Goal: Information Seeking & Learning: Learn about a topic

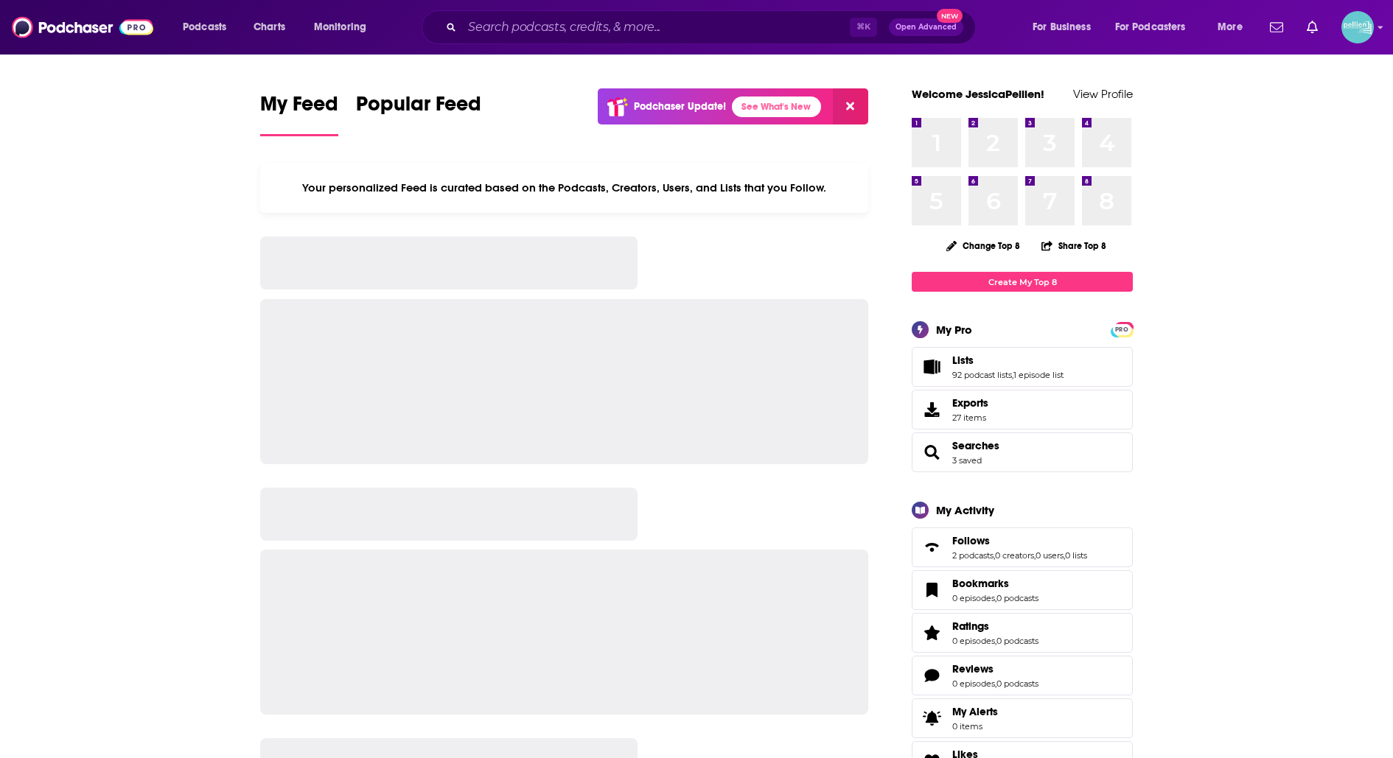
click at [629, 41] on div "⌘ K Open Advanced New" at bounding box center [698, 27] width 554 height 34
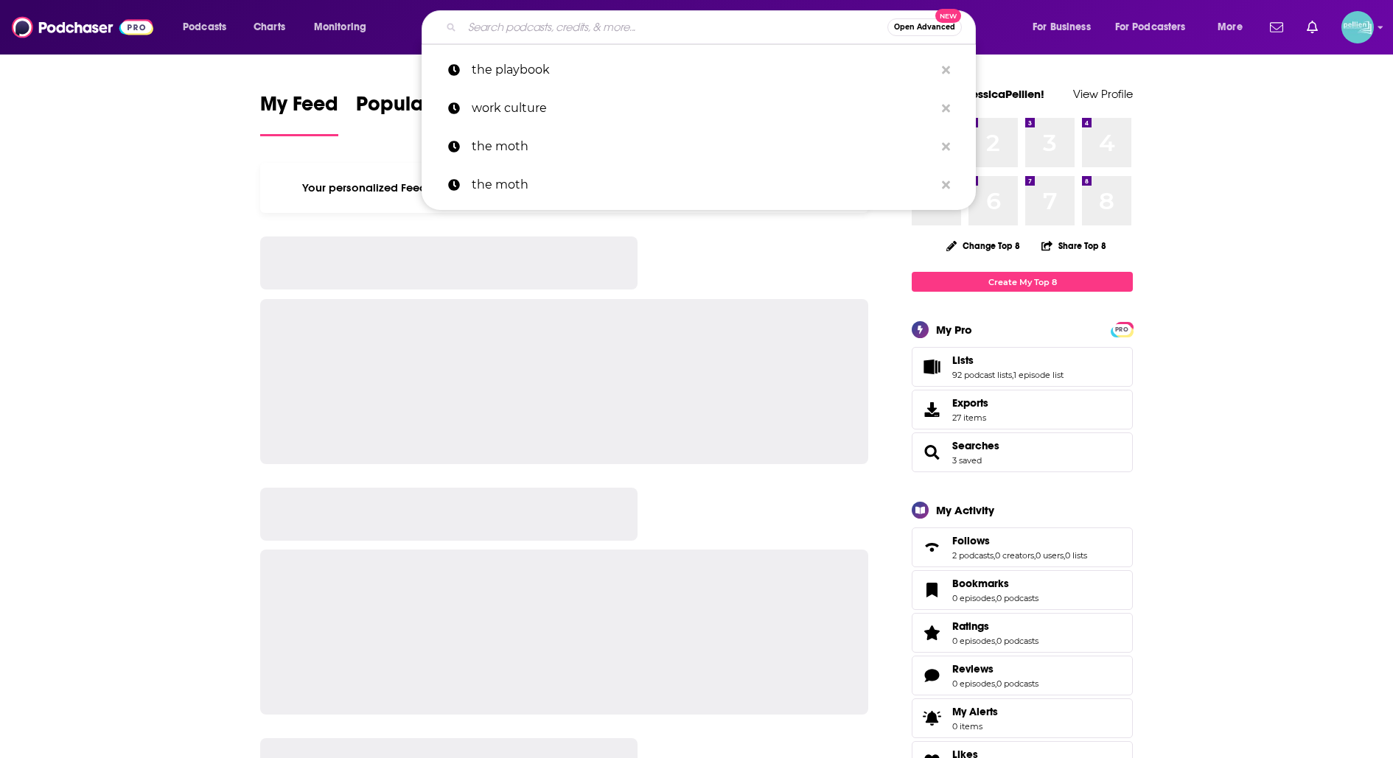
click at [629, 31] on input "Search podcasts, credits, & more..." at bounding box center [674, 27] width 425 height 24
paste input "[URL][DOMAIN_NAME]"
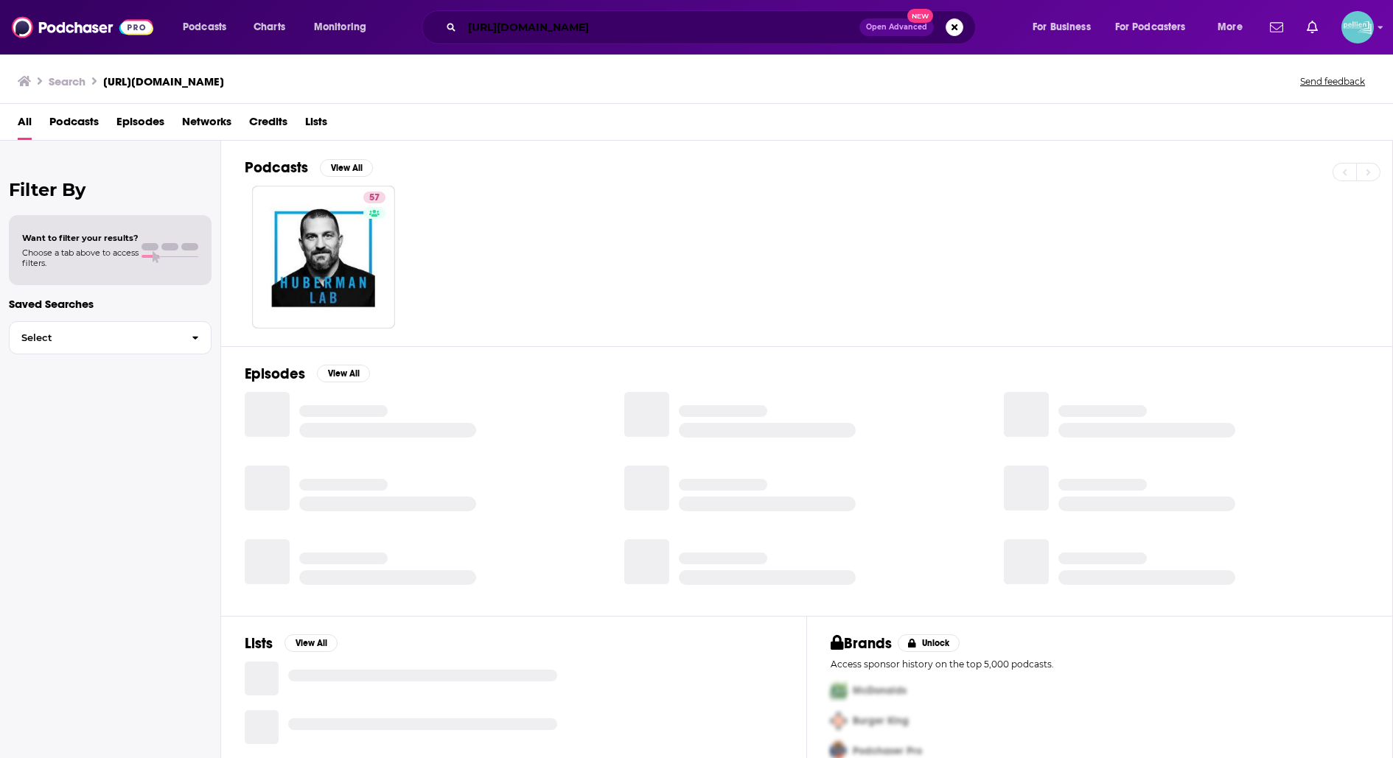
click at [629, 26] on input "[URL][DOMAIN_NAME]" at bounding box center [660, 27] width 397 height 24
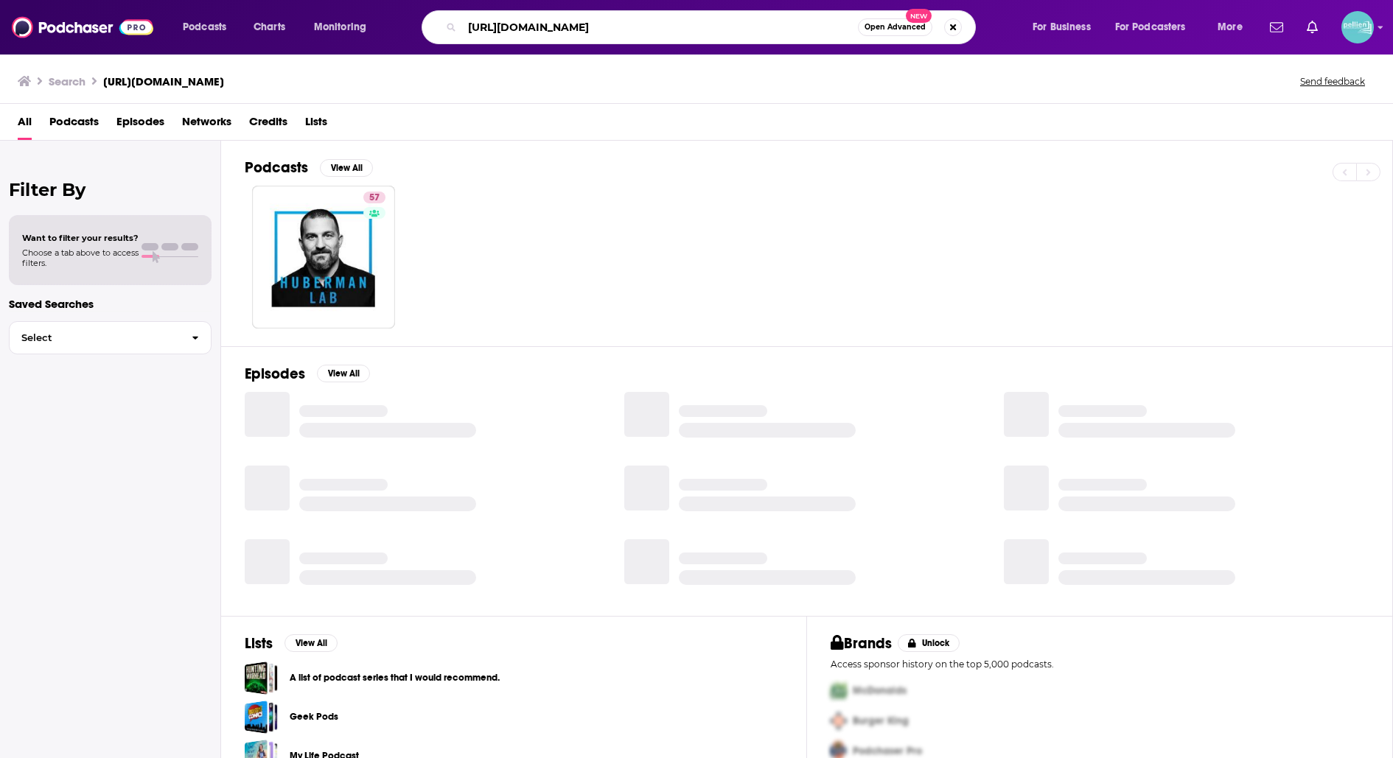
paste input "Huberman Lab"
type input "Huberman Lab"
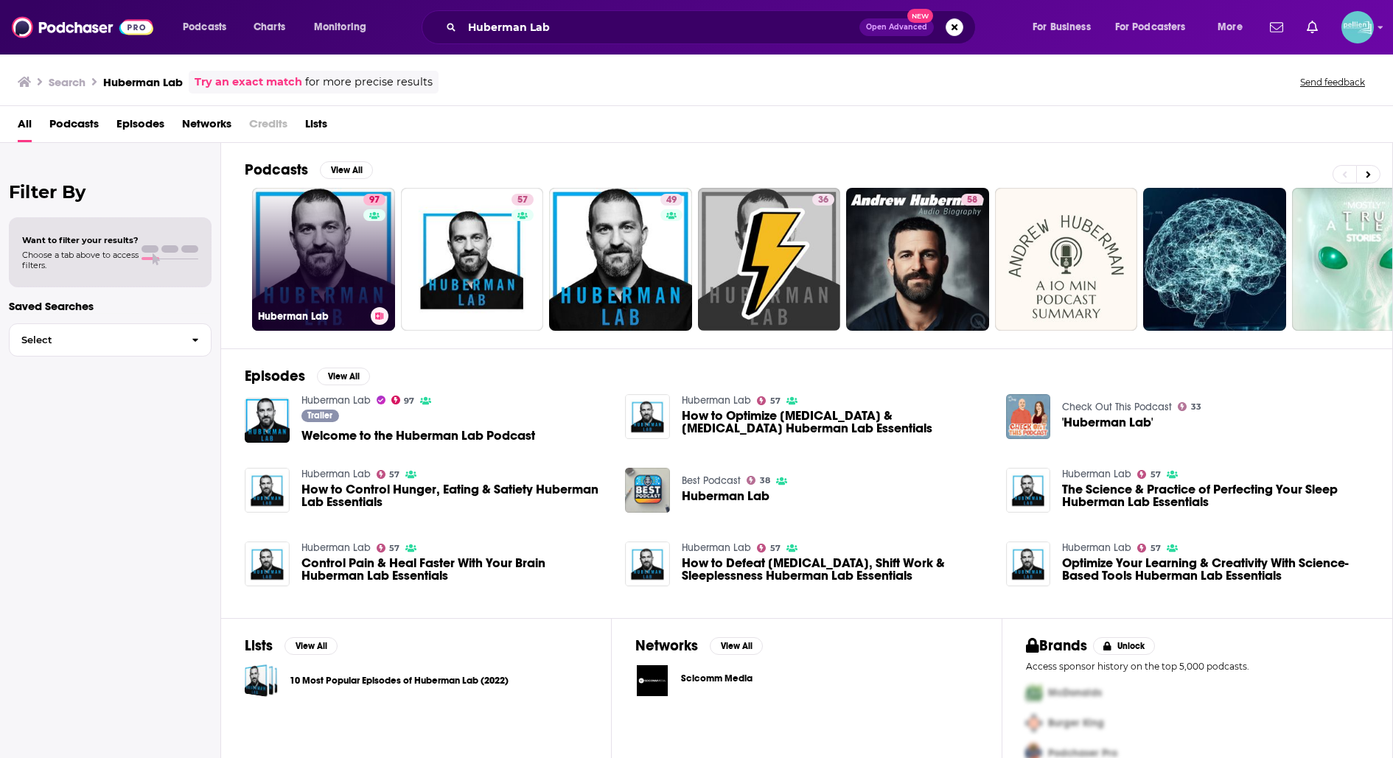
click at [339, 238] on link "97 Huberman Lab" at bounding box center [323, 259] width 143 height 143
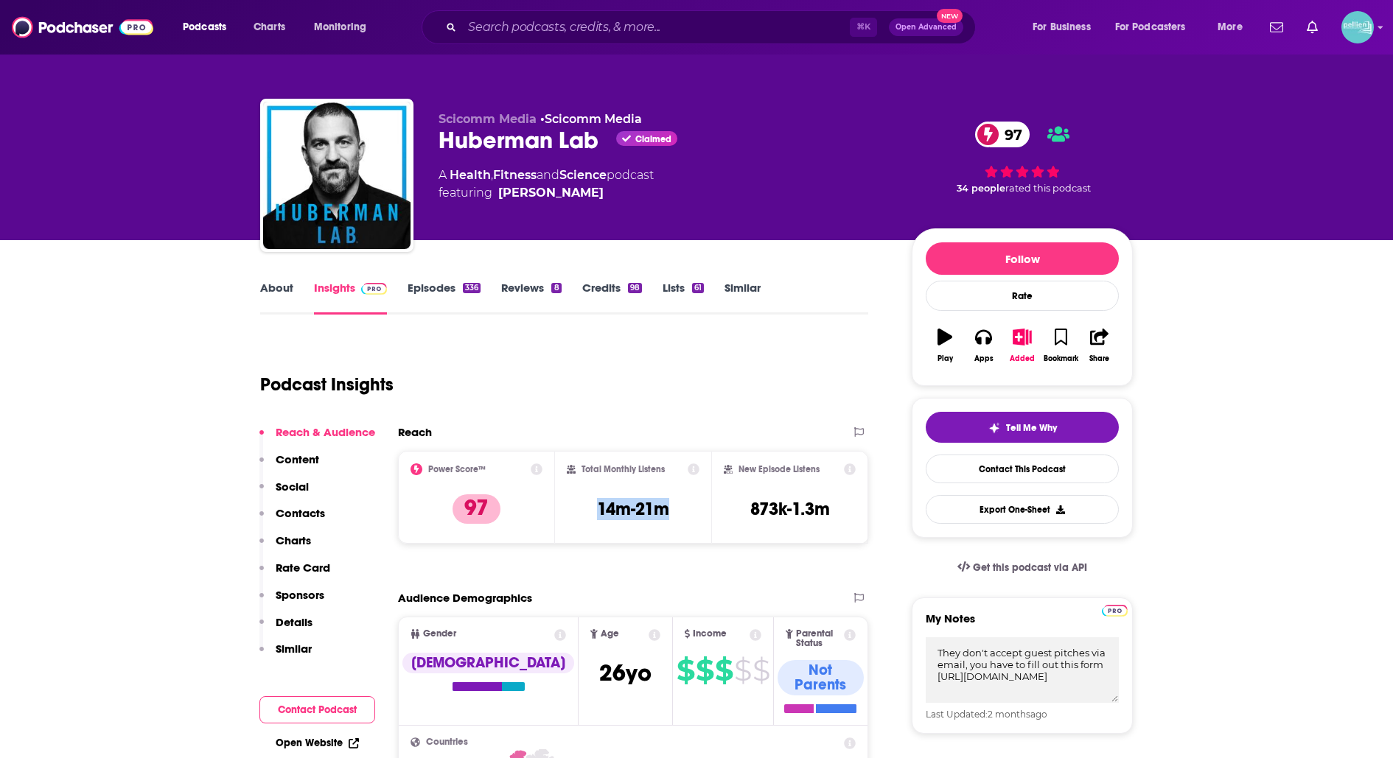
drag, startPoint x: 670, startPoint y: 510, endPoint x: 593, endPoint y: 510, distance: 76.6
click at [593, 510] on div "Total Monthly Listens 14m-21m" at bounding box center [633, 497] width 133 height 68
copy h3 "14m-21m"
click at [269, 291] on link "About" at bounding box center [276, 298] width 33 height 34
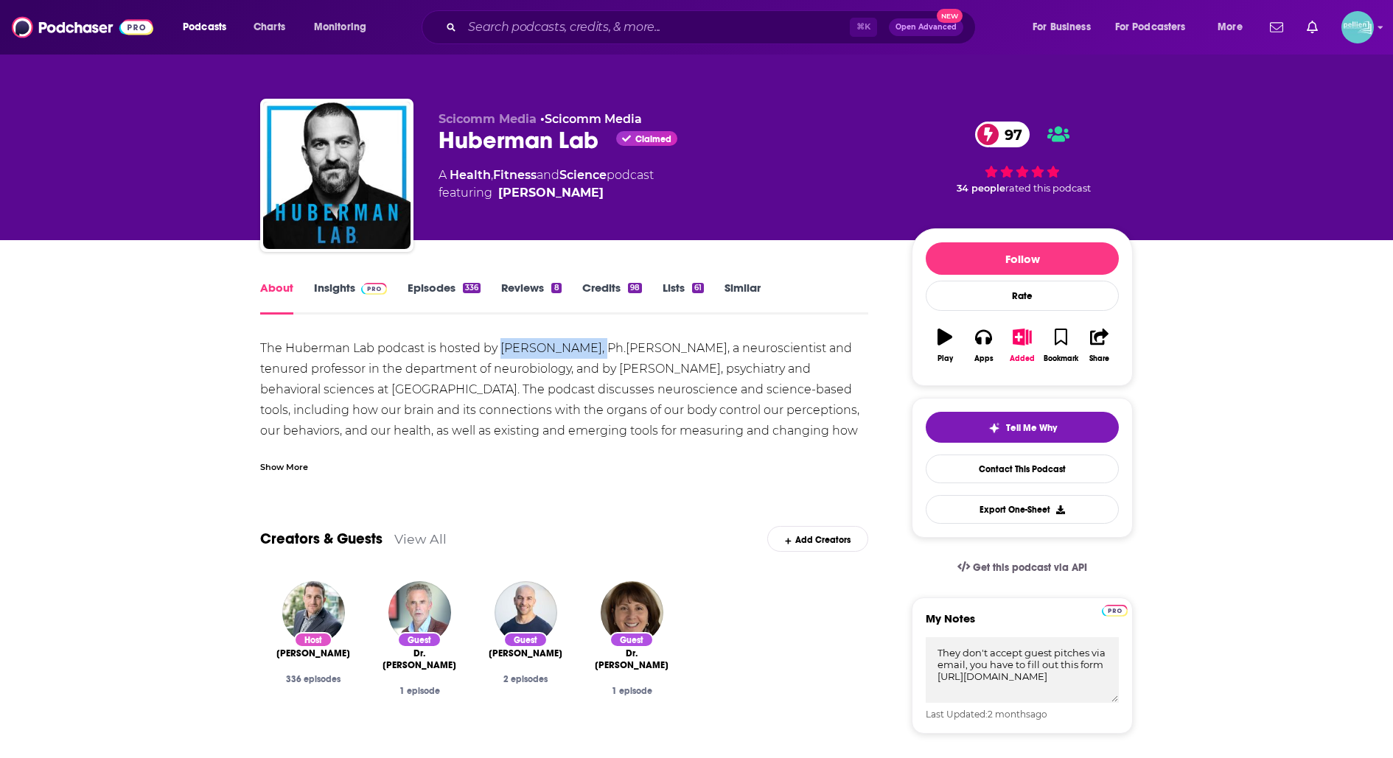
drag, startPoint x: 609, startPoint y: 346, endPoint x: 503, endPoint y: 350, distance: 106.9
click at [503, 350] on div "The Huberman Lab podcast is hosted by Andrew Huberman, Ph.D., a neuroscientist …" at bounding box center [564, 513] width 608 height 351
copy div "Andrew Huberman"
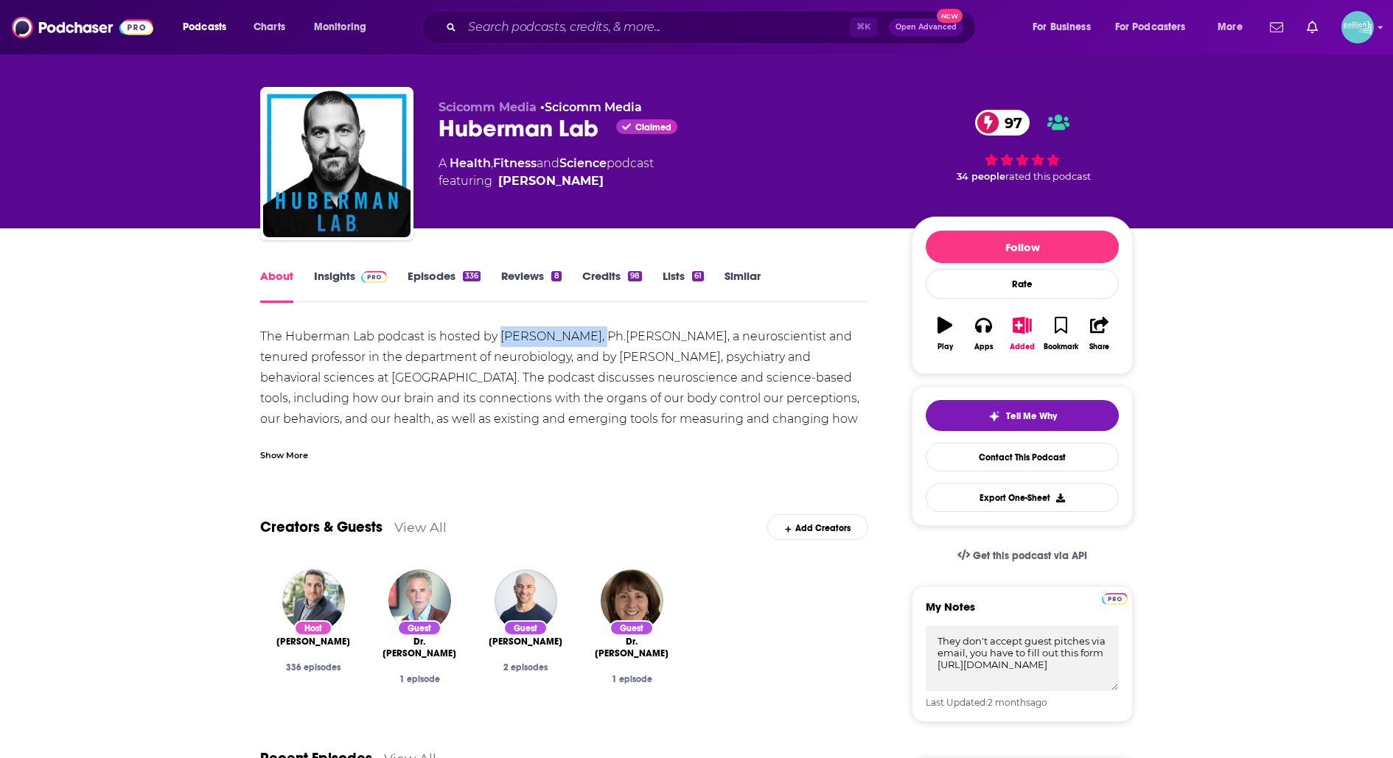
scroll to position [27, 0]
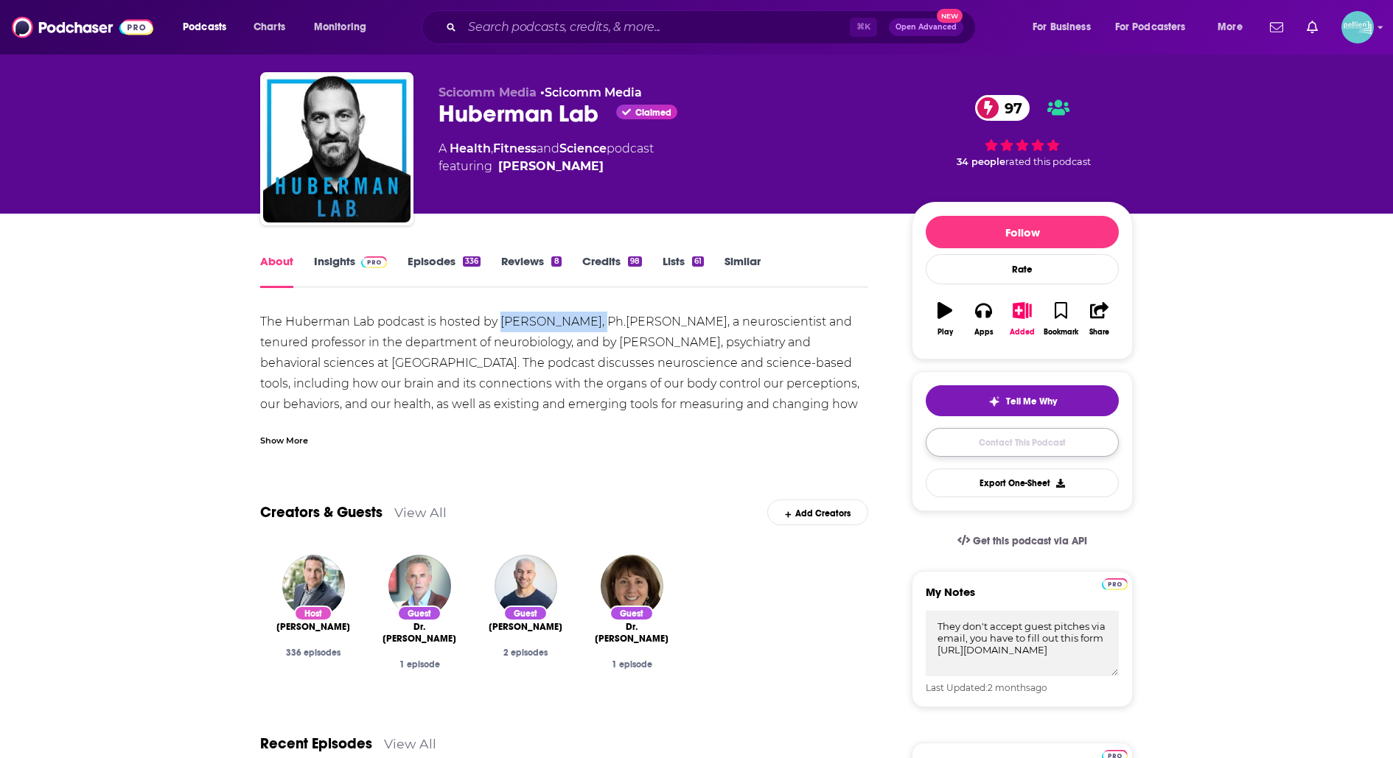
click at [978, 431] on link "Contact This Podcast" at bounding box center [1021, 442] width 193 height 29
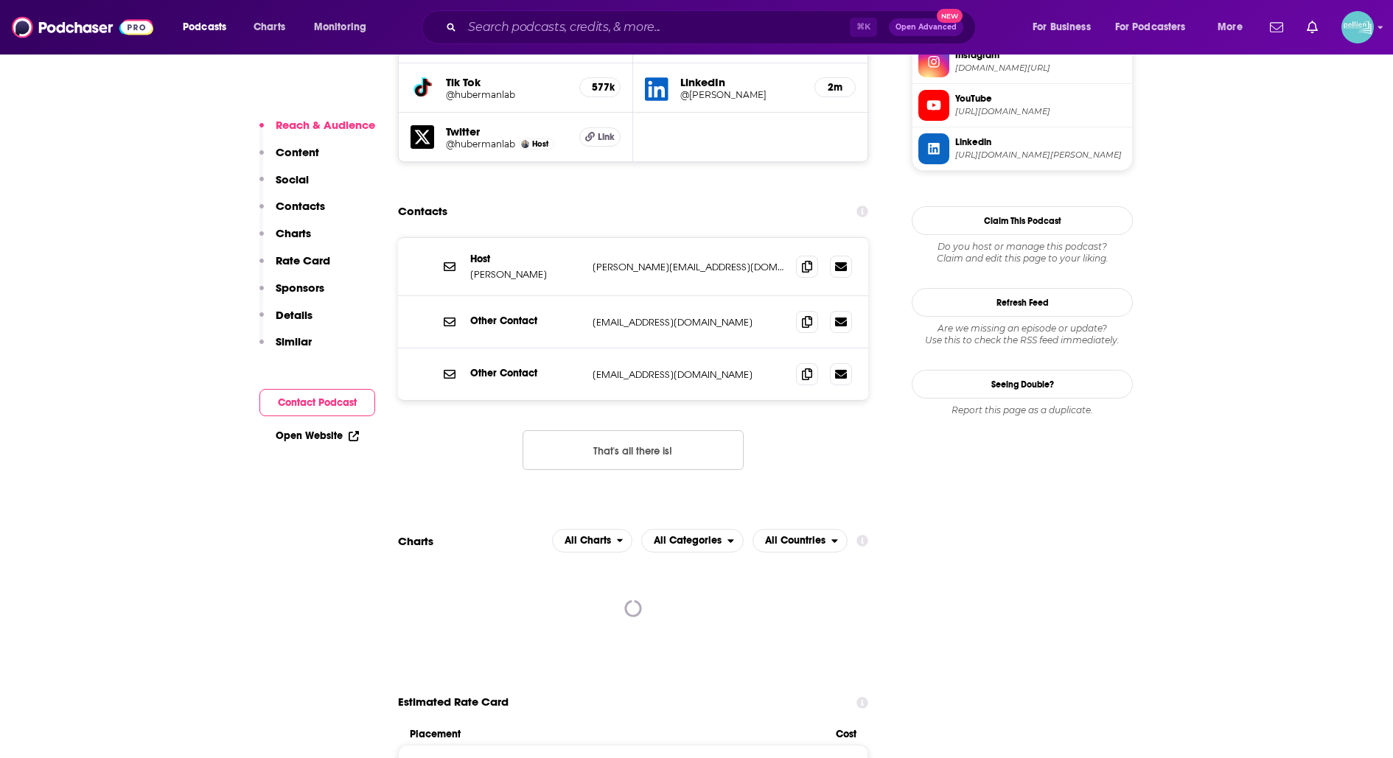
scroll to position [1436, 0]
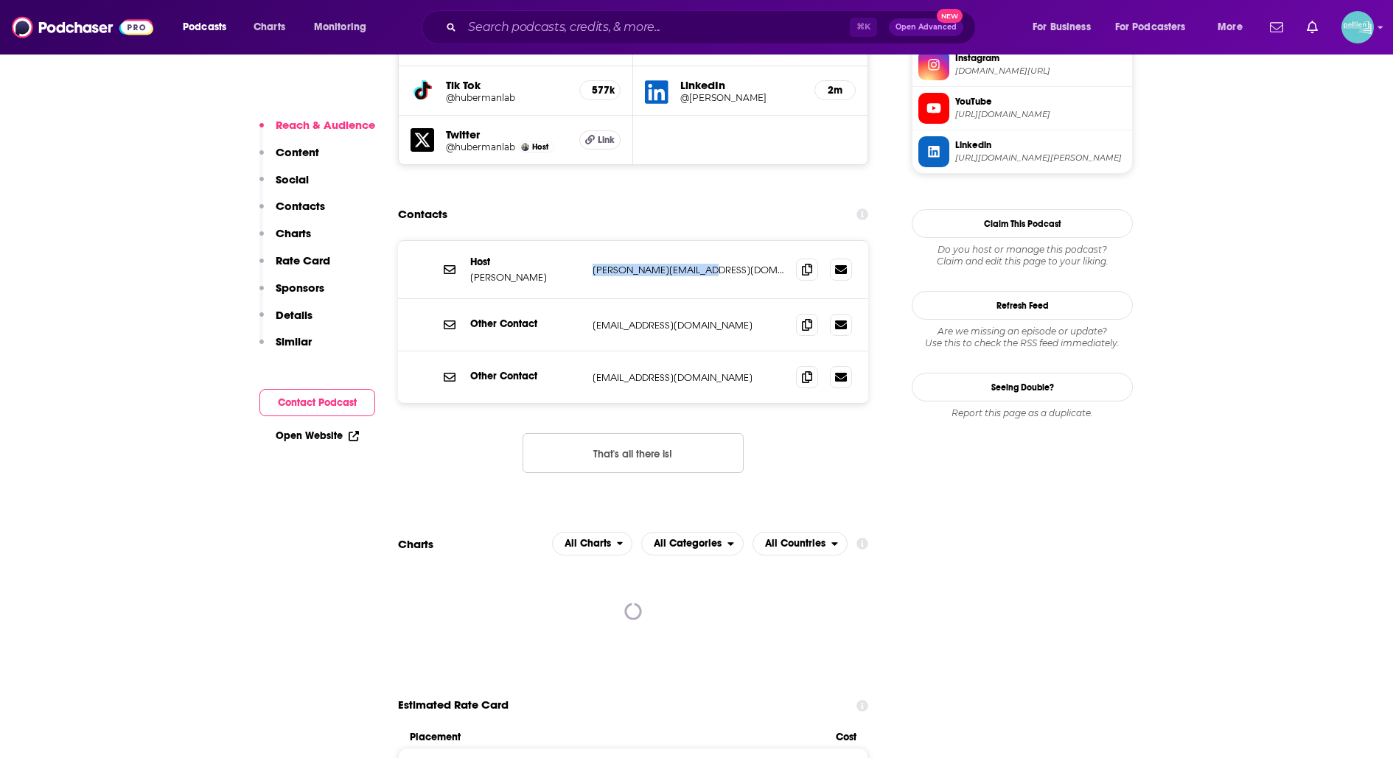
copy p "andrew@hubermanlab.com"
drag, startPoint x: 697, startPoint y: 161, endPoint x: 595, endPoint y: 164, distance: 101.7
click at [595, 264] on p "andrew@hubermanlab.com" at bounding box center [688, 270] width 192 height 13
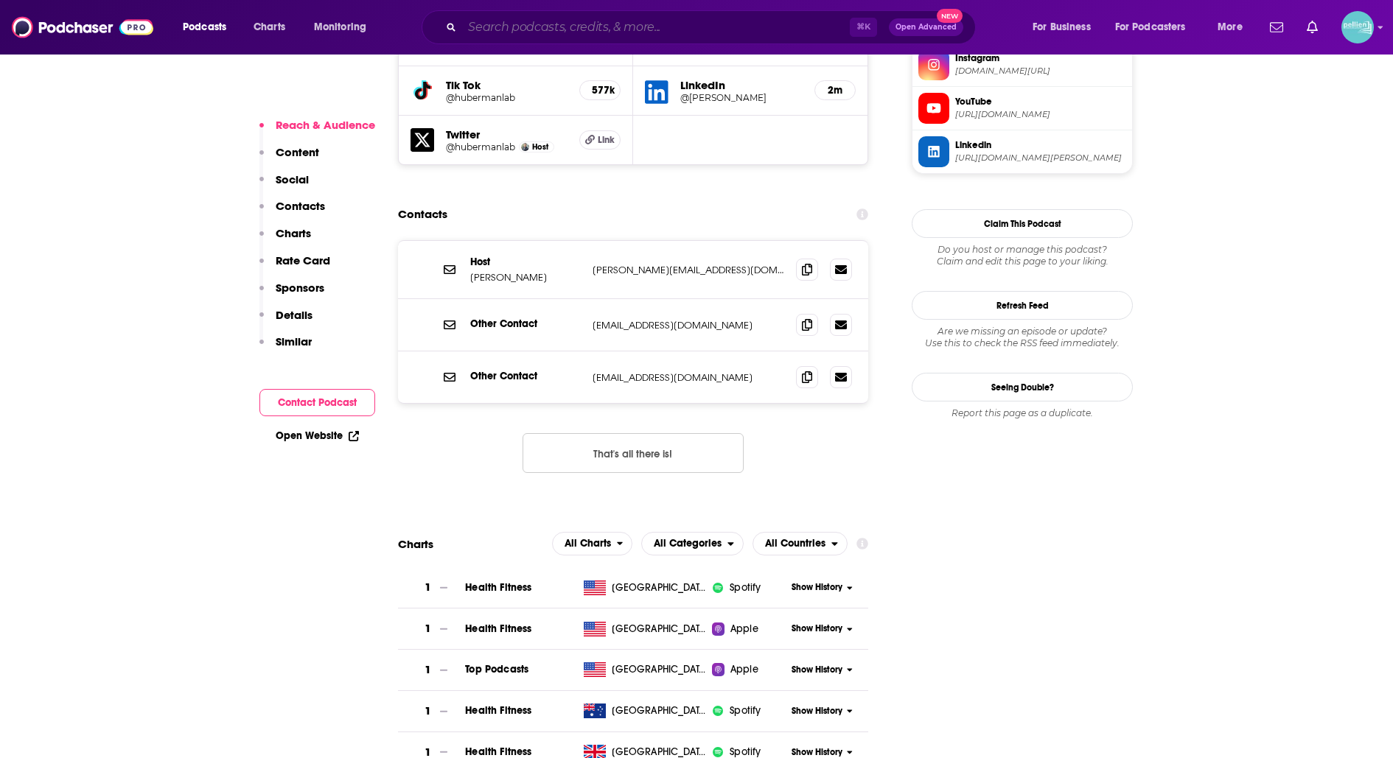
click at [715, 25] on input "Search podcasts, credits, & more..." at bounding box center [656, 27] width 388 height 24
paste input "Culture Apothecary"
type input "Culture Apothecary"
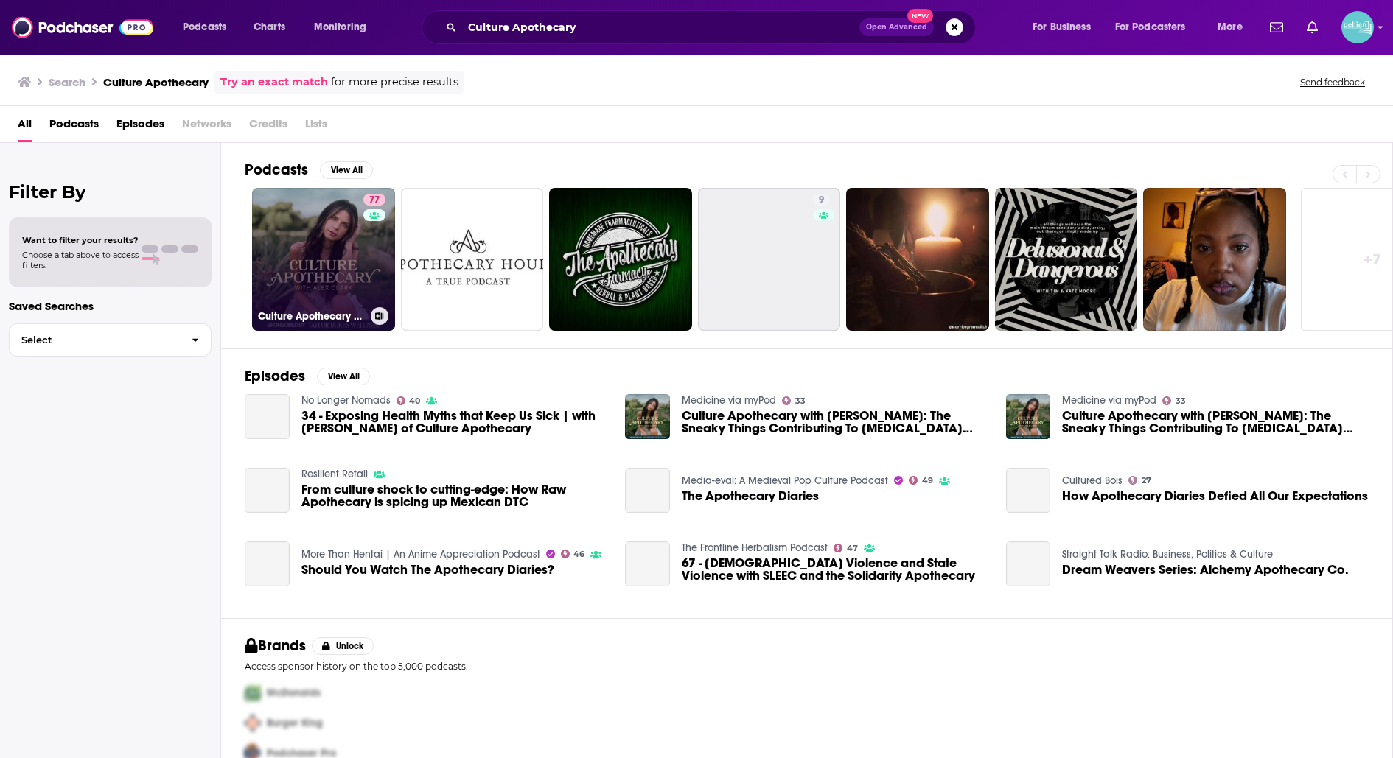
click at [318, 243] on link "77 Culture Apothecary with Alex Clark" at bounding box center [323, 259] width 143 height 143
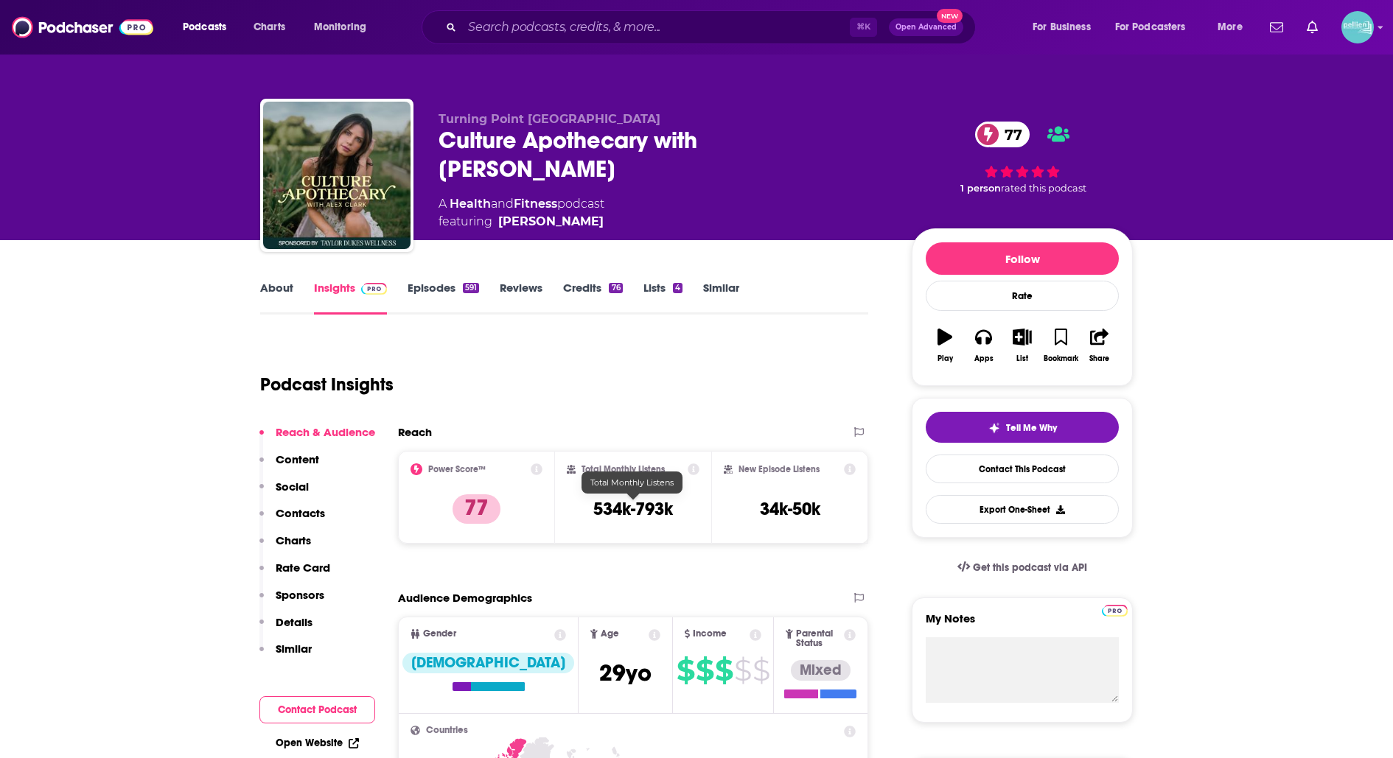
click at [665, 506] on h3 "534k-793k" at bounding box center [633, 509] width 80 height 22
drag, startPoint x: 679, startPoint y: 508, endPoint x: 587, endPoint y: 510, distance: 92.9
click at [587, 510] on div "Total Monthly Listens 534k-793k" at bounding box center [633, 497] width 133 height 68
copy h3 "534k-793k"
drag, startPoint x: 566, startPoint y: 189, endPoint x: 546, endPoint y: 190, distance: 19.9
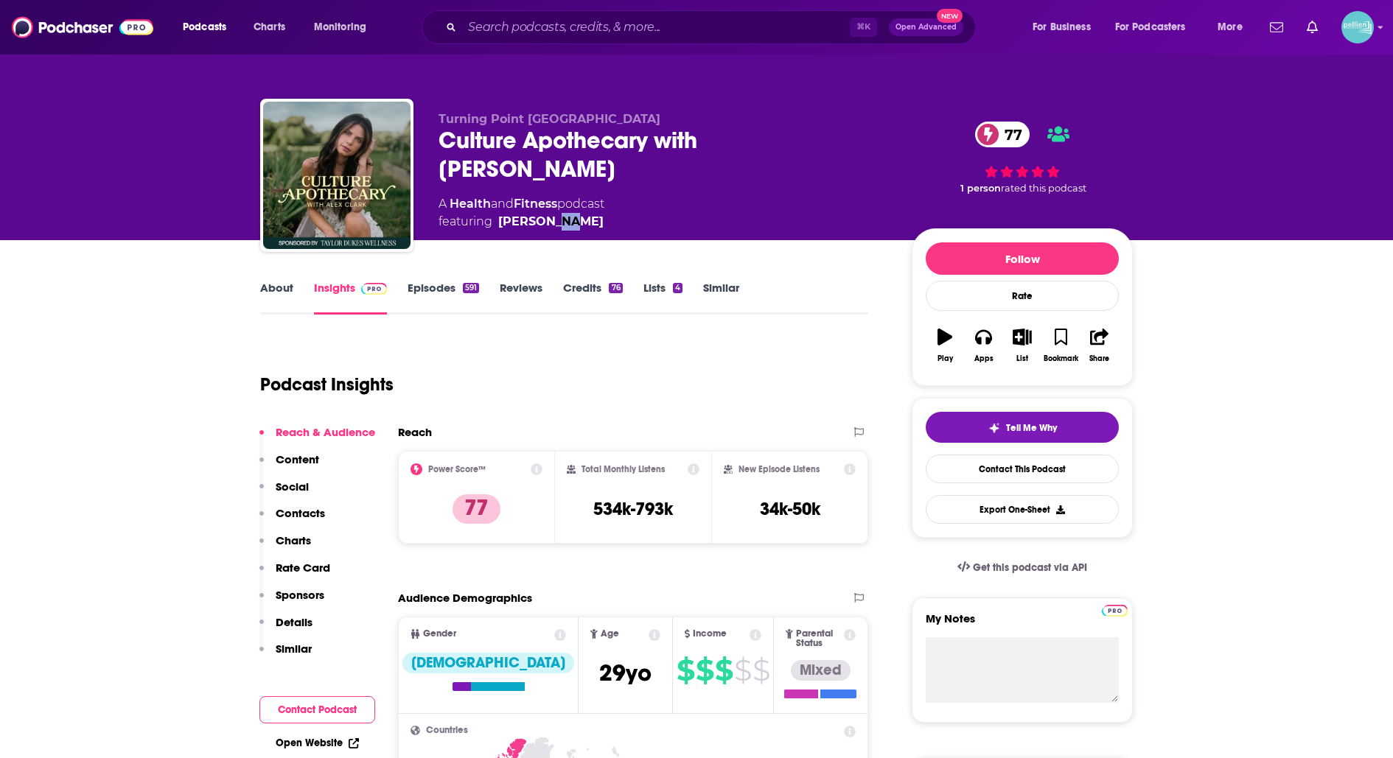
click at [546, 213] on span "featuring Alex Clark" at bounding box center [521, 222] width 166 height 18
click at [587, 213] on span "featuring Alex Clark" at bounding box center [521, 222] width 166 height 18
drag, startPoint x: 587, startPoint y: 197, endPoint x: 553, endPoint y: 197, distance: 33.9
click at [553, 213] on span "featuring Alex Clark" at bounding box center [521, 222] width 166 height 18
copy span "Alex Clark"
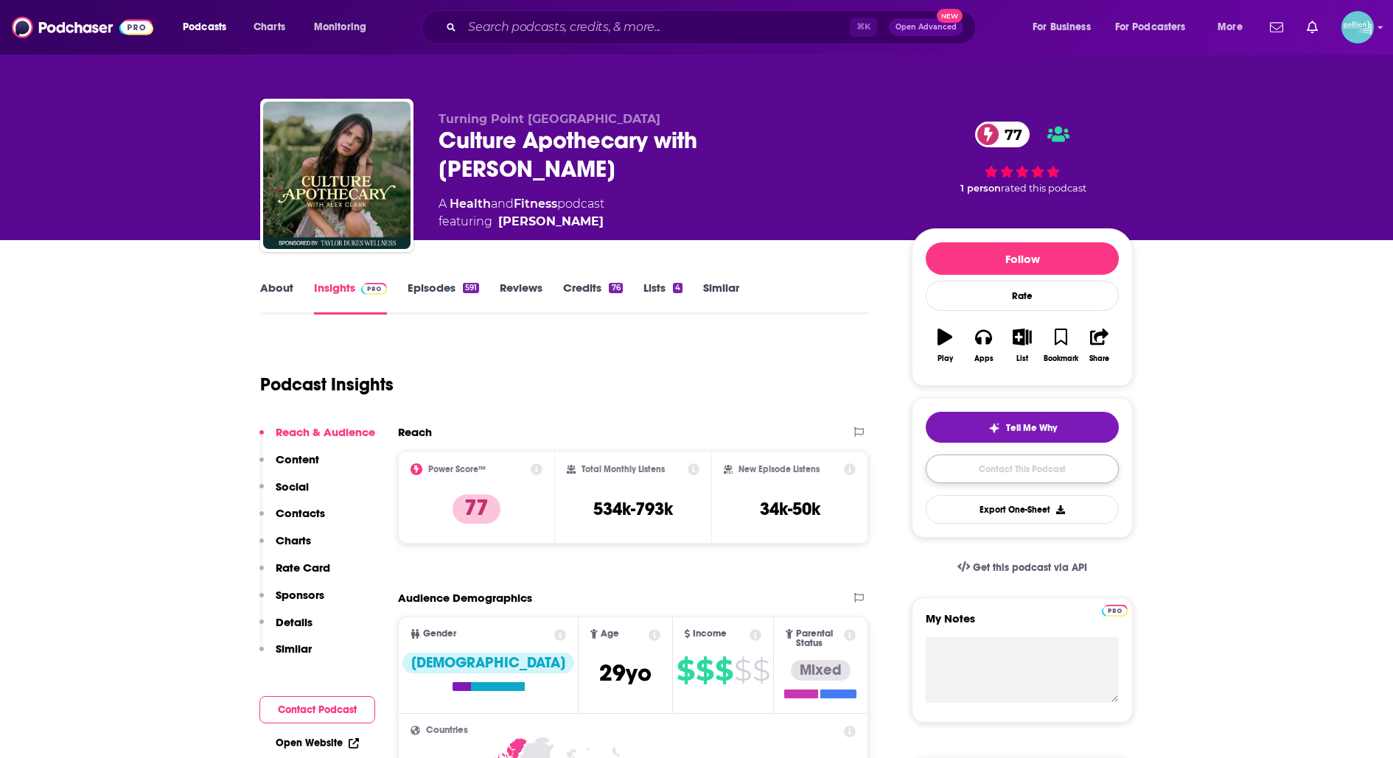
click at [981, 459] on link "Contact This Podcast" at bounding box center [1021, 469] width 193 height 29
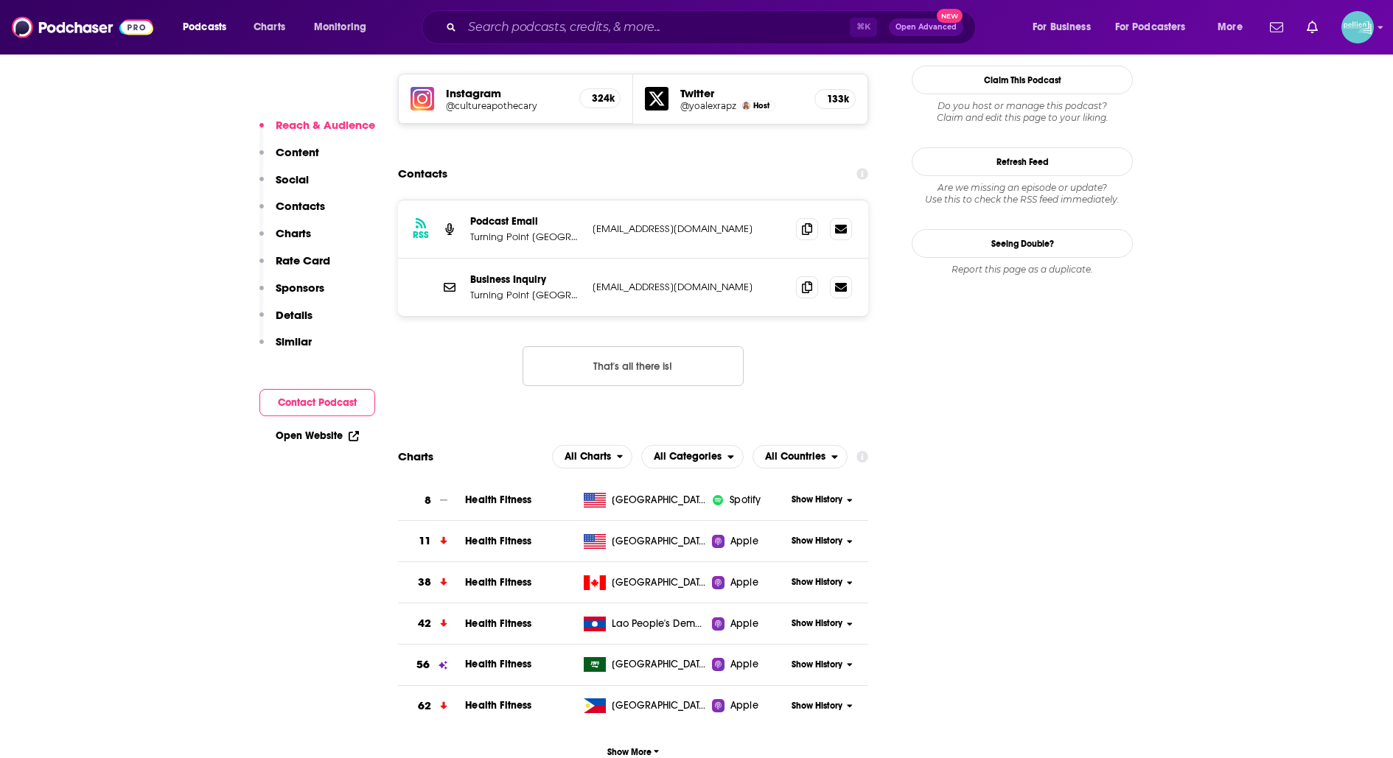
scroll to position [1342, 0]
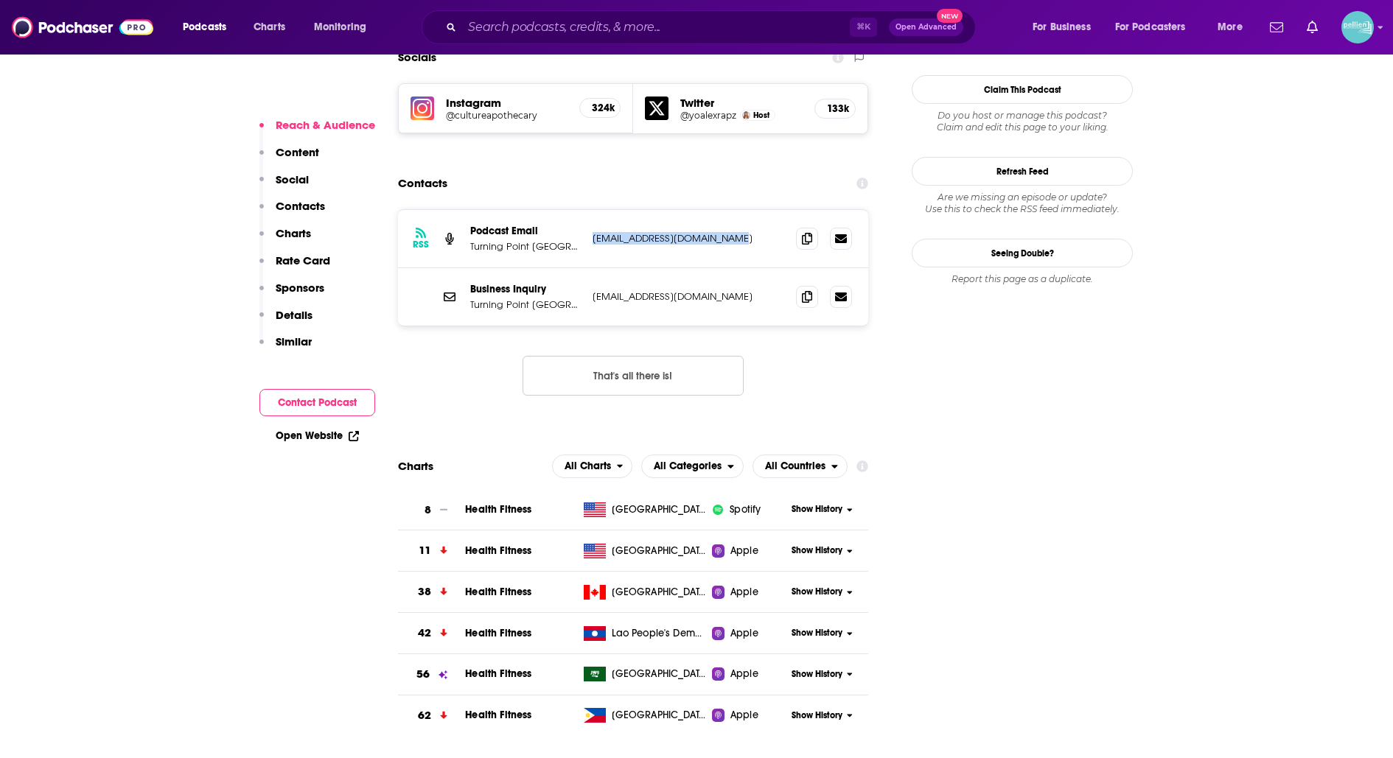
copy p "cultureapothecary@tpusa.com"
drag, startPoint x: 713, startPoint y: 145, endPoint x: 593, endPoint y: 147, distance: 120.1
click at [593, 232] on p "cultureapothecary@tpusa.com" at bounding box center [688, 238] width 192 height 13
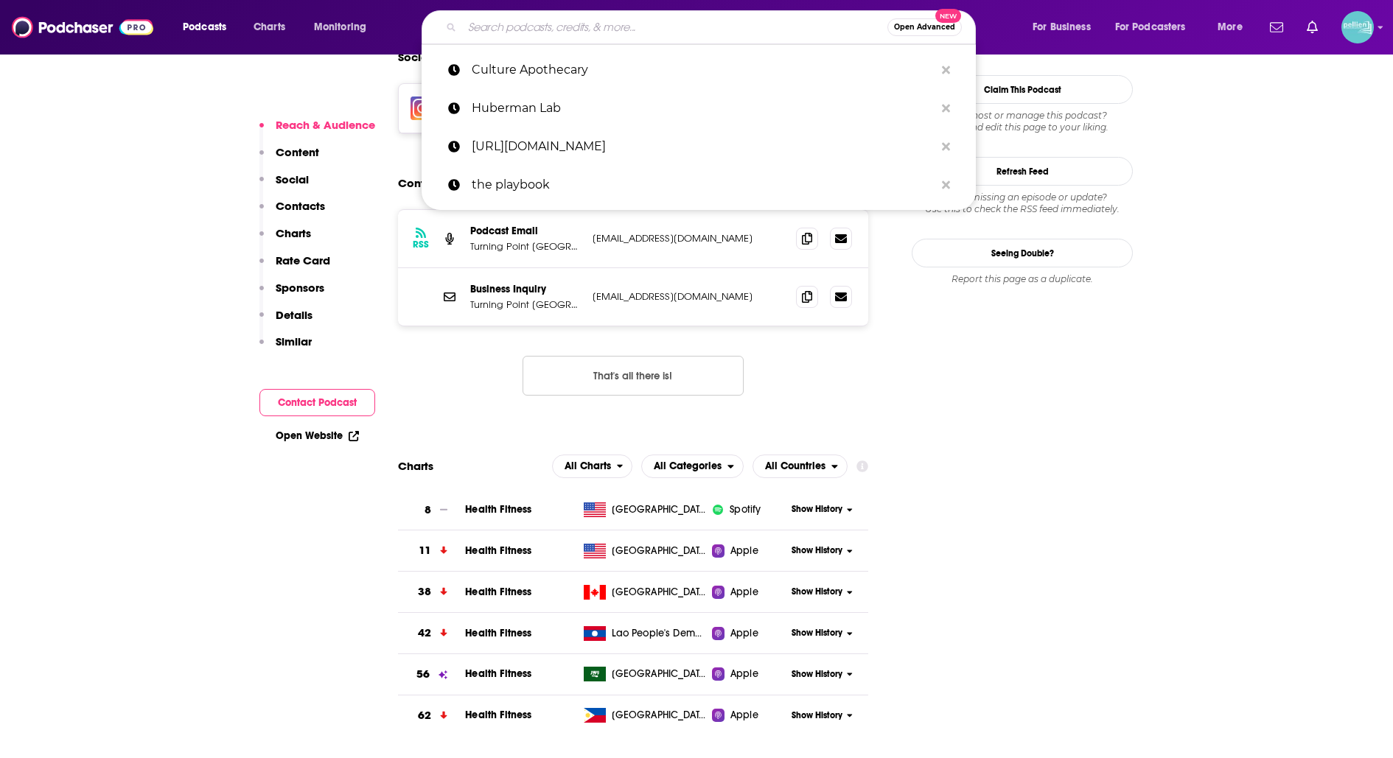
click at [653, 27] on input "Search podcasts, credits, & more..." at bounding box center [674, 27] width 425 height 24
paste input "The Jordan B. Peterson Podcast"
type input "The Jordan B. Peterson Podcast"
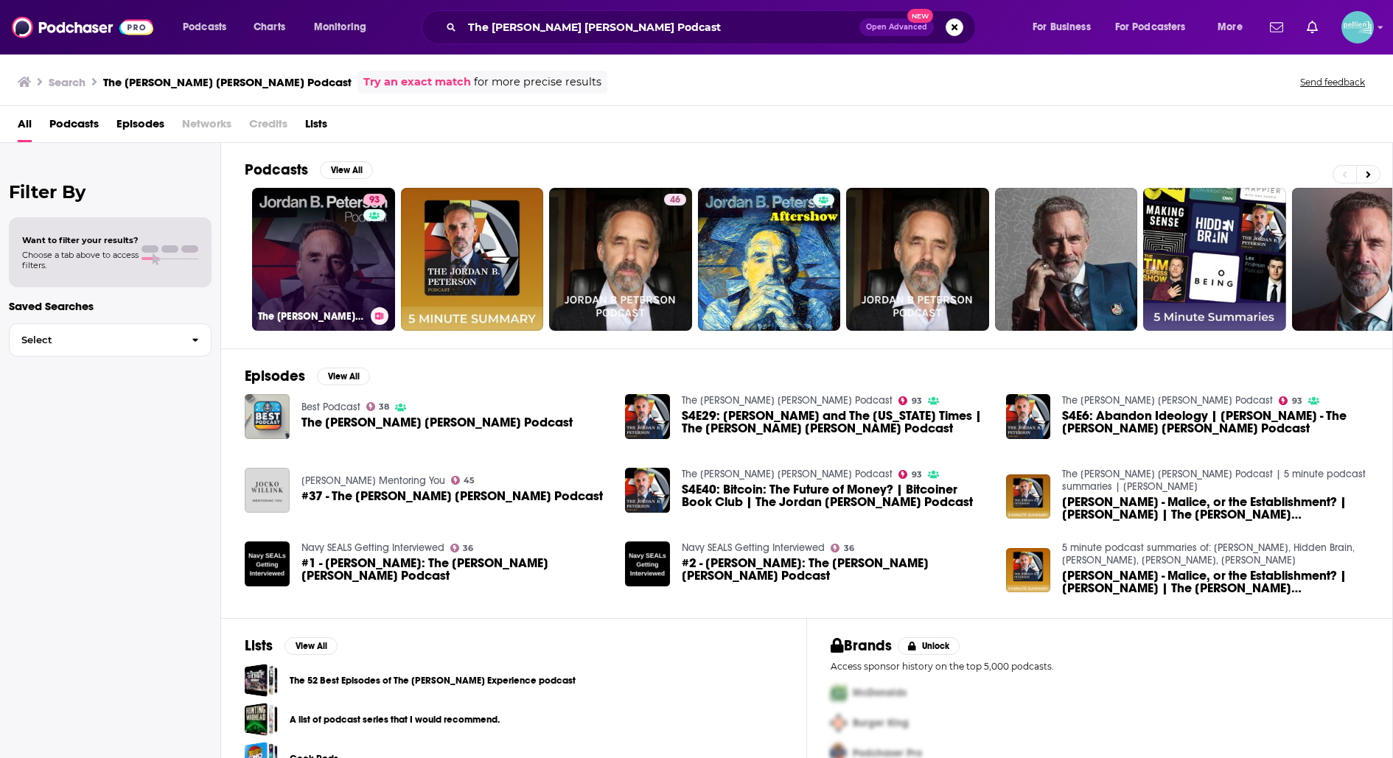
click at [335, 211] on link "93 The Jordan B. Peterson Podcast" at bounding box center [323, 259] width 143 height 143
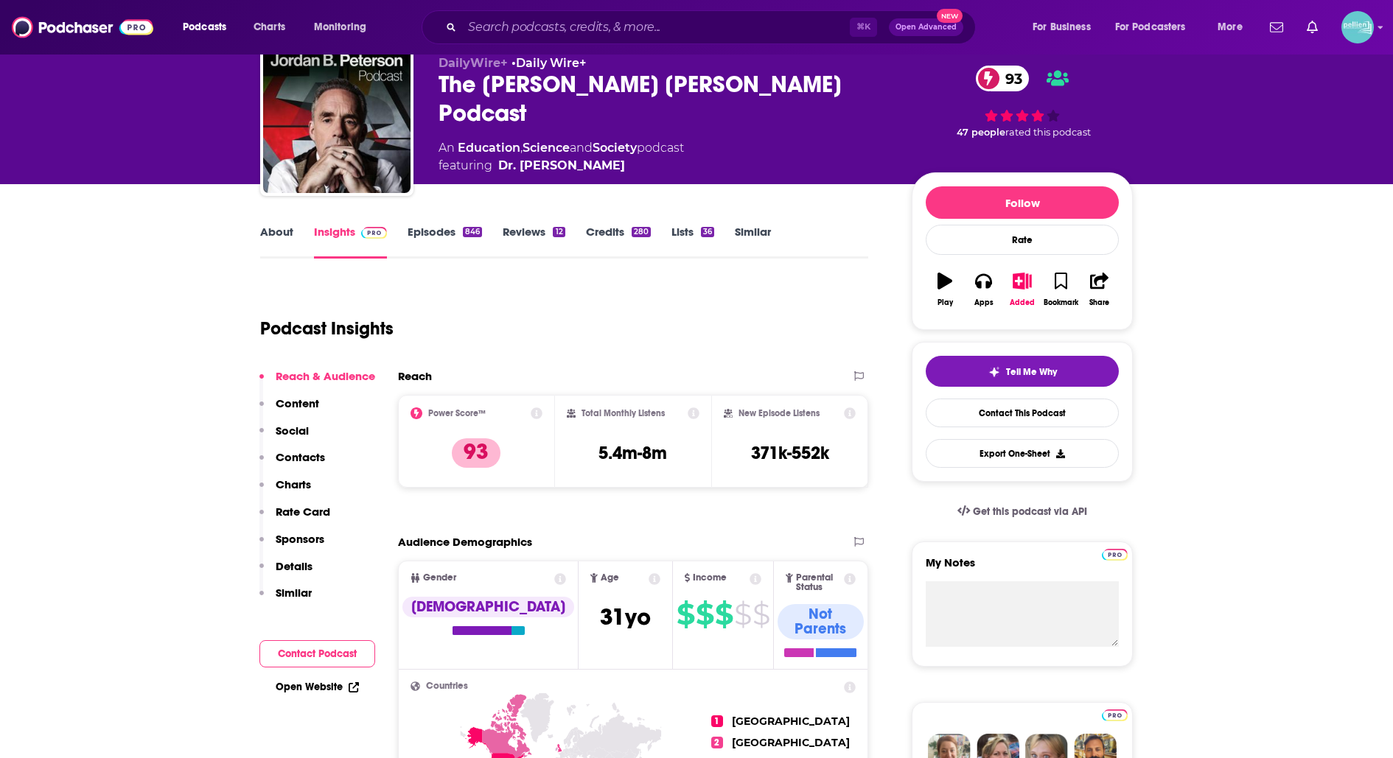
scroll to position [57, 0]
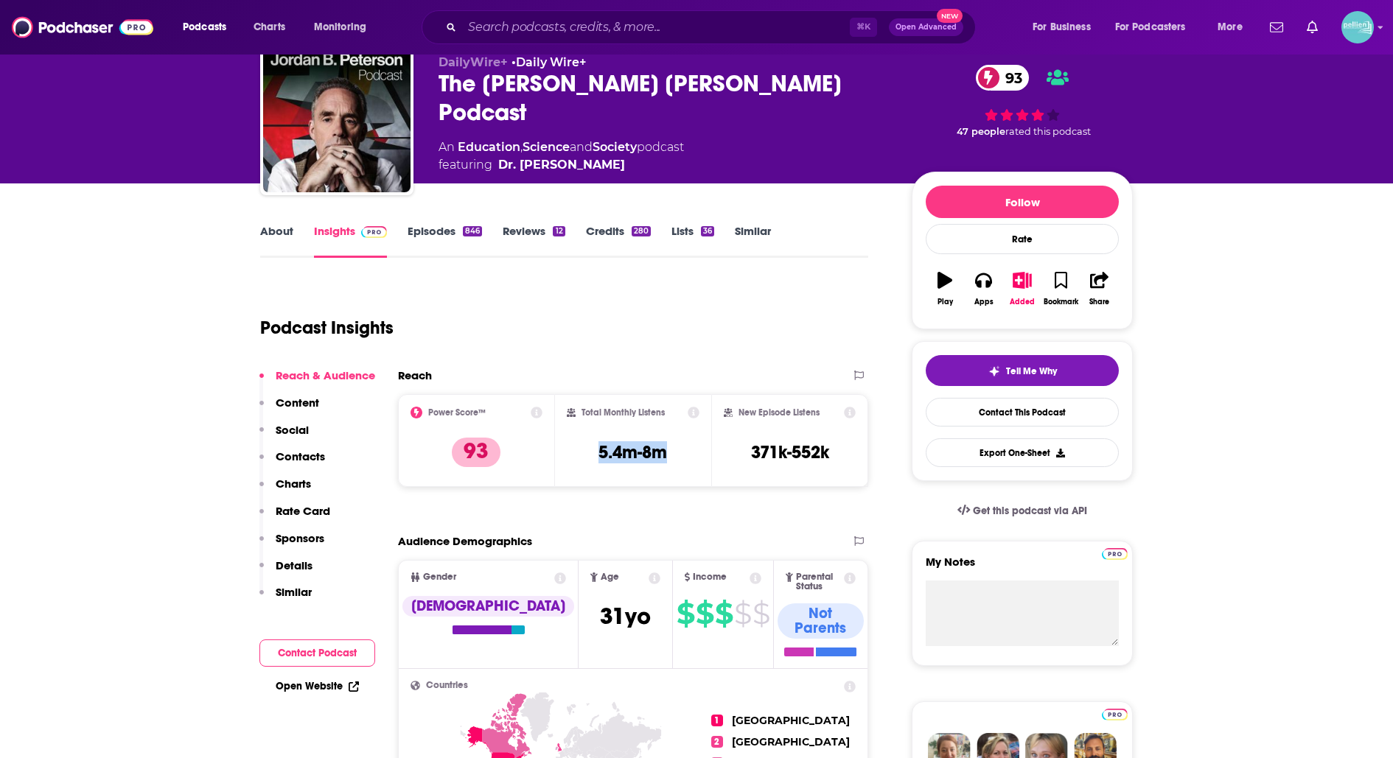
drag, startPoint x: 672, startPoint y: 448, endPoint x: 590, endPoint y: 444, distance: 81.9
click at [590, 444] on div "Total Monthly Listens 5.4m-8m" at bounding box center [633, 441] width 133 height 68
copy h3 "5.4m-8m"
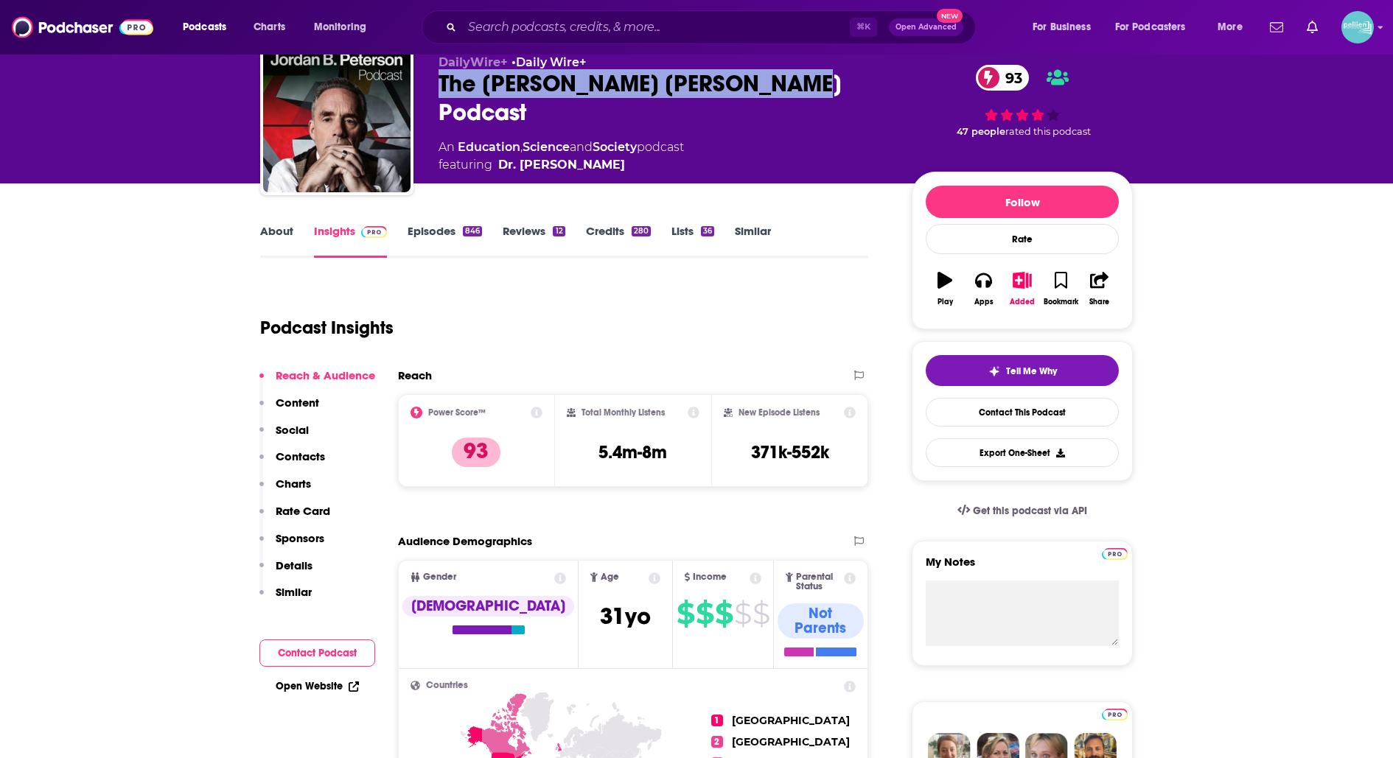
drag, startPoint x: 796, startPoint y: 77, endPoint x: 434, endPoint y: 87, distance: 361.9
click at [434, 87] on div "DailyWire+ • Daily Wire+ The Jordan B. Peterson Podcast 93 An Education , Scien…" at bounding box center [696, 121] width 872 height 159
copy h2 "The Jordan B. Peterson Podcast"
click at [939, 408] on link "Contact This Podcast" at bounding box center [1021, 412] width 193 height 29
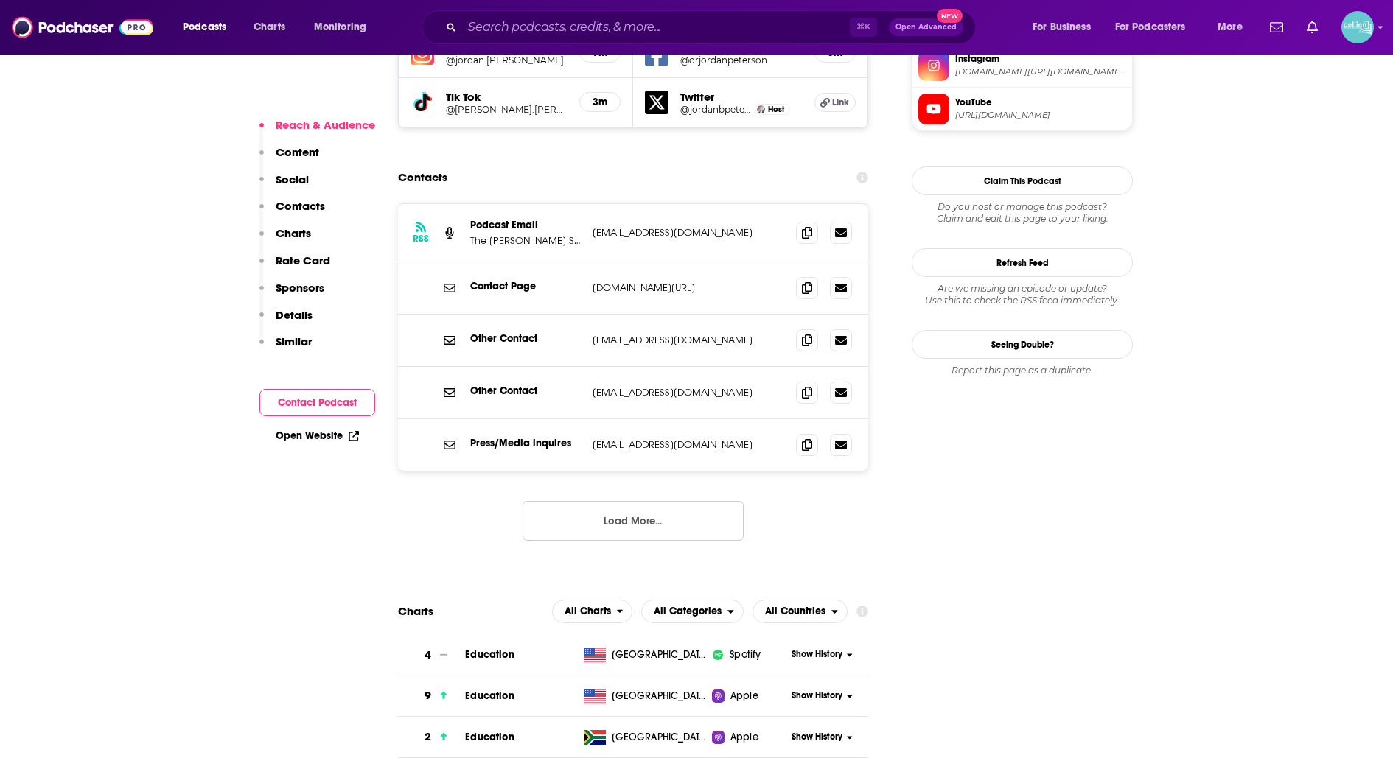
scroll to position [1418, 0]
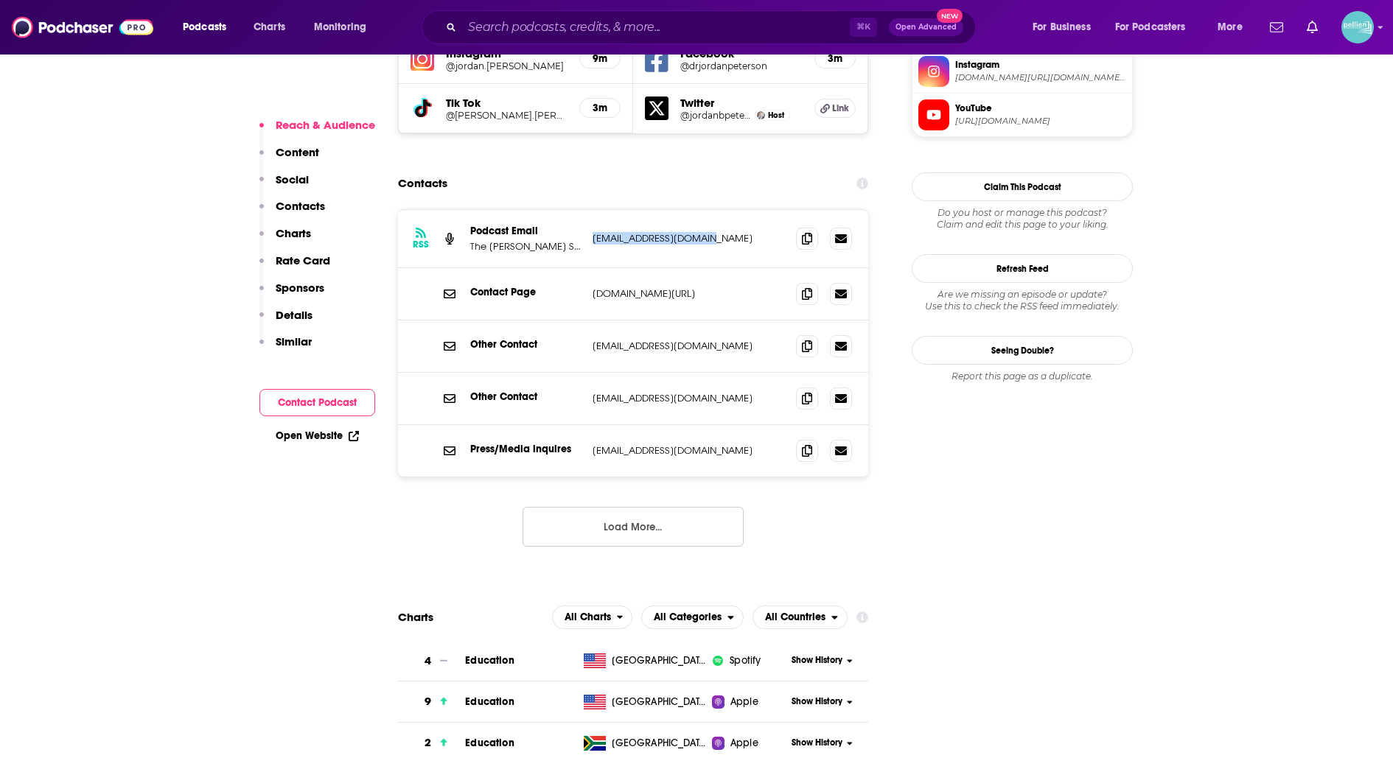
drag, startPoint x: 712, startPoint y: 150, endPoint x: 593, endPoint y: 153, distance: 118.7
click at [593, 232] on p "podcasts@dailywire.com" at bounding box center [688, 238] width 192 height 13
copy p "podcasts@dailywire.com"
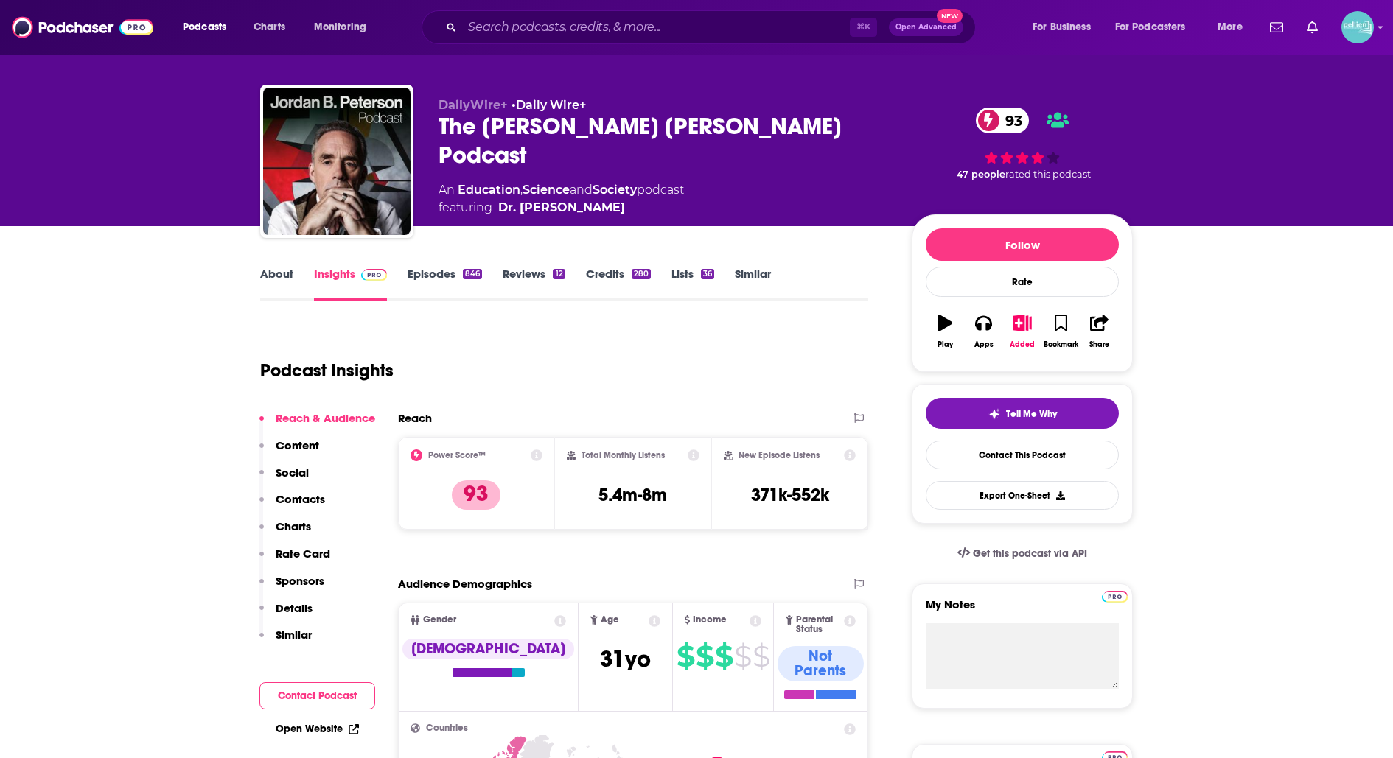
scroll to position [0, 0]
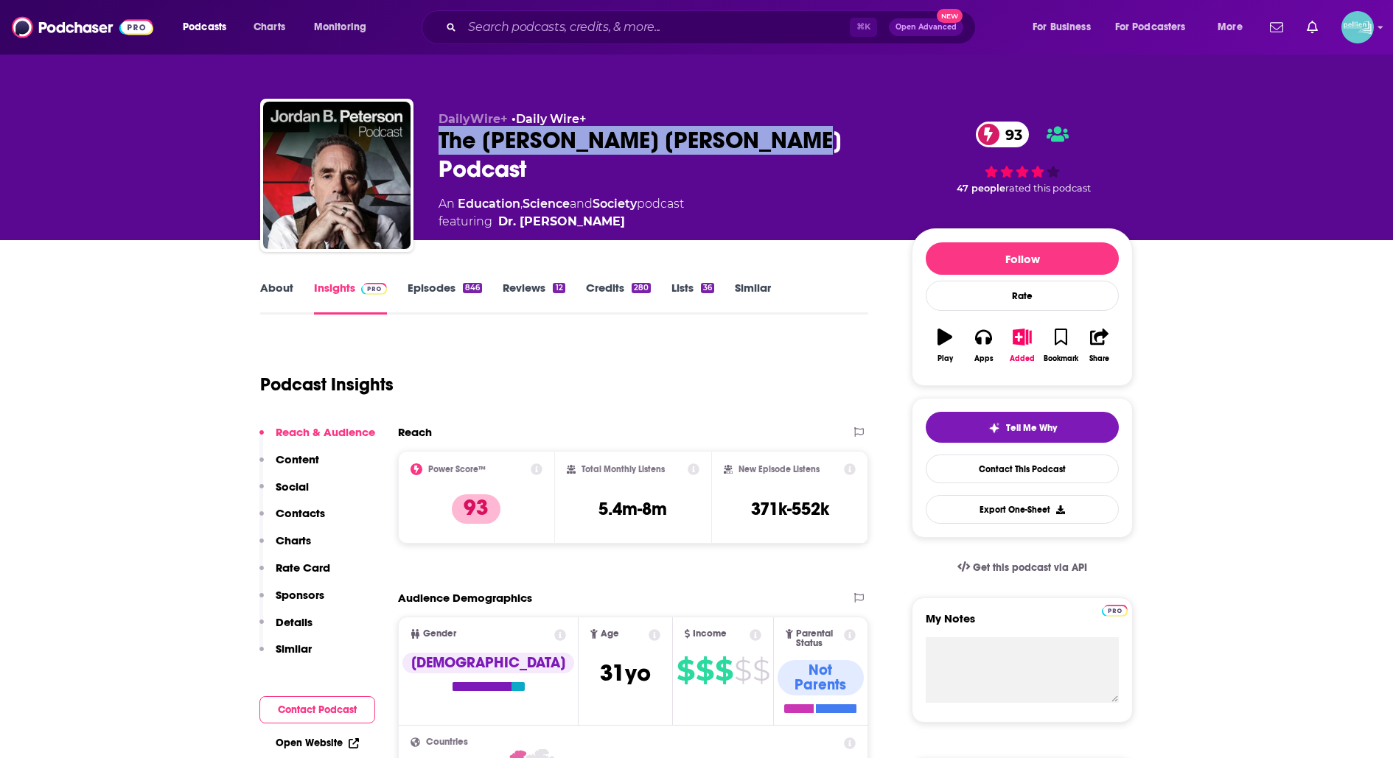
drag, startPoint x: 807, startPoint y: 149, endPoint x: 436, endPoint y: 145, distance: 370.6
click at [436, 145] on div "DailyWire+ • Daily Wire+ The Jordan B. Peterson Podcast 93 An Education , Scien…" at bounding box center [696, 178] width 872 height 159
copy h2 "The Jordan B. Peterson Podcast"
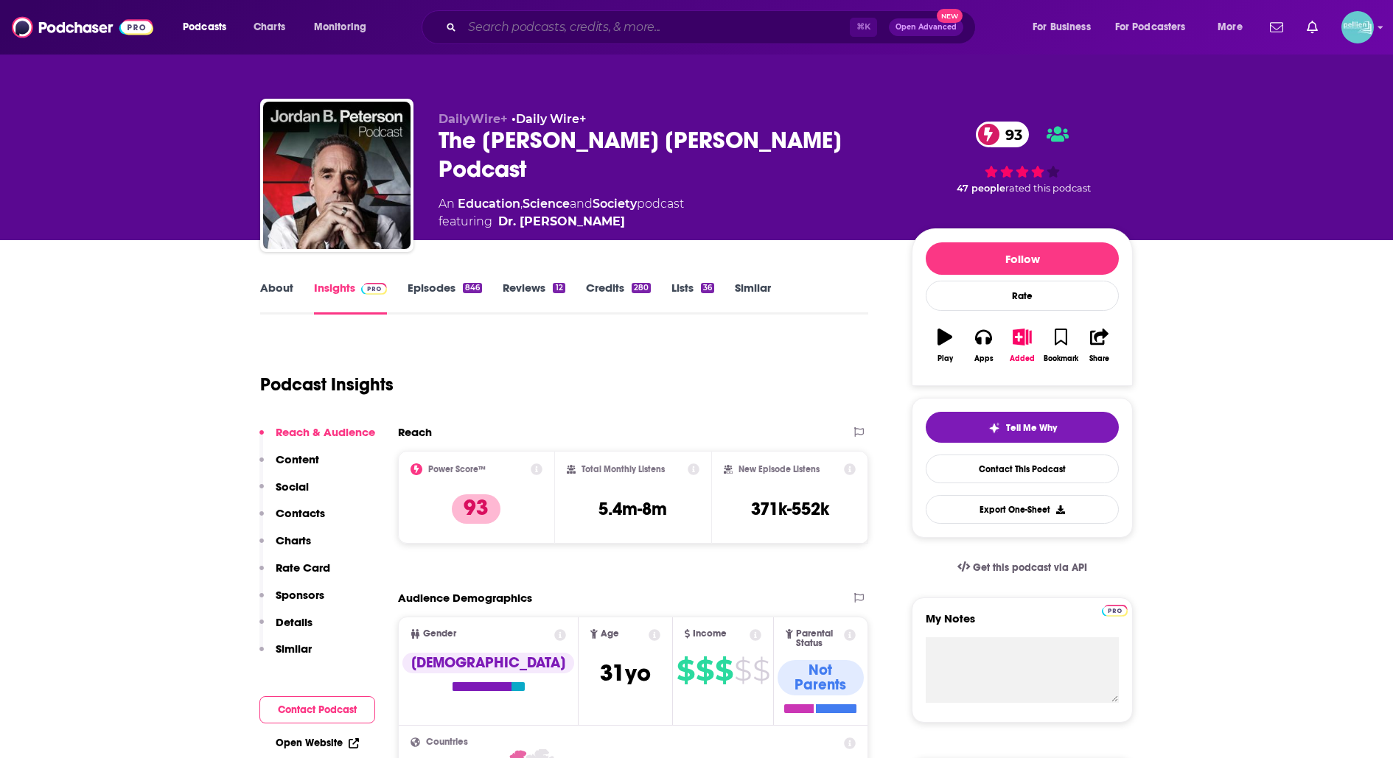
click at [716, 27] on input "Search podcasts, credits, & more..." at bounding box center [656, 27] width 388 height 24
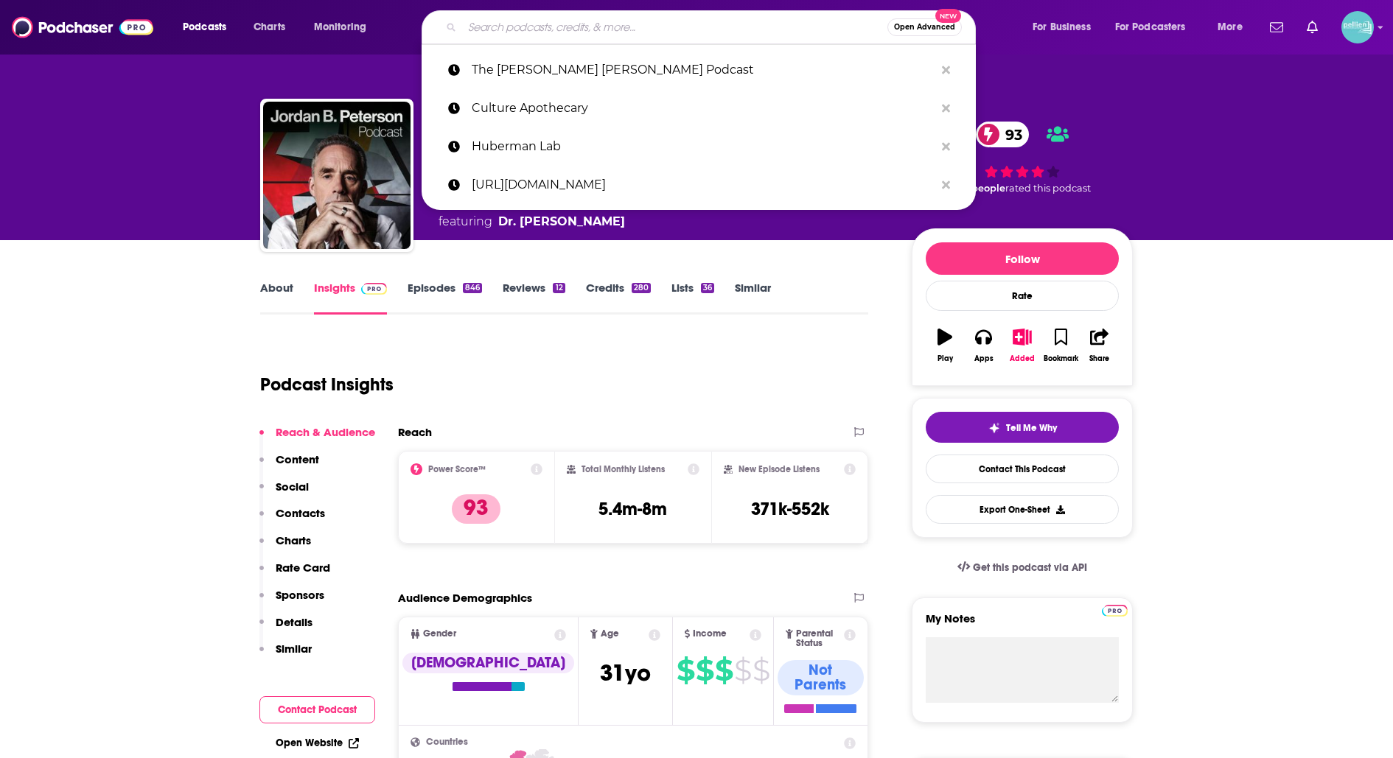
paste input "38.6K subscribers"
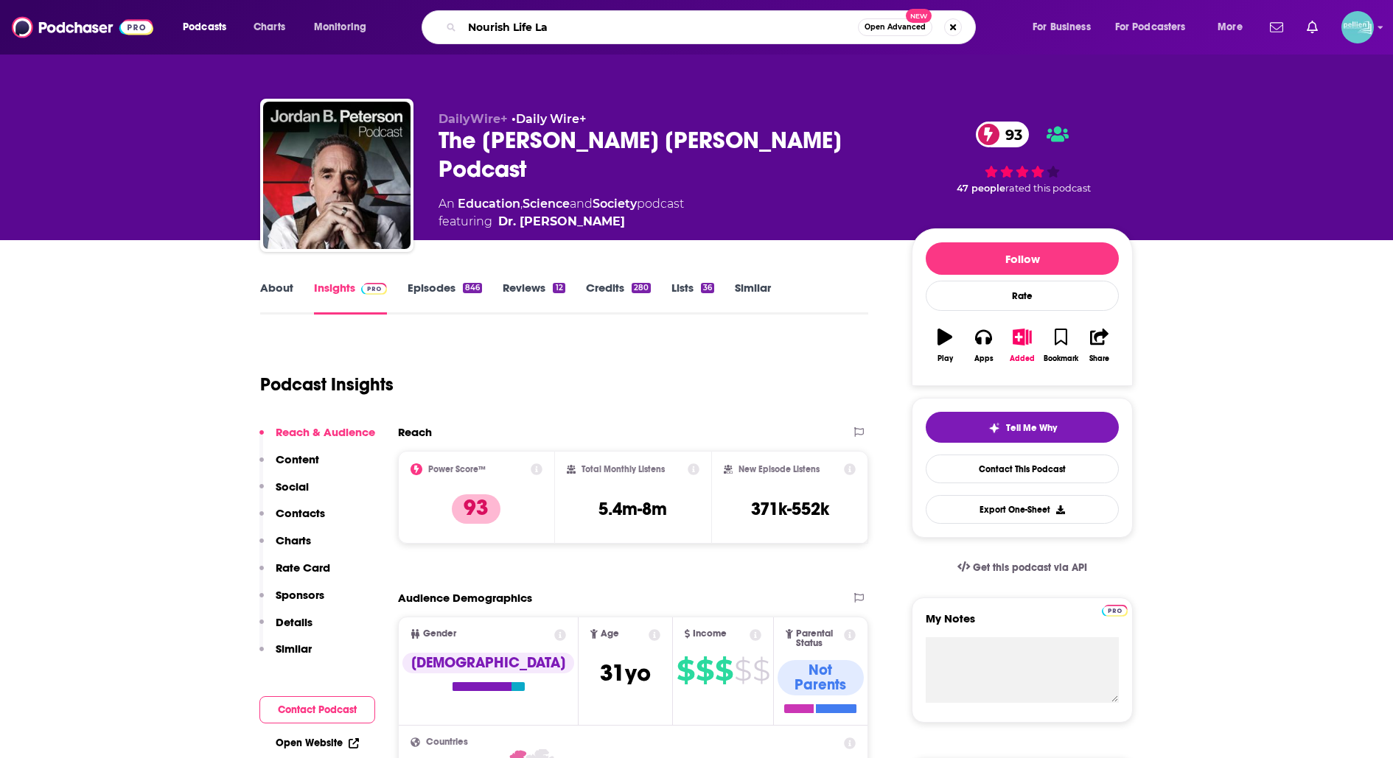
type input "Nourish Life Lab"
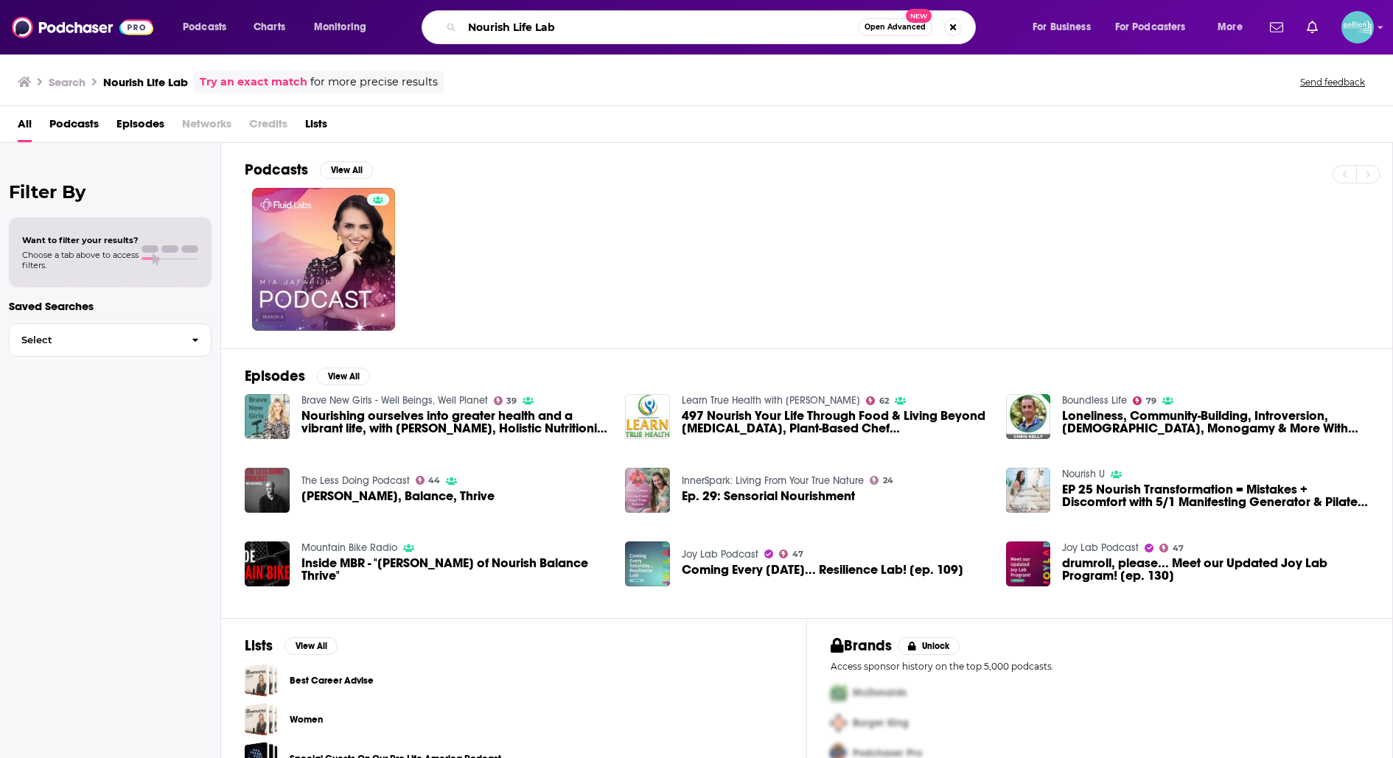
click at [607, 36] on input "Nourish Life Lab" at bounding box center [660, 27] width 396 height 24
type input "parenting"
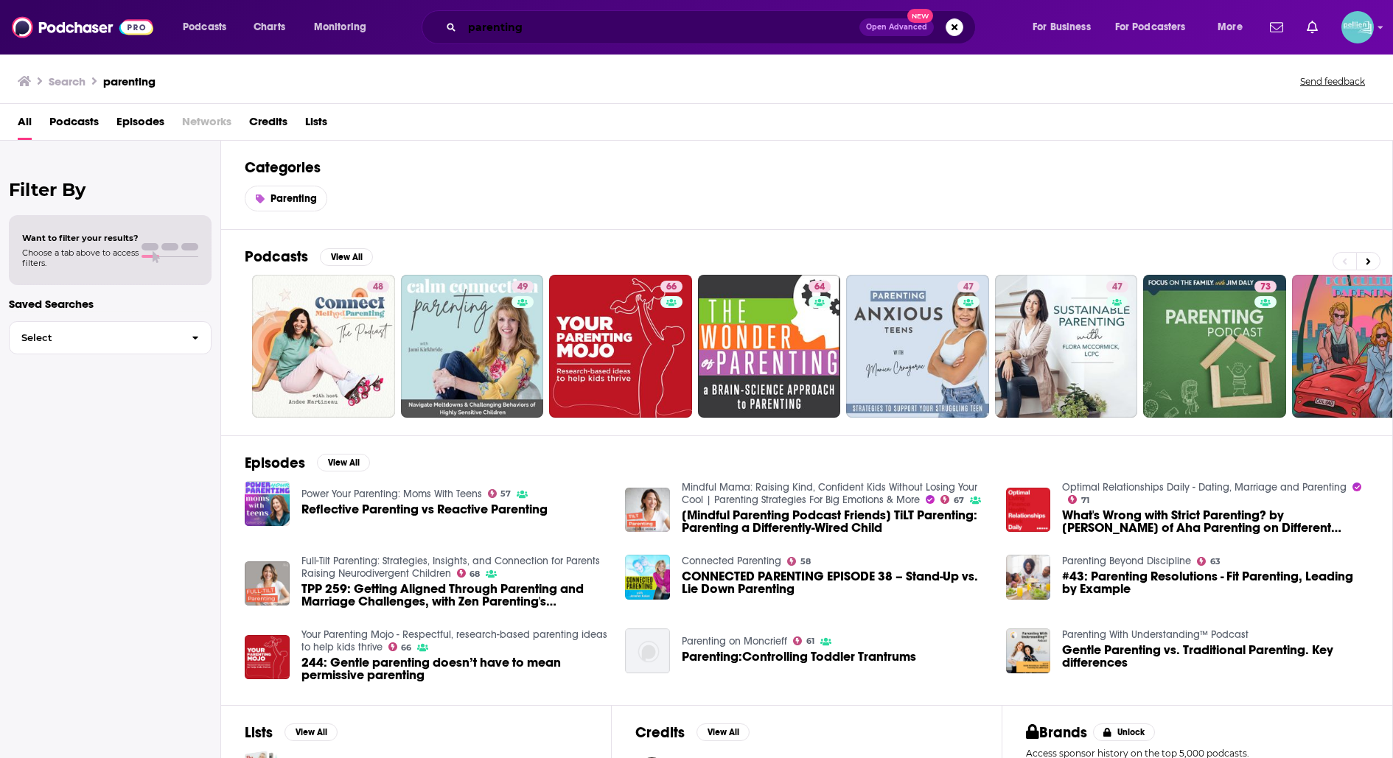
click at [551, 30] on input "parenting" at bounding box center [660, 27] width 397 height 24
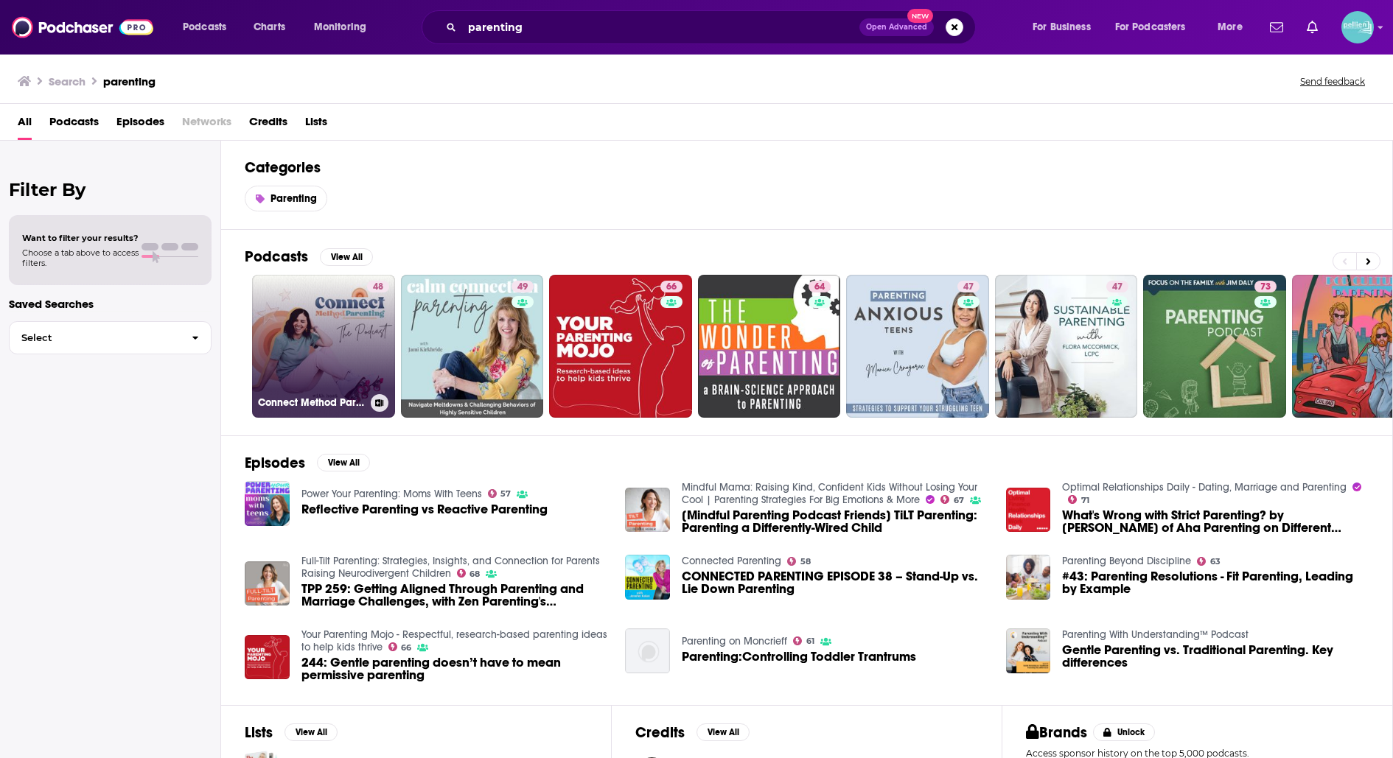
click at [329, 329] on link "48 Connect Method Parenting I Conscious Parenting, Positive Parenting, Gentle P…" at bounding box center [323, 346] width 143 height 143
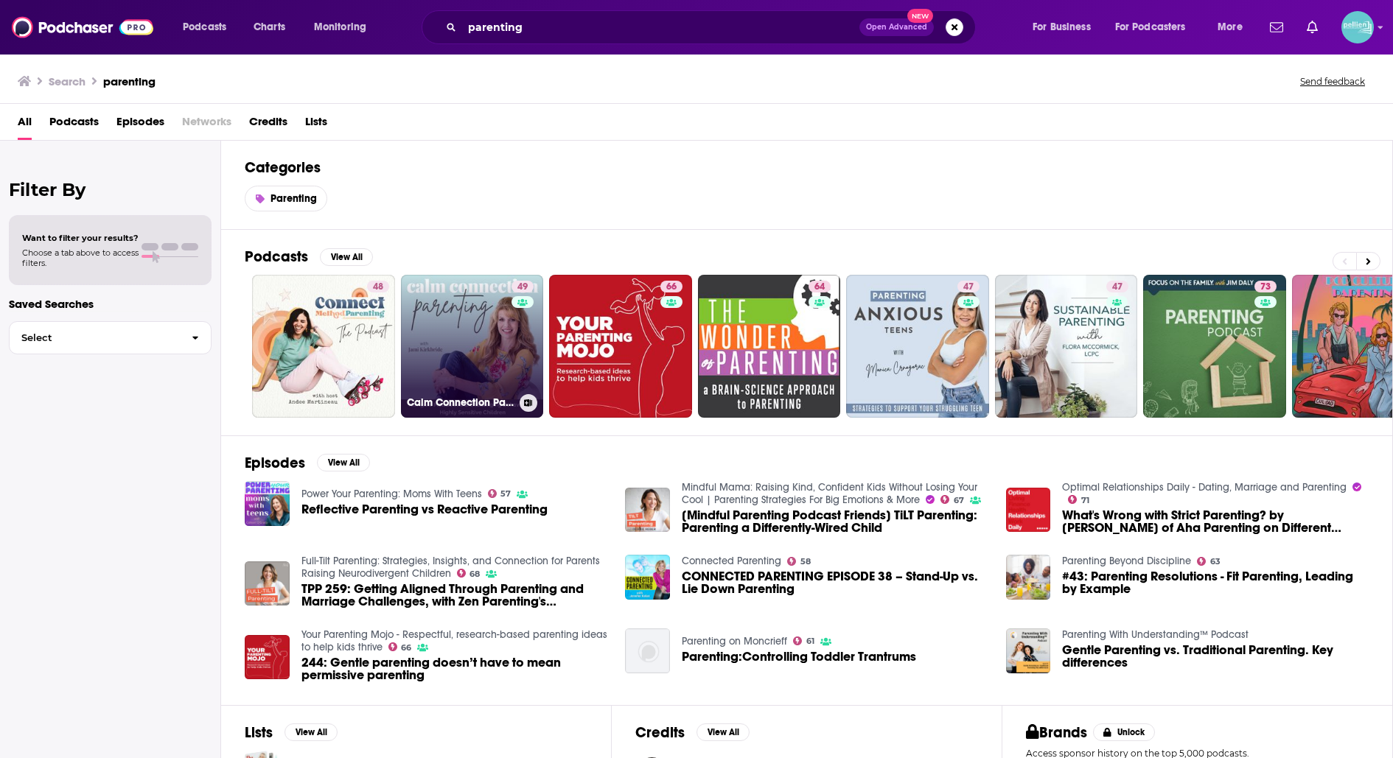
click at [429, 322] on link "49 Calm Connection Parenting- Meltdowns, Challenging Behaviors, Emotional Dysre…" at bounding box center [472, 346] width 143 height 143
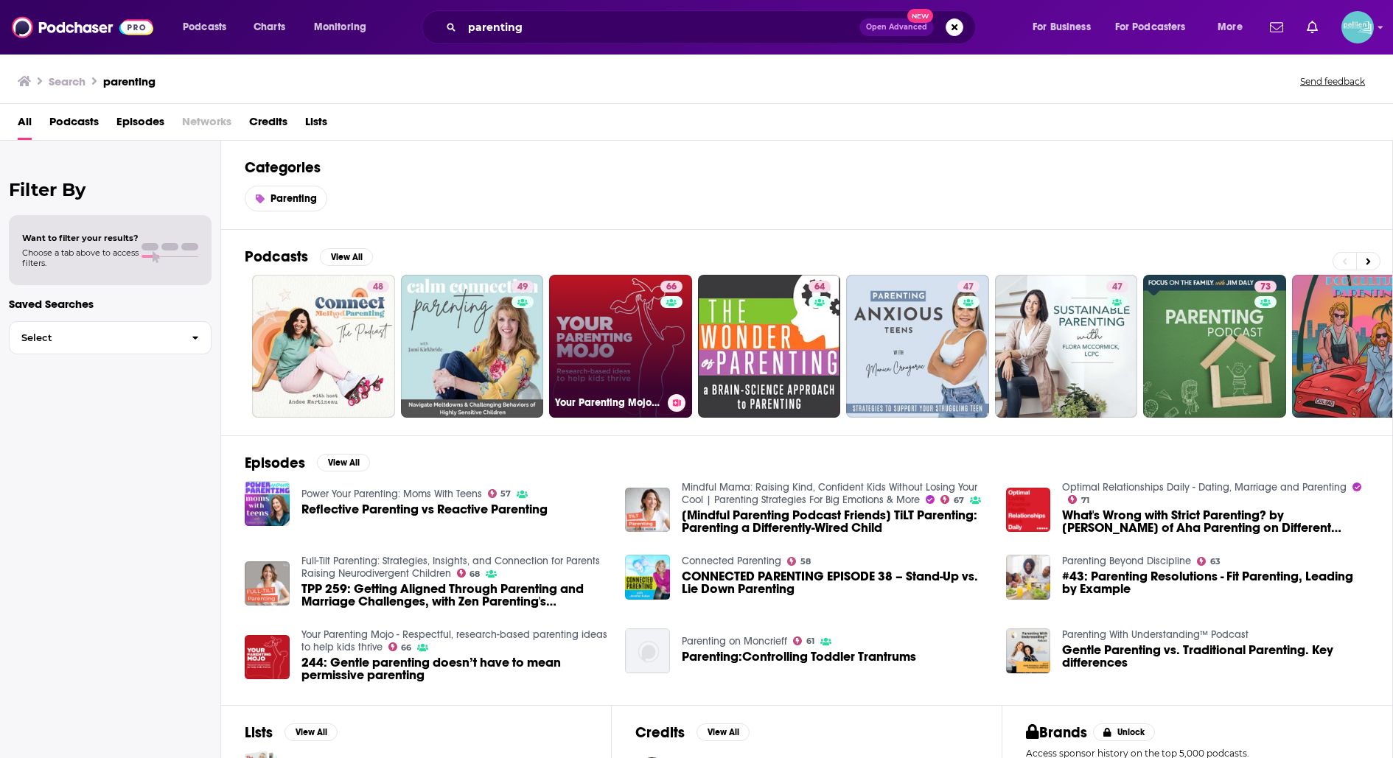
click at [607, 296] on link "66 Your Parenting Mojo - Respectful, research-based parenting ideas to help kid…" at bounding box center [620, 346] width 143 height 143
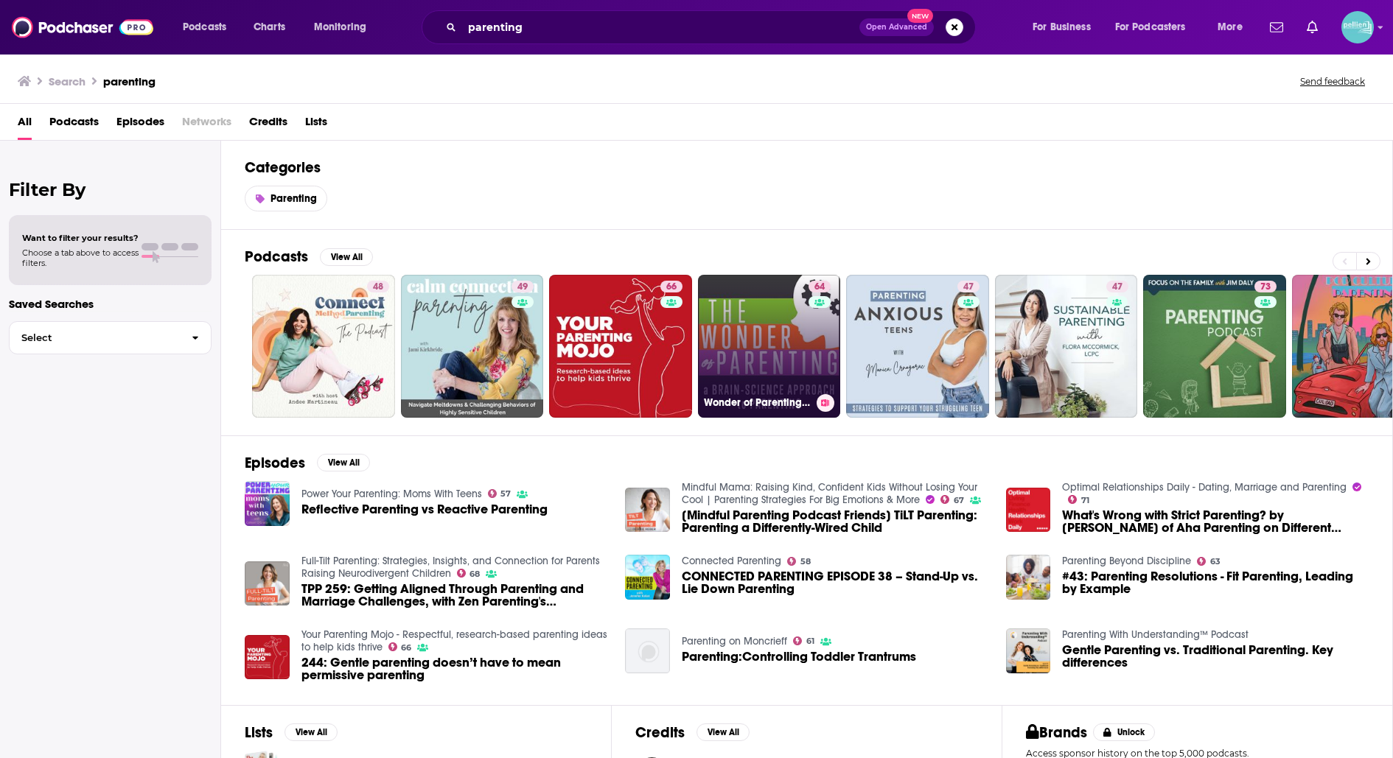
click at [740, 318] on link "64 Wonder of Parenting - A Brain-Science Approach to Parenting" at bounding box center [769, 346] width 143 height 143
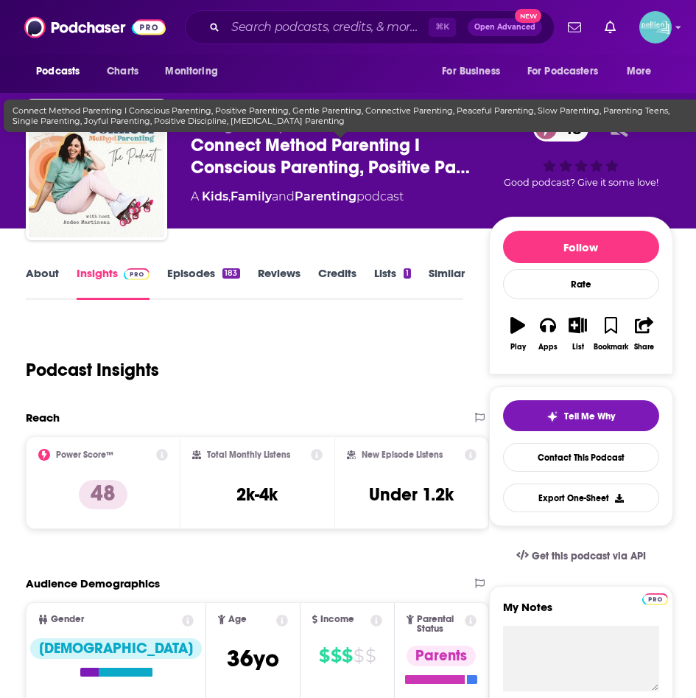
click at [399, 143] on span "Connect Method Parenting I Conscious Parenting, Positive Pa…" at bounding box center [340, 156] width 298 height 44
drag, startPoint x: 410, startPoint y: 144, endPoint x: 189, endPoint y: 155, distance: 222.0
click at [189, 155] on div "Andee Martineau - Podcaster, Best-Selling Author, Parenting Coach Connect Metho…" at bounding box center [350, 172] width 648 height 147
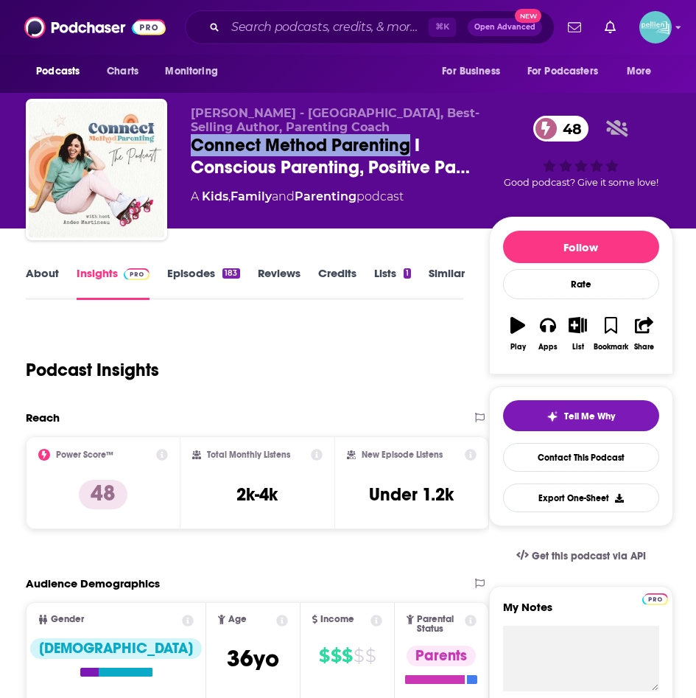
copy h2 "Connect Method Parenting"
click at [326, 195] on link "Parenting" at bounding box center [326, 196] width 62 height 14
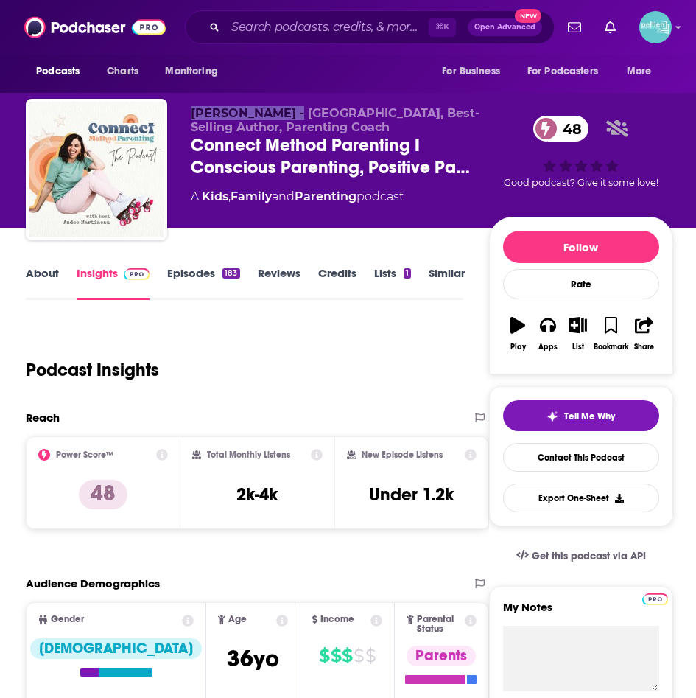
drag, startPoint x: 192, startPoint y: 116, endPoint x: 295, endPoint y: 118, distance: 102.4
click at [295, 118] on span "Andee Martineau - Podcaster, Best-Selling Author, Parenting Coach" at bounding box center [335, 120] width 289 height 28
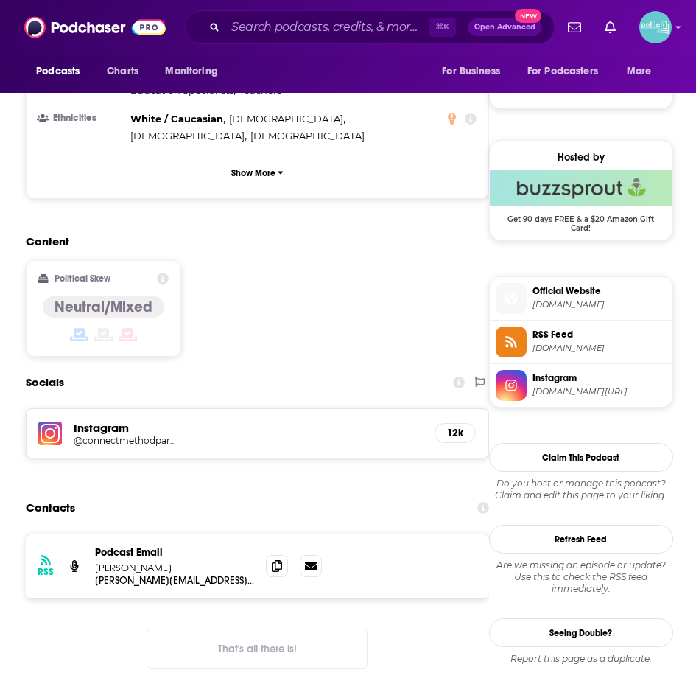
scroll to position [1009, 0]
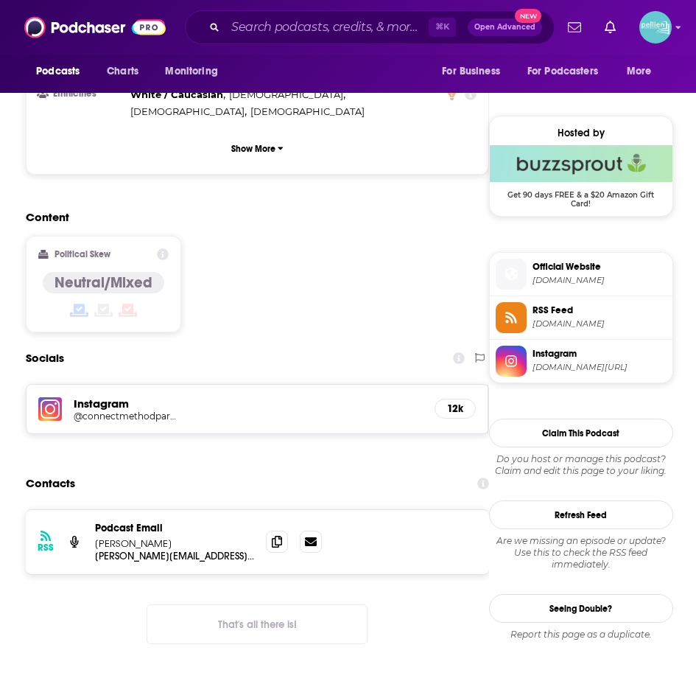
copy p "Andee Martineau"
drag, startPoint x: 186, startPoint y: 460, endPoint x: 96, endPoint y: 461, distance: 90.6
click at [96, 537] on p "Andee Martineau" at bounding box center [174, 543] width 159 height 13
copy p "andee@expandedlife.com"
drag, startPoint x: 225, startPoint y: 475, endPoint x: 94, endPoint y: 472, distance: 130.4
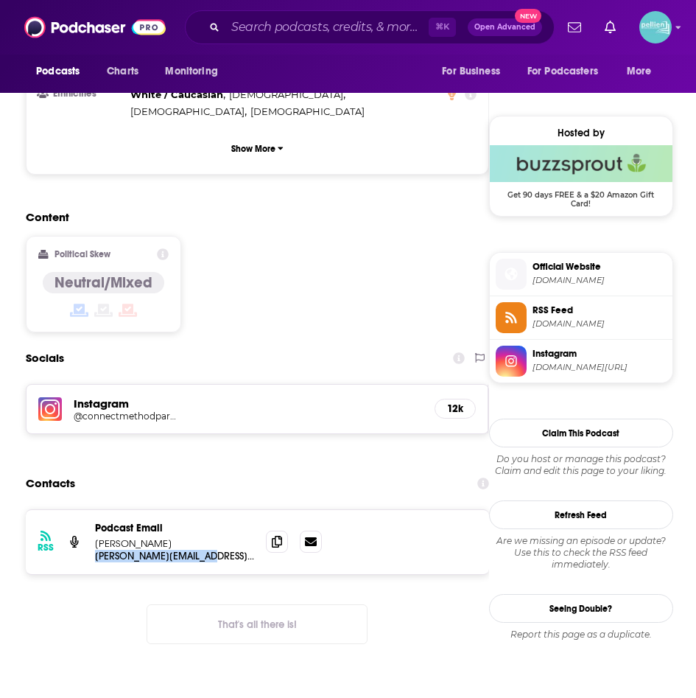
click at [94, 510] on div "RSS Podcast Email Andee Martineau andee@expandedlife.com andee@expandedlife.com" at bounding box center [257, 542] width 463 height 64
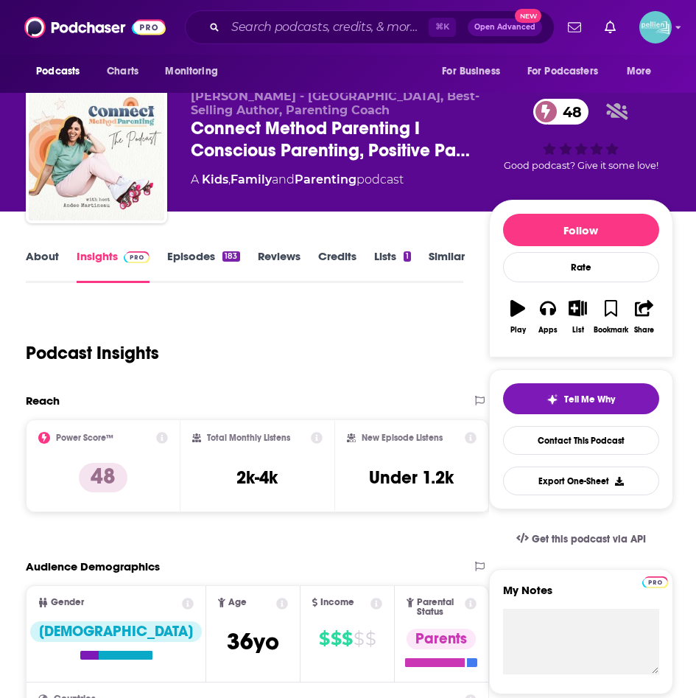
scroll to position [0, 0]
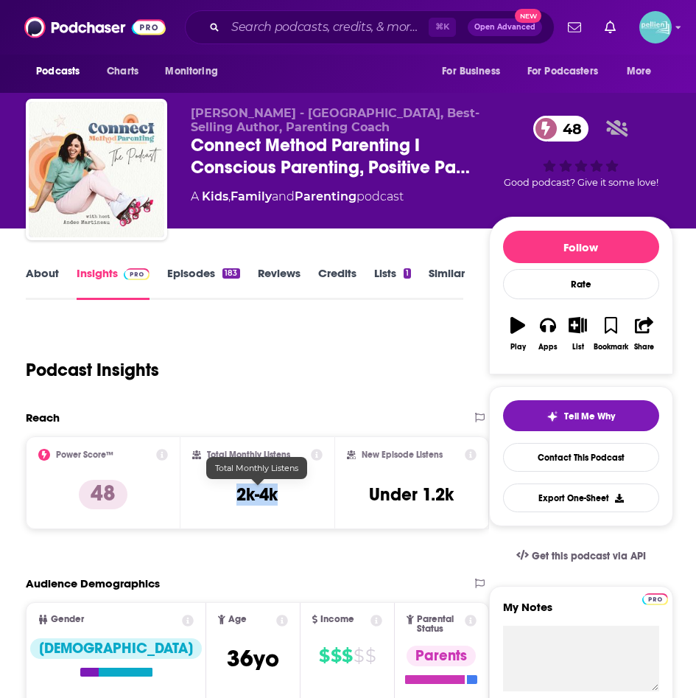
drag, startPoint x: 278, startPoint y: 496, endPoint x: 224, endPoint y: 496, distance: 53.8
click at [224, 496] on div "Total Monthly Listens 2k-4k" at bounding box center [257, 483] width 131 height 68
copy h3 "2k-4k"
click at [217, 147] on span "Connect Method Parenting I Conscious Parenting, Positive Pa…" at bounding box center [340, 156] width 298 height 44
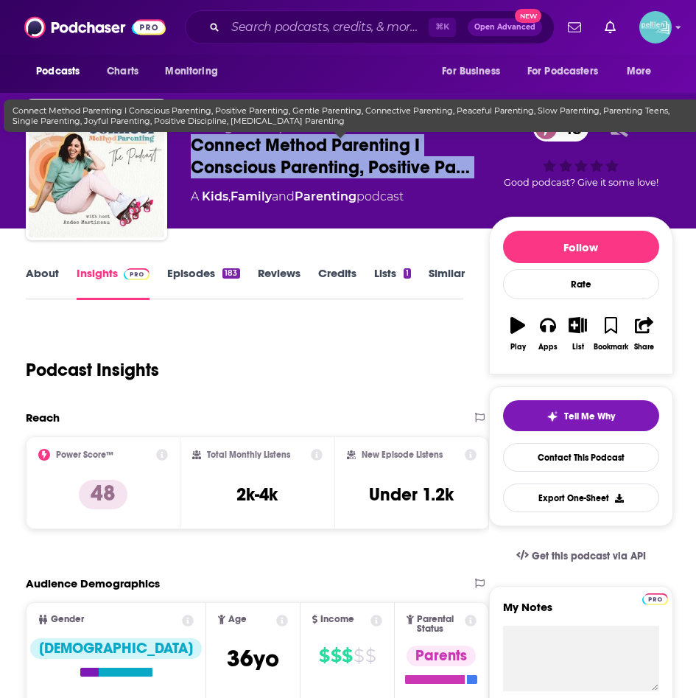
click at [217, 147] on span "Connect Method Parenting I Conscious Parenting, Positive Pa…" at bounding box center [340, 156] width 298 height 44
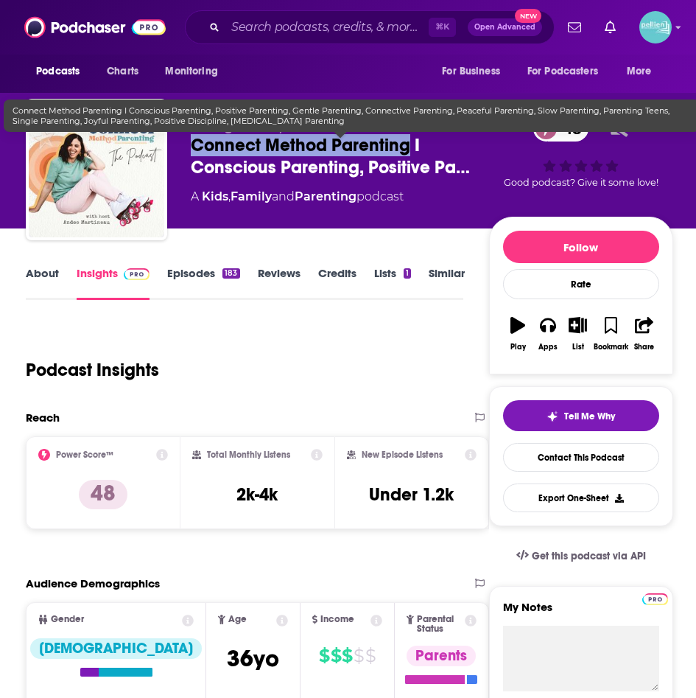
drag, startPoint x: 410, startPoint y: 147, endPoint x: 187, endPoint y: 150, distance: 223.3
click at [187, 150] on div "Andee Martineau - Podcaster, Best-Selling Author, Parenting Coach Connect Metho…" at bounding box center [350, 172] width 648 height 147
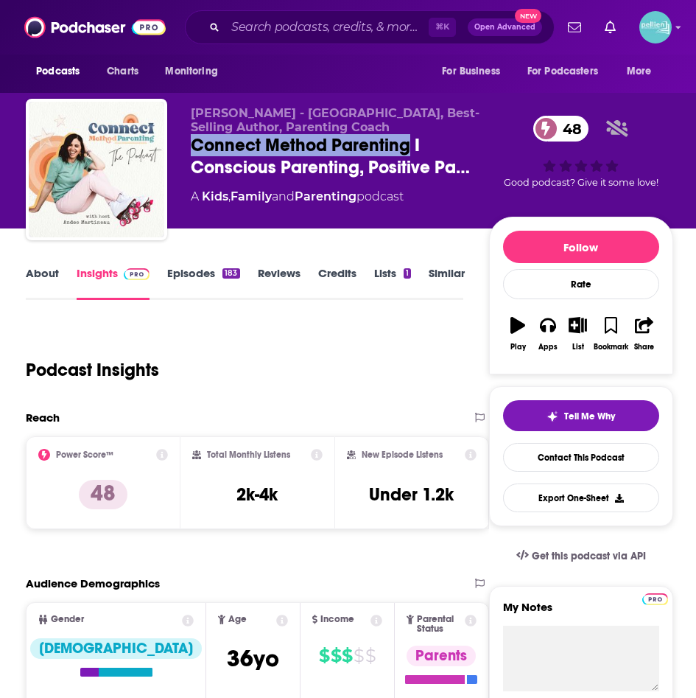
copy h2 "Connect Method Parenting"
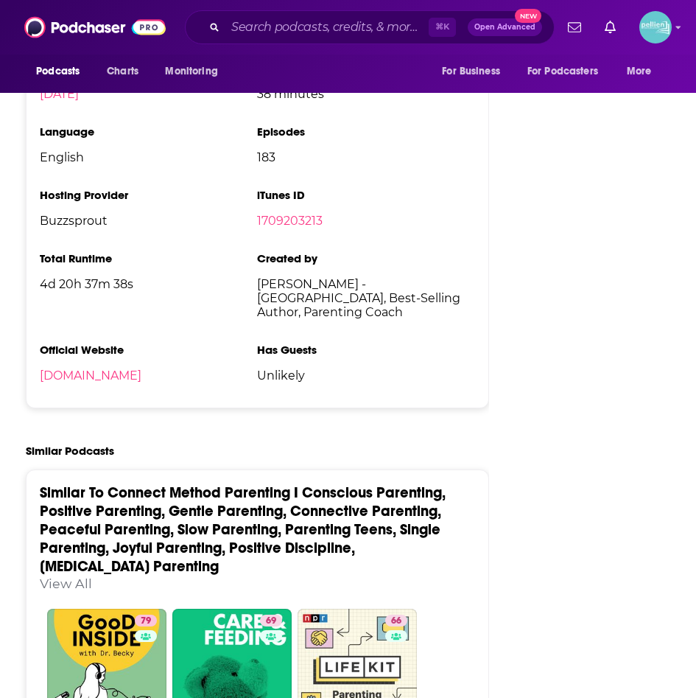
scroll to position [2499, 0]
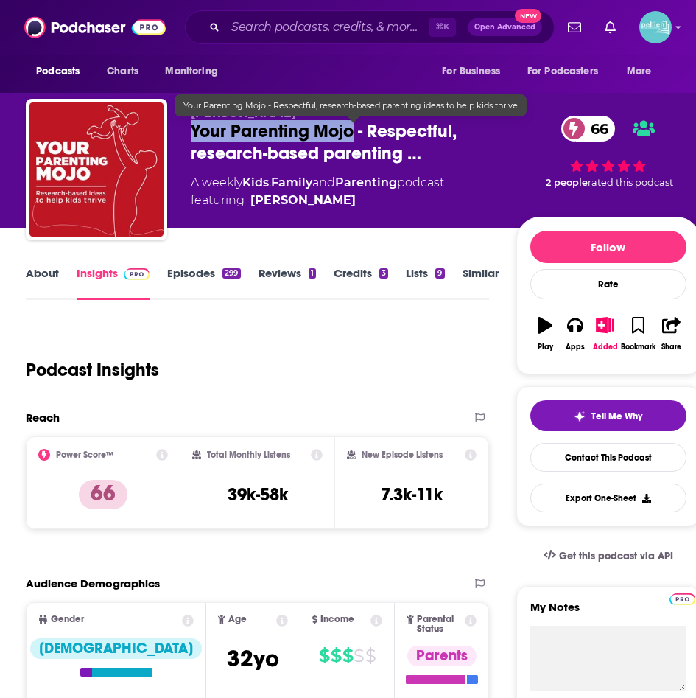
drag, startPoint x: 351, startPoint y: 128, endPoint x: 190, endPoint y: 136, distance: 160.8
click at [190, 136] on div "Jen Lumanlan Your Parenting Mojo - Respectful, research-based parenting … 66 A …" at bounding box center [363, 172] width 674 height 147
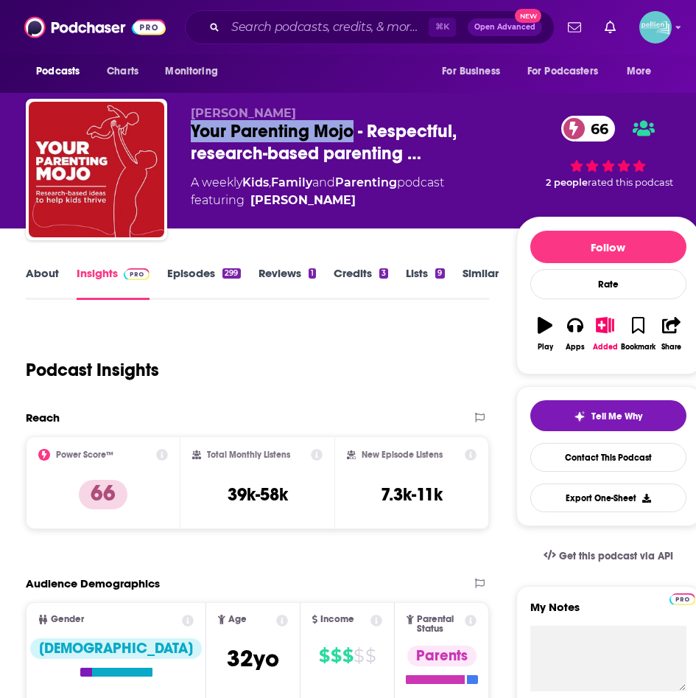
copy h2 "Your Parenting Mojo"
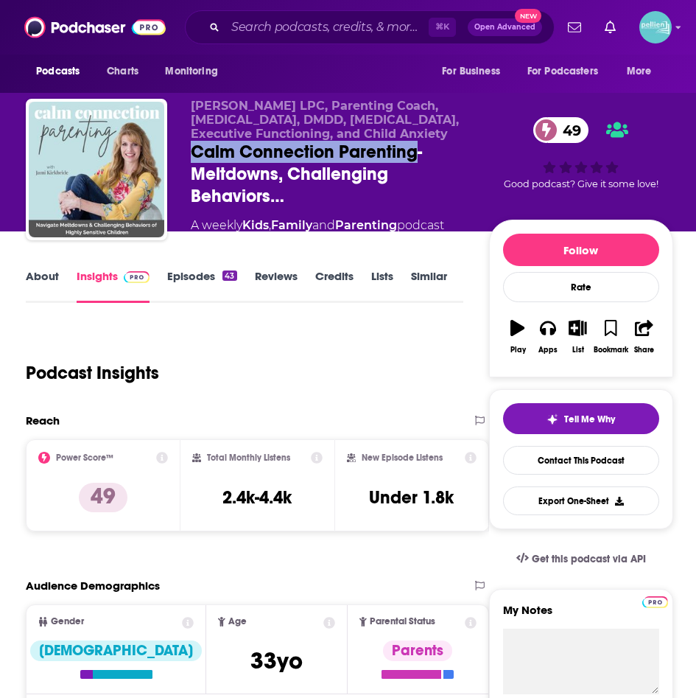
drag, startPoint x: 414, startPoint y: 150, endPoint x: 185, endPoint y: 158, distance: 229.3
click at [185, 158] on div "[PERSON_NAME] LPC, Parenting Coach, [MEDICAL_DATA], DMDD, [MEDICAL_DATA], Execu…" at bounding box center [350, 174] width 648 height 150
copy h2 "Calm Connection Parenting"
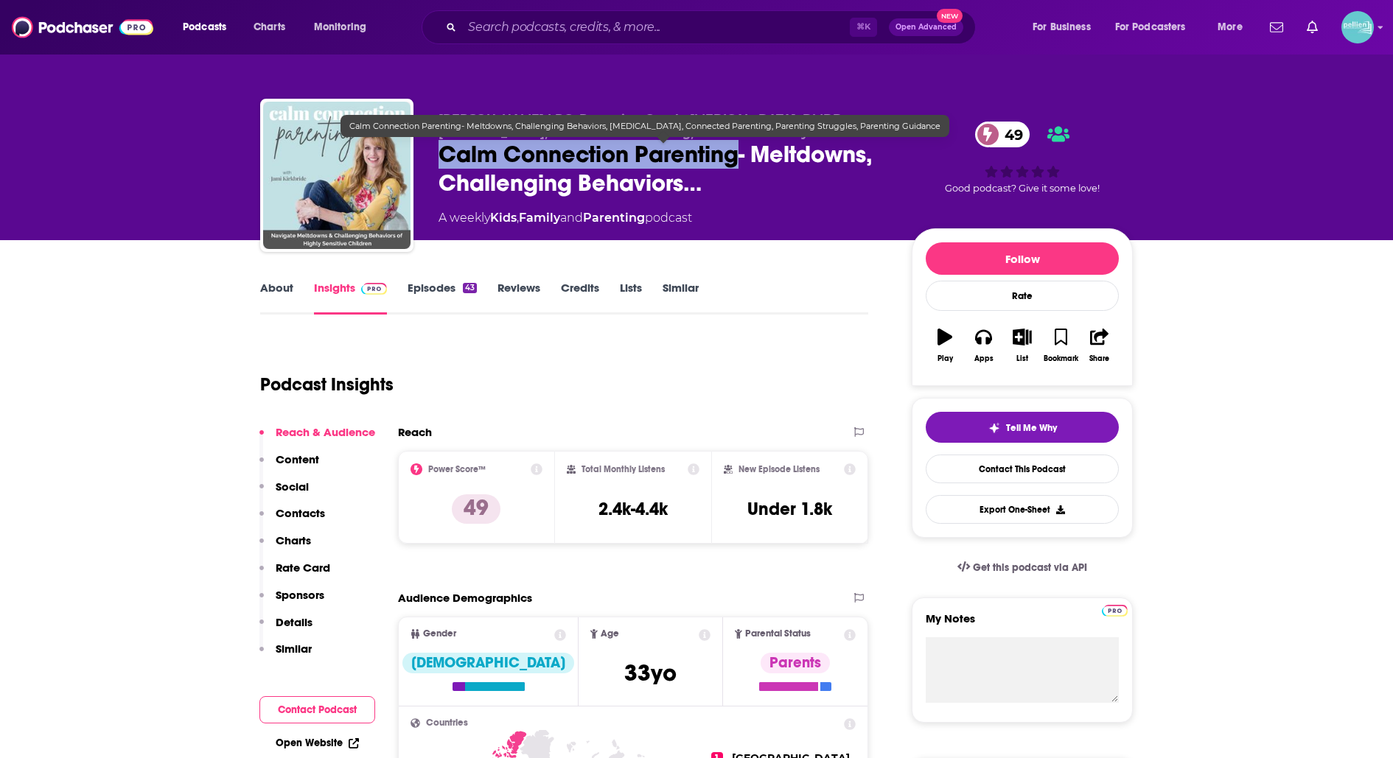
click at [629, 159] on span "Calm Connection Parenting- Meltdowns, Challenging Behaviors…" at bounding box center [662, 168] width 449 height 57
drag, startPoint x: 736, startPoint y: 158, endPoint x: 437, endPoint y: 167, distance: 299.3
click at [437, 167] on div "[PERSON_NAME] LPC, Parenting Coach, [MEDICAL_DATA], DMDD, [MEDICAL_DATA], Execu…" at bounding box center [696, 178] width 872 height 159
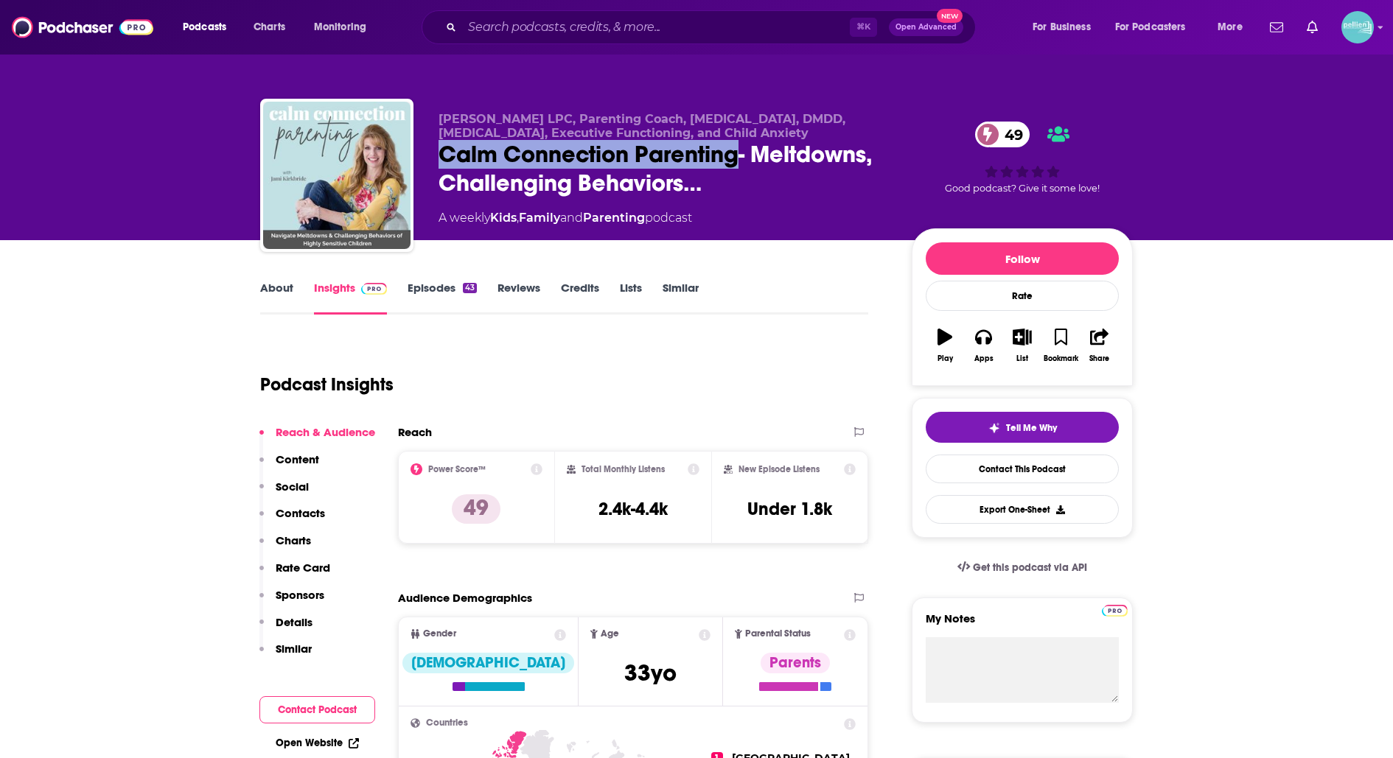
copy h2 "Calm Connection Parenting"
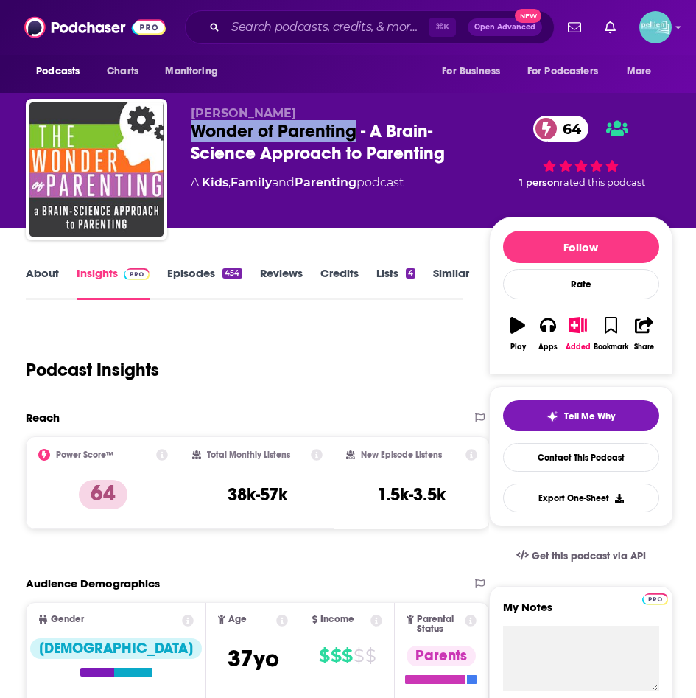
drag, startPoint x: 357, startPoint y: 130, endPoint x: 192, endPoint y: 136, distance: 164.4
click at [192, 136] on div "Wonder of Parenting - A Brain-Science Approach to Parenting 64" at bounding box center [340, 142] width 298 height 44
copy h2 "Wonder of Parenting"
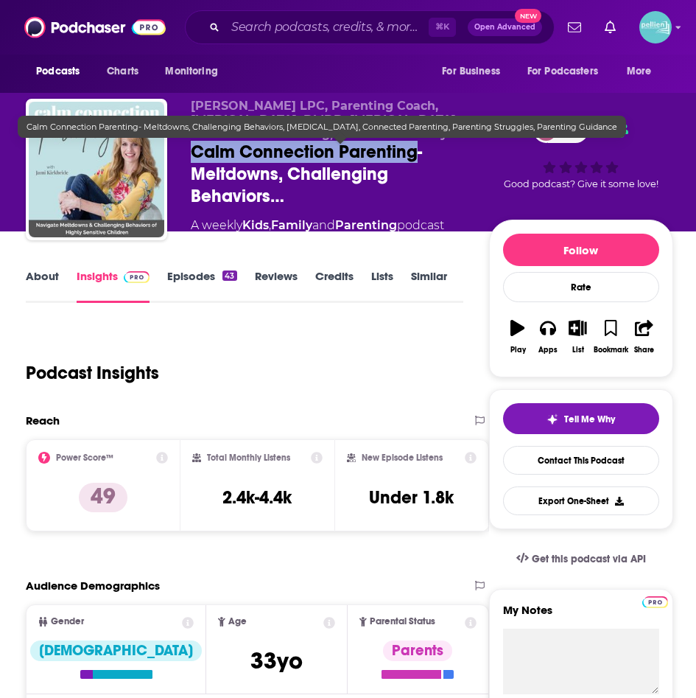
drag, startPoint x: 414, startPoint y: 157, endPoint x: 196, endPoint y: 159, distance: 218.1
click at [196, 159] on span "Calm Connection Parenting- Meltdowns, Challenging Behaviors…" at bounding box center [340, 174] width 298 height 66
copy h2 "Calm Connection Parenting"
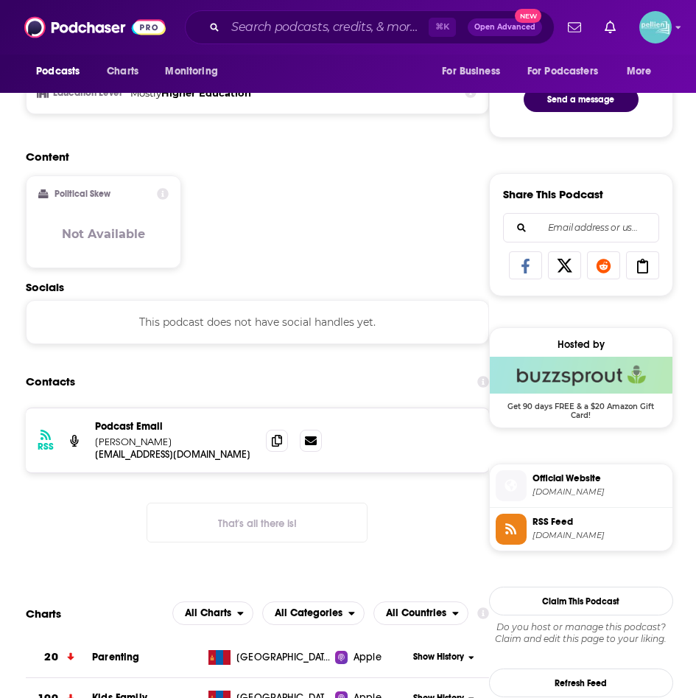
scroll to position [772, 0]
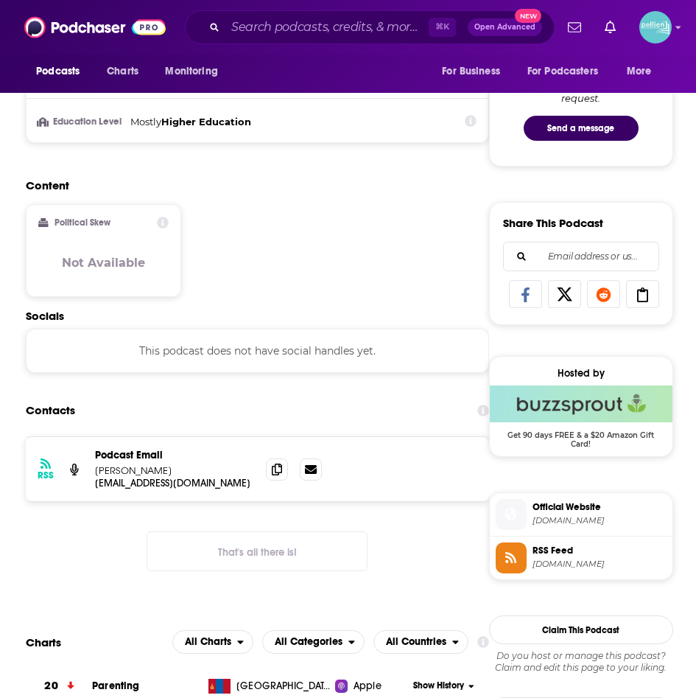
copy p "Jami Kirkbride"
drag, startPoint x: 177, startPoint y: 460, endPoint x: 157, endPoint y: 465, distance: 20.6
click at [157, 465] on p "Jami Kirkbride" at bounding box center [174, 470] width 159 height 13
click at [274, 463] on icon at bounding box center [277, 469] width 10 height 12
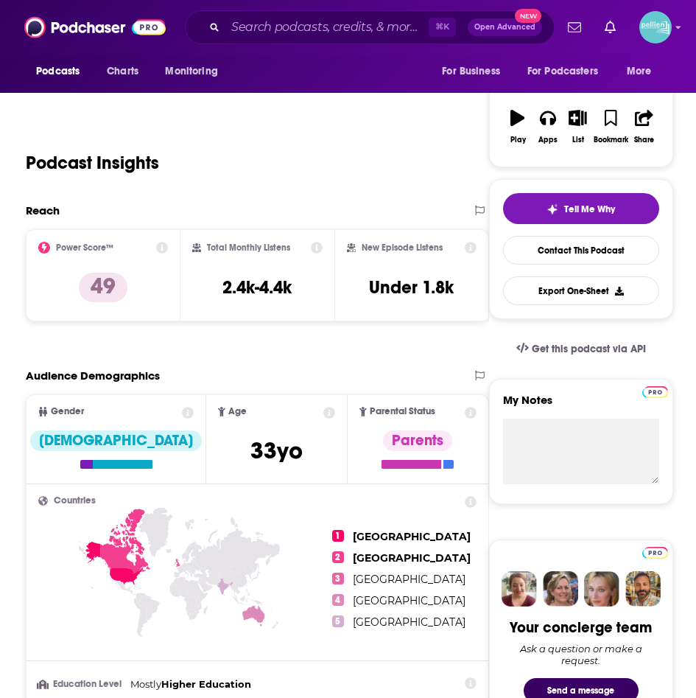
scroll to position [204, 0]
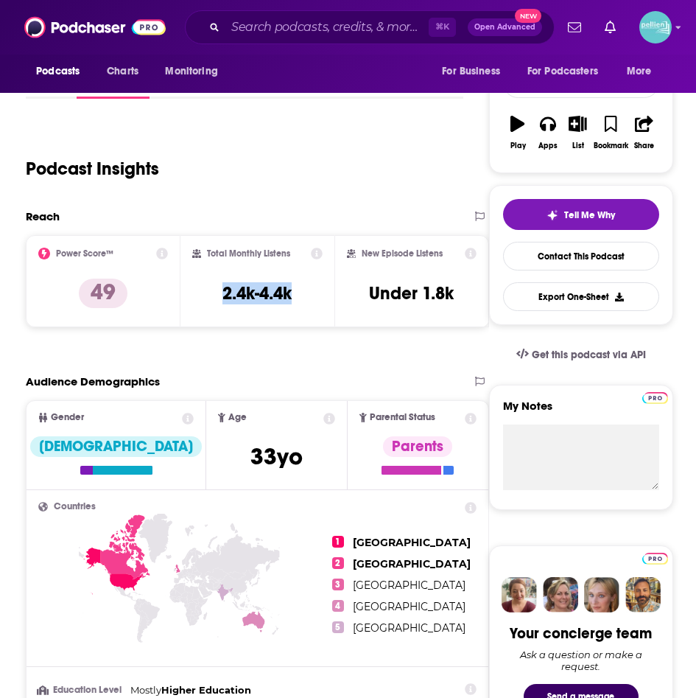
drag, startPoint x: 313, startPoint y: 291, endPoint x: 212, endPoint y: 291, distance: 100.9
click at [212, 291] on div "Total Monthly Listens 2.4k-4.4k" at bounding box center [257, 282] width 131 height 68
copy h3 "2.4k-4.4k"
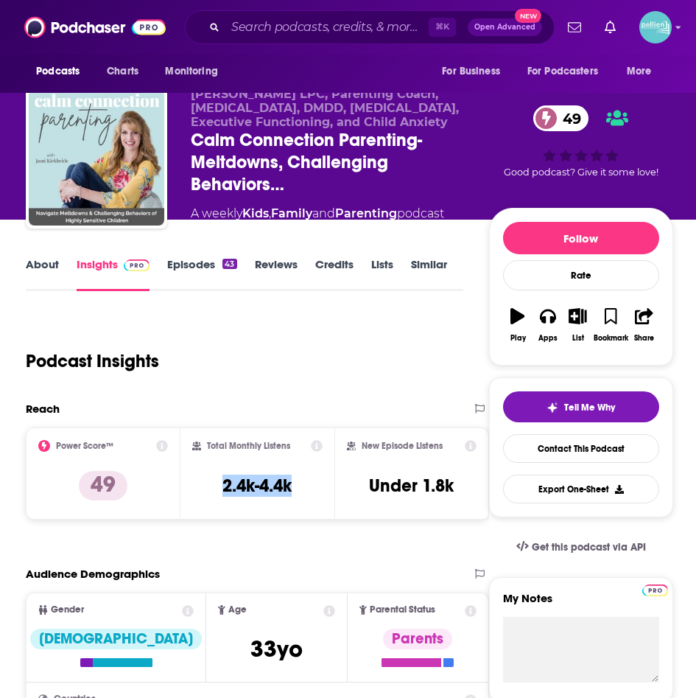
scroll to position [0, 0]
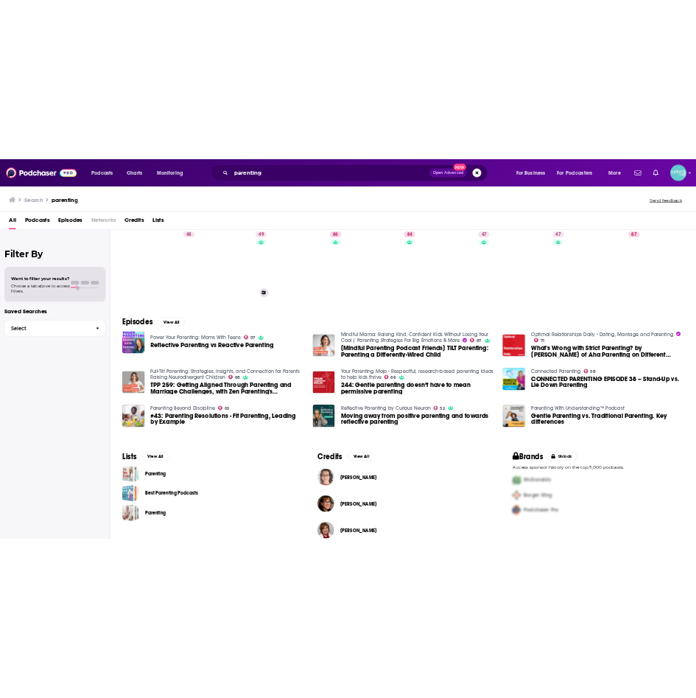
scroll to position [141, 0]
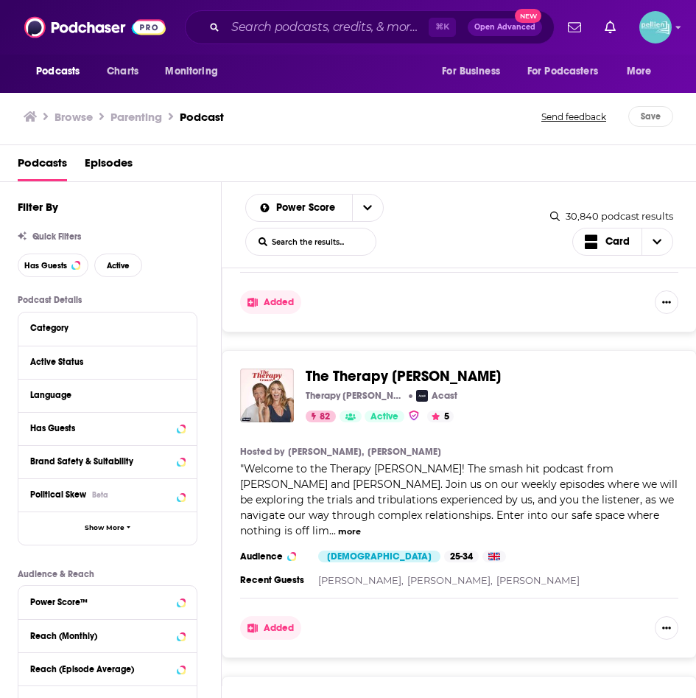
scroll to position [256, 0]
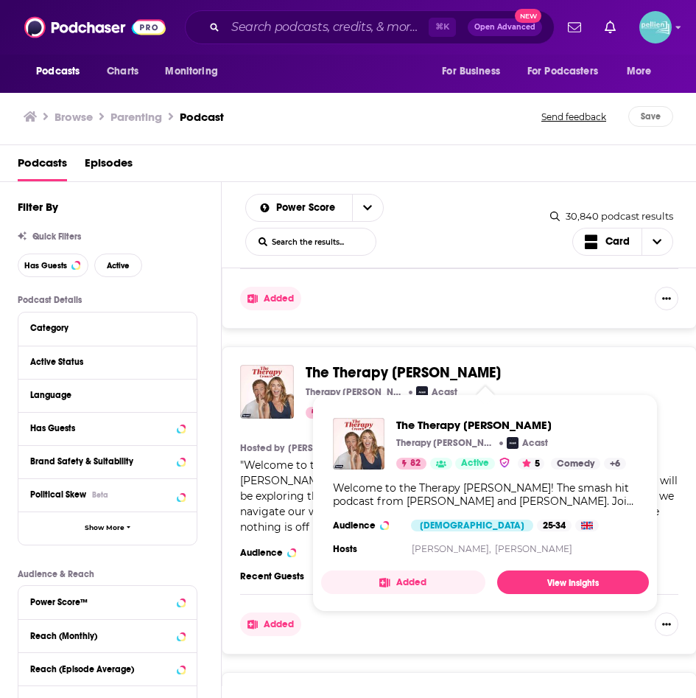
click at [411, 371] on span "The Therapy [PERSON_NAME]" at bounding box center [403, 372] width 195 height 18
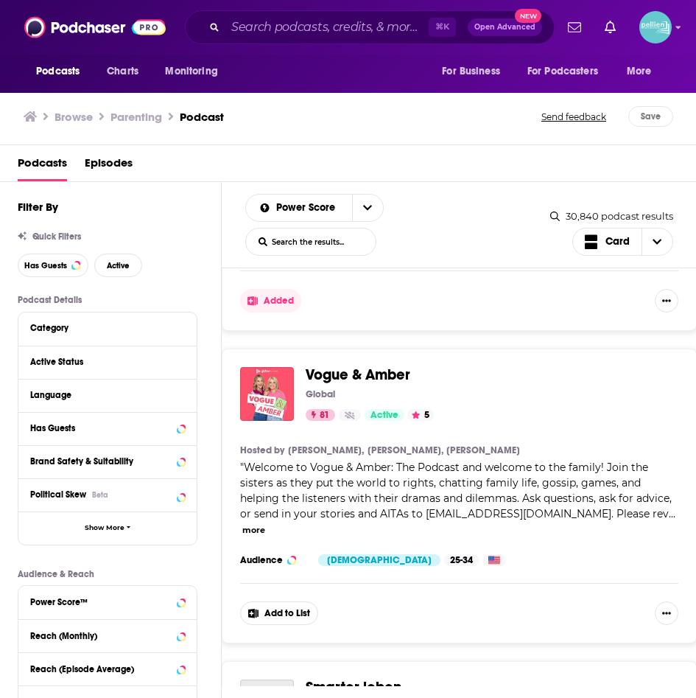
scroll to position [580, 0]
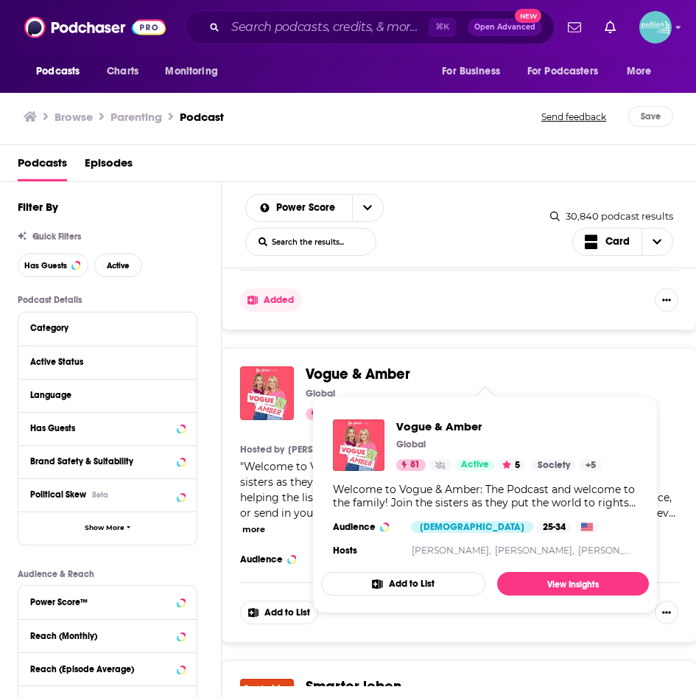
click at [335, 373] on span "Vogue & Amber" at bounding box center [358, 374] width 105 height 18
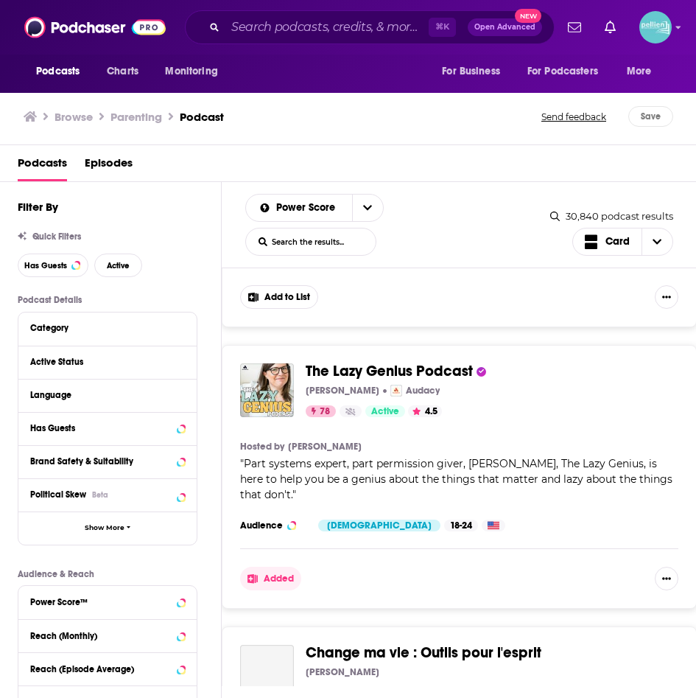
scroll to position [1802, 0]
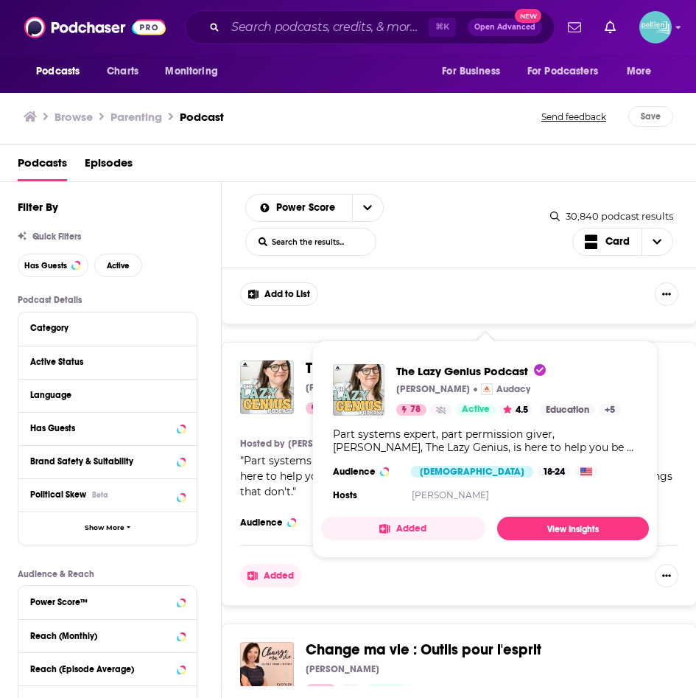
click at [416, 359] on span "The Lazy Genius Podcast" at bounding box center [389, 368] width 167 height 18
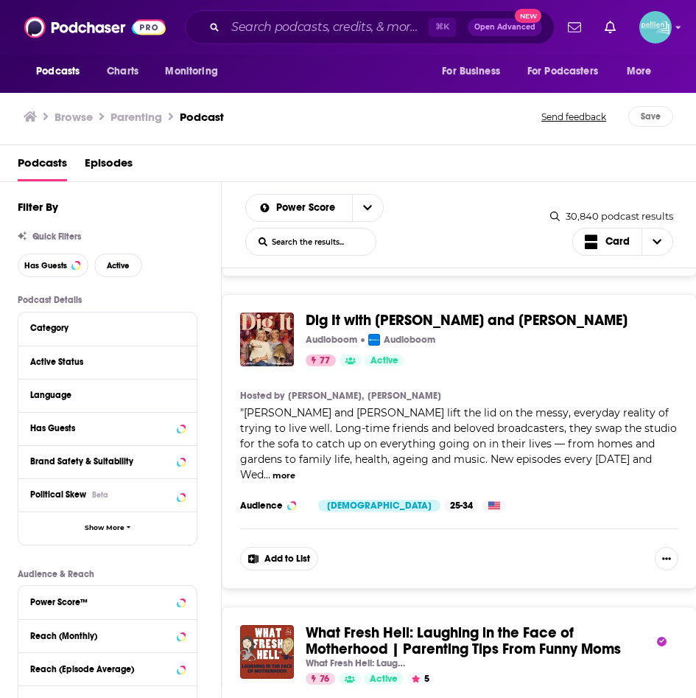
scroll to position [2426, 0]
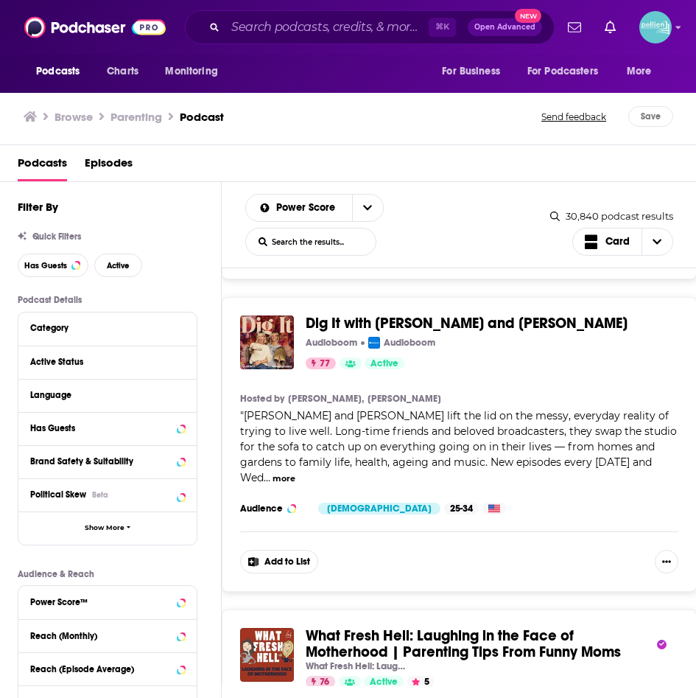
click at [430, 626] on span "What Fresh Hell: Laughing in the Face of Motherhood | Parenting Tips From Funny…" at bounding box center [463, 643] width 315 height 35
click at [449, 314] on span "Dig It with [PERSON_NAME] and [PERSON_NAME]" at bounding box center [467, 323] width 322 height 18
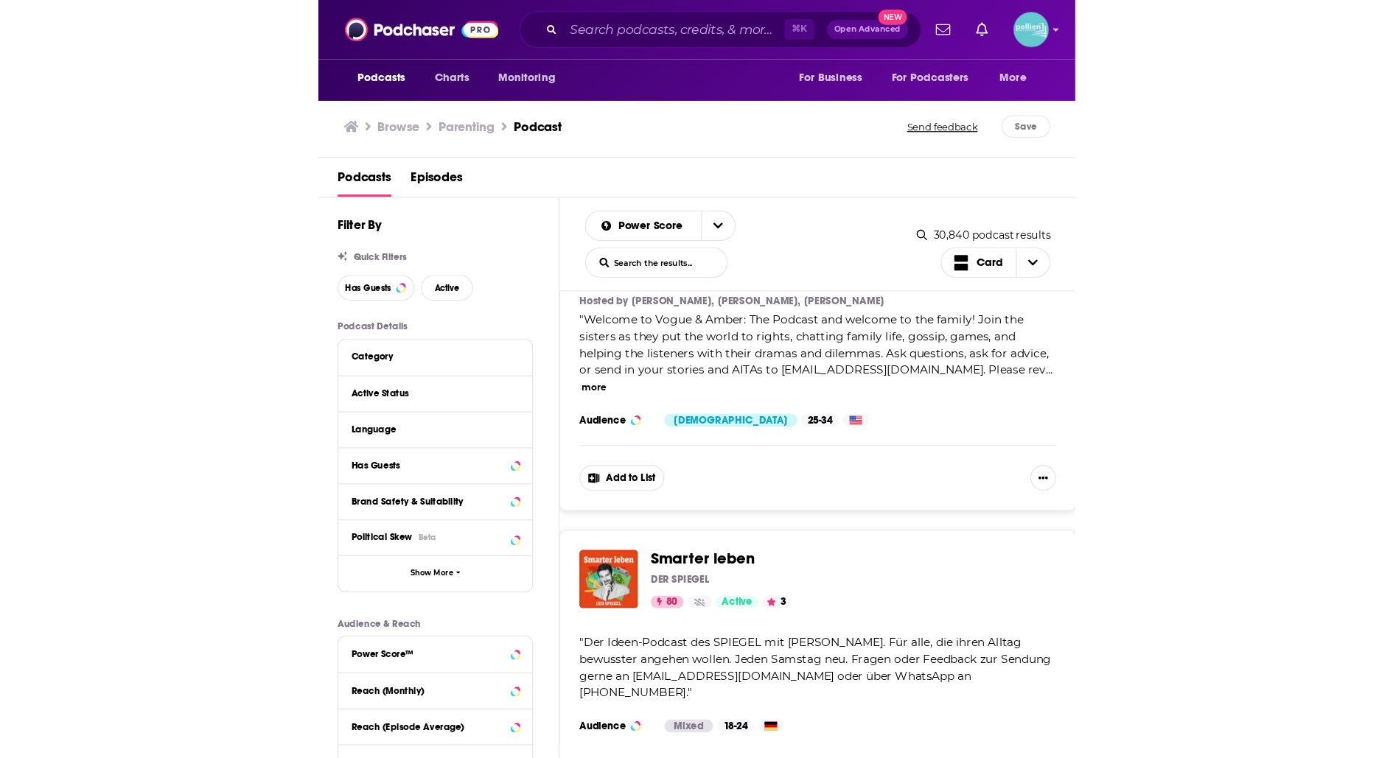
scroll to position [0, 0]
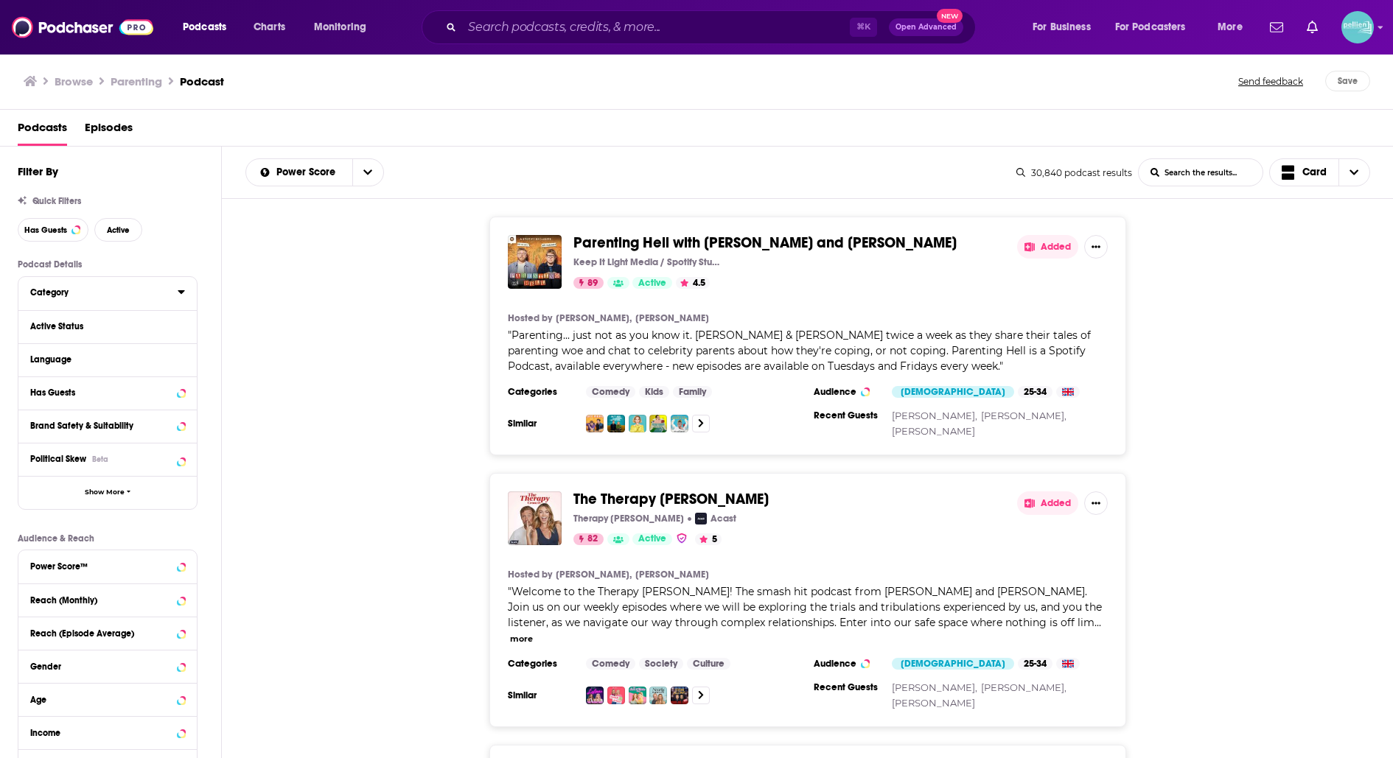
click at [122, 293] on div "Category" at bounding box center [99, 292] width 138 height 10
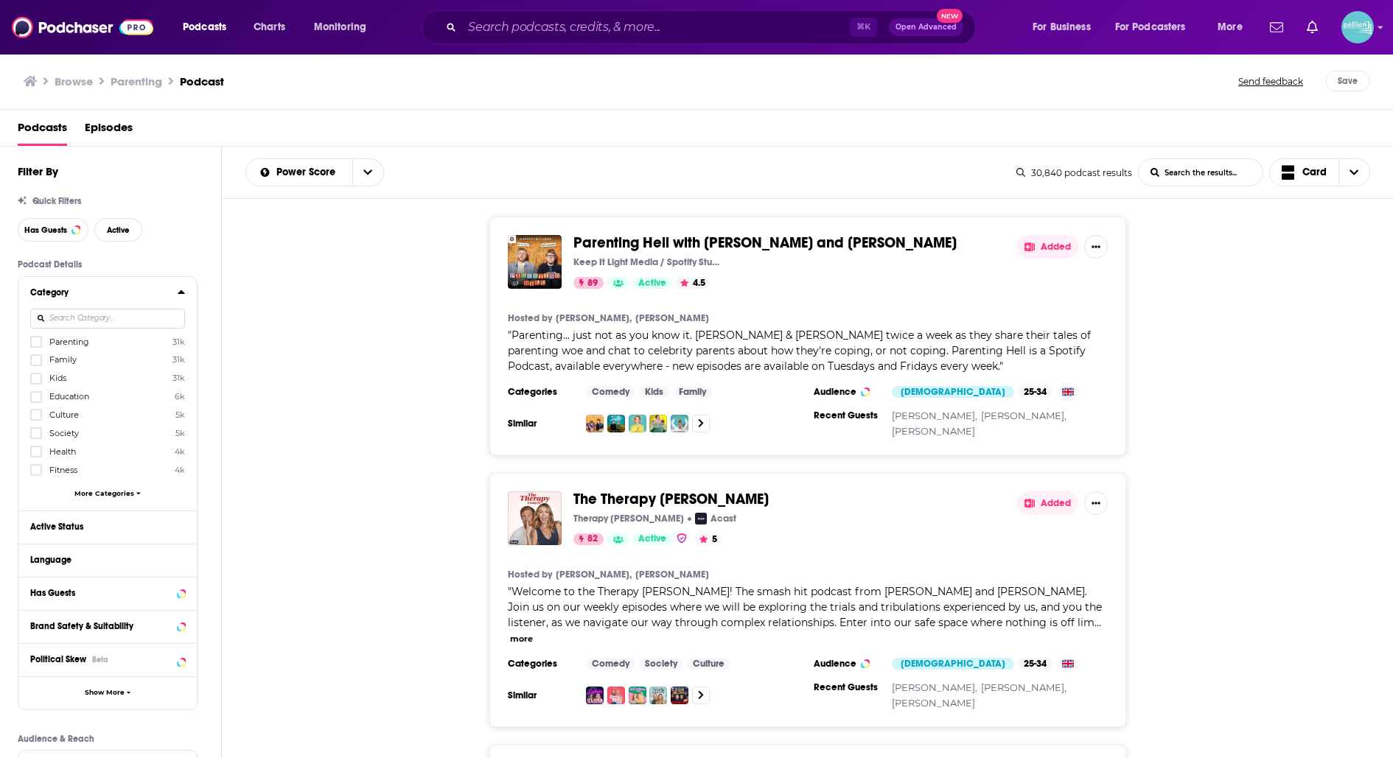
click at [114, 314] on input at bounding box center [107, 319] width 155 height 20
click at [32, 337] on icon at bounding box center [36, 341] width 9 height 9
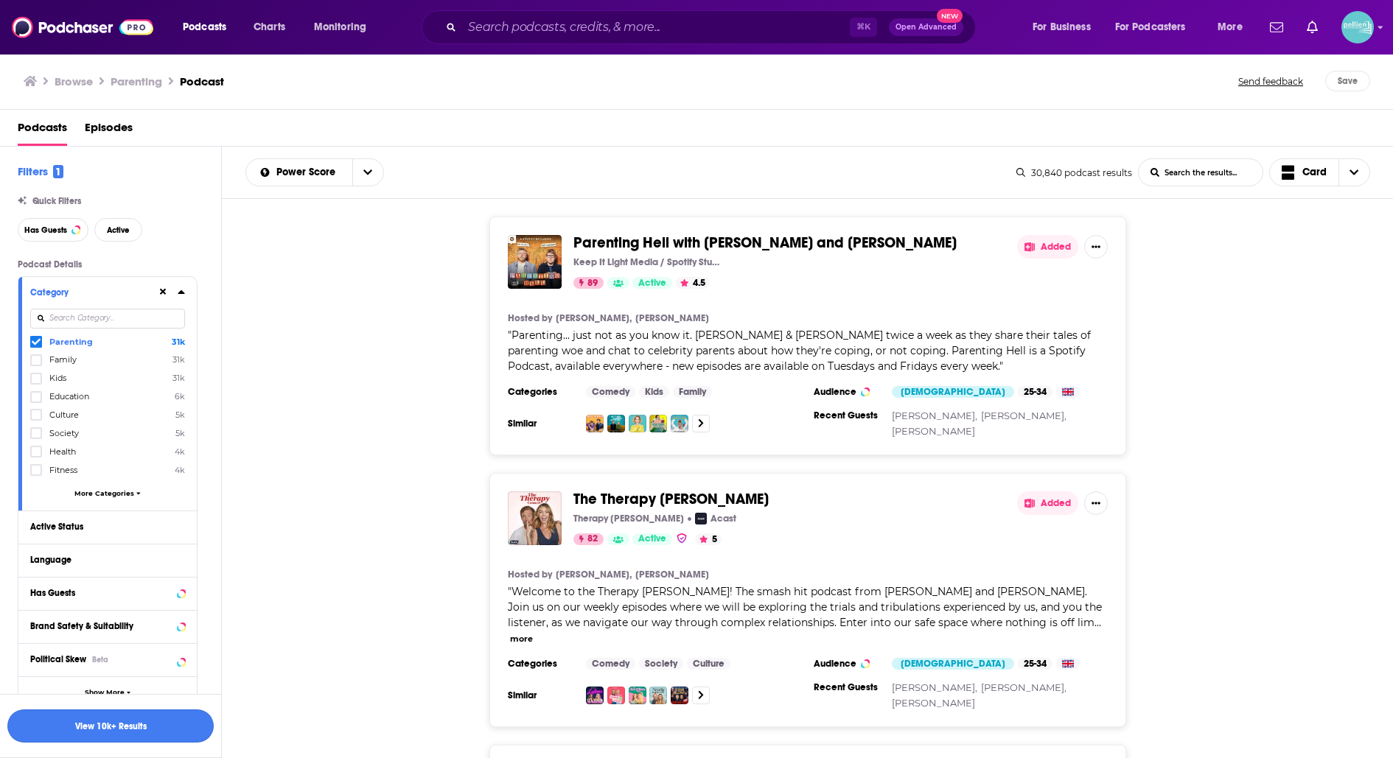
click at [160, 697] on button "View 10k+ Results" at bounding box center [110, 726] width 206 height 33
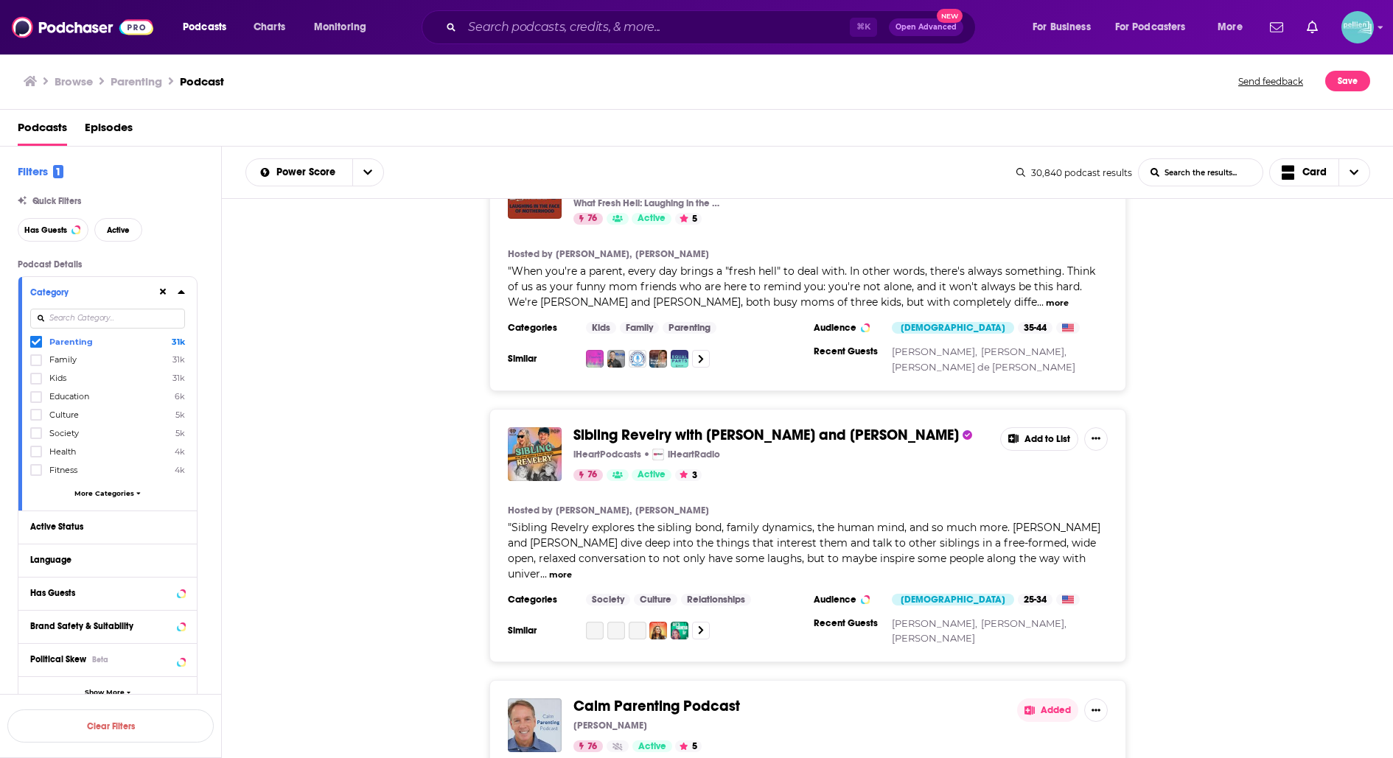
scroll to position [2306, 0]
click at [696, 424] on span "Sibling Revelry with Kate Hudson and Oliver Hudson" at bounding box center [765, 433] width 385 height 18
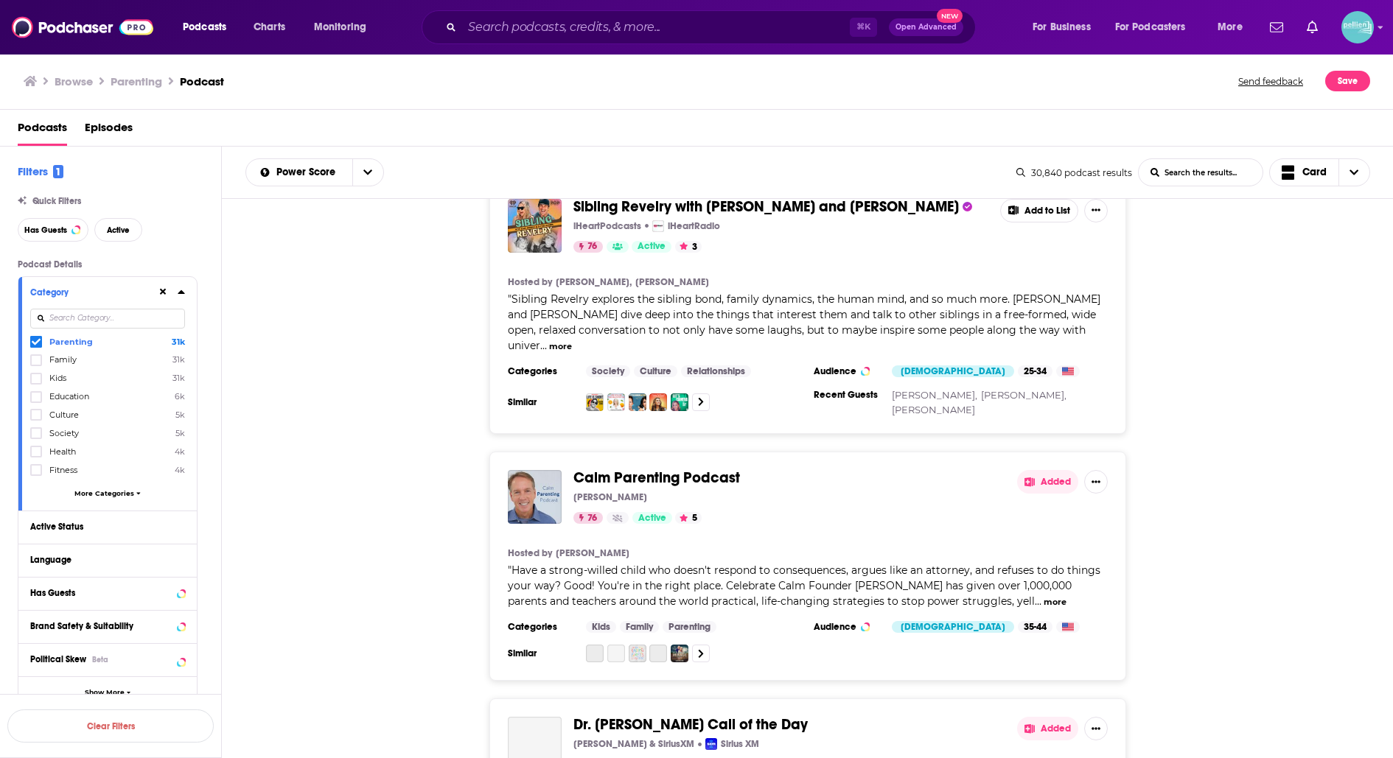
scroll to position [2543, 0]
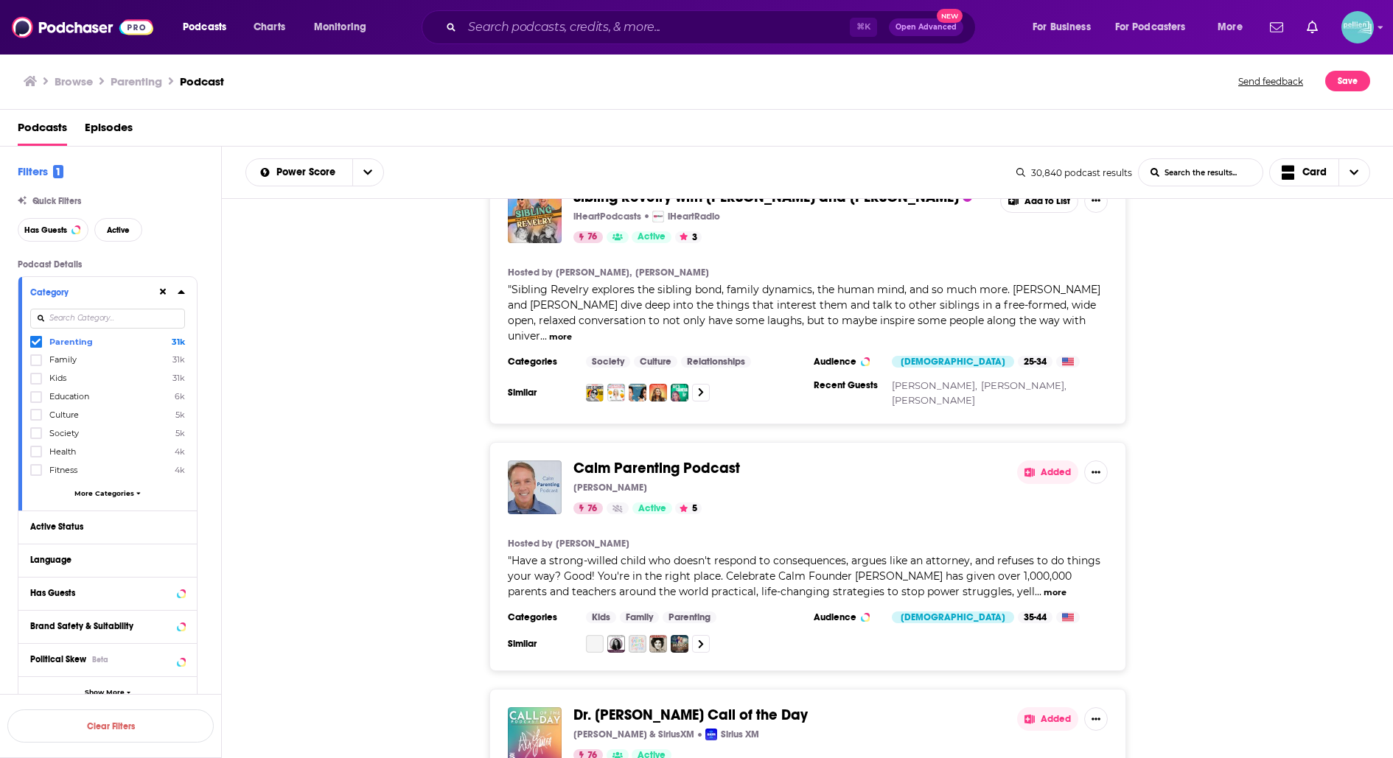
click at [617, 442] on div "Calm Parenting Podcast Kirk Martin 76 Active 5 Added Hosted by Kirk Martin " Ha…" at bounding box center [807, 556] width 637 height 229
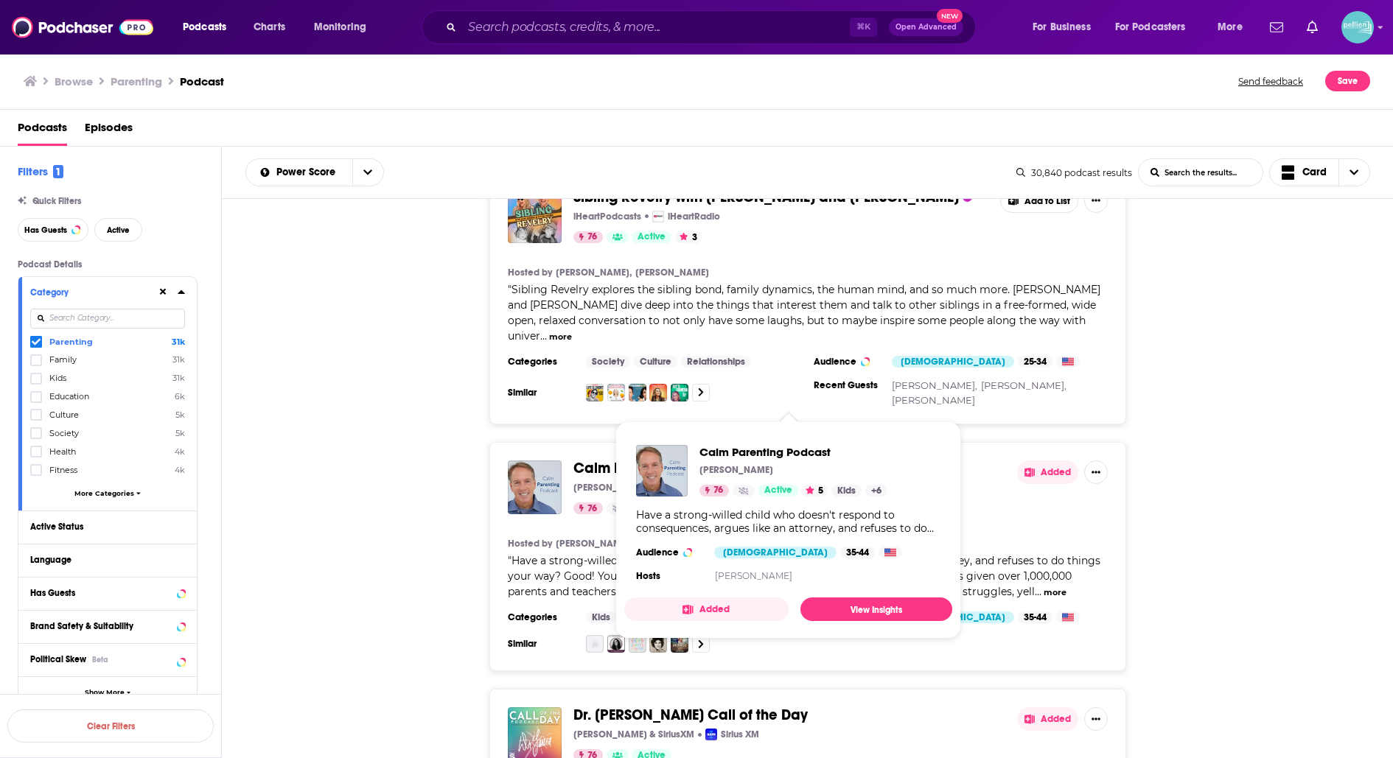
click at [618, 459] on span "Calm Parenting Podcast" at bounding box center [656, 468] width 167 height 18
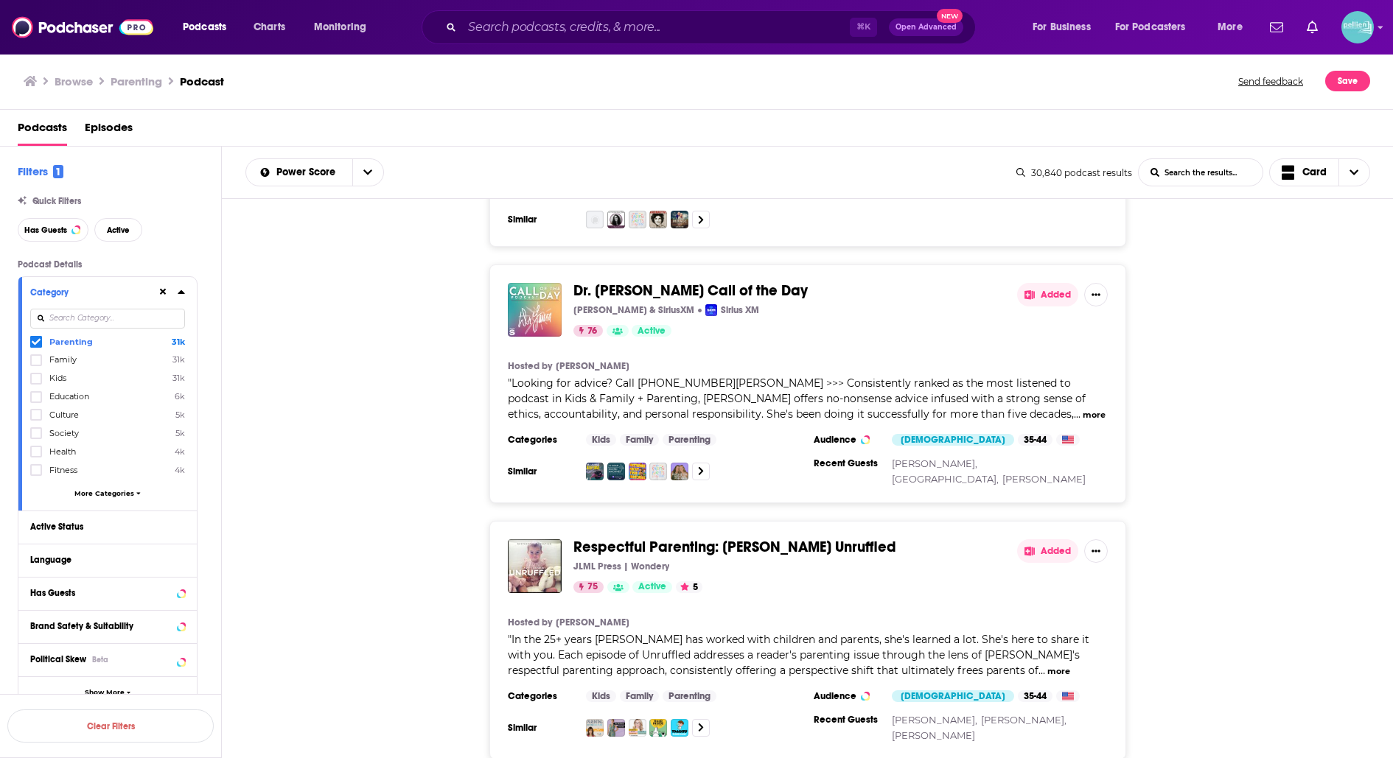
scroll to position [2973, 0]
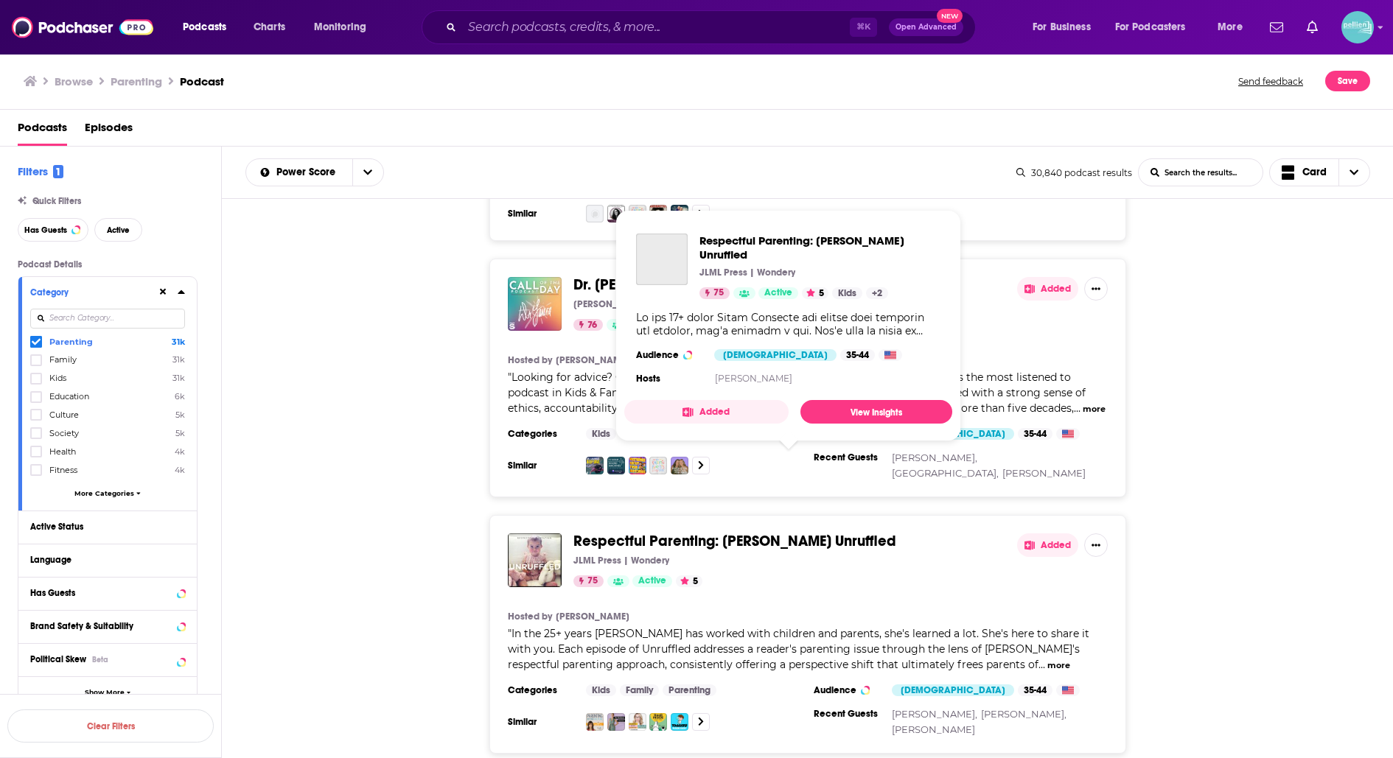
click at [696, 532] on span "Respectful Parenting: Janet Lansbury Unruffled" at bounding box center [734, 541] width 323 height 18
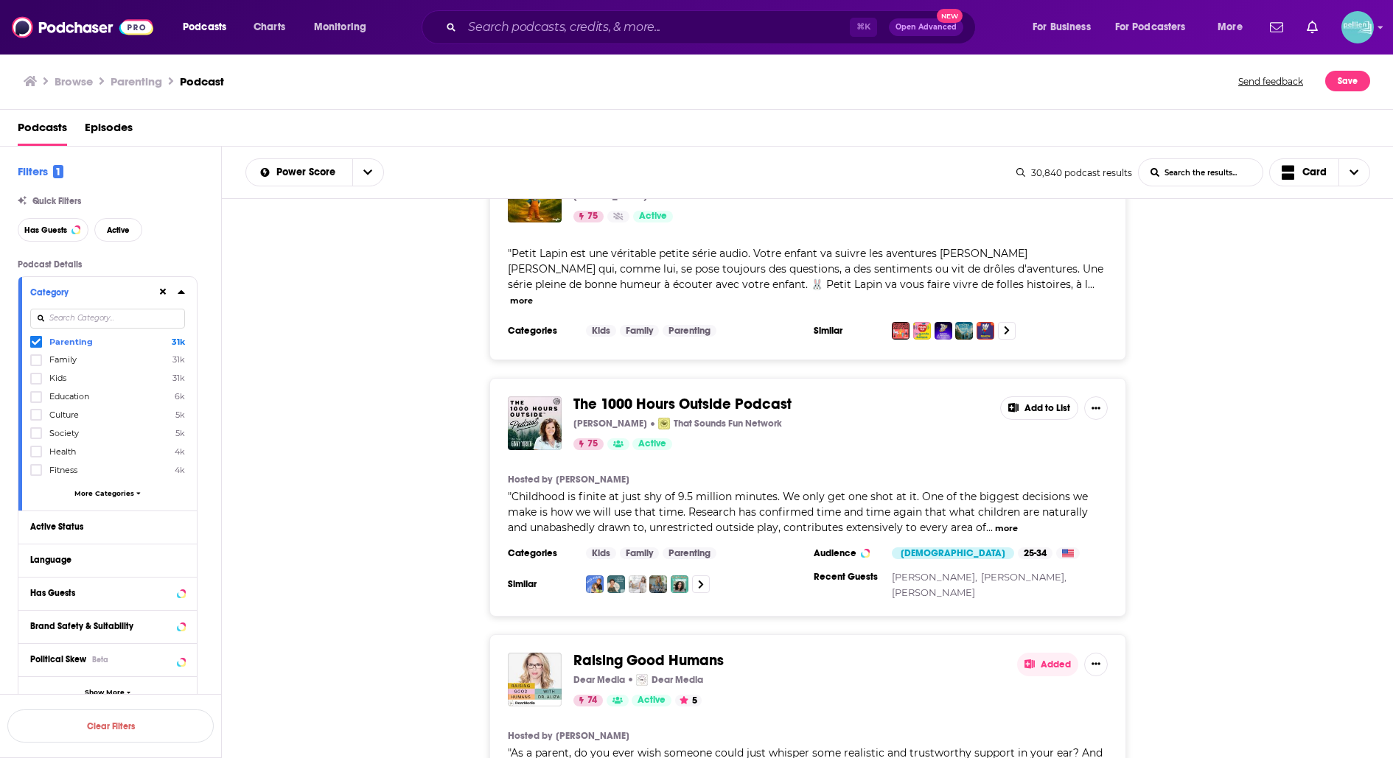
scroll to position [3634, 0]
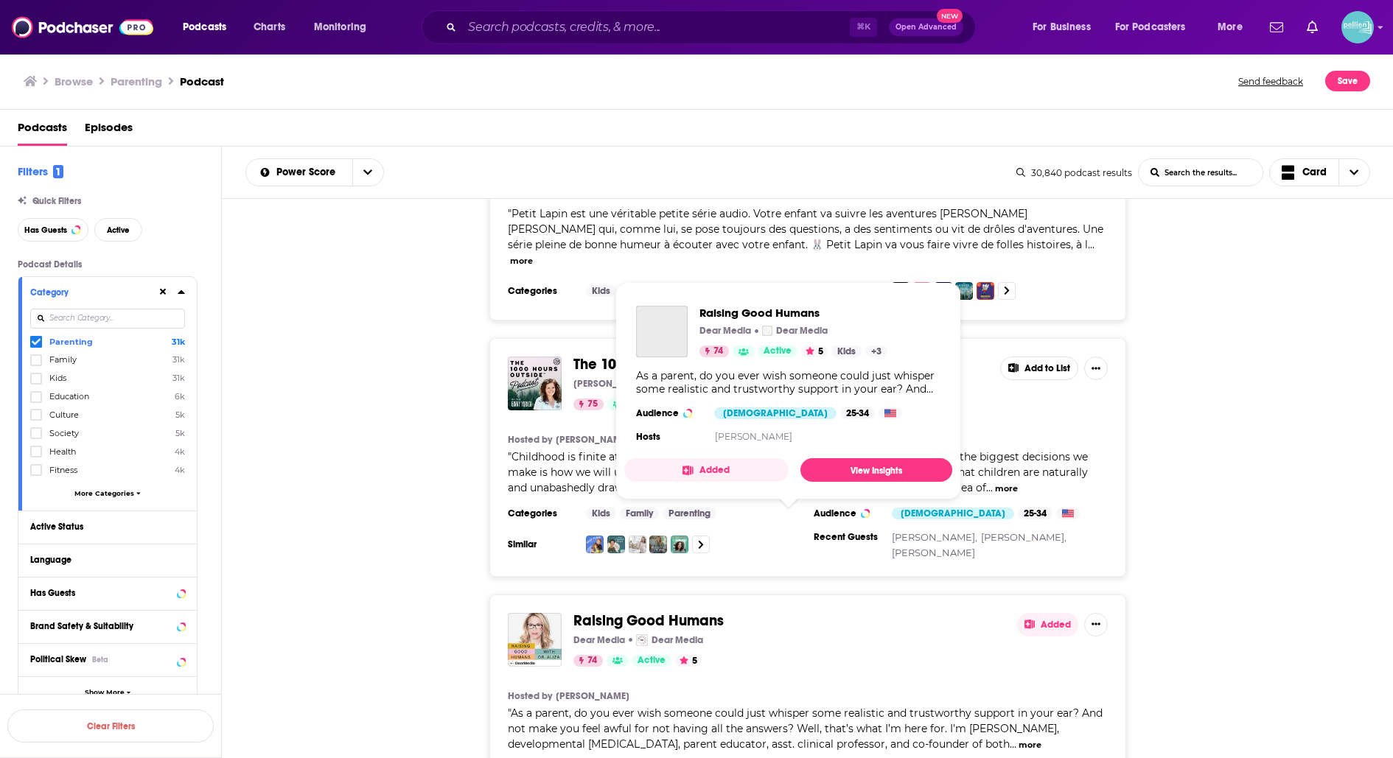
click at [621, 612] on span "Raising Good Humans" at bounding box center [648, 621] width 150 height 18
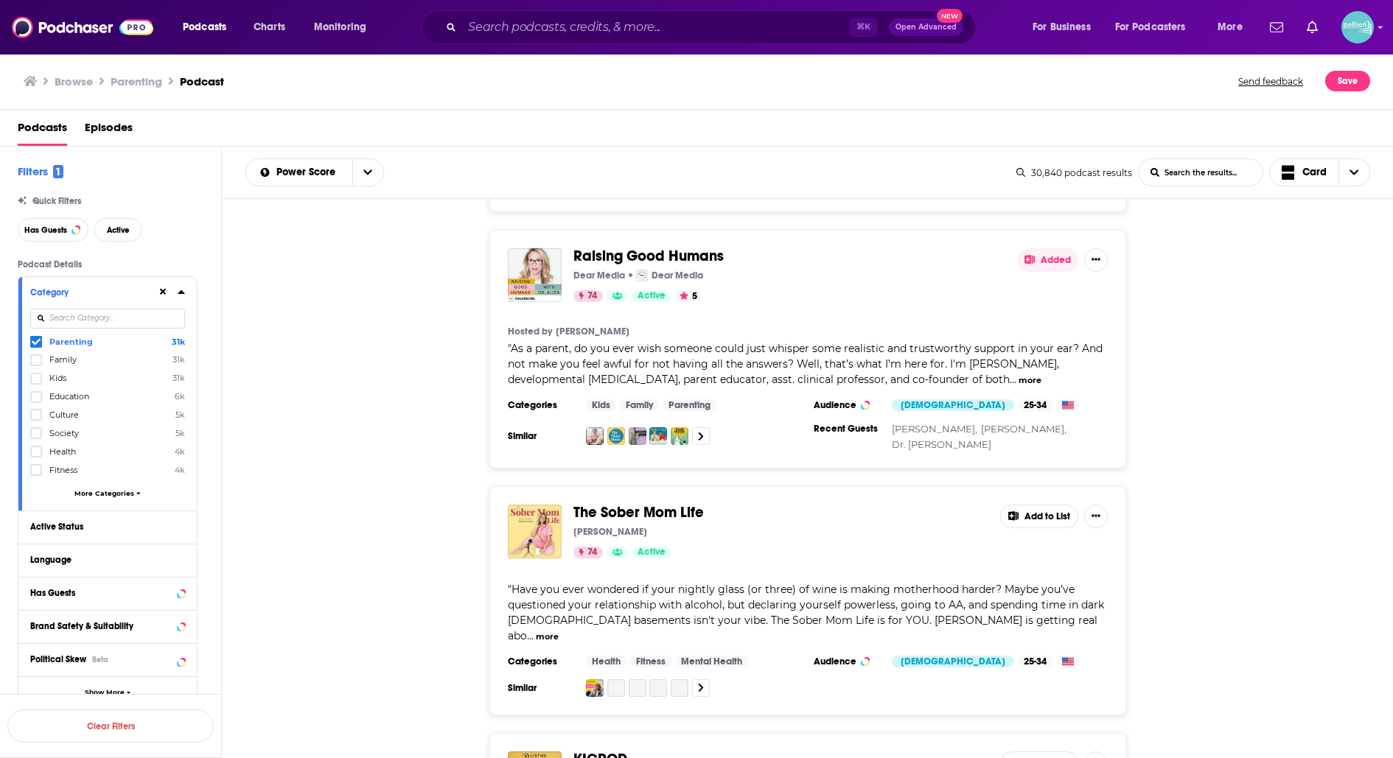
scroll to position [4001, 0]
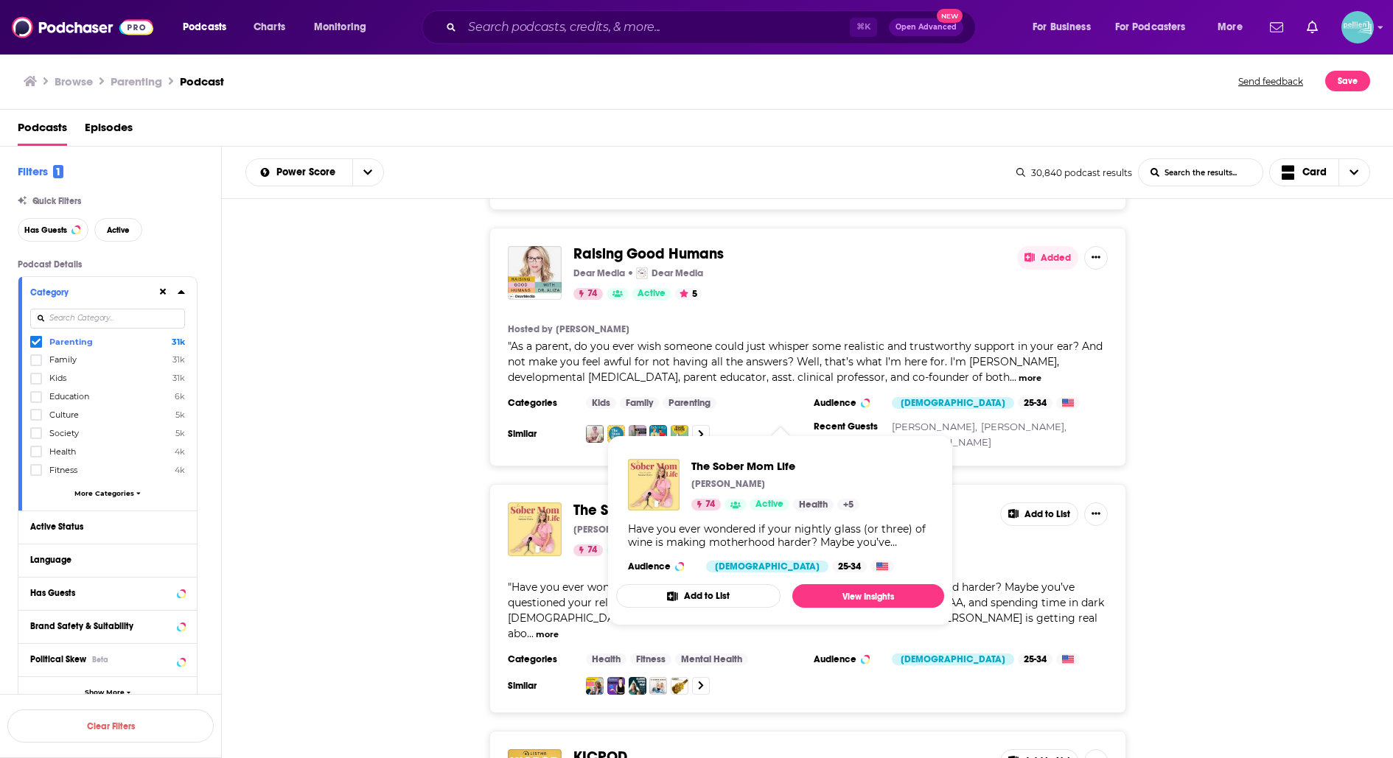
click at [628, 501] on span "The Sober Mom Life" at bounding box center [638, 510] width 130 height 18
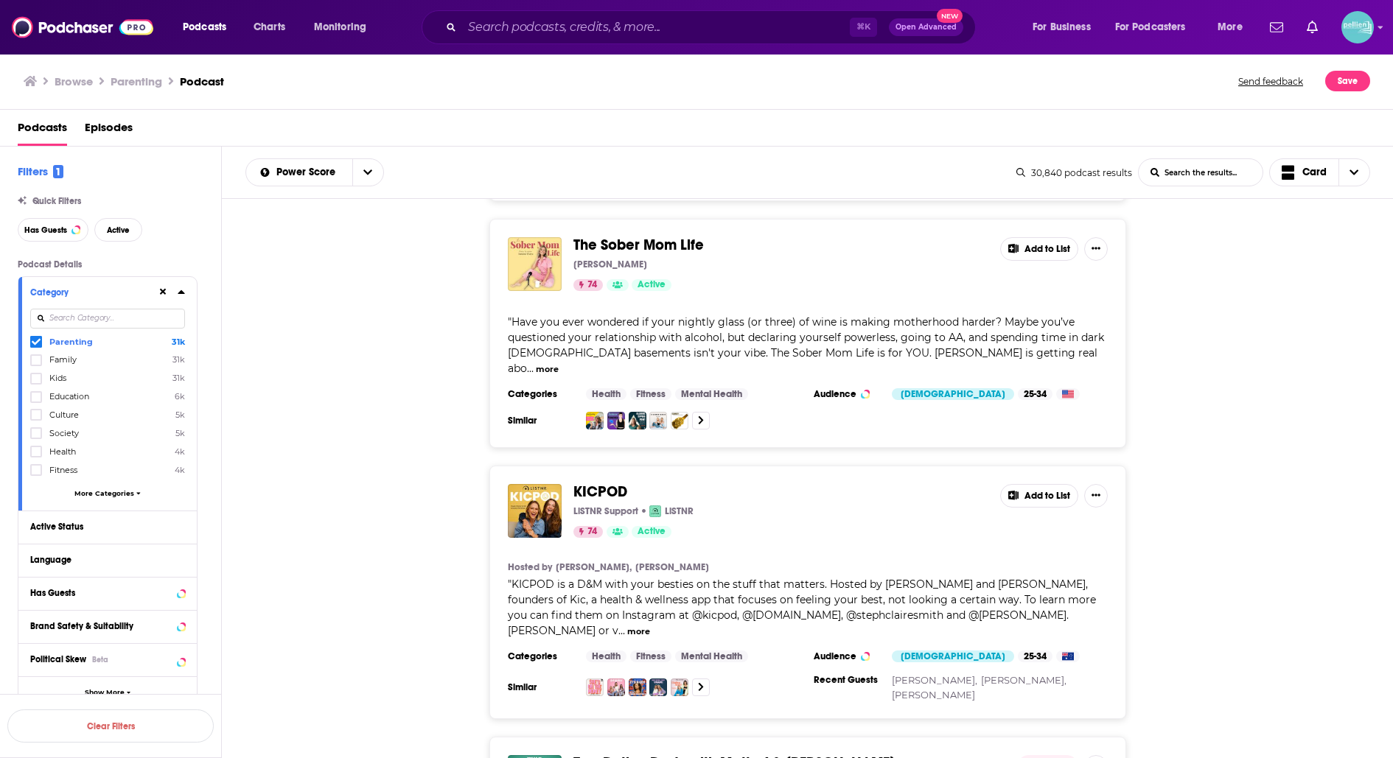
scroll to position [4299, 0]
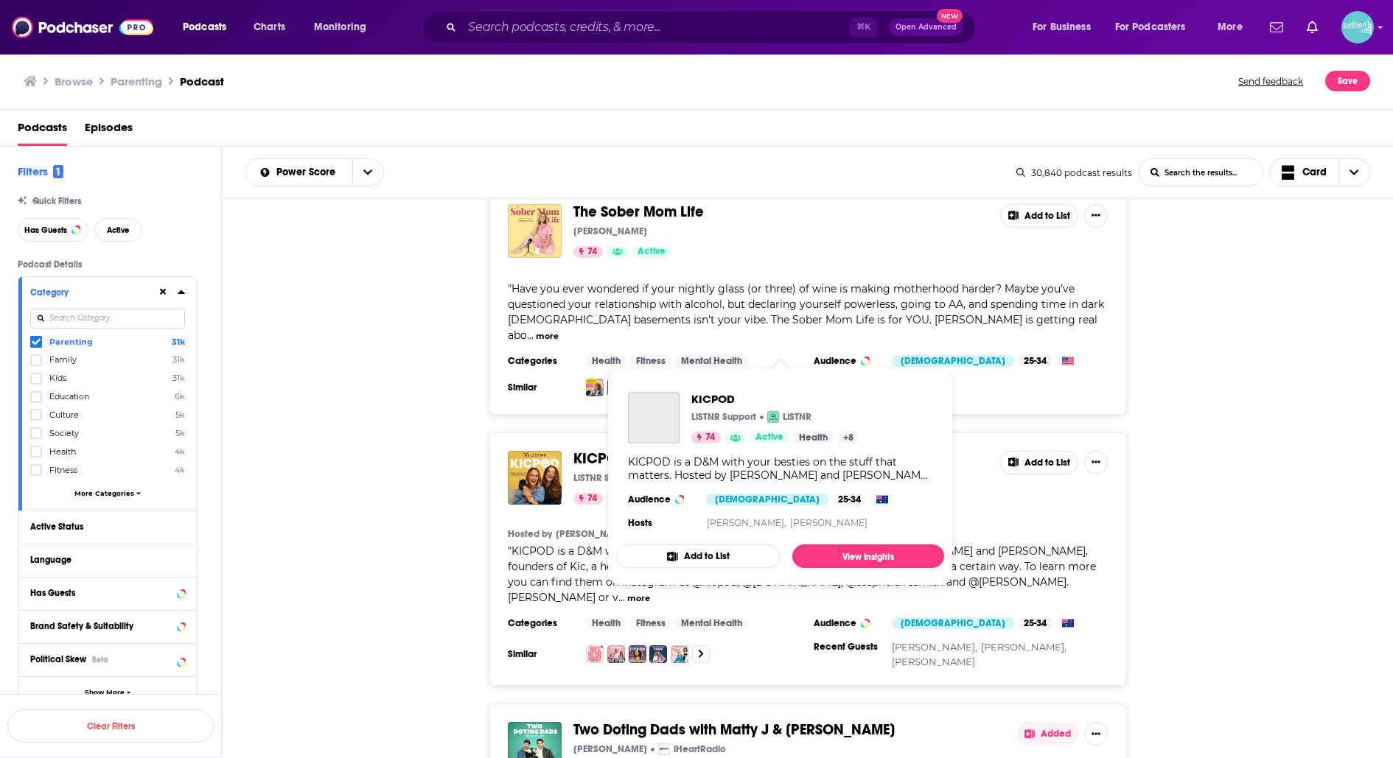
click at [592, 449] on span "KICPOD" at bounding box center [600, 458] width 54 height 18
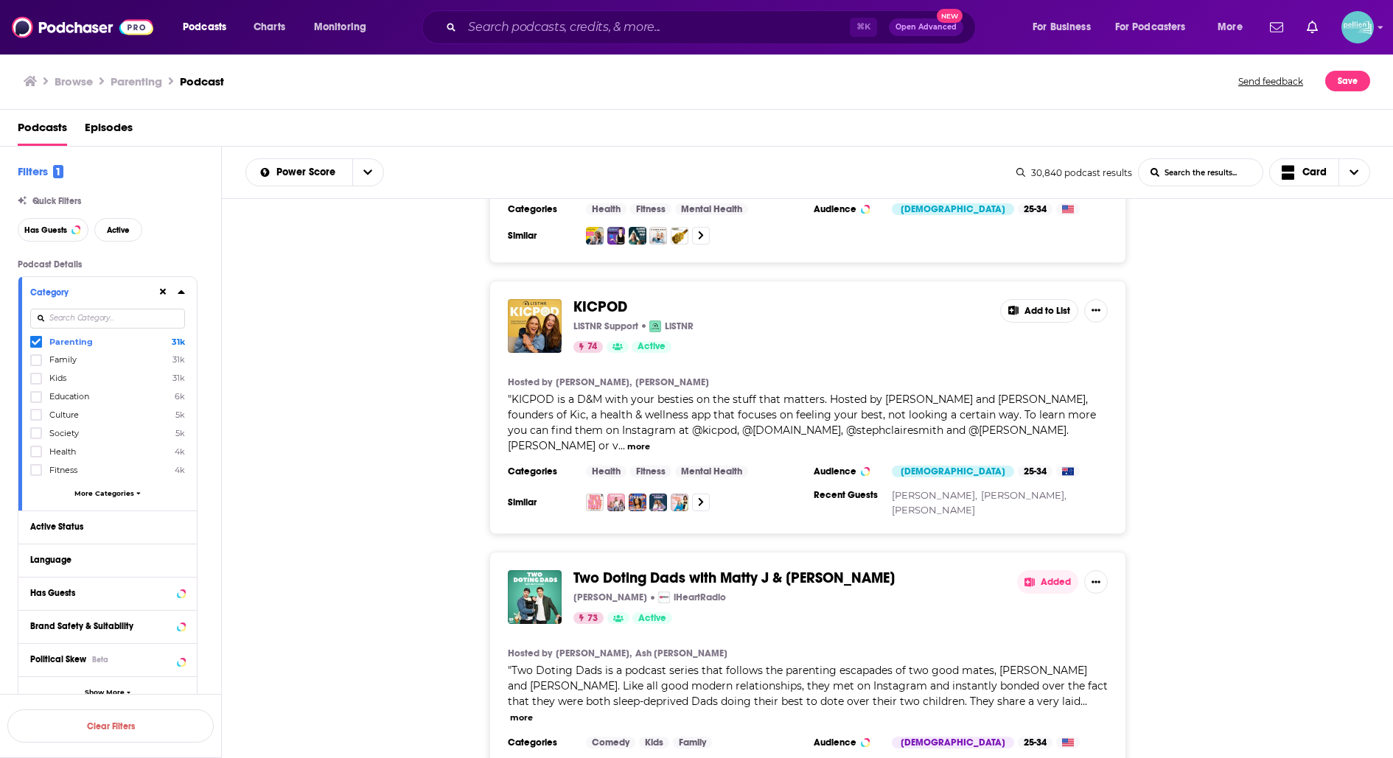
scroll to position [4465, 0]
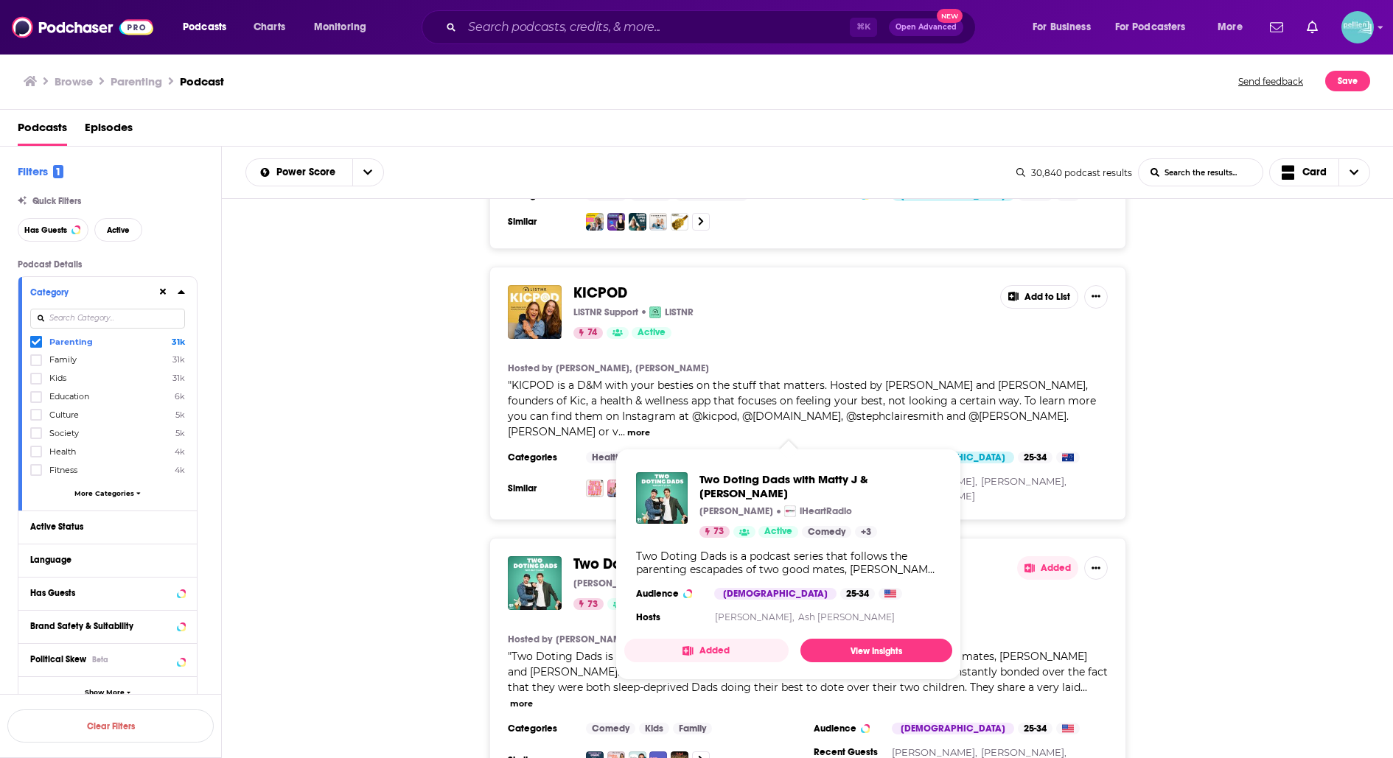
click at [606, 555] on span "Two Doting Dads with Matty J & Ash" at bounding box center [733, 564] width 321 height 18
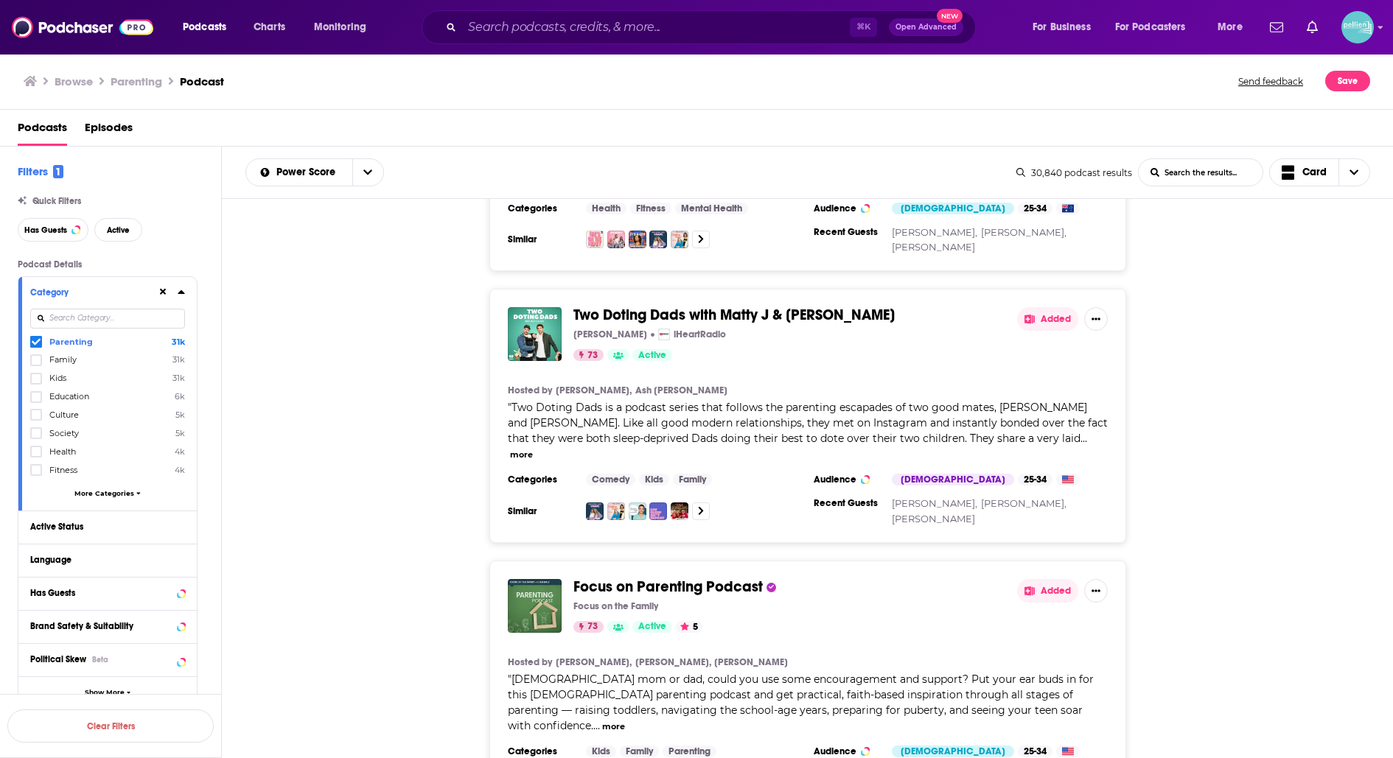
scroll to position [4780, 0]
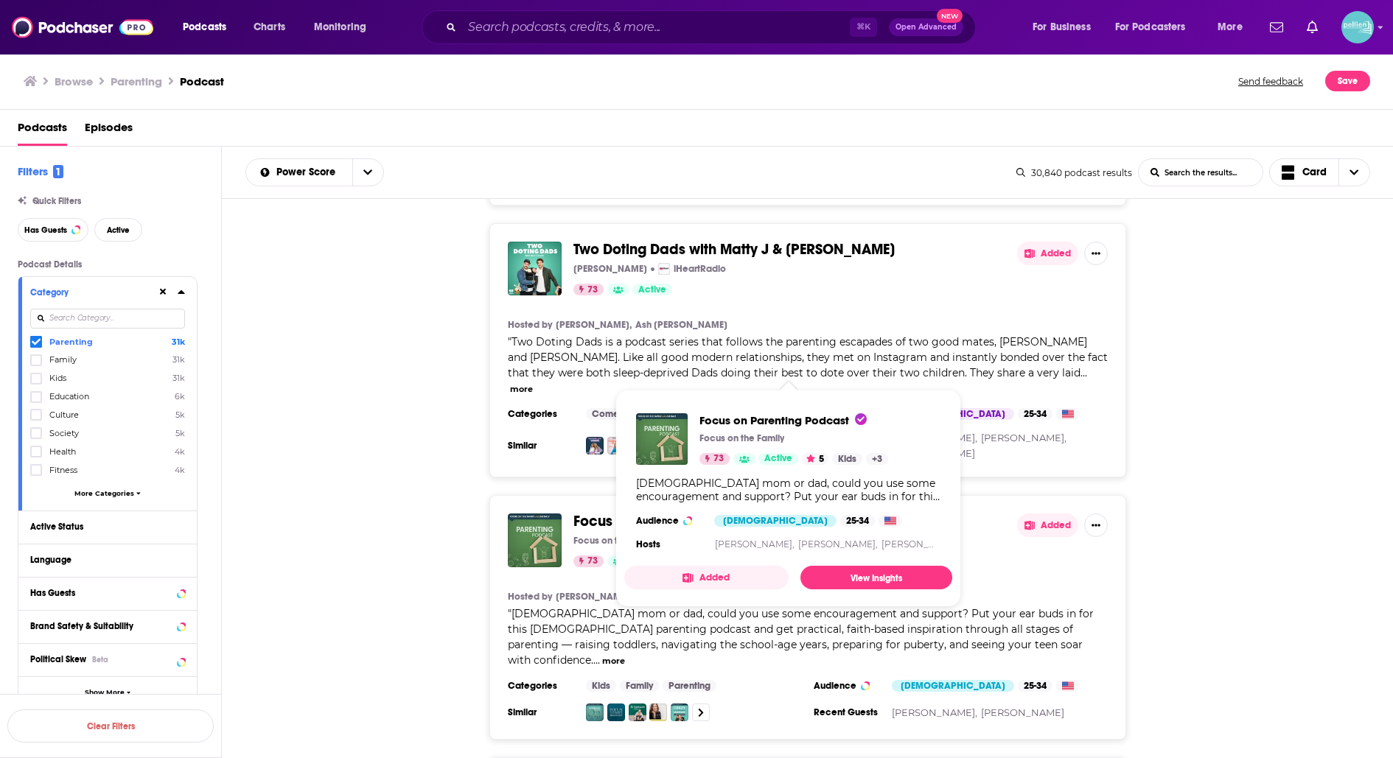
click at [610, 512] on span "Focus on Parenting Podcast" at bounding box center [667, 521] width 189 height 18
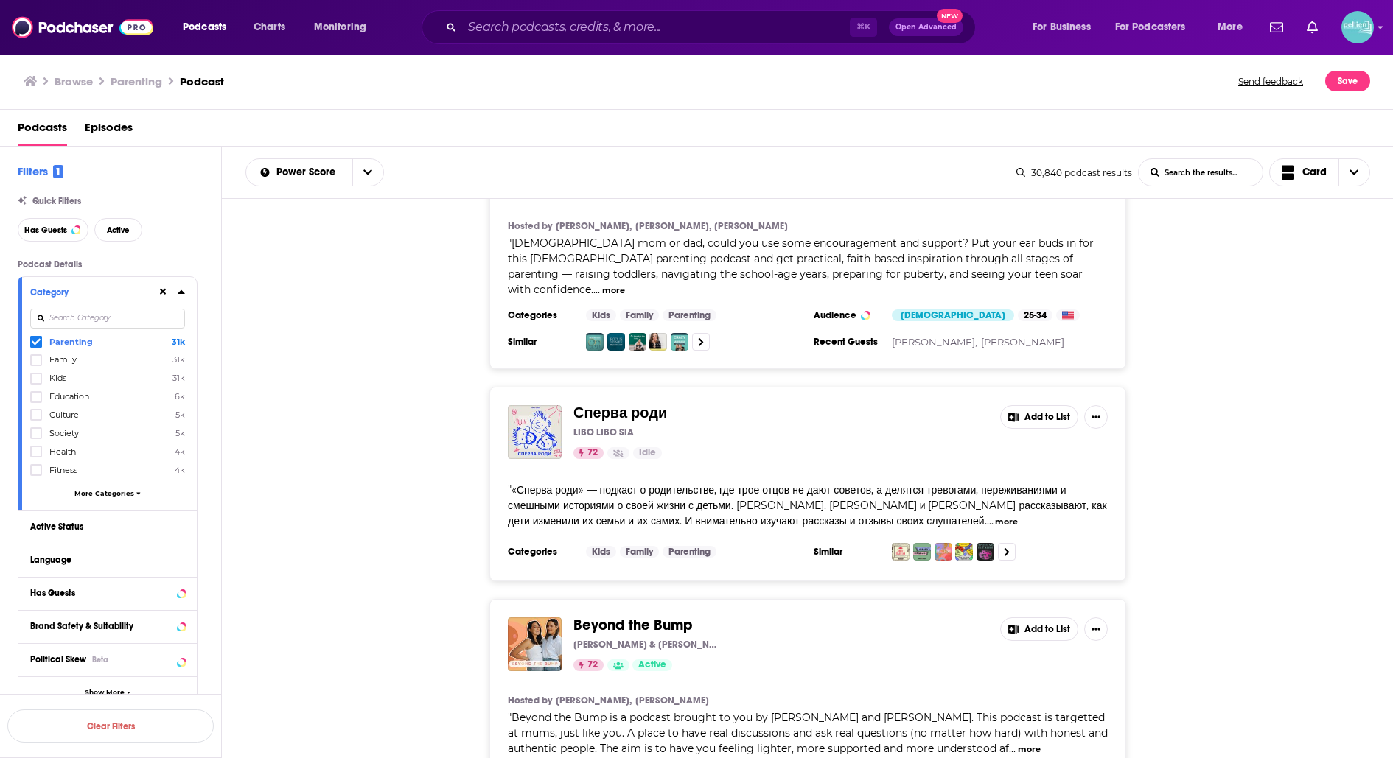
scroll to position [5177, 0]
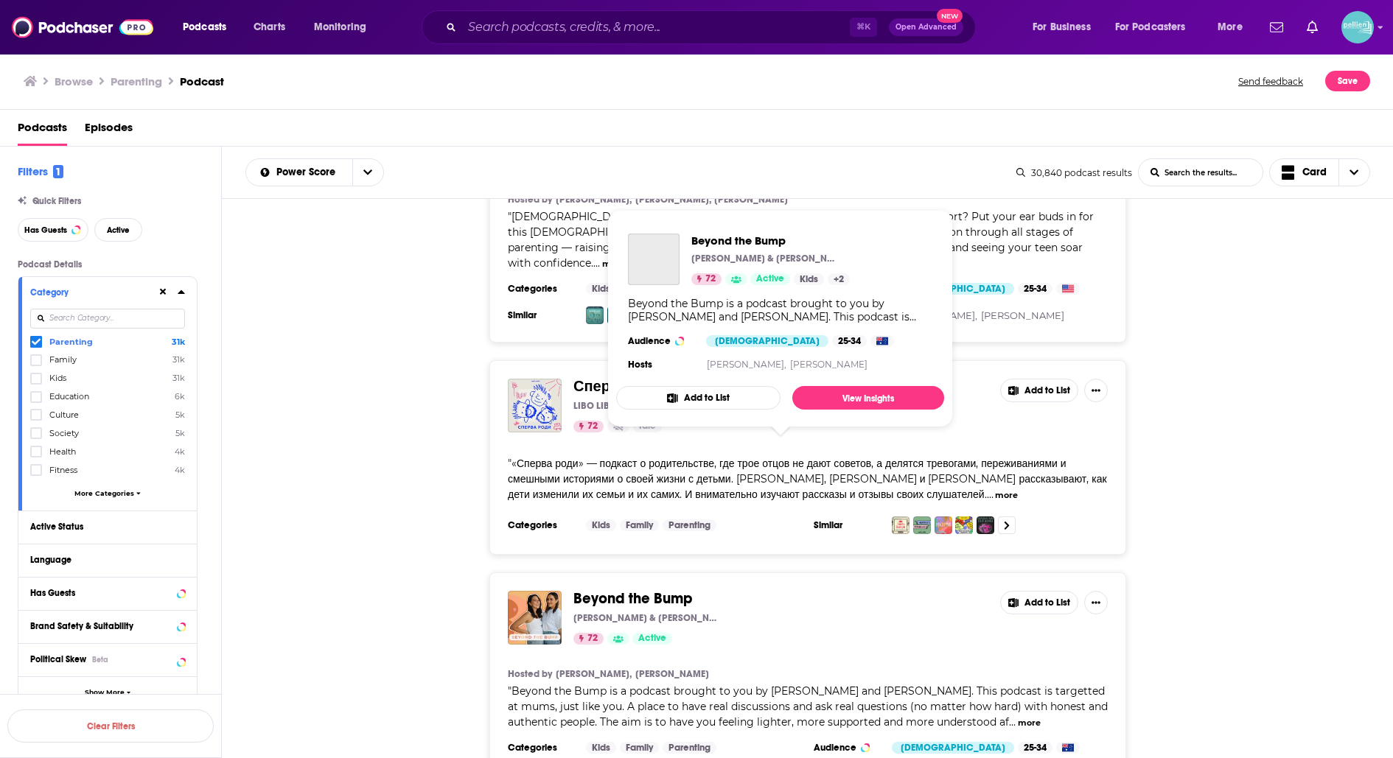
click at [590, 589] on span "Beyond the Bump" at bounding box center [632, 598] width 119 height 18
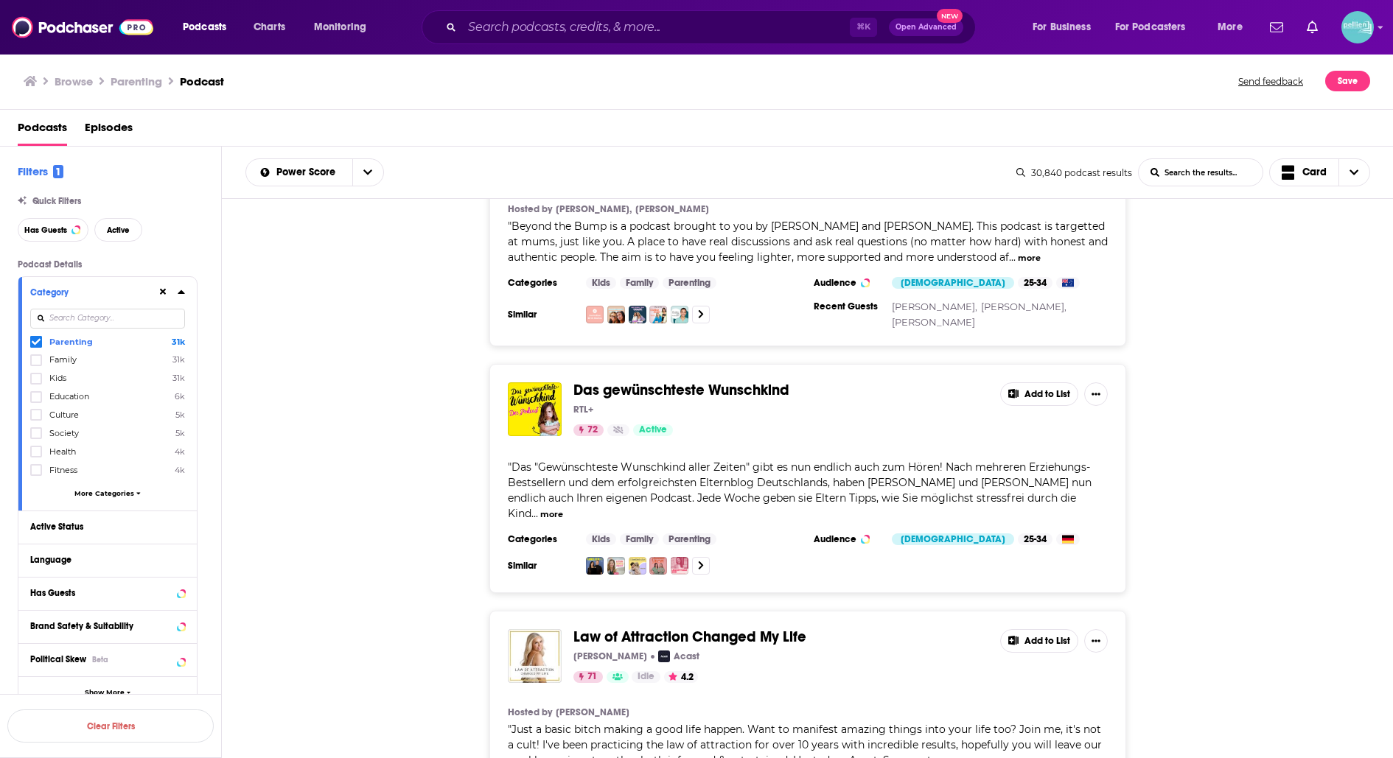
scroll to position [5653, 0]
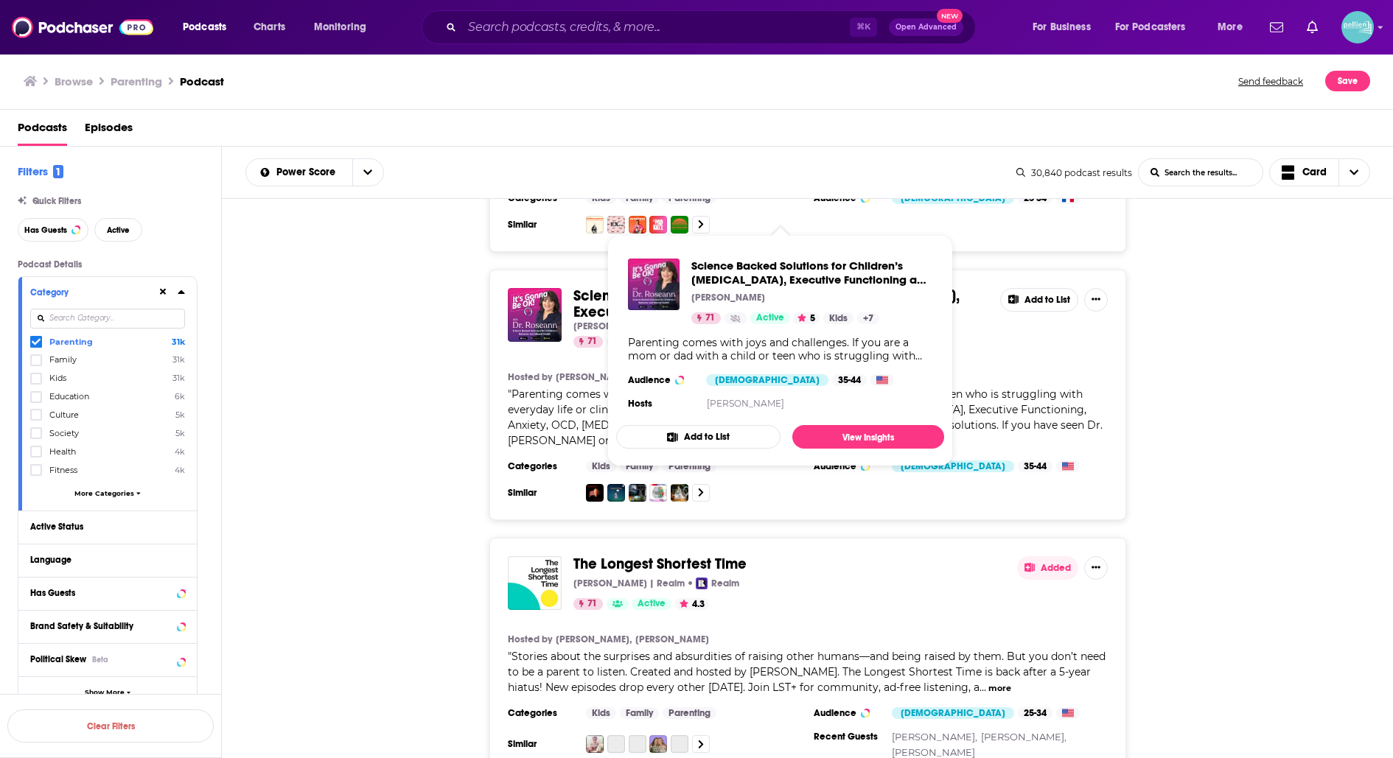
scroll to position [6959, 0]
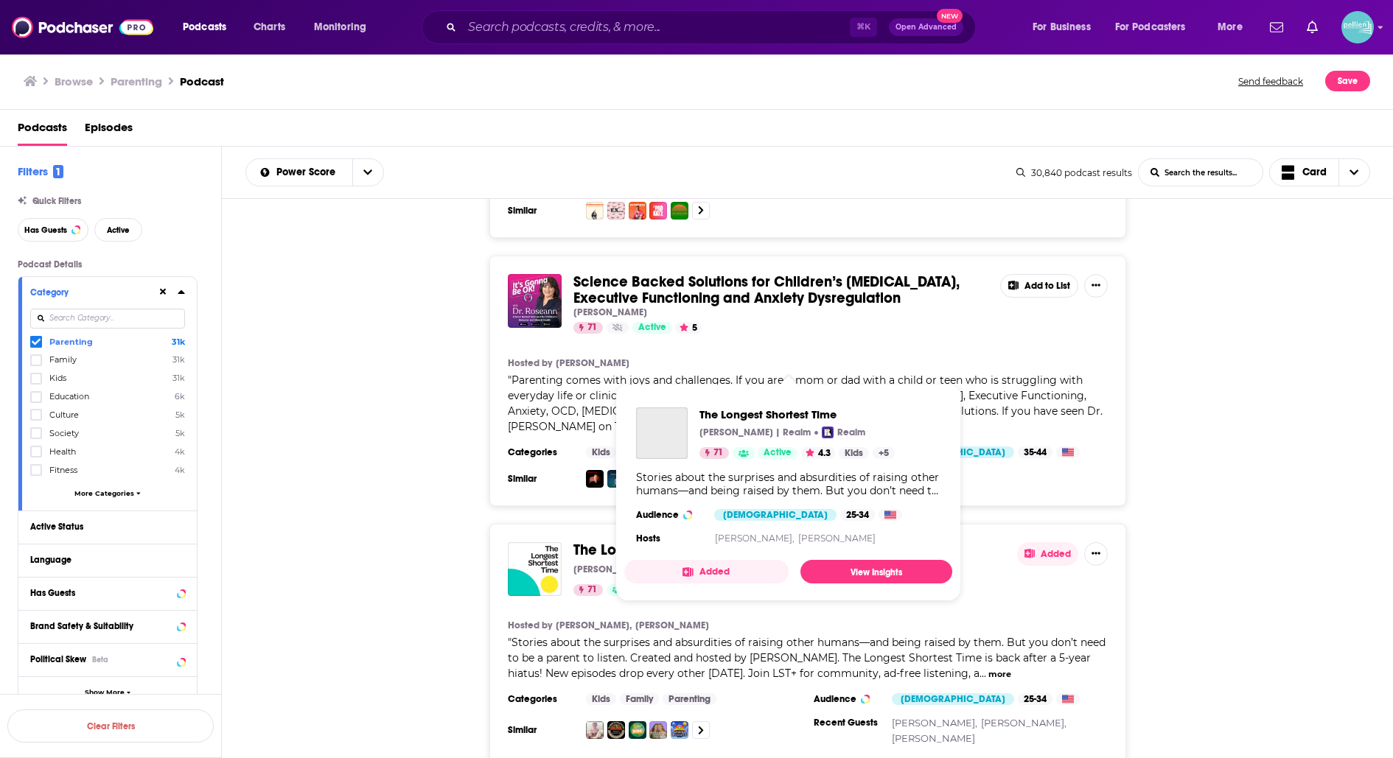
click at [628, 541] on span "The Longest Shortest Time" at bounding box center [659, 550] width 173 height 18
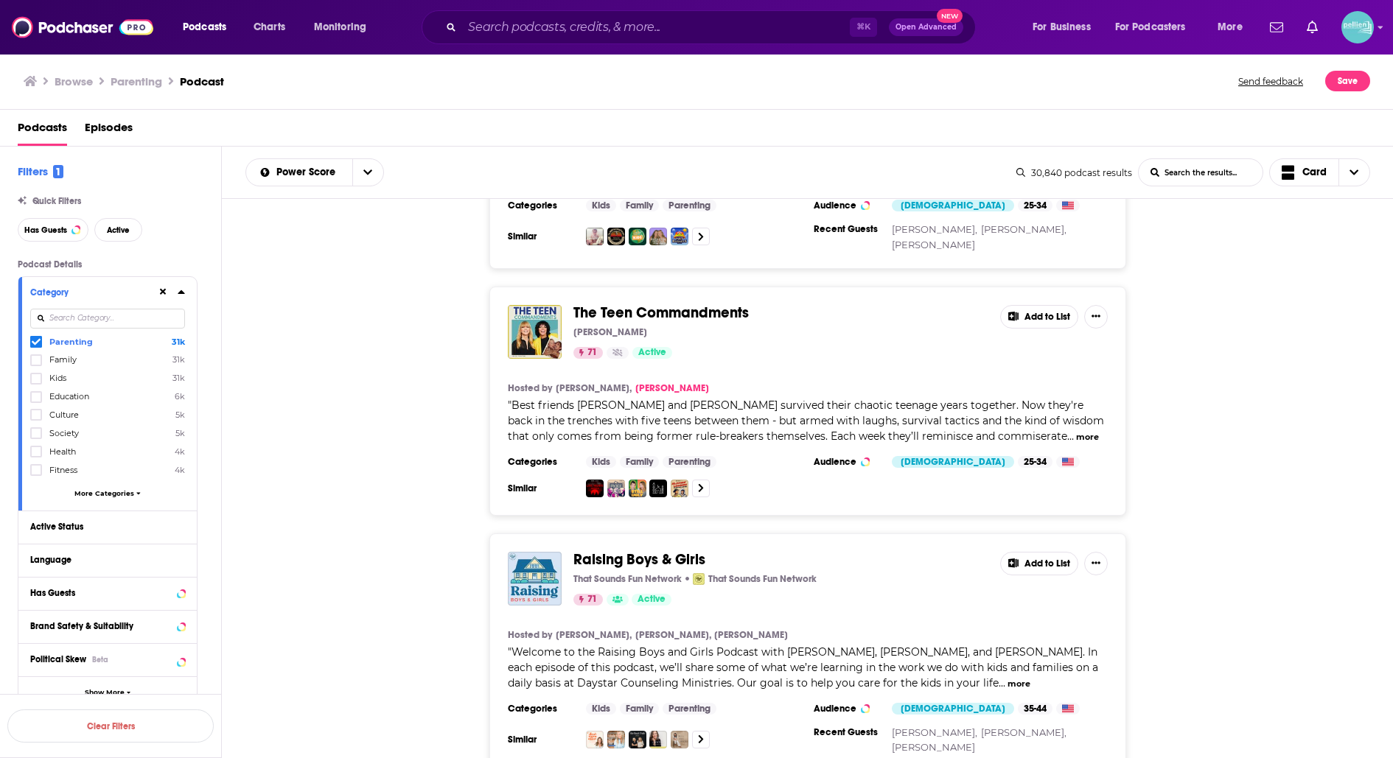
scroll to position [7454, 0]
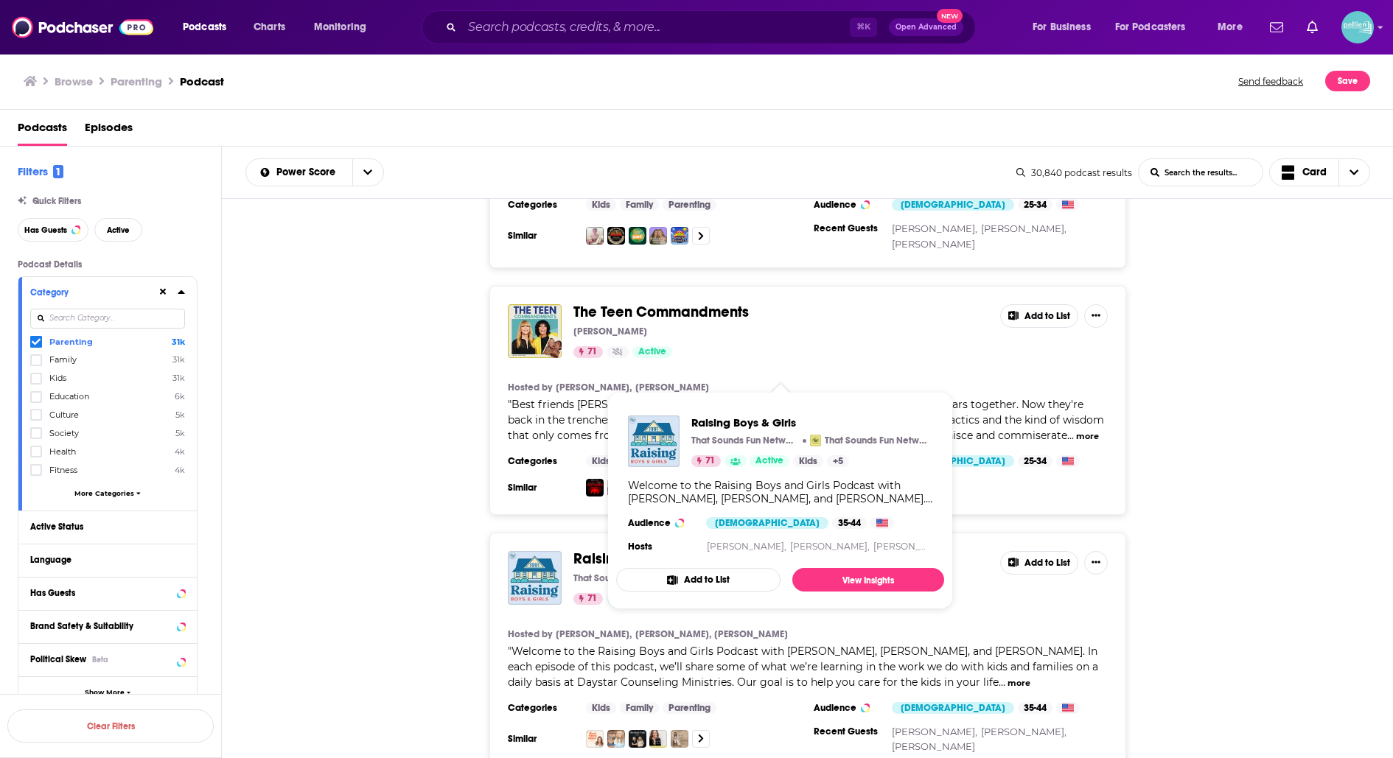
click at [670, 550] on span "Raising Boys & Girls" at bounding box center [639, 559] width 132 height 18
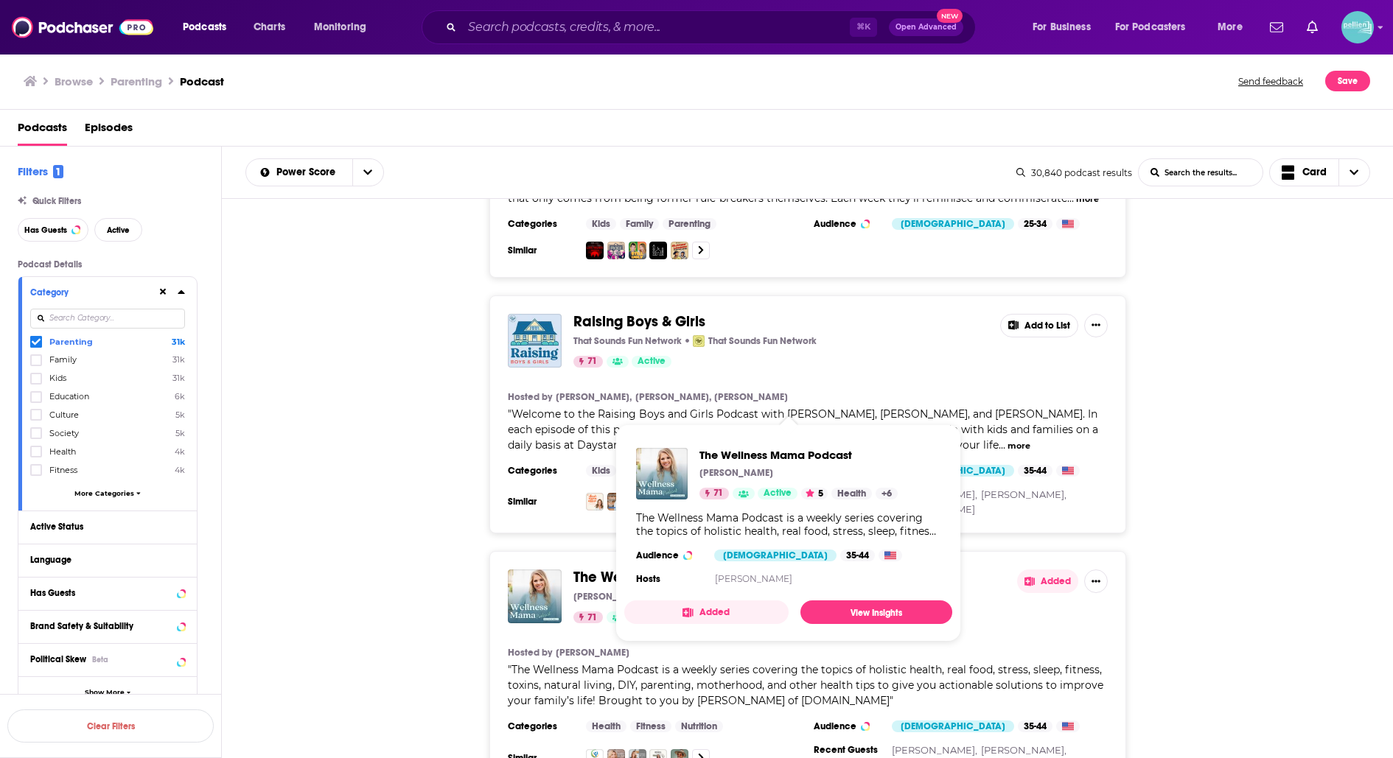
scroll to position [7693, 0]
click at [654, 566] on span "The Wellness Mama Podcast" at bounding box center [670, 575] width 194 height 18
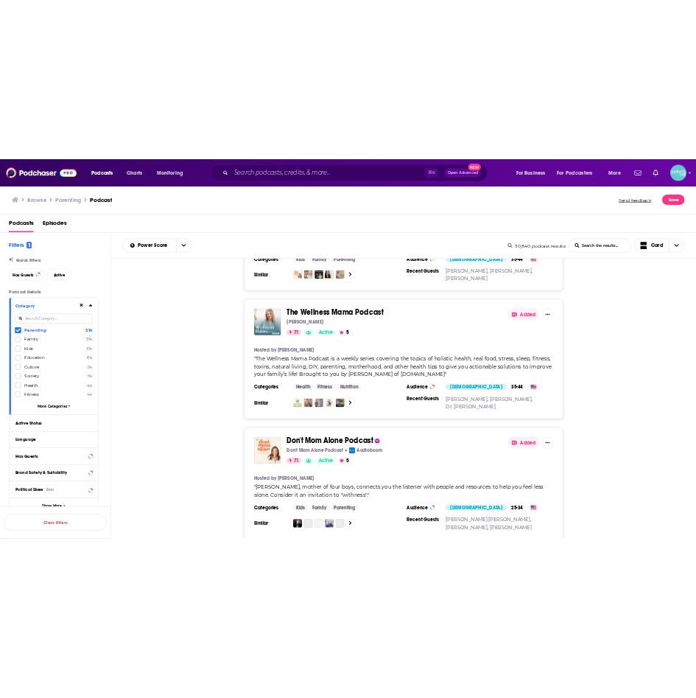
scroll to position [7986, 0]
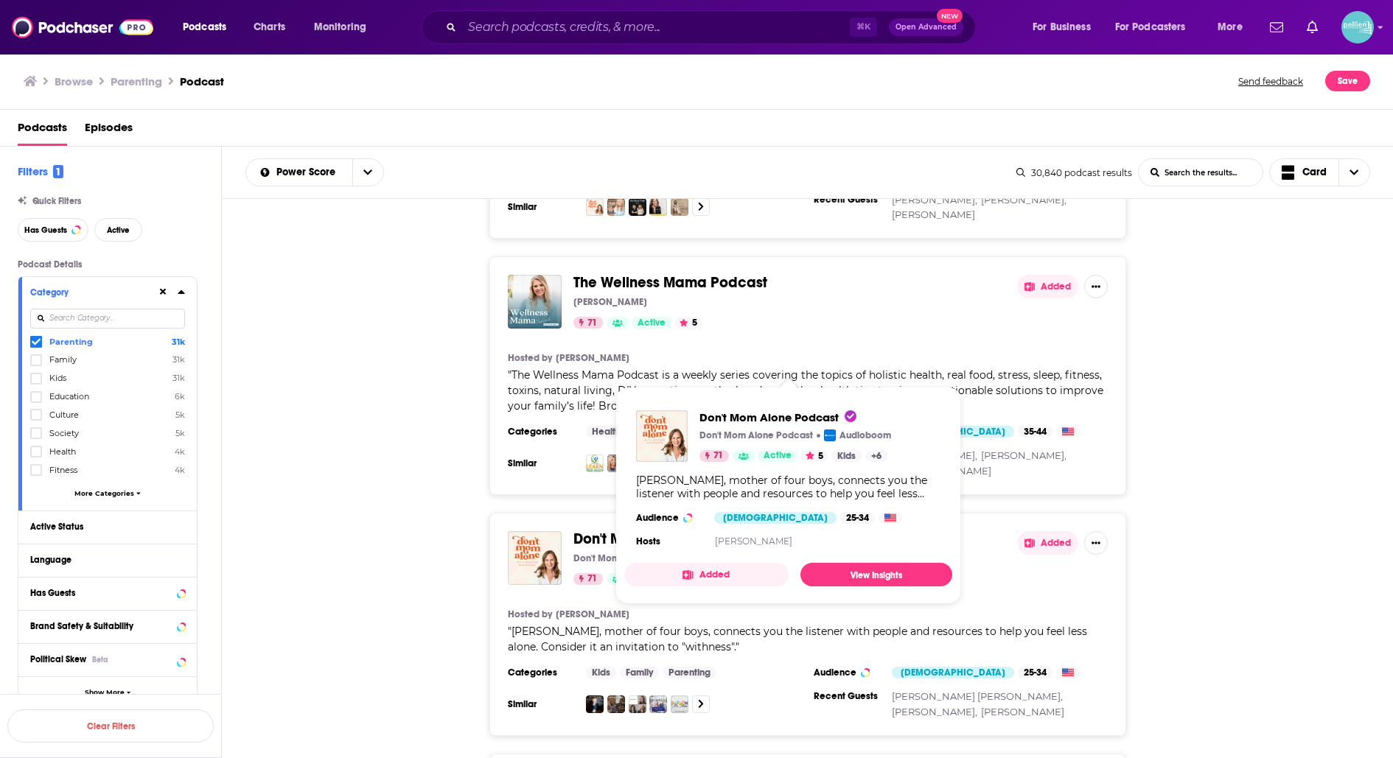
click at [626, 530] on span "Don't Mom Alone Podcast" at bounding box center [659, 539] width 173 height 18
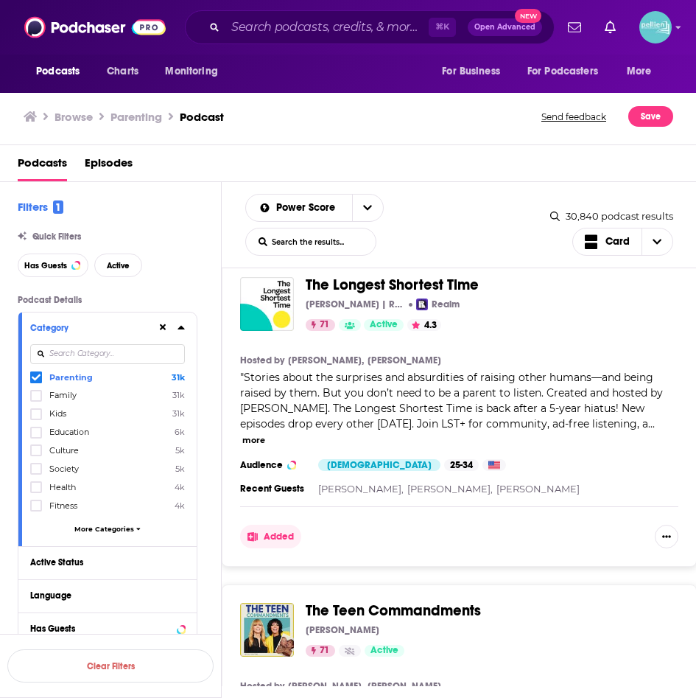
scroll to position [9080, 0]
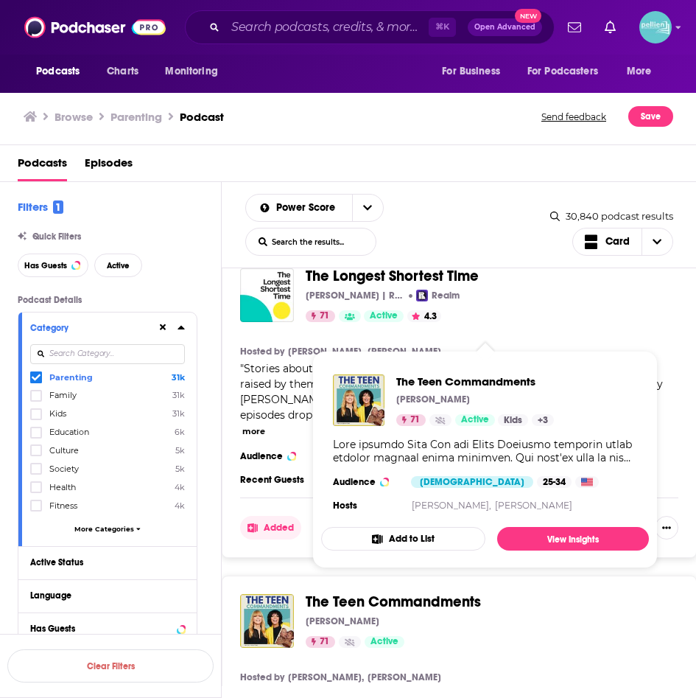
click at [356, 592] on span "The Teen Commandments" at bounding box center [393, 601] width 175 height 18
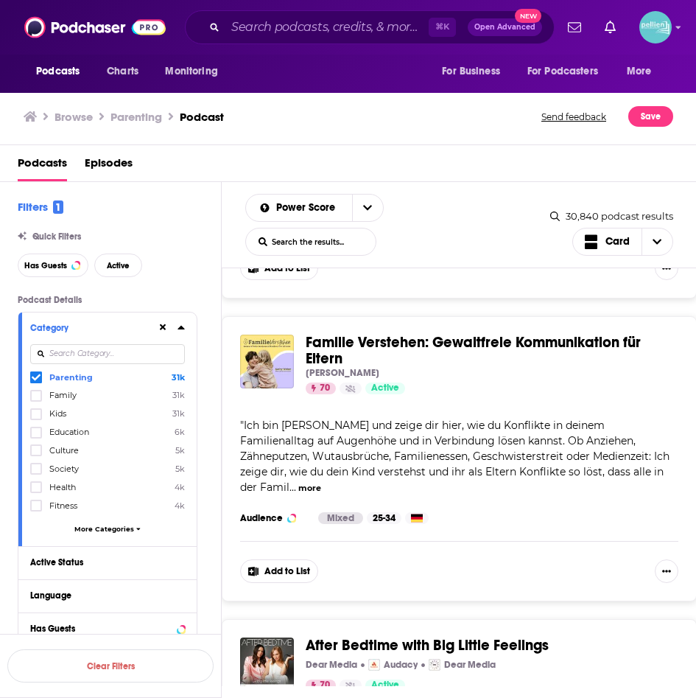
scroll to position [11174, 0]
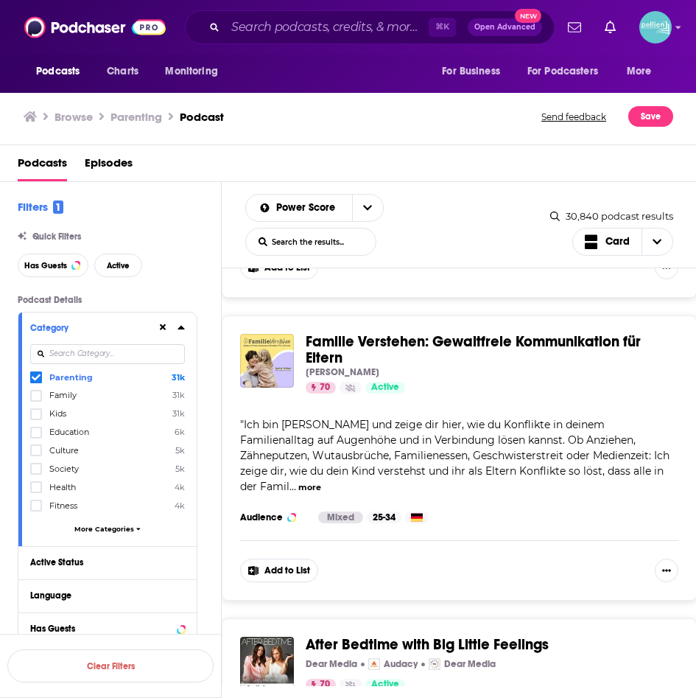
click at [372, 635] on span "After Bedtime with Big Little Feelings" at bounding box center [427, 644] width 243 height 18
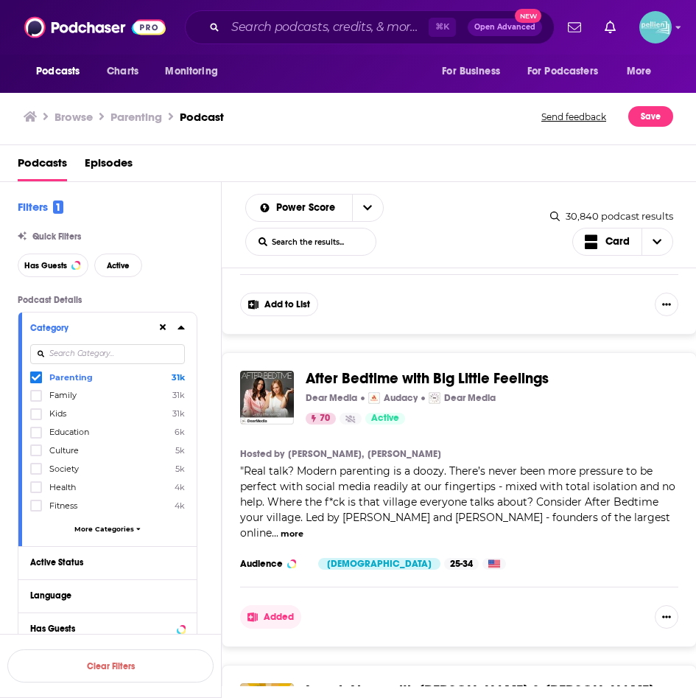
scroll to position [11455, 0]
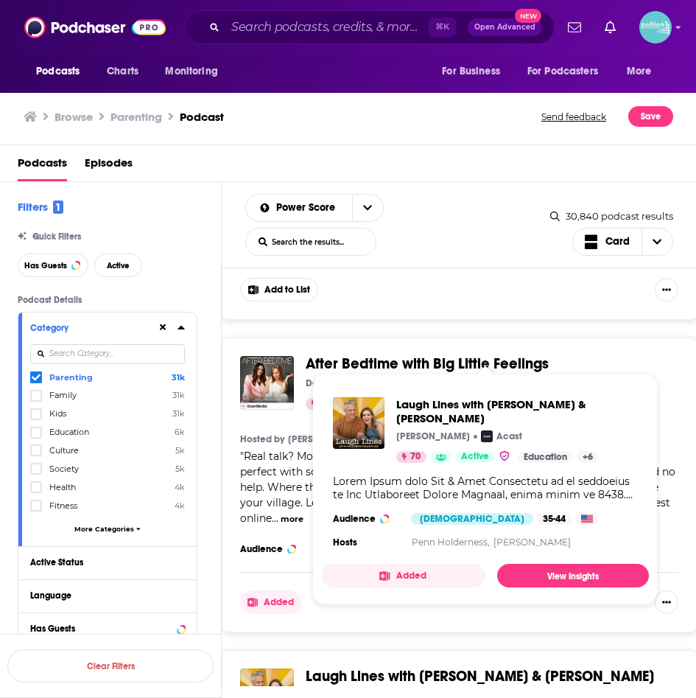
click at [357, 667] on span "Laugh Lines with Kim & Penn Holderness" at bounding box center [480, 676] width 349 height 18
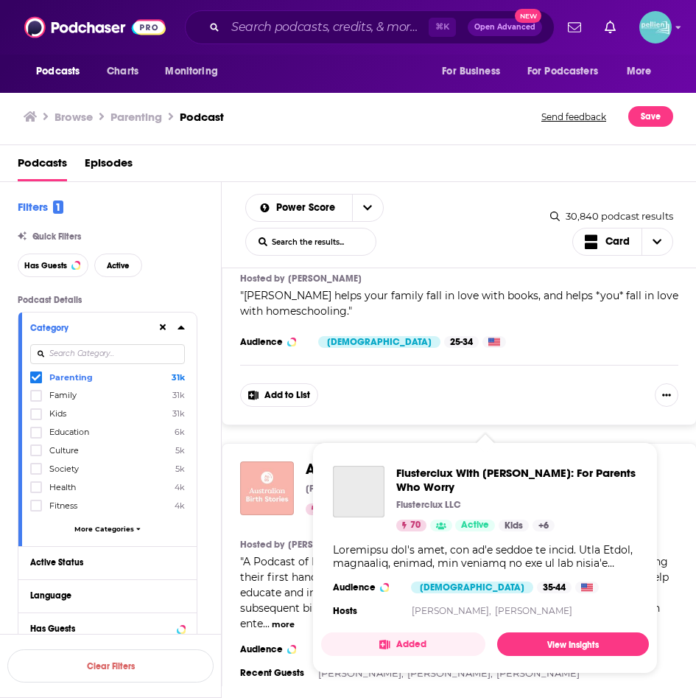
scroll to position [12255, 0]
click at [354, 446] on span "Flusterclux With Lynn Lyons: For Parents Who Worry Flusterclux LLC 70 Active Ca…" at bounding box center [485, 557] width 328 height 231
click at [326, 449] on span "Flusterclux With Lynn Lyons: For Parents Who Worry Flusterclux LLC 70 Active Ca…" at bounding box center [485, 557] width 328 height 231
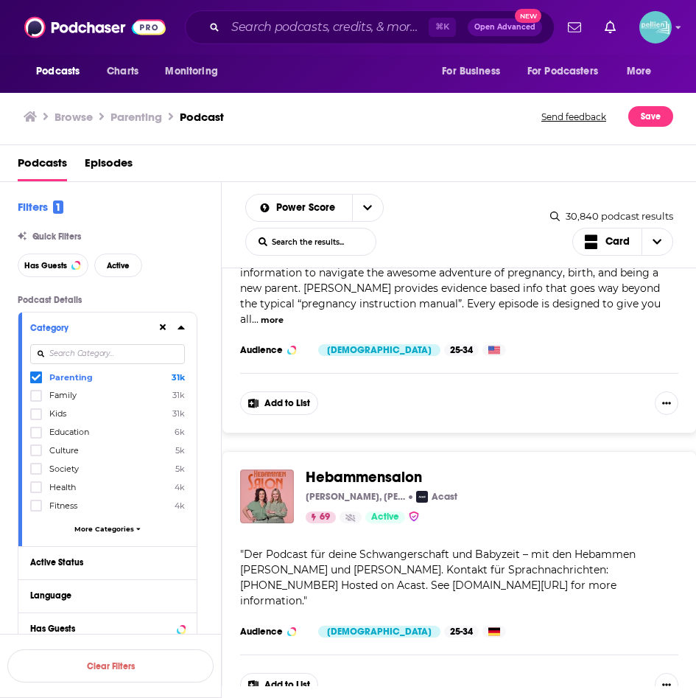
scroll to position [13207, 0]
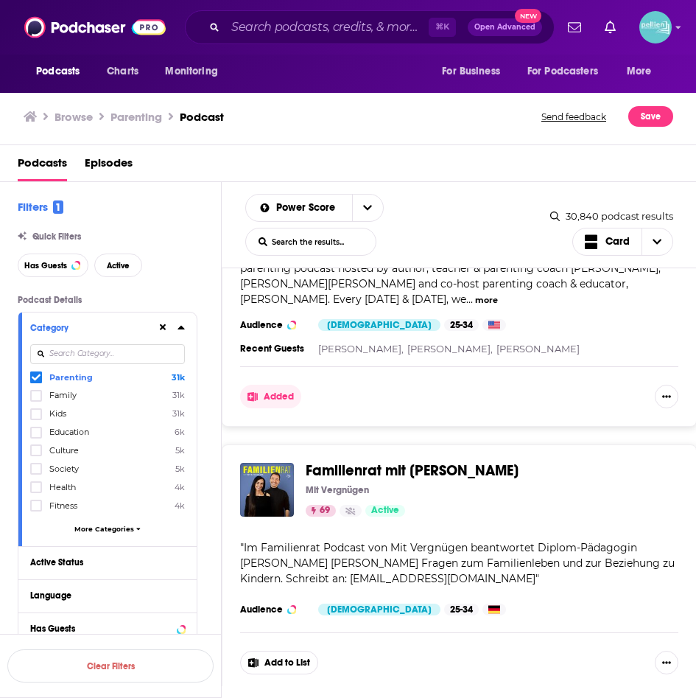
scroll to position [14754, 0]
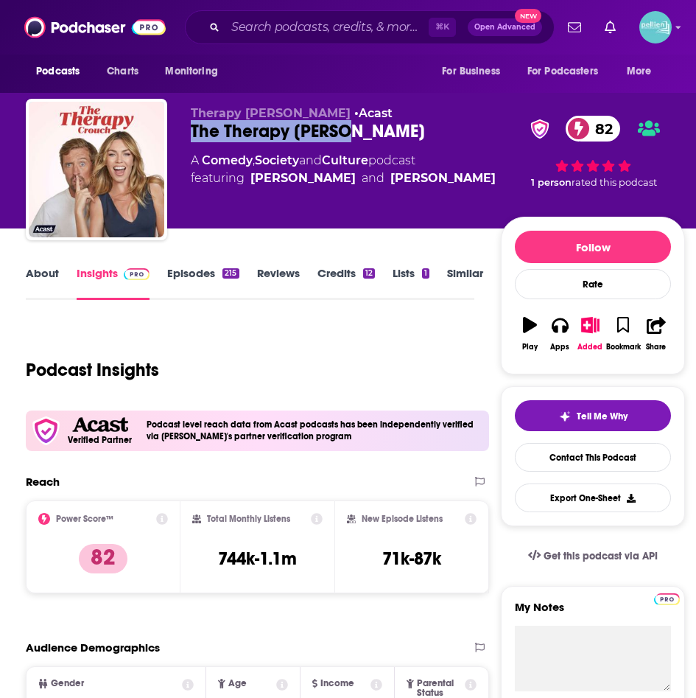
drag, startPoint x: 355, startPoint y: 130, endPoint x: 180, endPoint y: 131, distance: 175.4
click at [180, 131] on div "Therapy Crouch • Acast The Therapy Crouch 82 A Comedy , Society and Culture pod…" at bounding box center [355, 172] width 659 height 147
copy h2 "The Therapy Crouch"
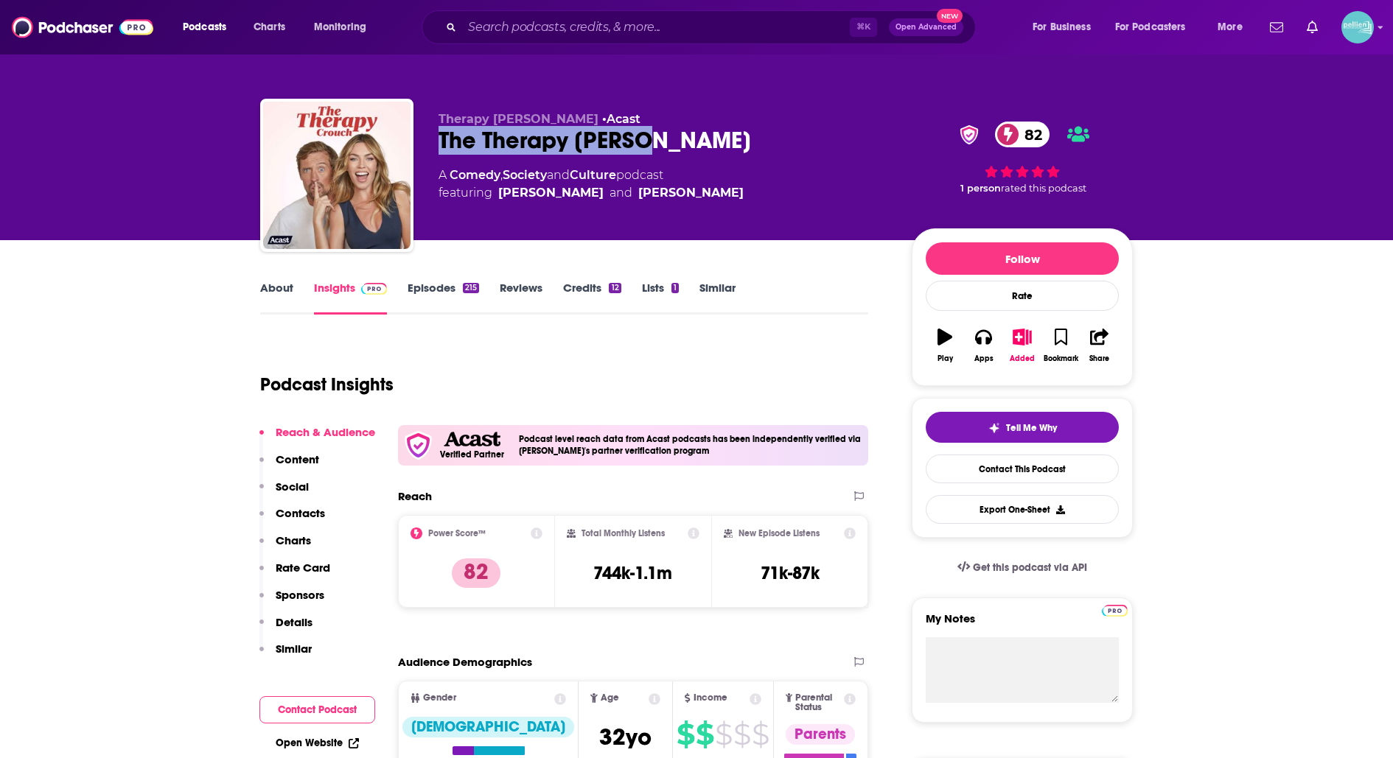
click at [279, 300] on link "About" at bounding box center [276, 298] width 33 height 34
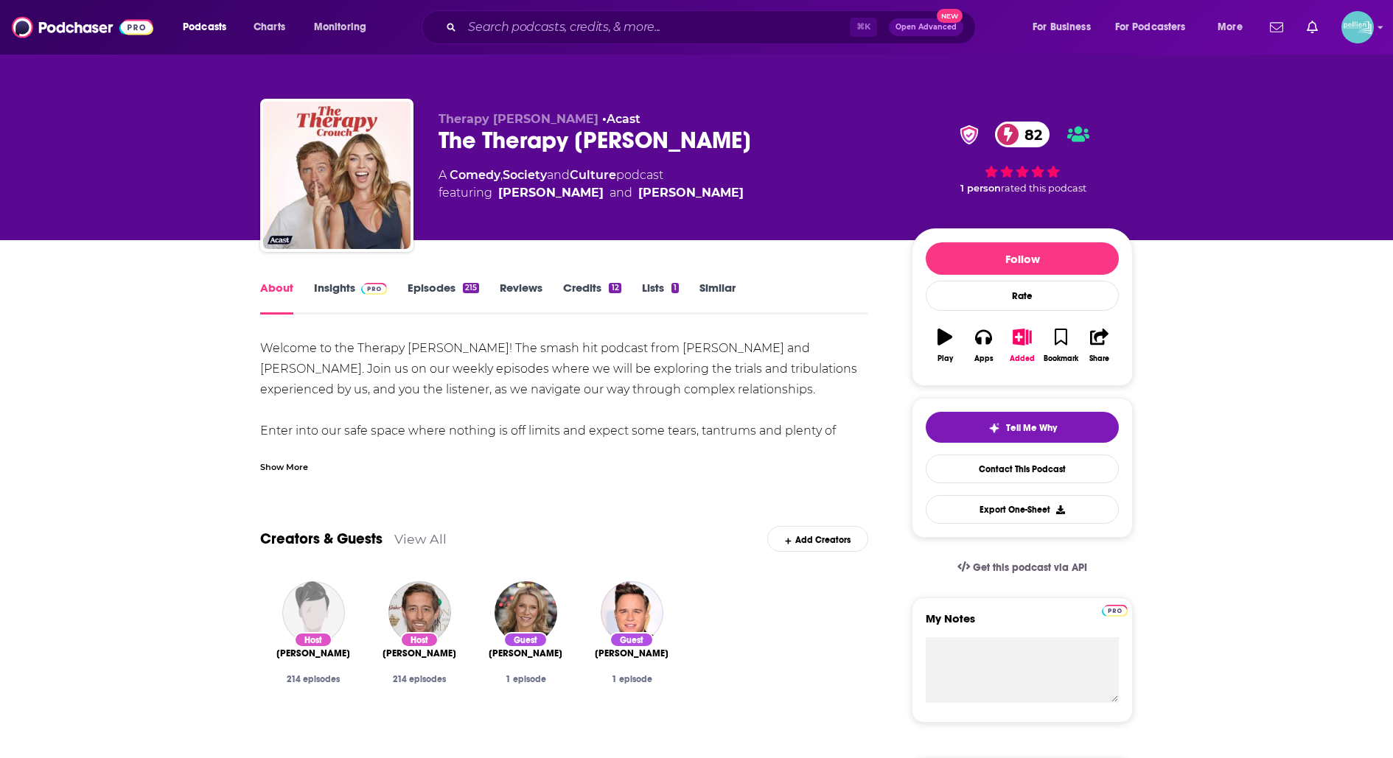
click at [282, 467] on div "Show More" at bounding box center [284, 466] width 48 height 14
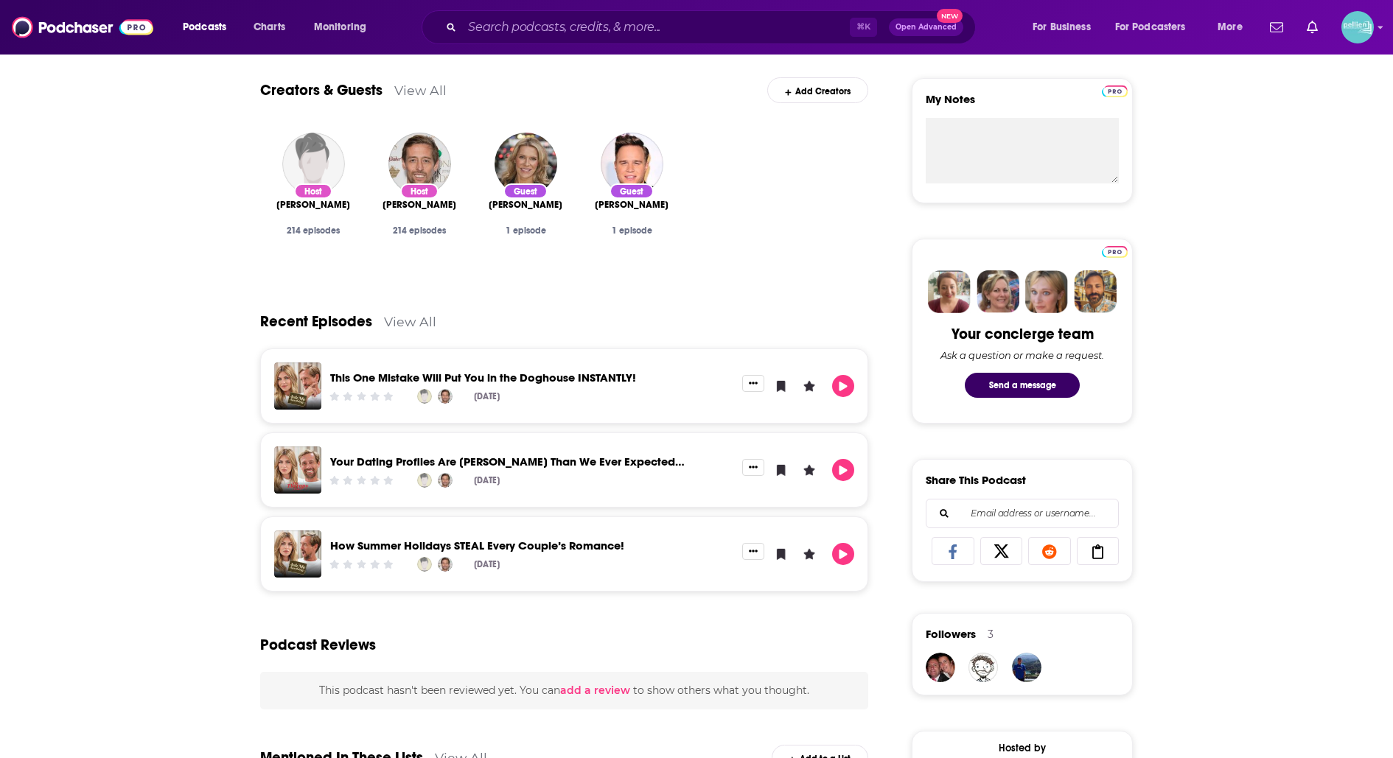
scroll to position [520, 0]
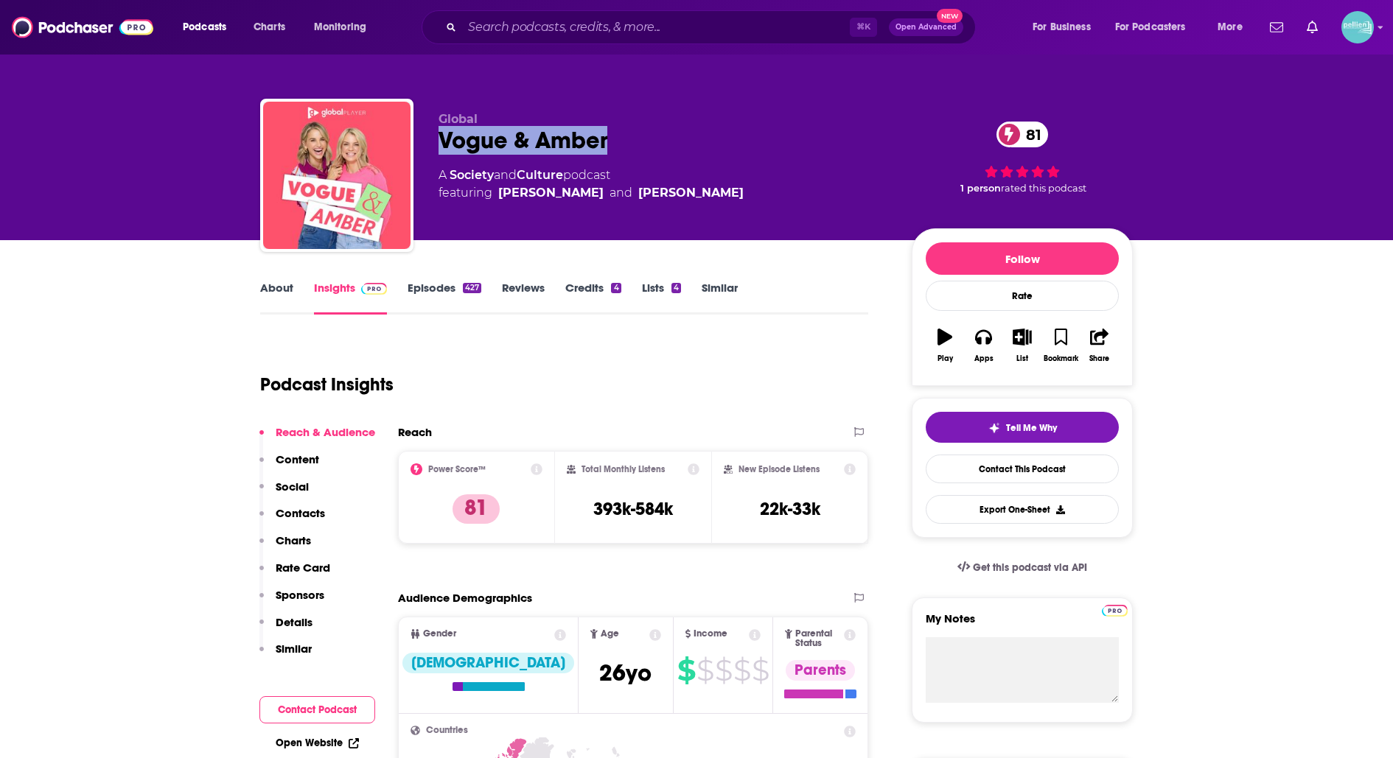
drag, startPoint x: 626, startPoint y: 133, endPoint x: 443, endPoint y: 139, distance: 182.8
click at [443, 139] on div "Vogue & Amber 81" at bounding box center [662, 140] width 449 height 29
copy h2 "Vogue & Amber"
click at [276, 289] on link "About" at bounding box center [276, 298] width 33 height 34
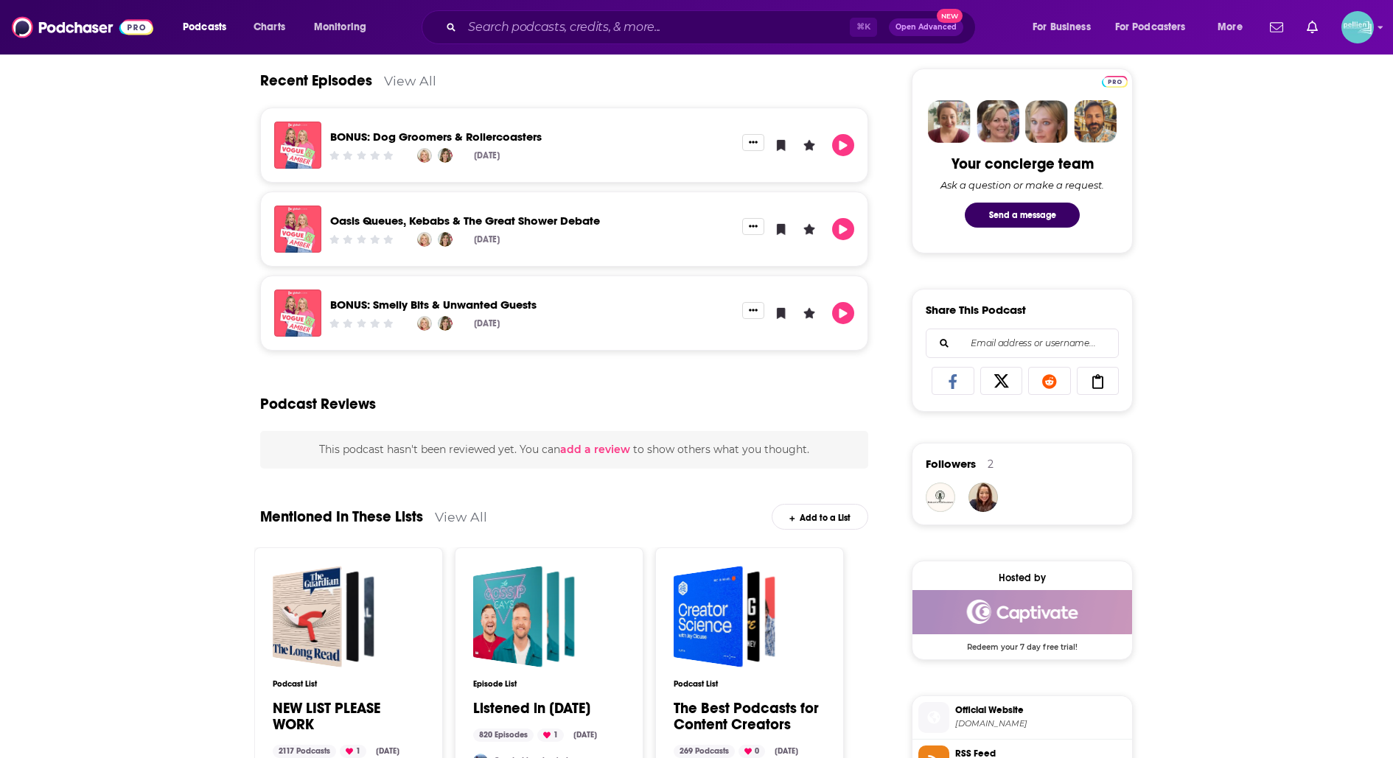
scroll to position [693, 0]
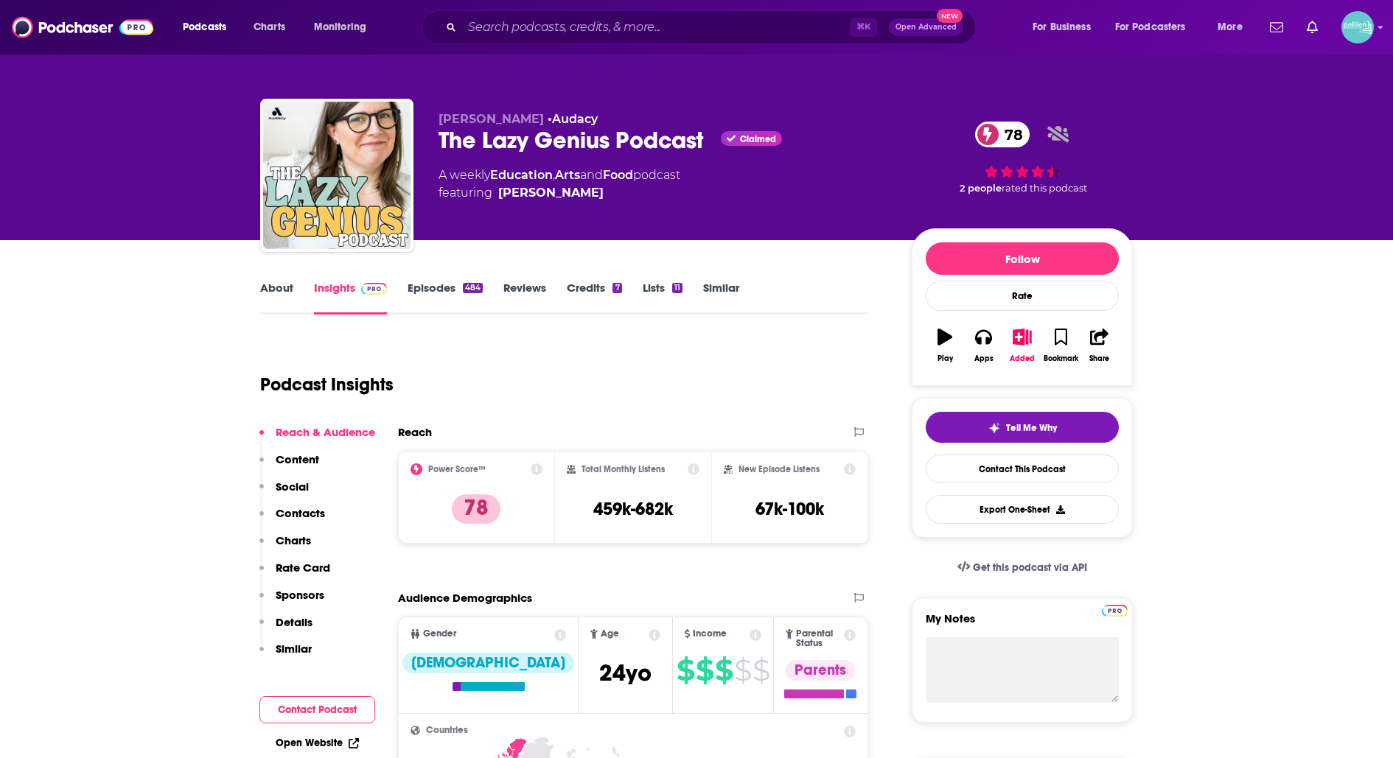
click at [275, 302] on link "About" at bounding box center [276, 298] width 33 height 34
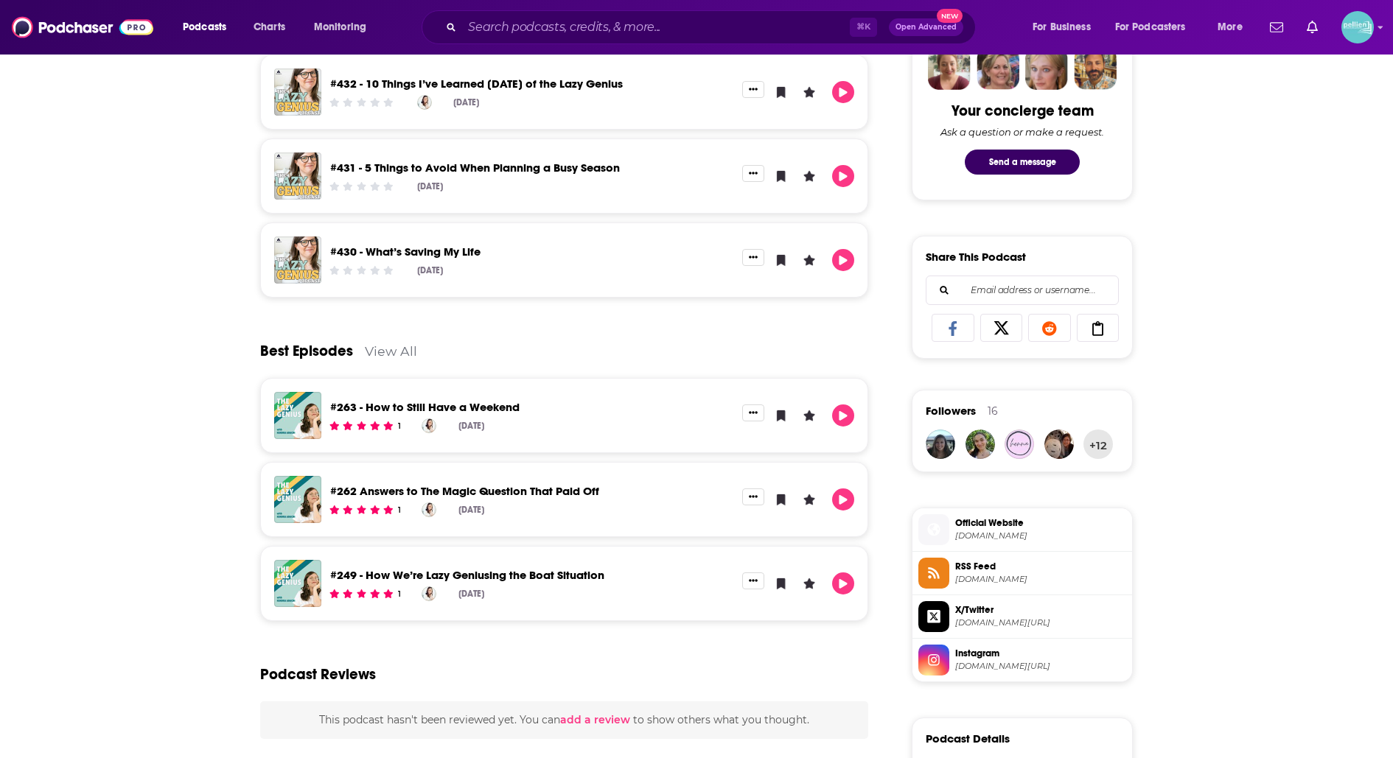
scroll to position [744, 0]
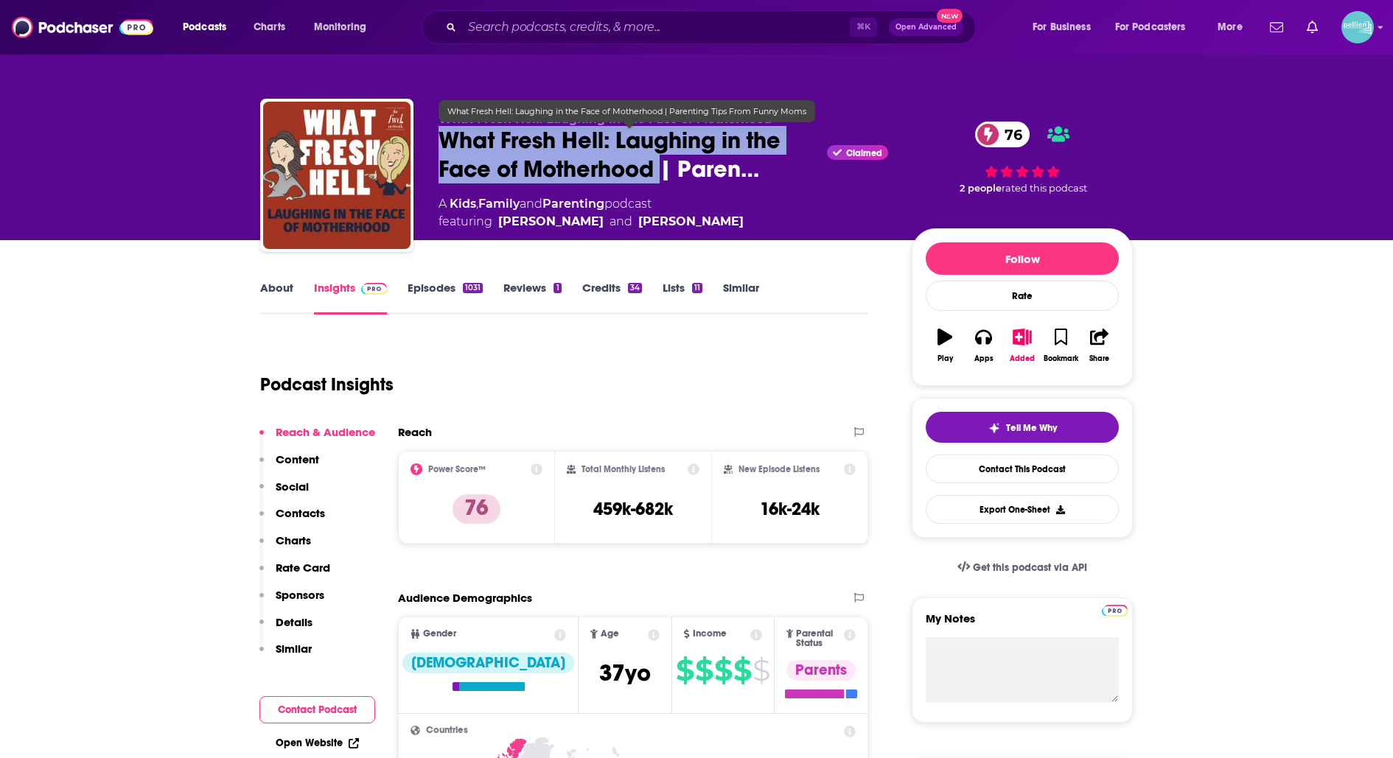
drag, startPoint x: 662, startPoint y: 175, endPoint x: 441, endPoint y: 143, distance: 222.6
click at [441, 143] on span "What Fresh Hell: Laughing in the Face of Motherhood | Paren…" at bounding box center [629, 154] width 382 height 57
copy h2 "What Fresh Hell: Laughing in the Face of Motherhood"
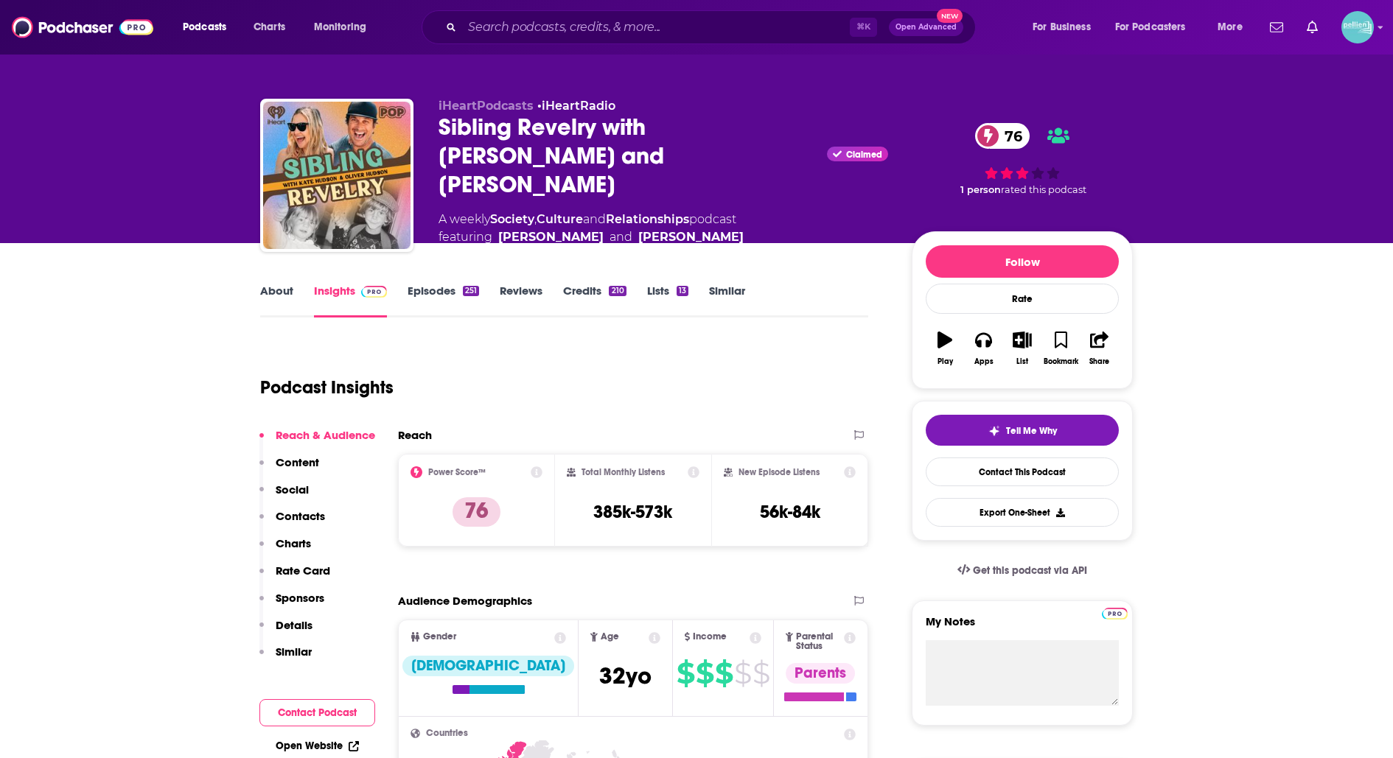
click at [287, 292] on link "About" at bounding box center [276, 301] width 33 height 34
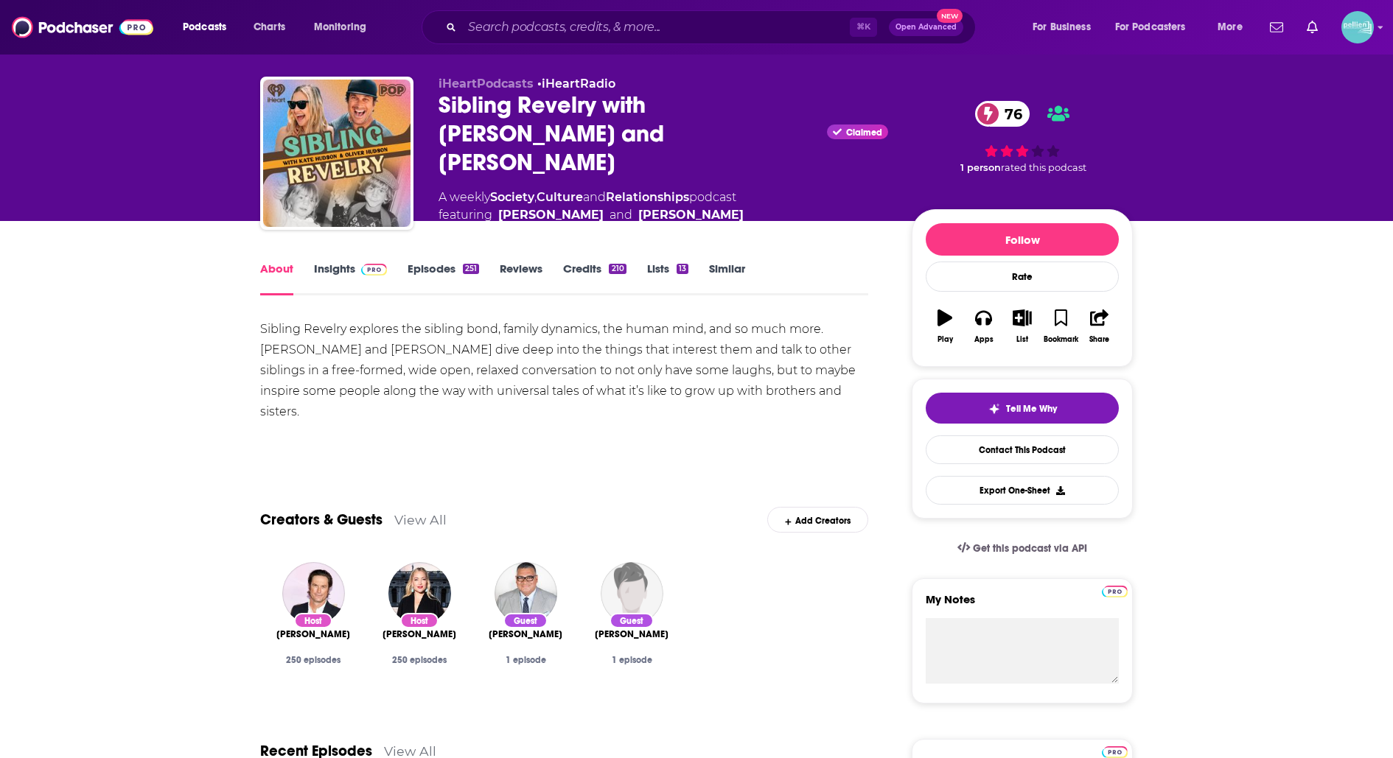
scroll to position [17, 0]
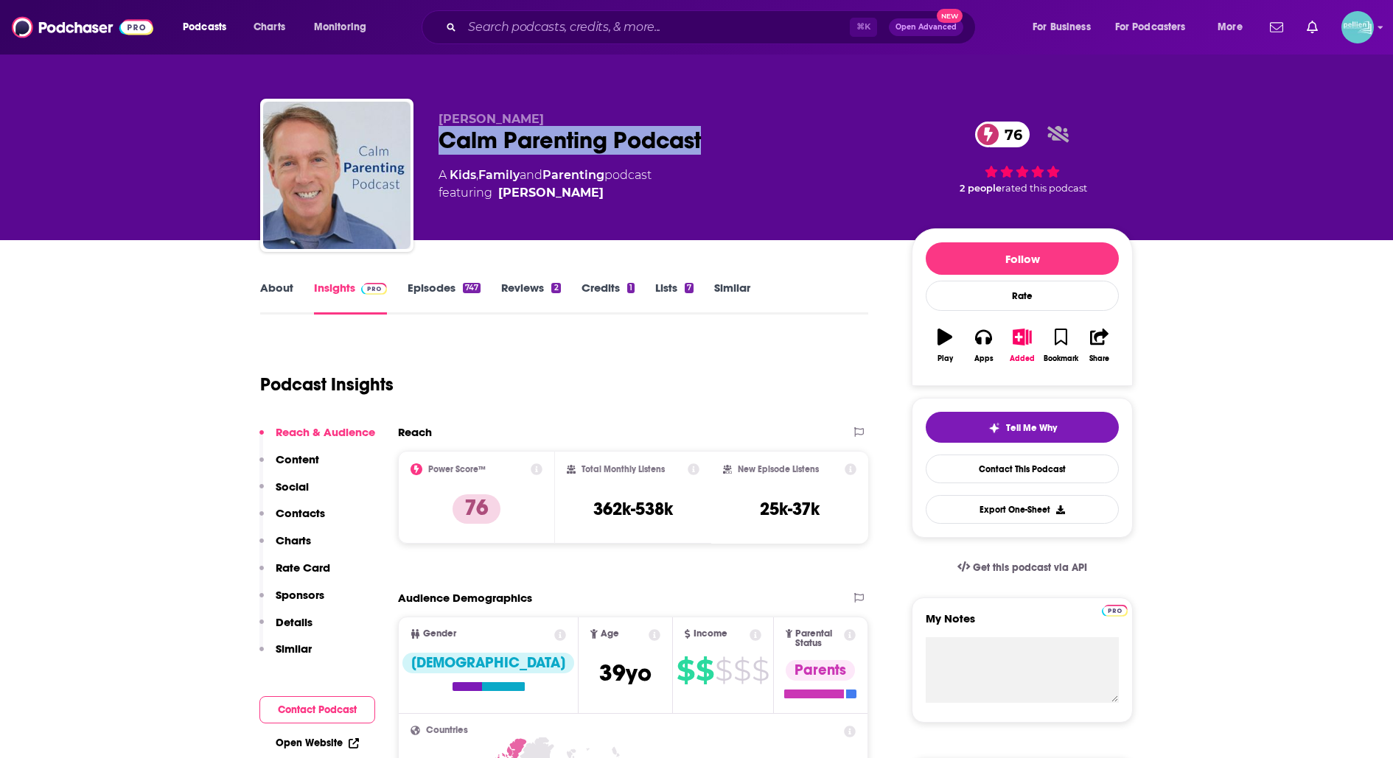
drag, startPoint x: 723, startPoint y: 131, endPoint x: 441, endPoint y: 136, distance: 282.2
click at [441, 136] on div "Calm Parenting Podcast 76" at bounding box center [662, 140] width 449 height 29
copy h2 "Calm Parenting Podcast"
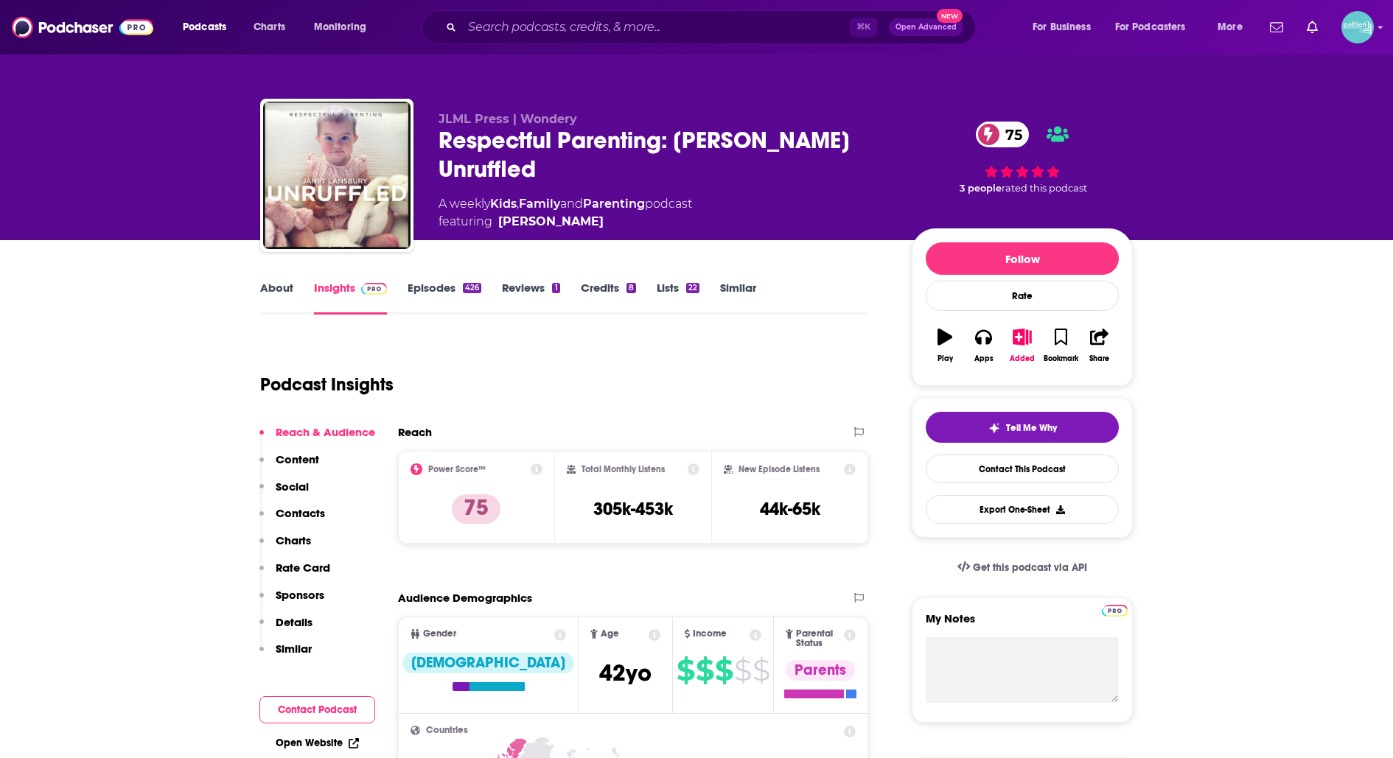
drag, startPoint x: 618, startPoint y: 176, endPoint x: 440, endPoint y: 149, distance: 180.4
click at [440, 149] on div "Respectful Parenting: Janet Lansbury Unruffled 75" at bounding box center [662, 154] width 449 height 57
copy h2 "Respectful Parenting: Janet Lansbury Unruffled"
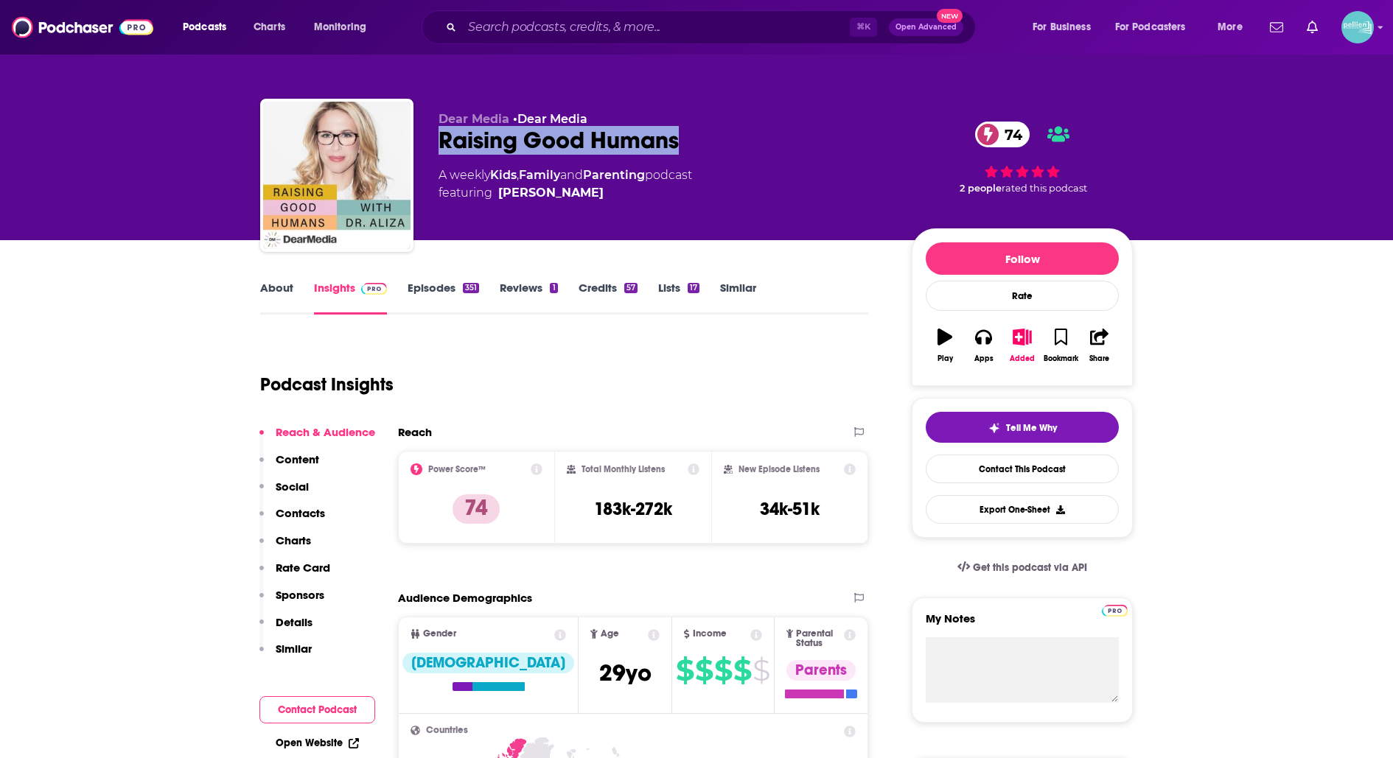
drag, startPoint x: 682, startPoint y: 140, endPoint x: 436, endPoint y: 150, distance: 245.5
click at [436, 150] on div "Dear Media • Dear Media Raising Good Humans 74 A weekly Kids , Family and Paren…" at bounding box center [696, 178] width 872 height 159
copy h2 "Raising Good Humans"
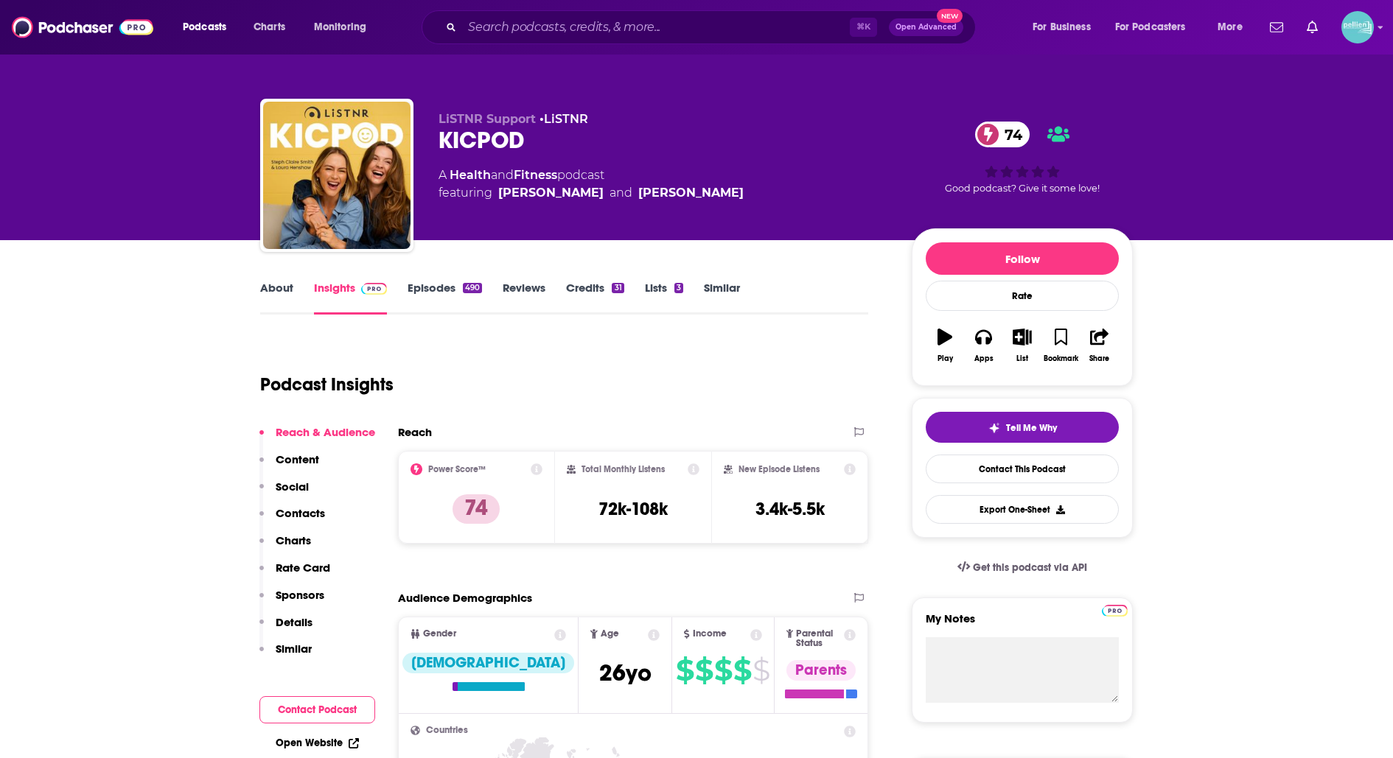
scroll to position [9, 0]
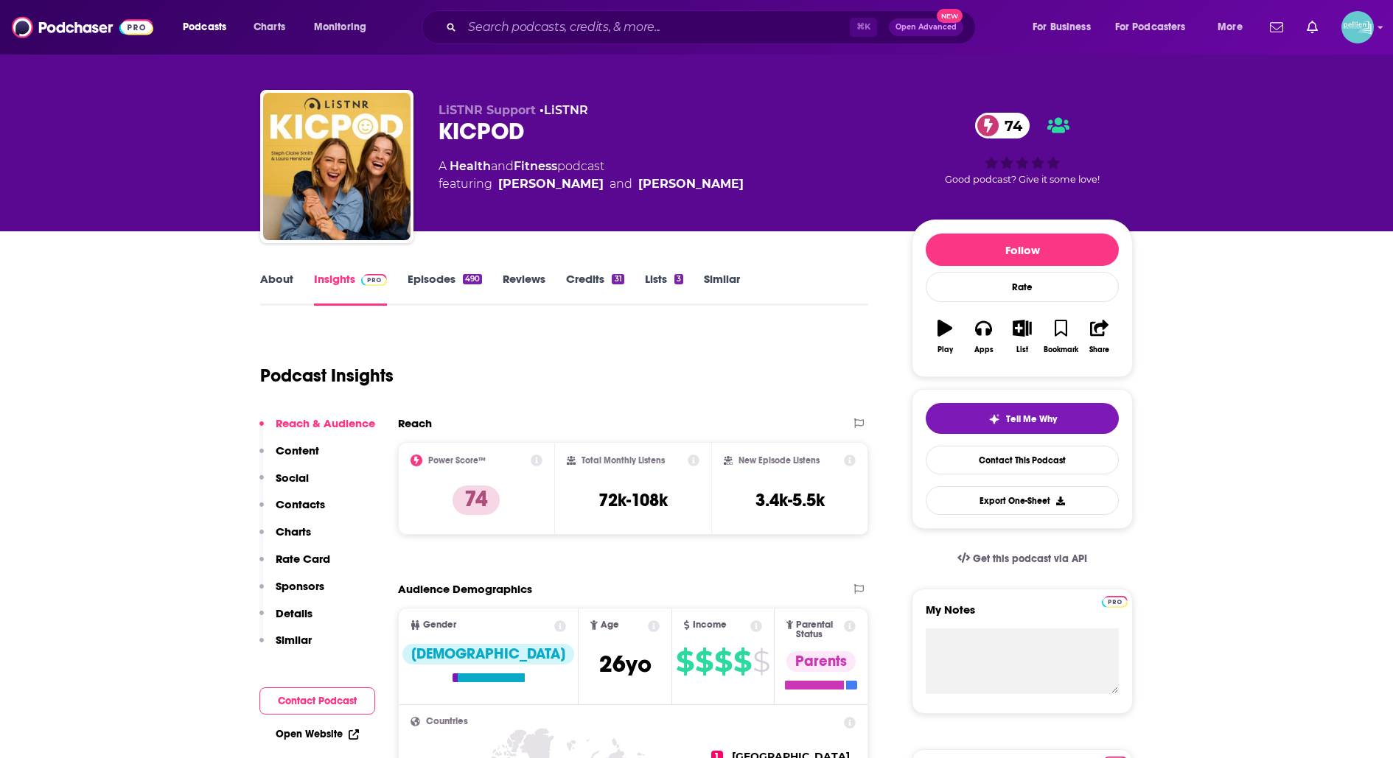
click at [275, 286] on link "About" at bounding box center [276, 289] width 33 height 34
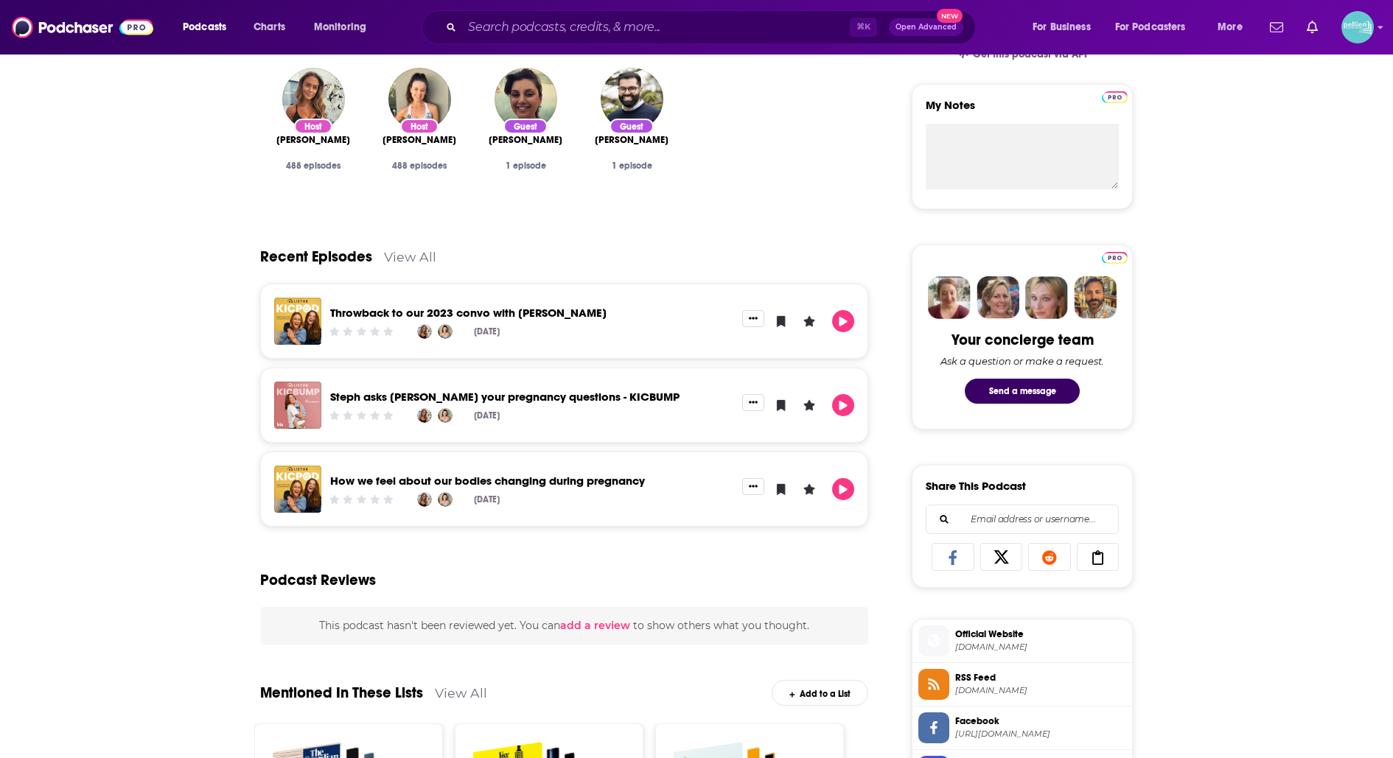
scroll to position [519, 0]
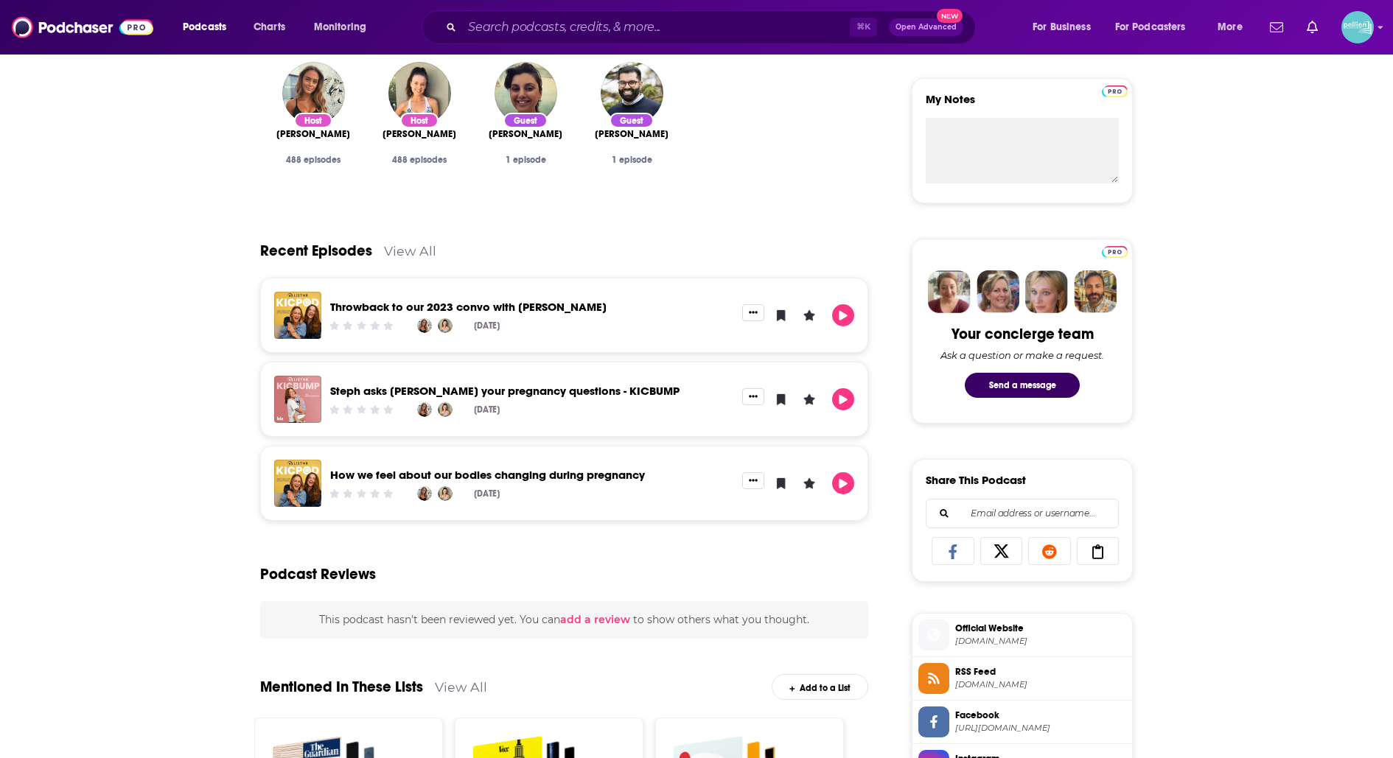
click at [405, 249] on link "View All" at bounding box center [410, 250] width 52 height 15
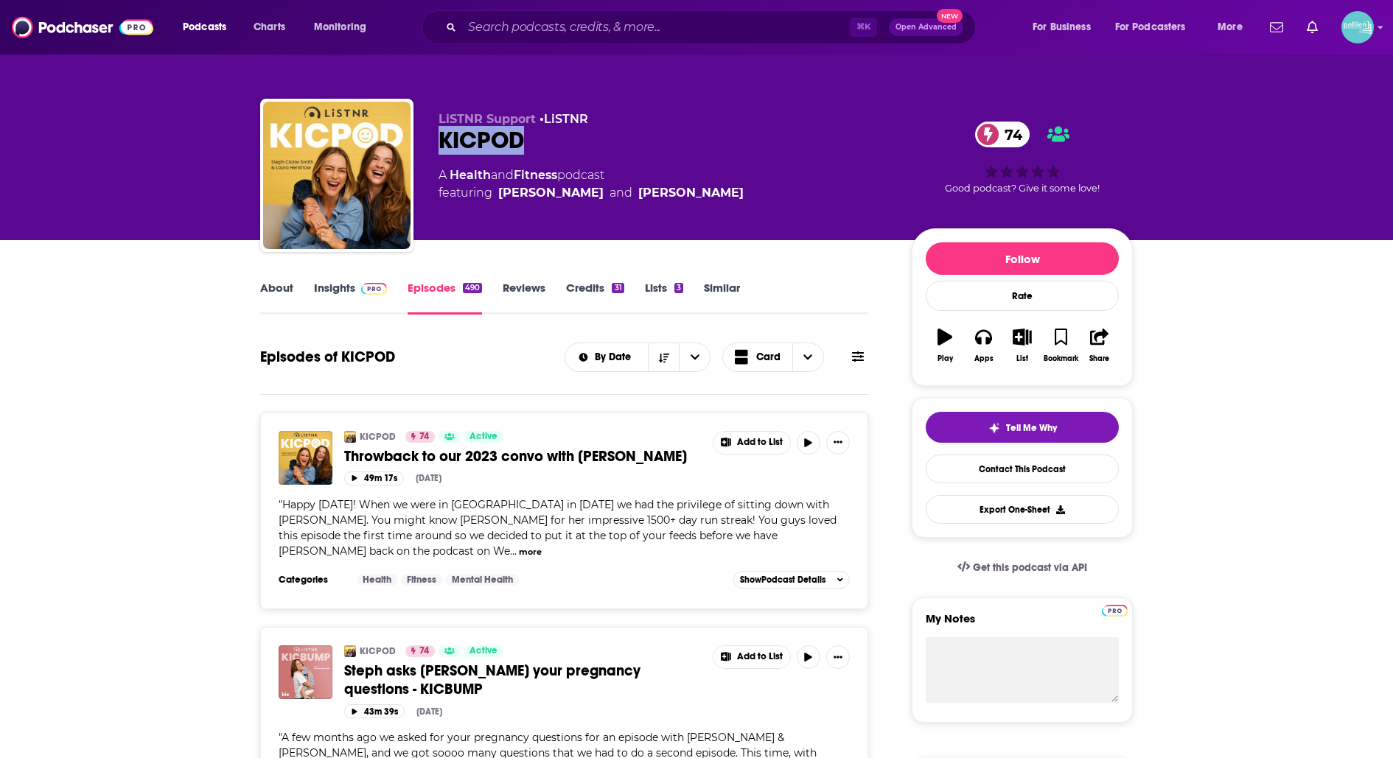
drag, startPoint x: 533, startPoint y: 146, endPoint x: 436, endPoint y: 145, distance: 96.5
click at [436, 145] on div "LiSTNR Support • LiSTNR KICPOD 74 A Health and Fitness podcast featuring Steph …" at bounding box center [696, 178] width 872 height 159
copy h2 "KICPOD"
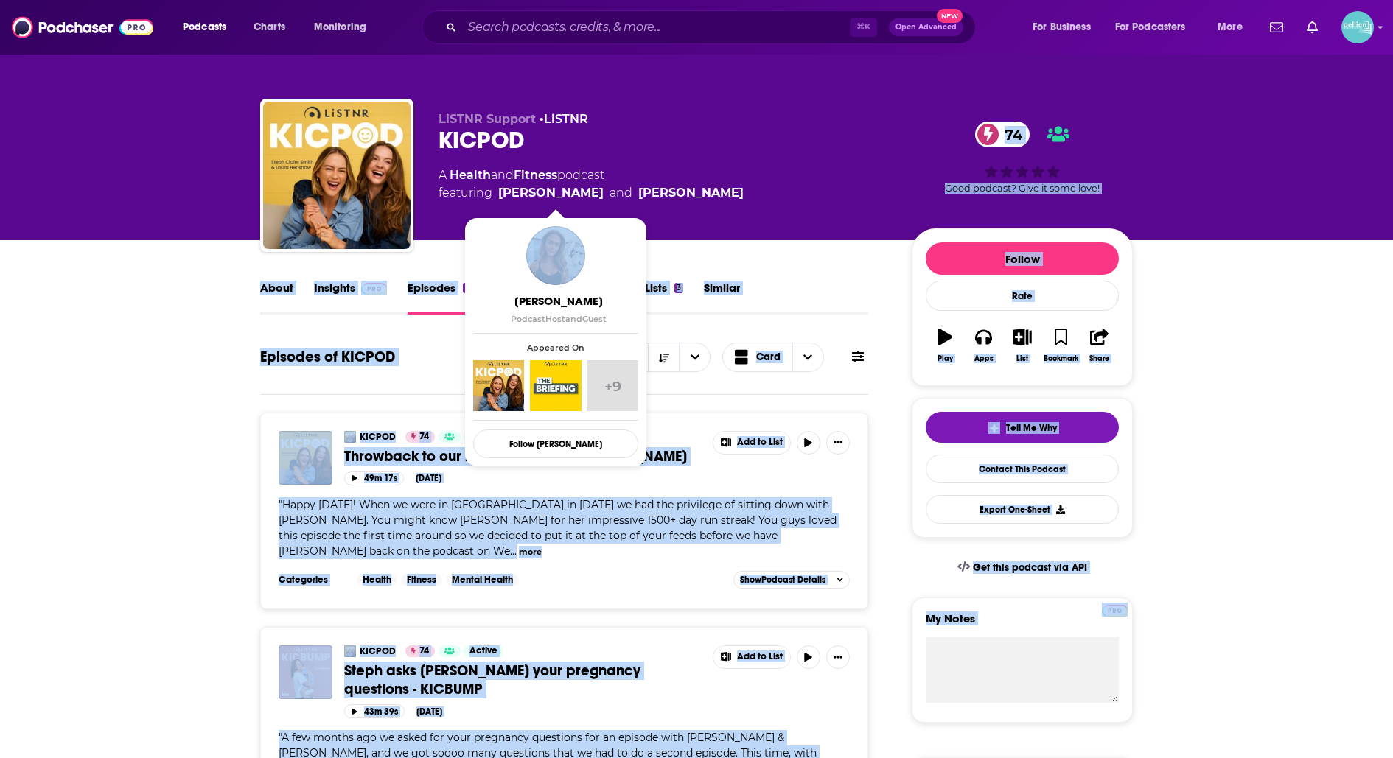
drag, startPoint x: 768, startPoint y: 192, endPoint x: 483, endPoint y: 230, distance: 286.9
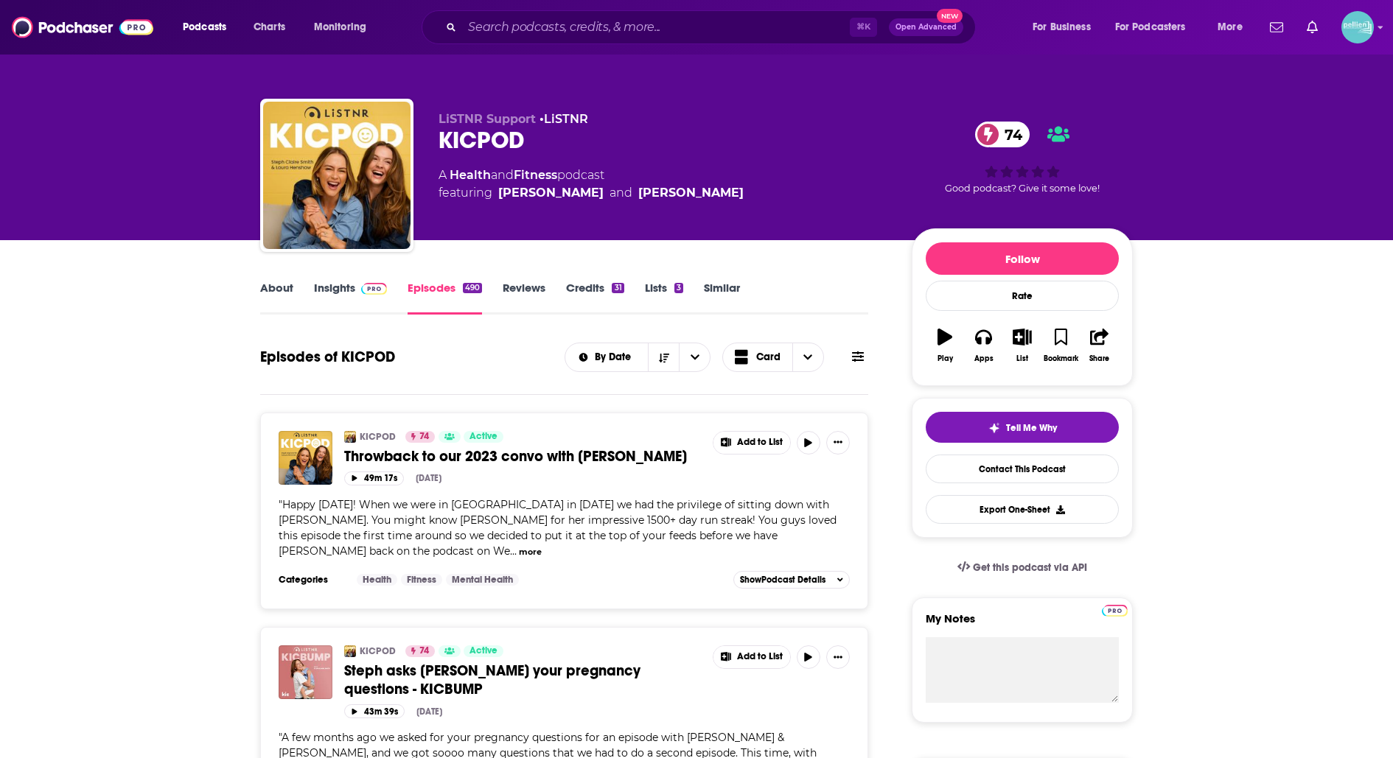
click at [307, 390] on div "Episodes of KICPOD By Date Card" at bounding box center [564, 366] width 608 height 57
click at [333, 283] on link "Insights" at bounding box center [350, 298] width 73 height 34
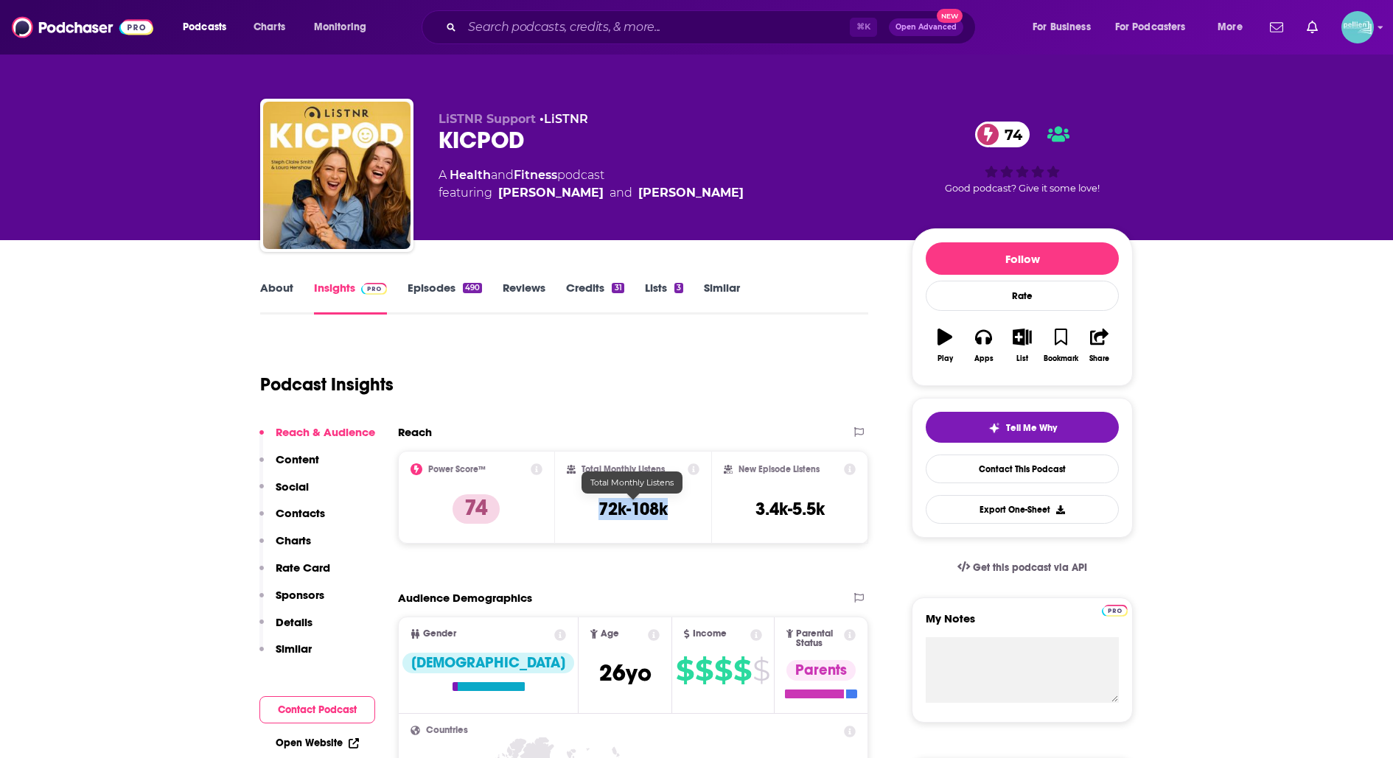
drag, startPoint x: 675, startPoint y: 511, endPoint x: 596, endPoint y: 511, distance: 78.8
click at [596, 511] on div "Total Monthly Listens 72k-108k" at bounding box center [633, 497] width 133 height 68
copy h3 "72k-108k"
drag, startPoint x: 540, startPoint y: 143, endPoint x: 431, endPoint y: 136, distance: 109.3
click at [431, 136] on div "LiSTNR Support • LiSTNR KICPOD 74 A Health and Fitness podcast featuring Steph …" at bounding box center [696, 178] width 872 height 159
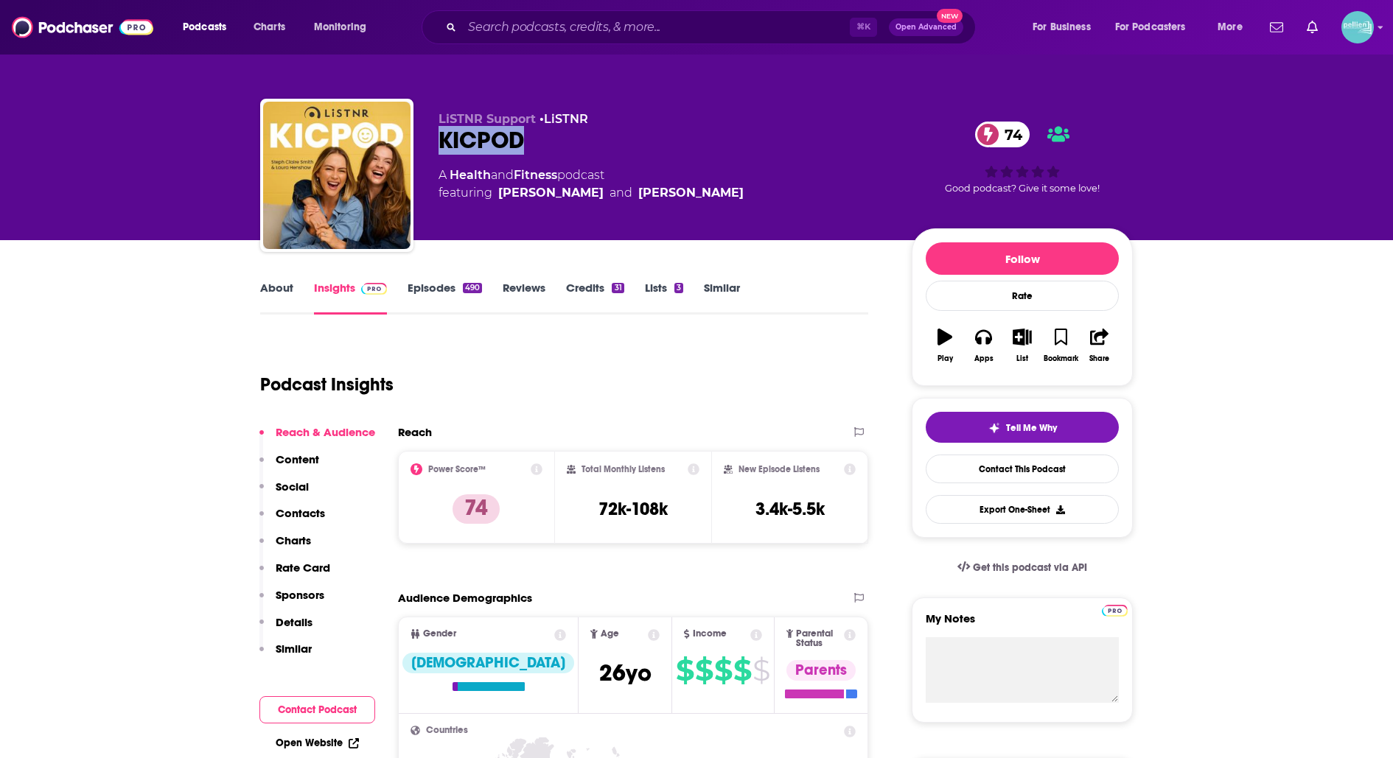
copy h2 "KICPOD"
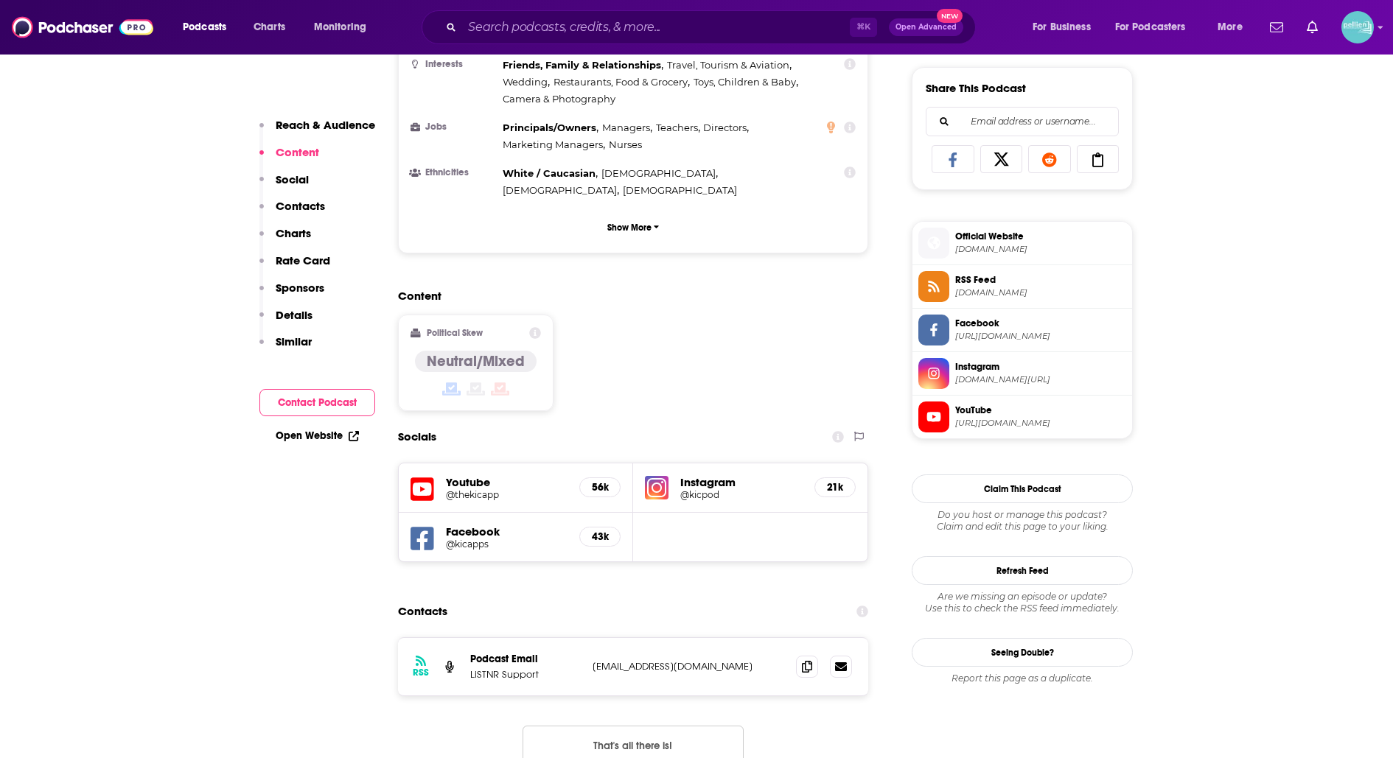
scroll to position [912, 0]
drag, startPoint x: 692, startPoint y: 601, endPoint x: 593, endPoint y: 606, distance: 98.8
click at [593, 659] on p "support@listnr.com" at bounding box center [688, 665] width 192 height 13
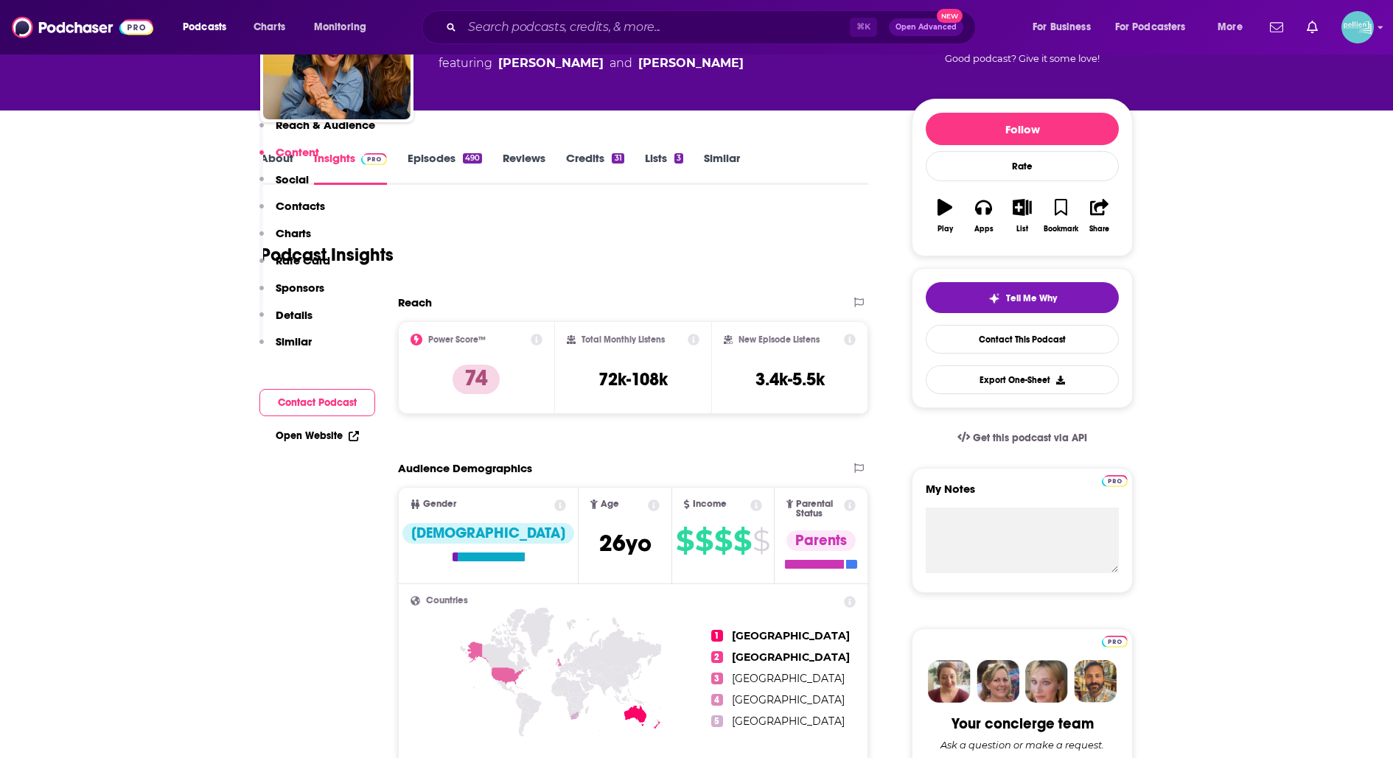
scroll to position [0, 0]
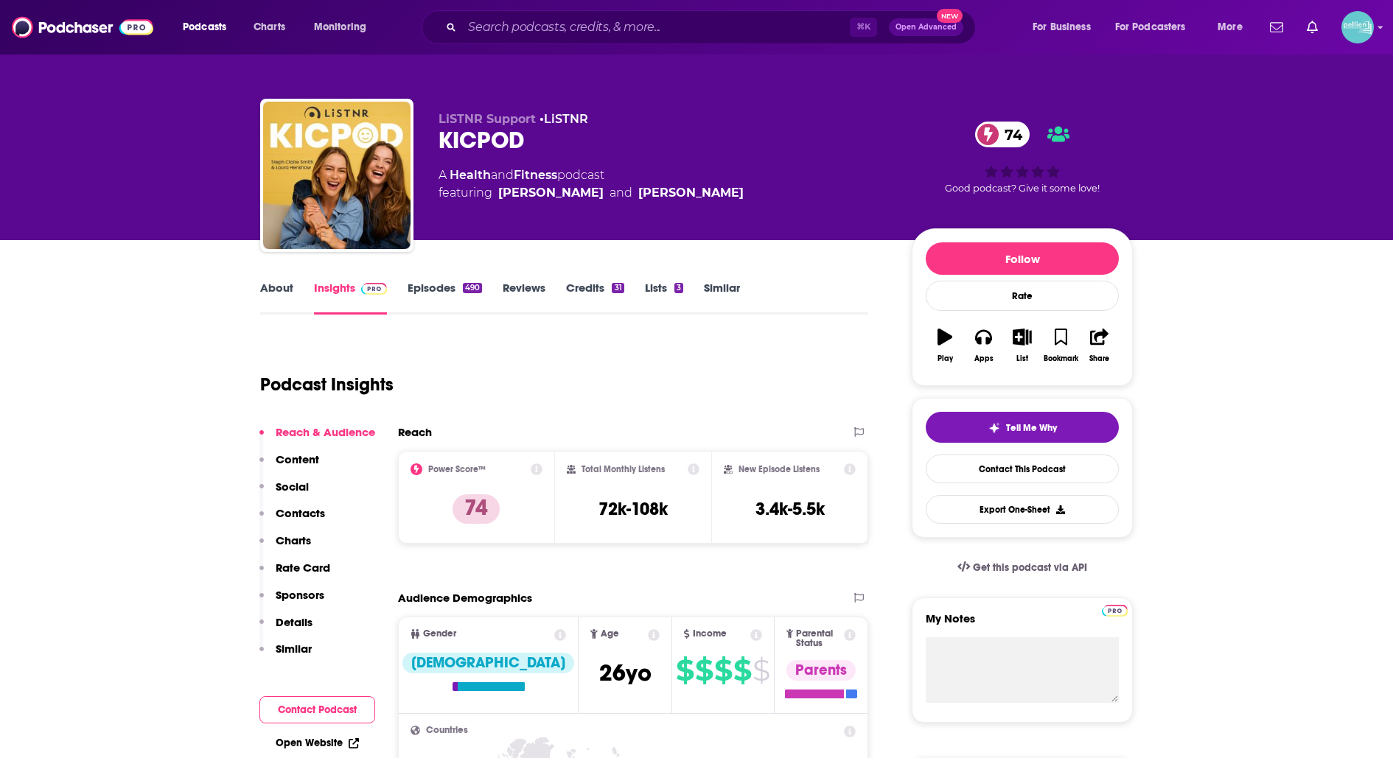
copy p "support@listnr.com"
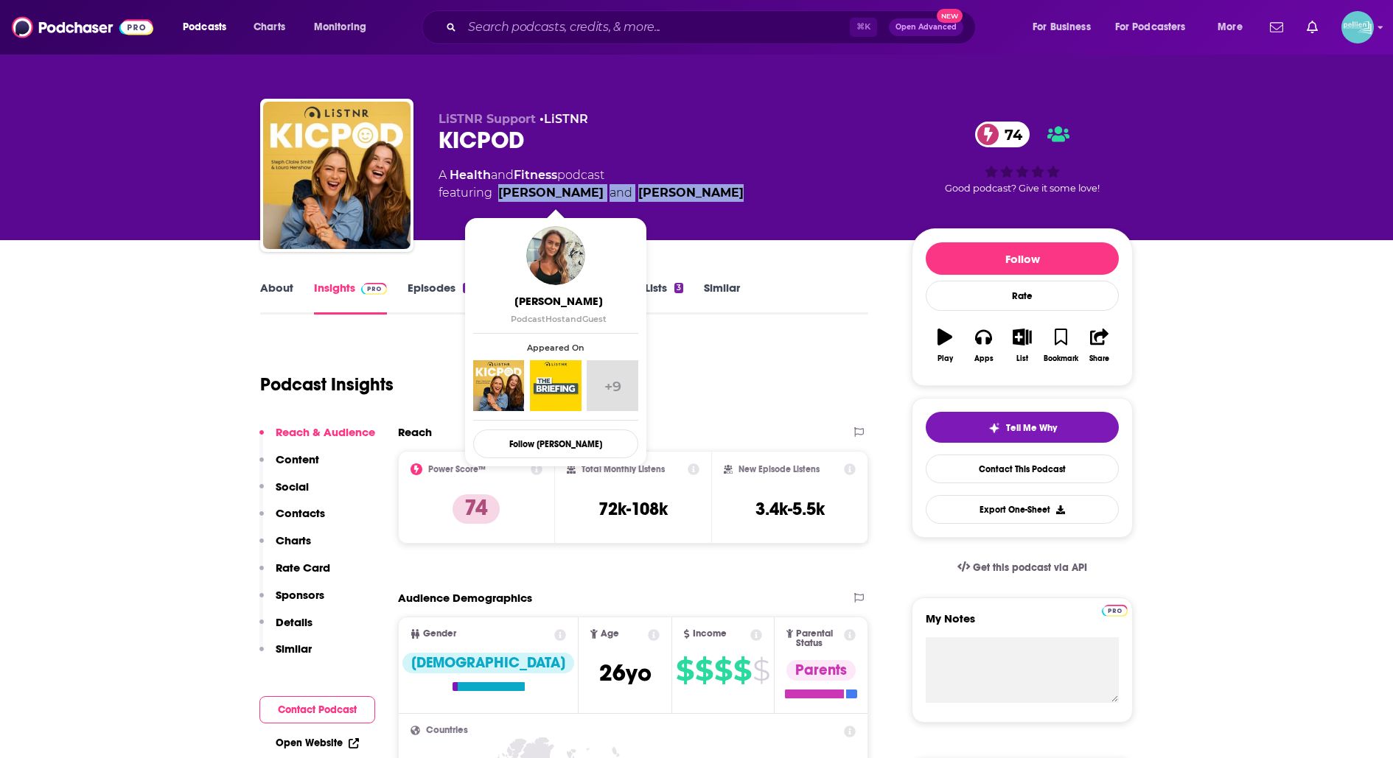
drag, startPoint x: 749, startPoint y: 191, endPoint x: 498, endPoint y: 196, distance: 251.3
click at [498, 196] on div "A Health and Fitness podcast featuring Steph Claire Smith and Laura Henshaw" at bounding box center [662, 184] width 449 height 35
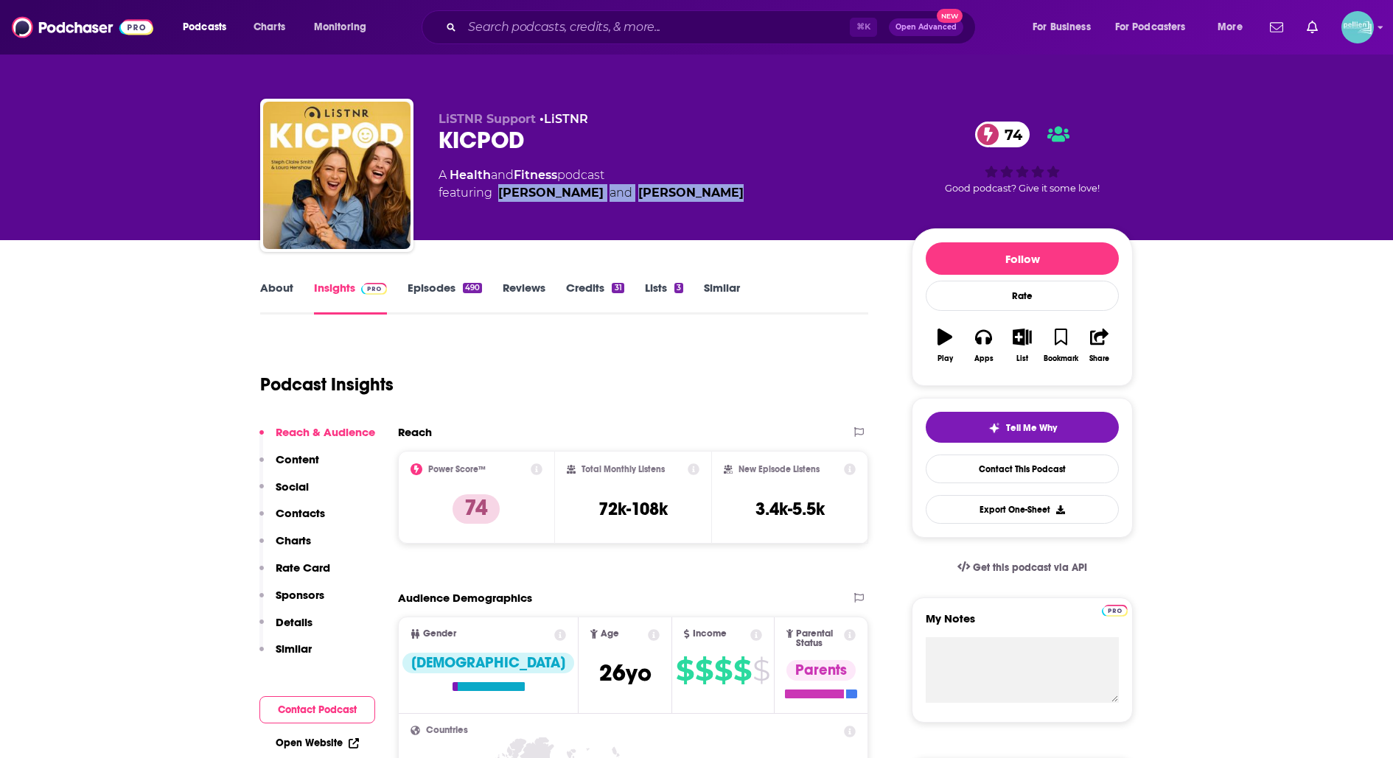
copy span "Steph Claire Smith and Laura Henshaw"
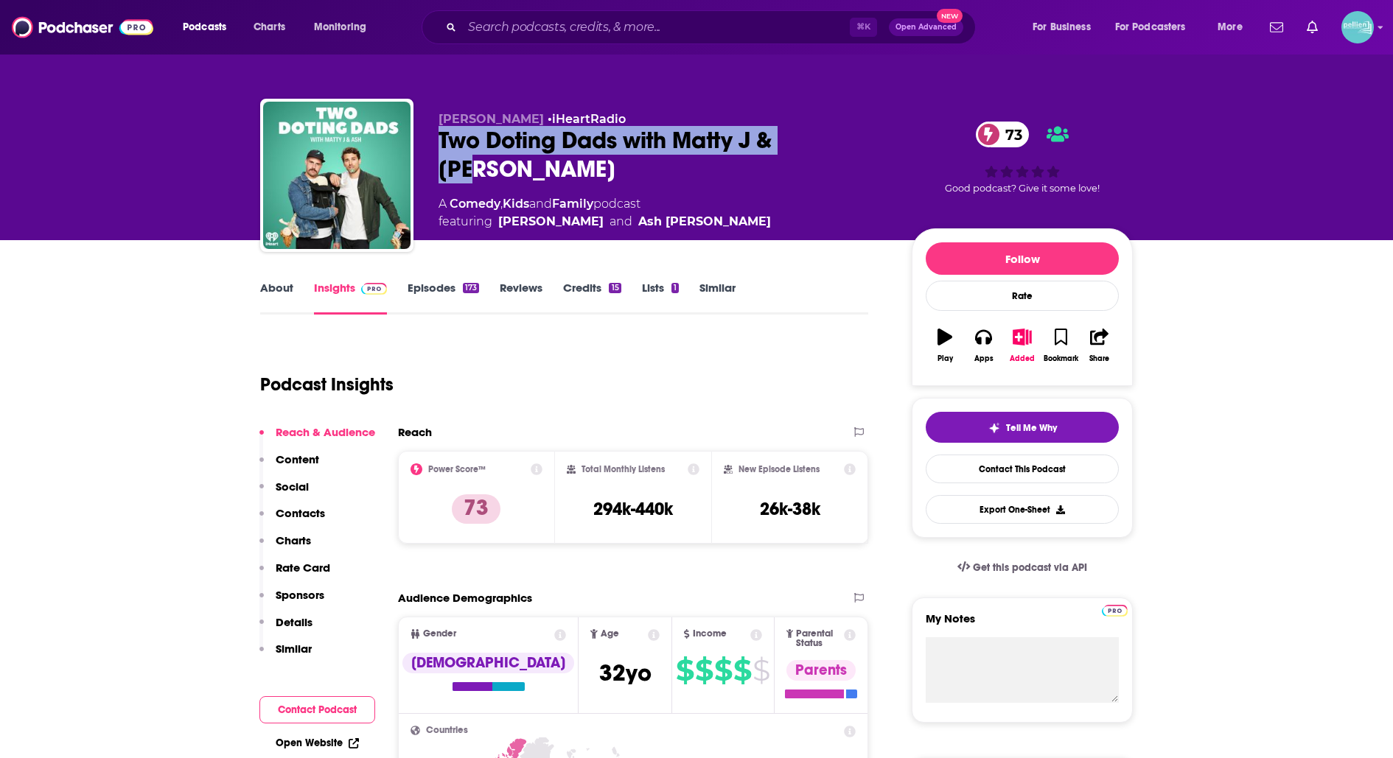
drag, startPoint x: 842, startPoint y: 141, endPoint x: 440, endPoint y: 137, distance: 402.3
click at [440, 137] on div "Two Doting Dads with Matty J & [PERSON_NAME] 73" at bounding box center [662, 154] width 449 height 57
copy h2 "Two Doting Dads with Matty J & [PERSON_NAME]"
click at [279, 287] on link "About" at bounding box center [276, 298] width 33 height 34
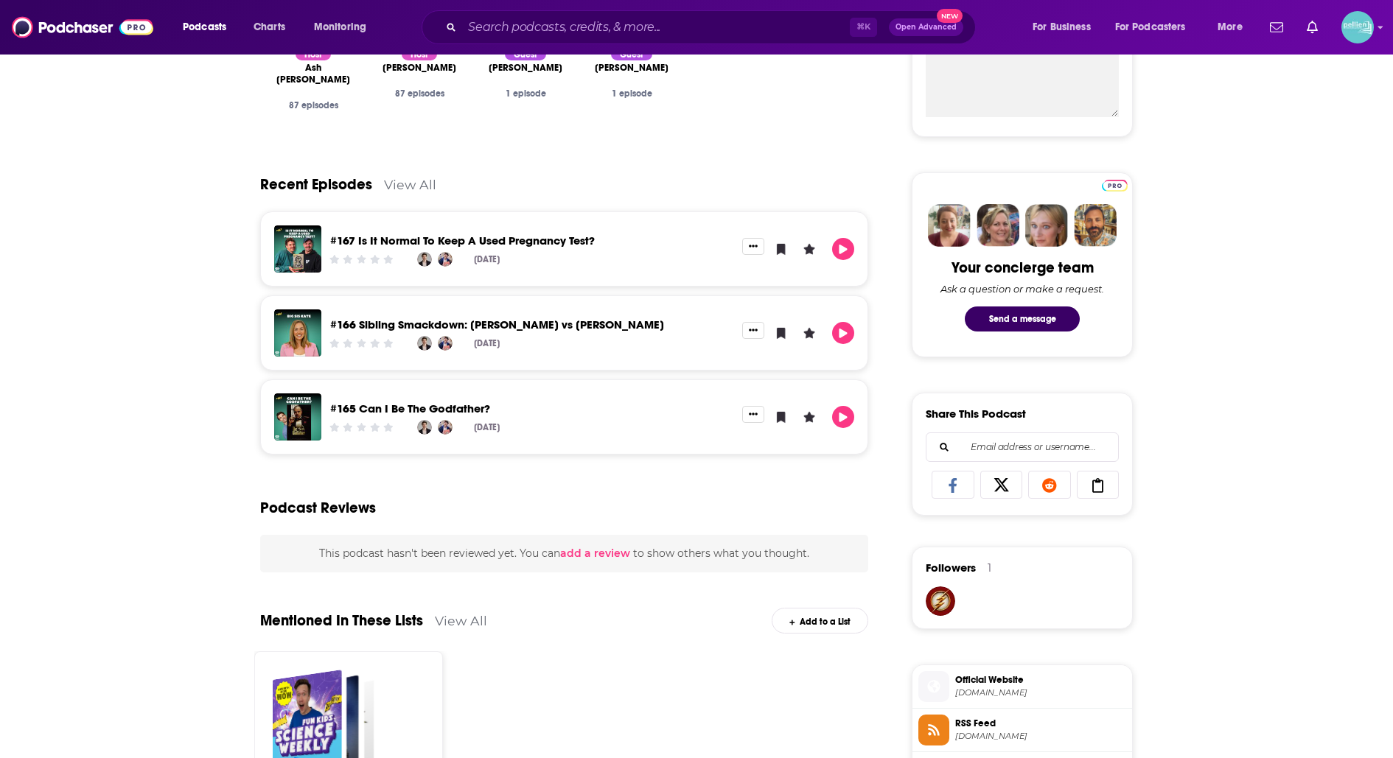
scroll to position [587, 0]
click at [426, 179] on link "View All" at bounding box center [410, 183] width 52 height 15
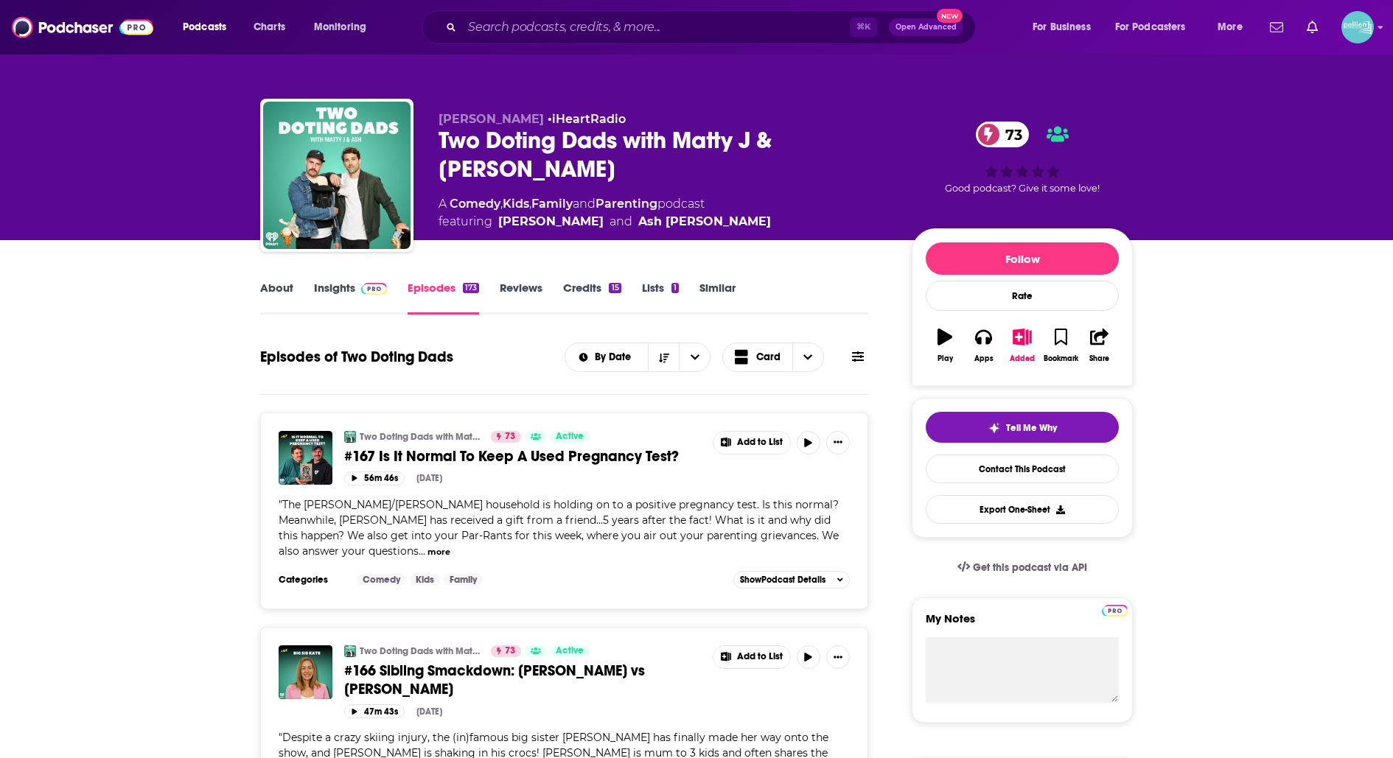
click at [281, 281] on link "About" at bounding box center [276, 298] width 33 height 34
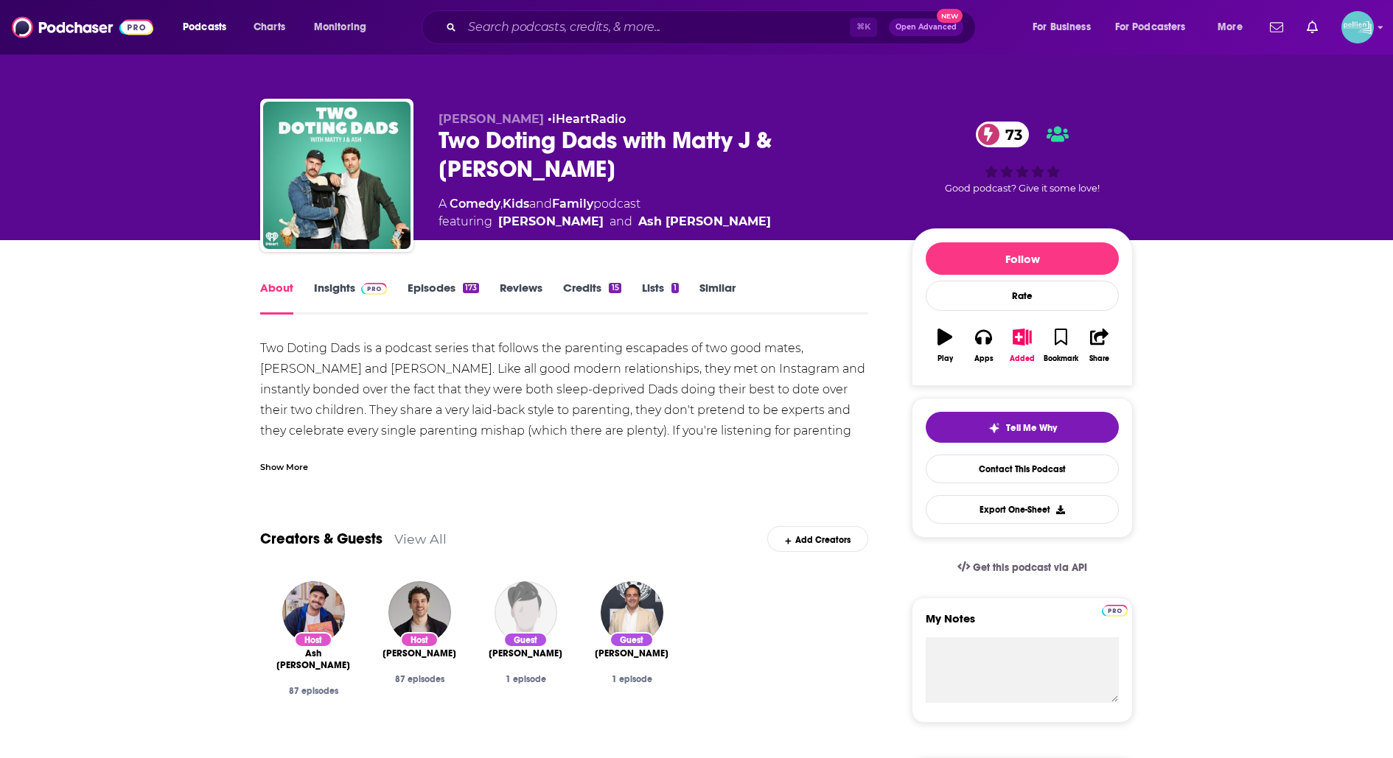
click at [332, 286] on link "Insights" at bounding box center [350, 298] width 73 height 34
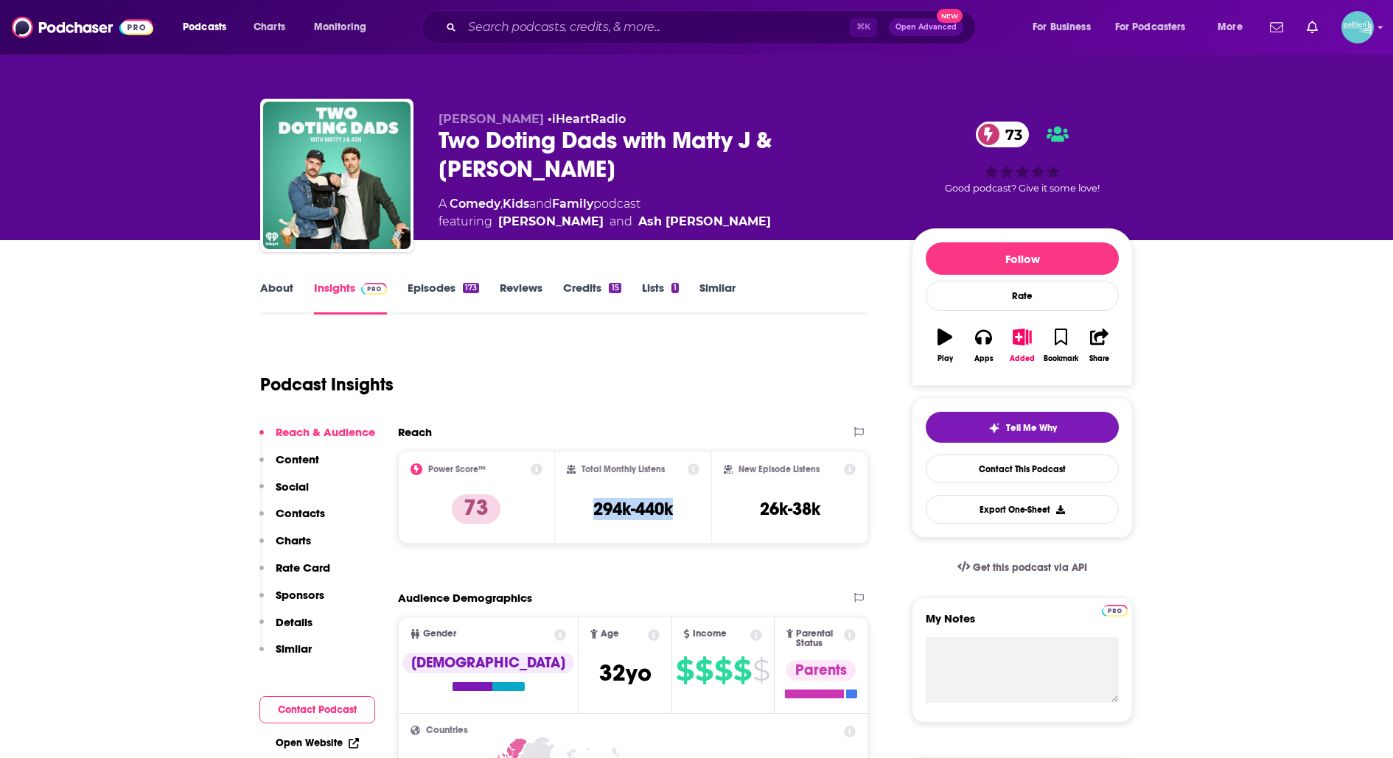
drag, startPoint x: 680, startPoint y: 503, endPoint x: 581, endPoint y: 504, distance: 98.7
click at [581, 504] on div "Total Monthly Listens 294k-440k" at bounding box center [633, 497] width 133 height 68
copy h3 "294k-440k"
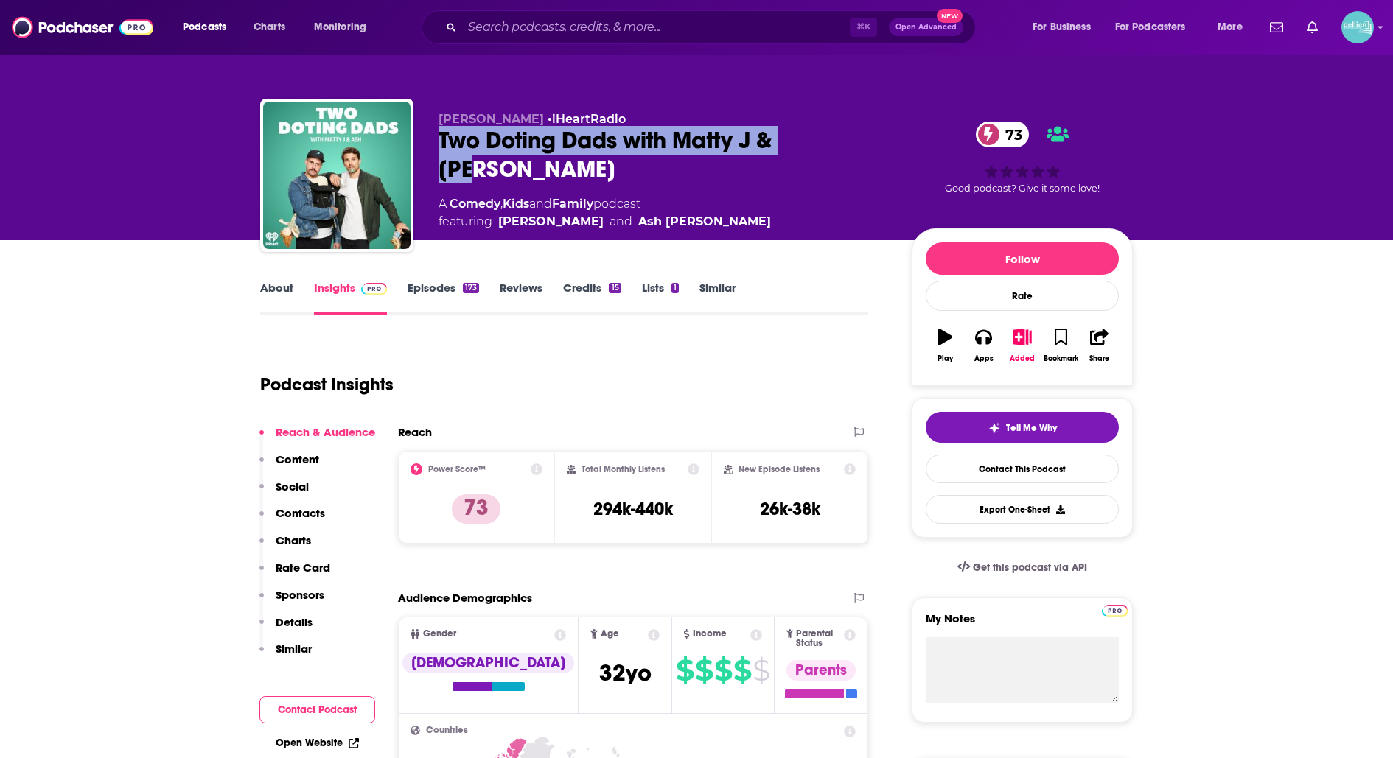
drag, startPoint x: 439, startPoint y: 141, endPoint x: 816, endPoint y: 153, distance: 376.7
click at [816, 153] on div "Two Doting Dads with Matty J & Ash 73" at bounding box center [662, 154] width 449 height 57
copy h2 "Two Doting Dads with Matty J & Ash"
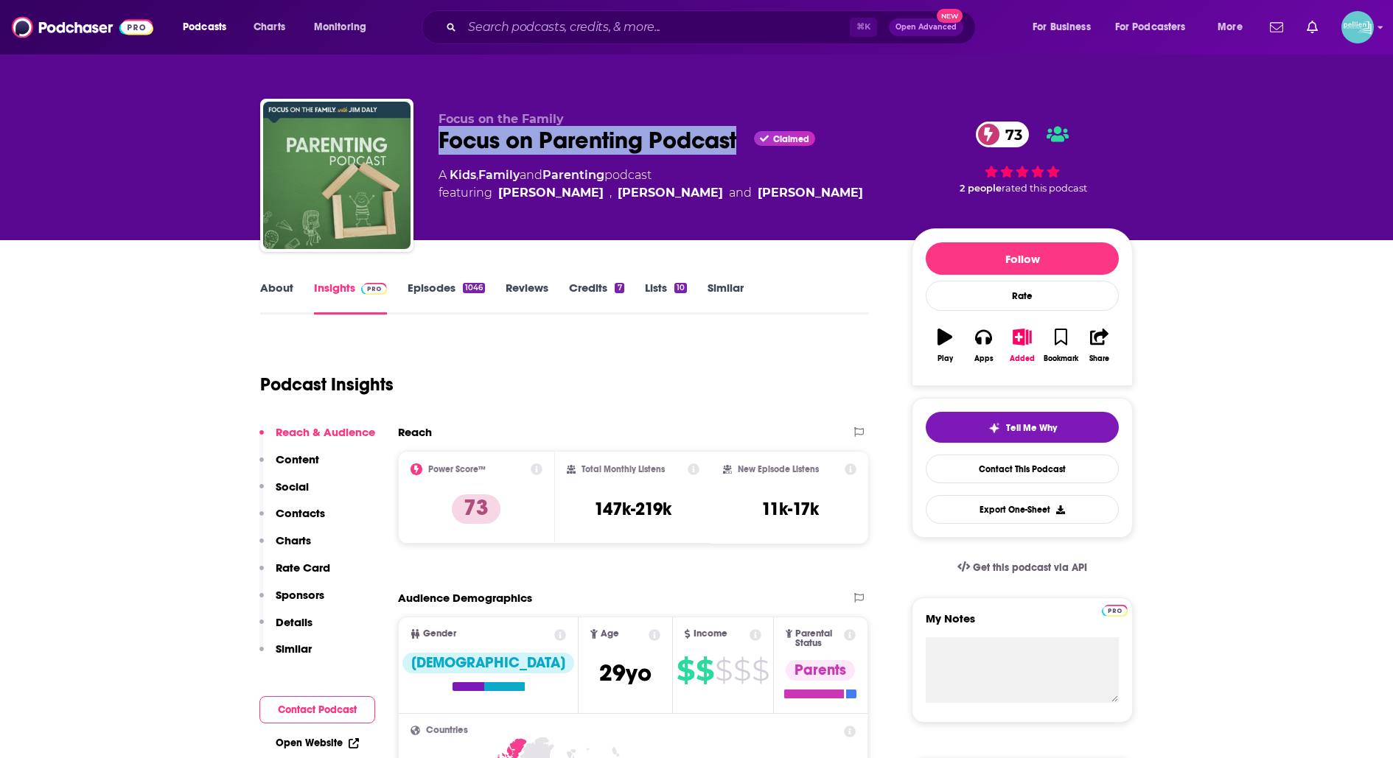
drag, startPoint x: 741, startPoint y: 141, endPoint x: 438, endPoint y: 150, distance: 303.0
click at [438, 150] on div "Focus on Parenting Podcast Claimed 73" at bounding box center [662, 140] width 449 height 29
copy h2 "Focus on Parenting Podcast"
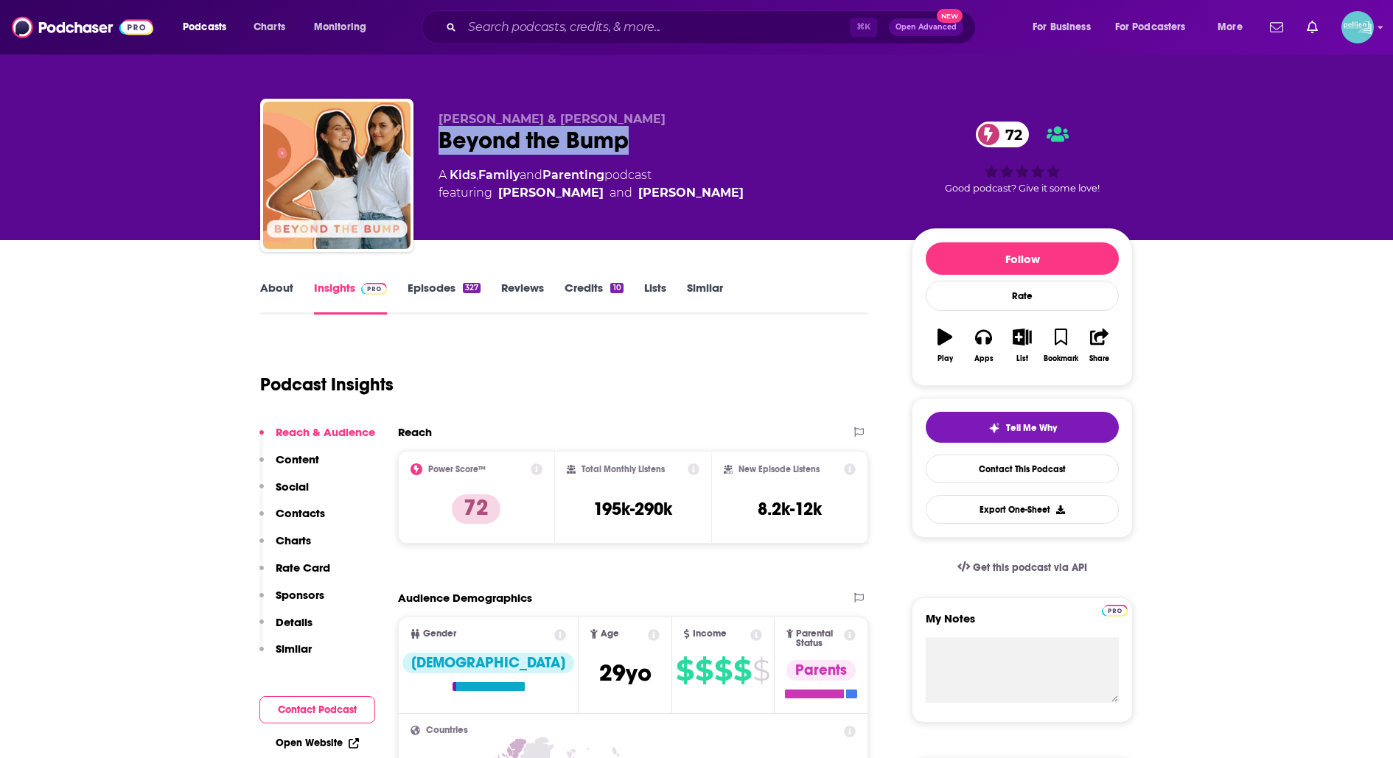
drag, startPoint x: 642, startPoint y: 130, endPoint x: 437, endPoint y: 127, distance: 205.6
click at [437, 127] on div "Sophie Pearce & Jayde Couldwell Beyond the Bump 72 A Kids , Family and Parentin…" at bounding box center [696, 178] width 872 height 159
copy h2 "Beyond the Bump"
click at [283, 296] on link "About" at bounding box center [276, 298] width 33 height 34
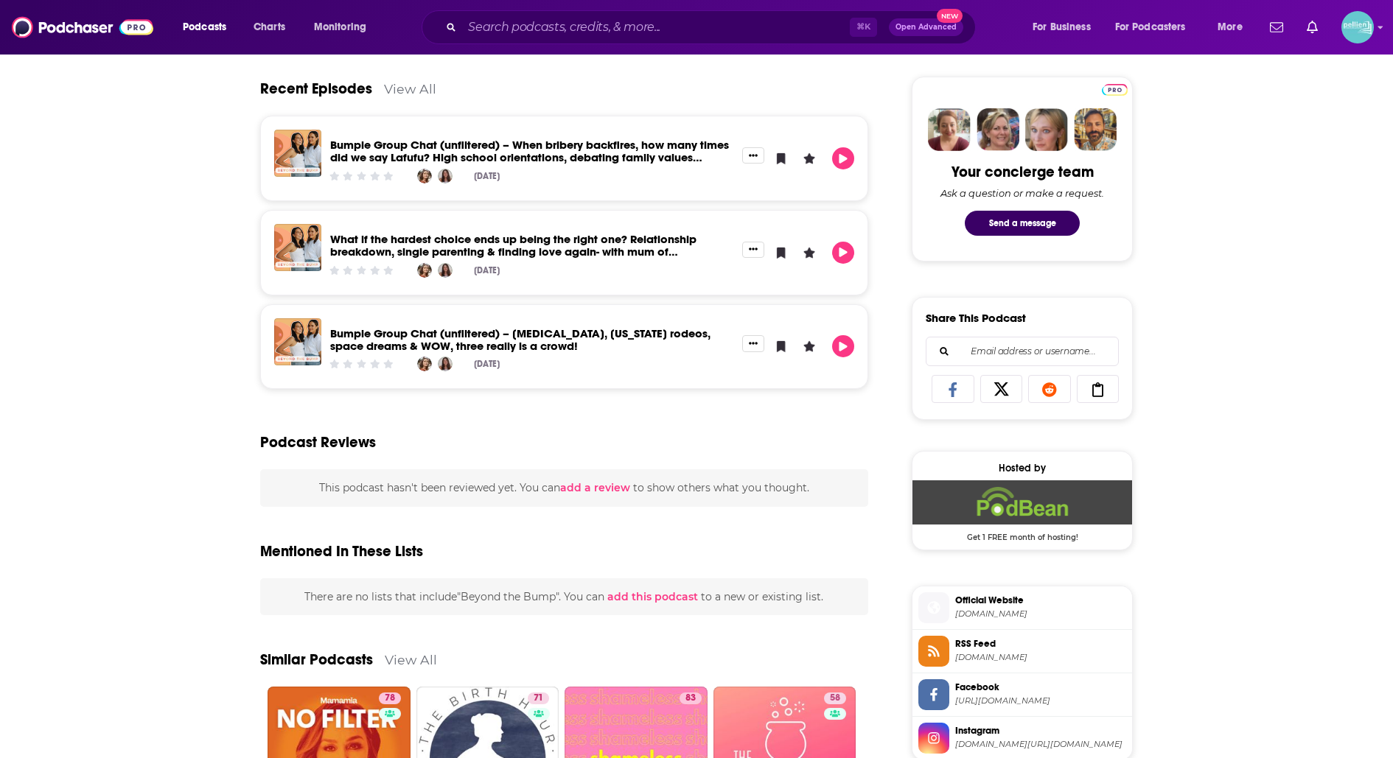
scroll to position [679, 0]
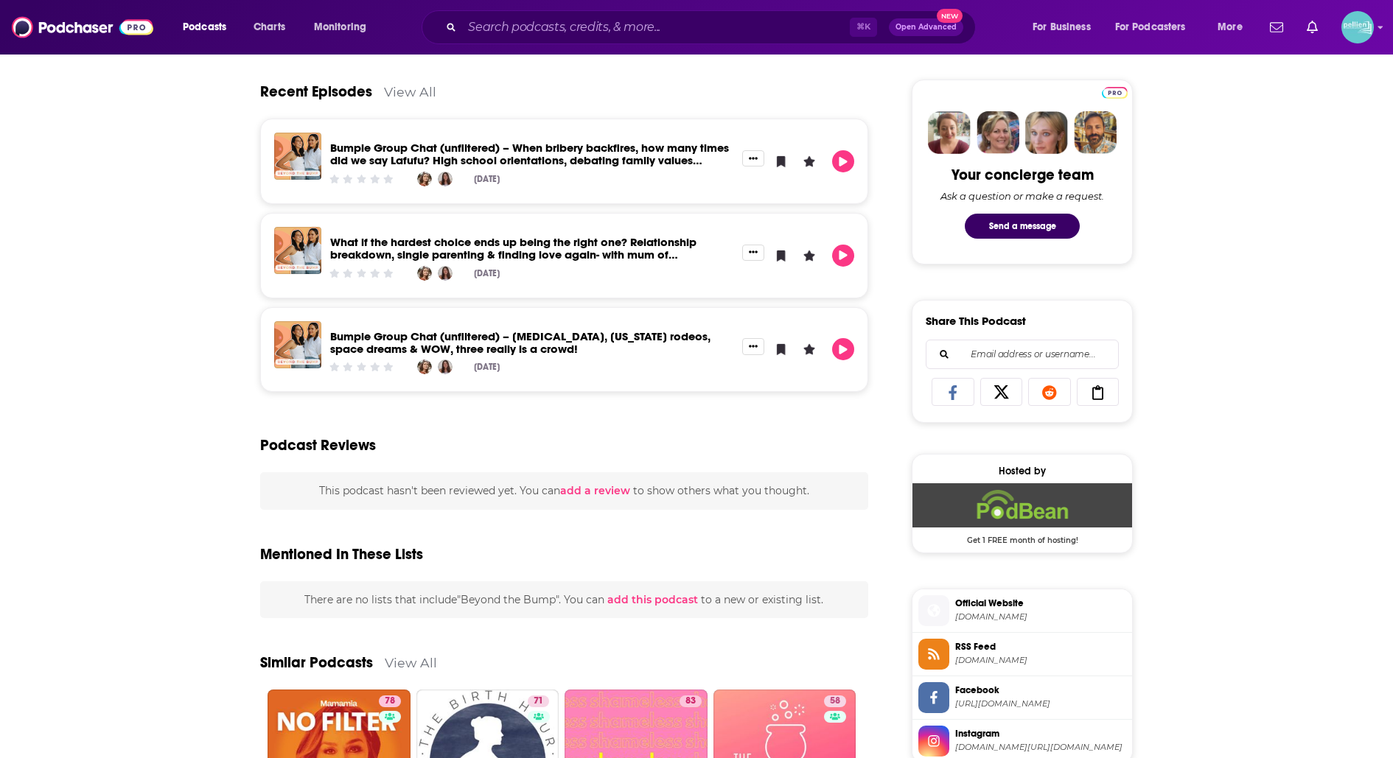
click at [418, 87] on link "View All" at bounding box center [410, 91] width 52 height 15
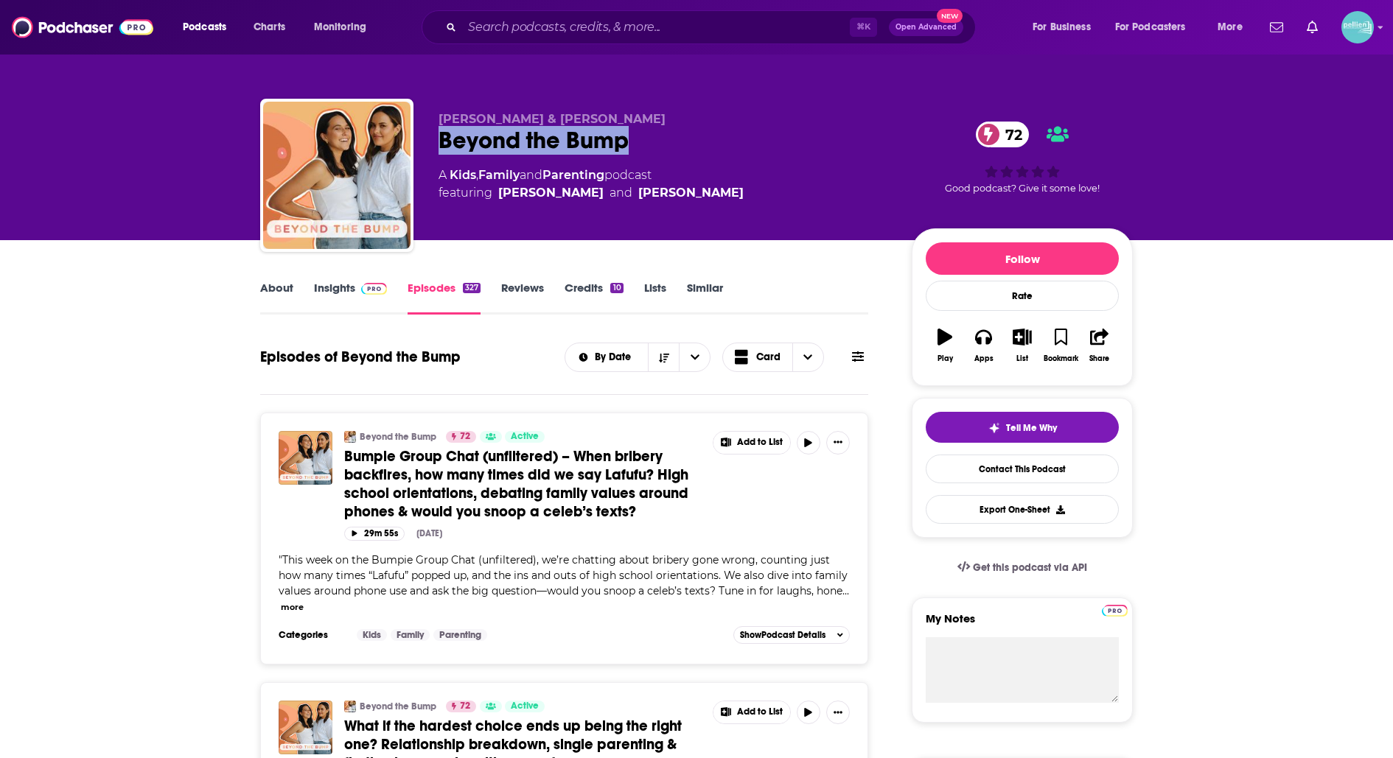
drag, startPoint x: 634, startPoint y: 141, endPoint x: 427, endPoint y: 139, distance: 206.3
click at [427, 139] on div "Sophie Pearce & Jayde Couldwell Beyond the Bump 72 A Kids , Family and Parentin…" at bounding box center [696, 178] width 872 height 159
copy h2 "Beyond the Bump"
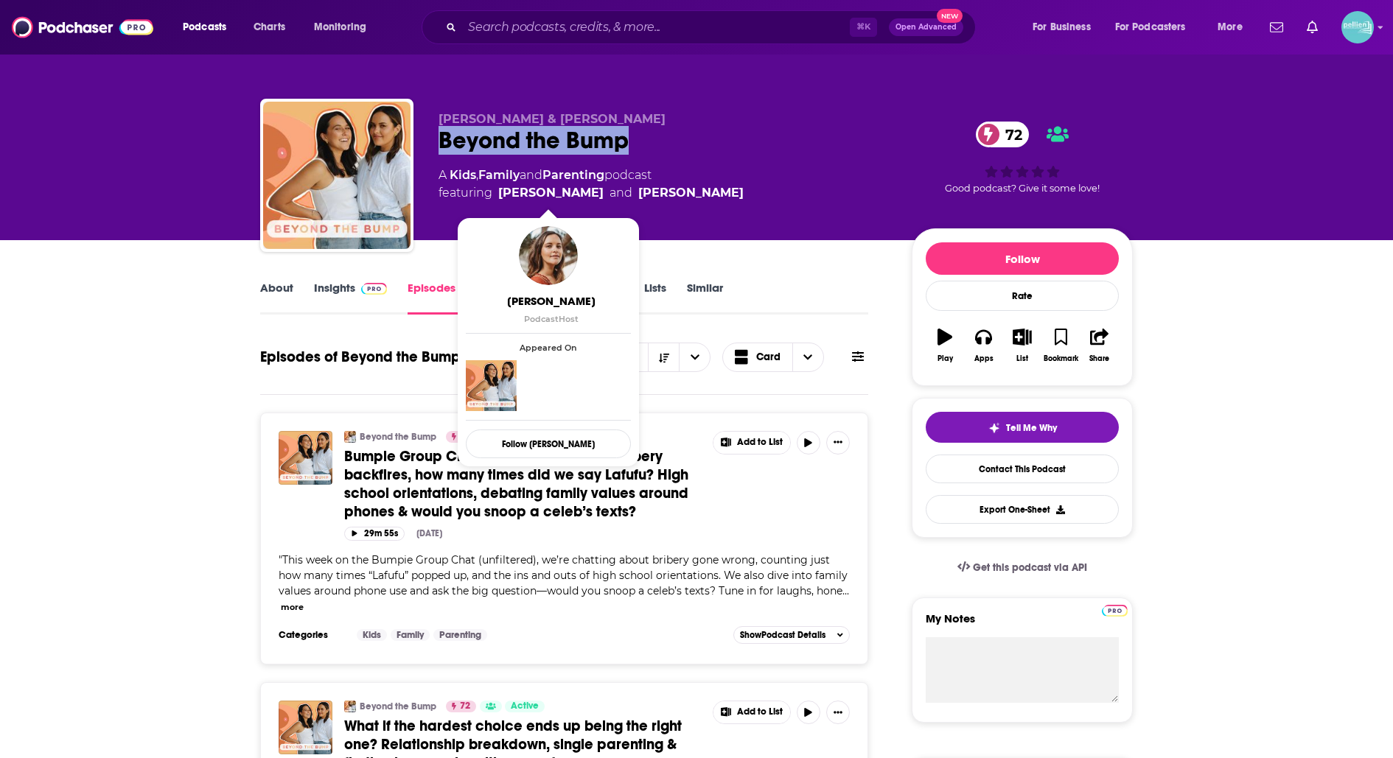
copy h2 "Beyond the Bump"
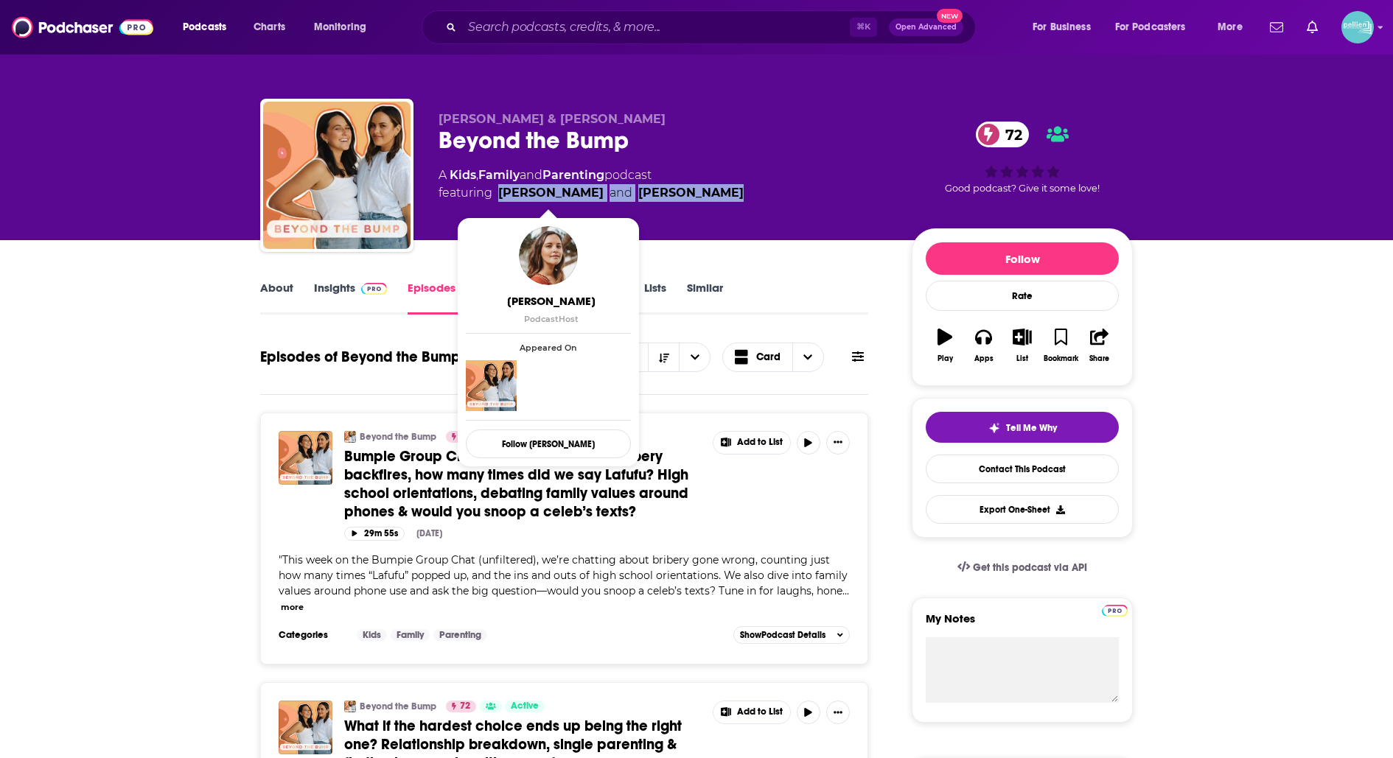
drag, startPoint x: 724, startPoint y: 192, endPoint x: 501, endPoint y: 192, distance: 223.3
click at [501, 192] on div "A Kids , Family and Parenting podcast featuring Jayde Couldwell and Sophie Pear…" at bounding box center [662, 184] width 449 height 35
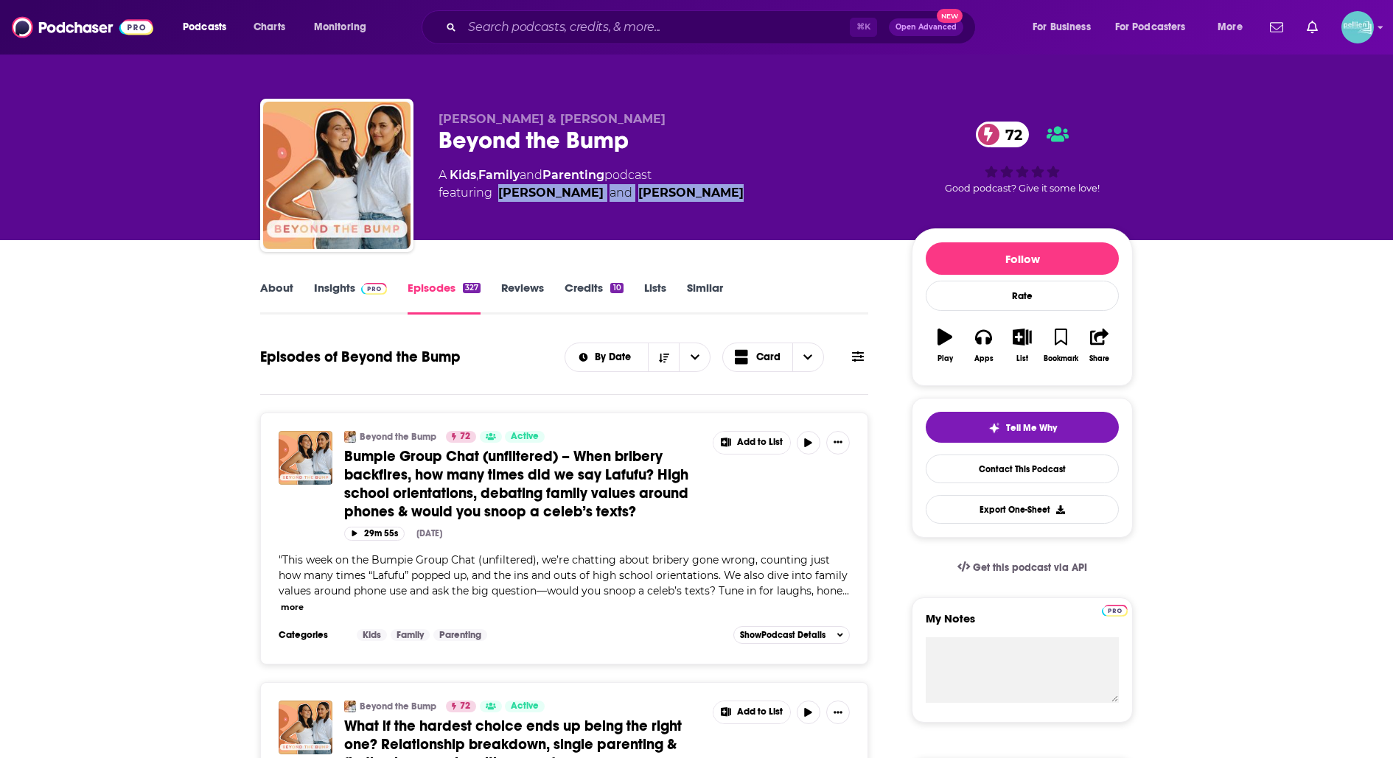
copy span "Jayde Couldwell and Sophie Pearce"
click at [351, 284] on link "Insights" at bounding box center [350, 298] width 73 height 34
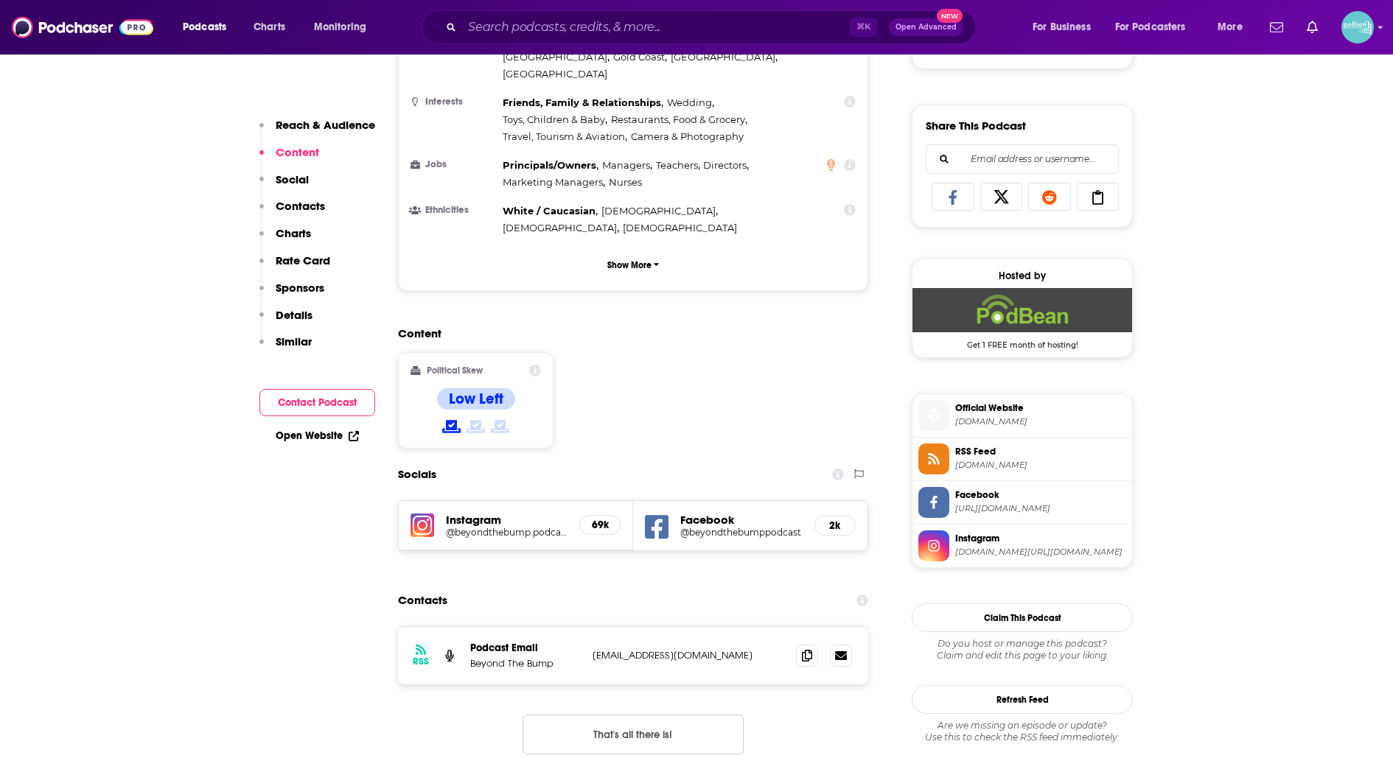
scroll to position [875, 0]
drag, startPoint x: 771, startPoint y: 592, endPoint x: 589, endPoint y: 595, distance: 182.0
click at [589, 626] on div "RSS Podcast Email Beyond The Bump beyondthebumppodcast@outlook.com beyondthebum…" at bounding box center [633, 654] width 470 height 57
copy p "beyondthebumppodcast@outlook.com"
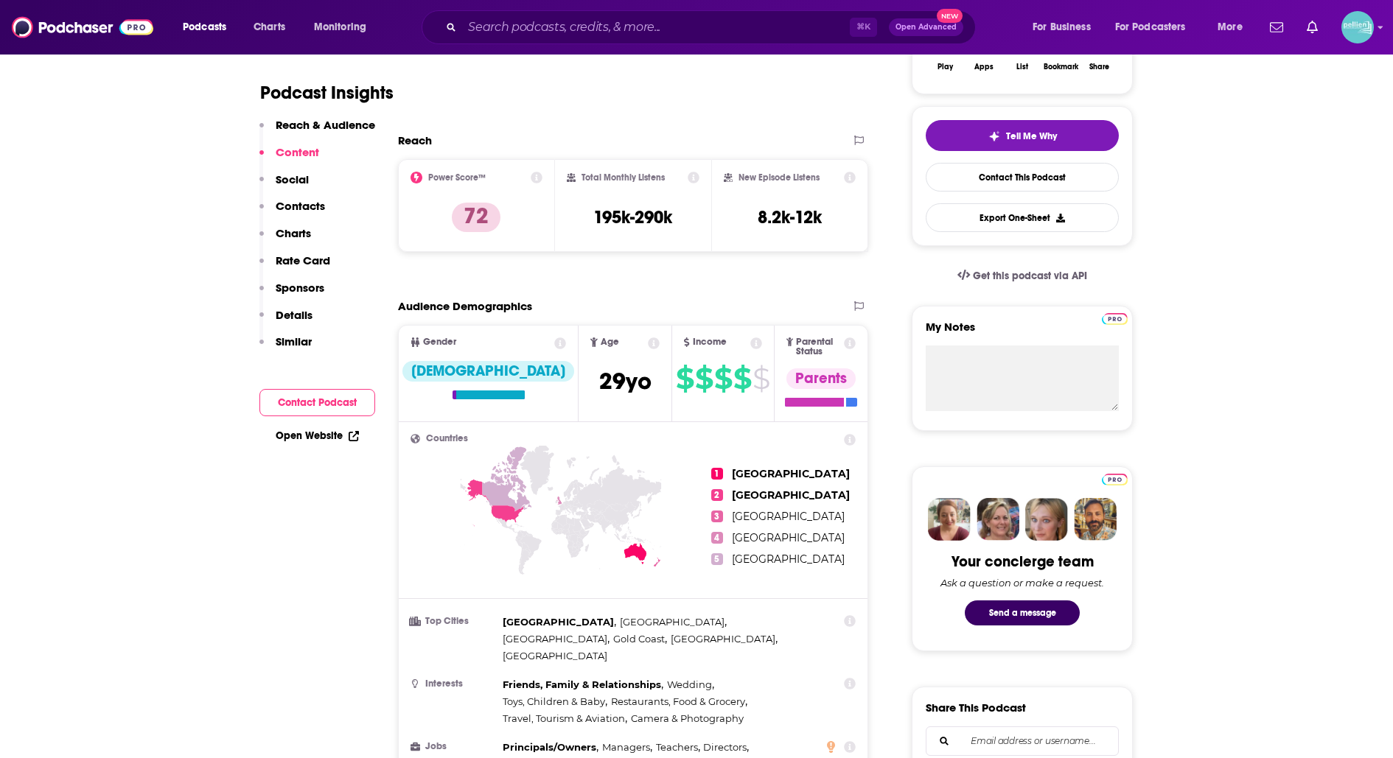
scroll to position [278, 0]
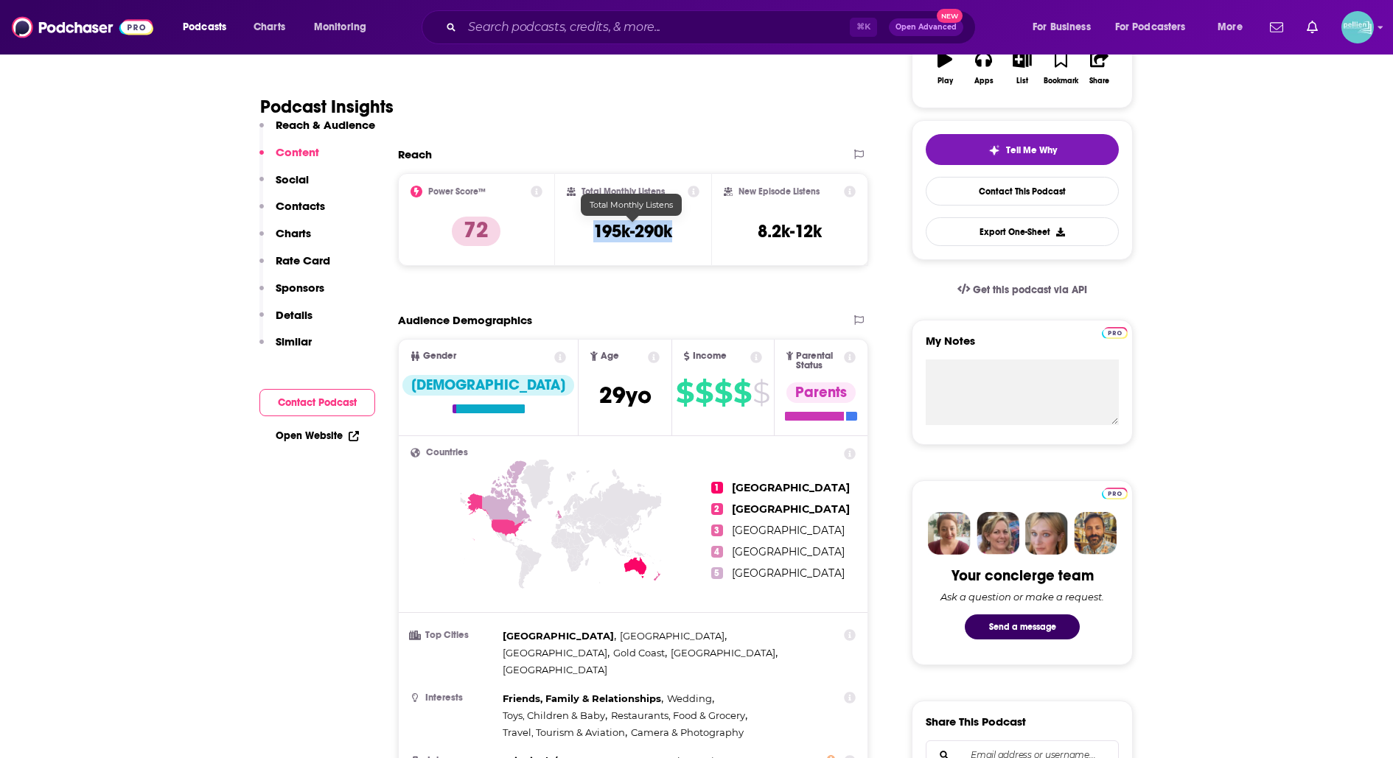
drag, startPoint x: 678, startPoint y: 228, endPoint x: 595, endPoint y: 228, distance: 82.5
click at [595, 228] on div "Total Monthly Listens 195k-290k" at bounding box center [633, 220] width 133 height 68
copy h3 "195k-290k"
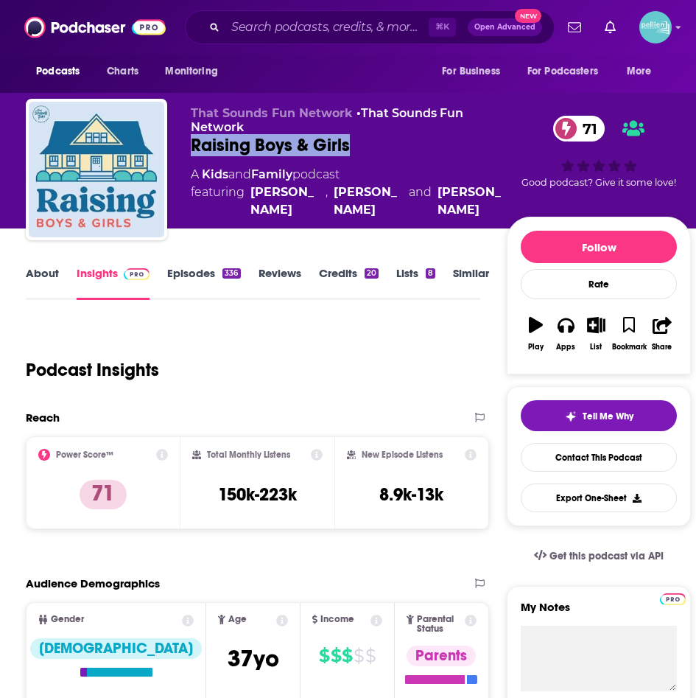
drag, startPoint x: 360, startPoint y: 147, endPoint x: 185, endPoint y: 144, distance: 175.4
click at [186, 145] on div "That Sounds Fun Network • That Sounds Fun Network Raising Boys & Girls 71 A Kid…" at bounding box center [358, 172] width 665 height 147
copy h2 "Raising Boys & Girls"
click at [42, 275] on link "About" at bounding box center [42, 283] width 33 height 34
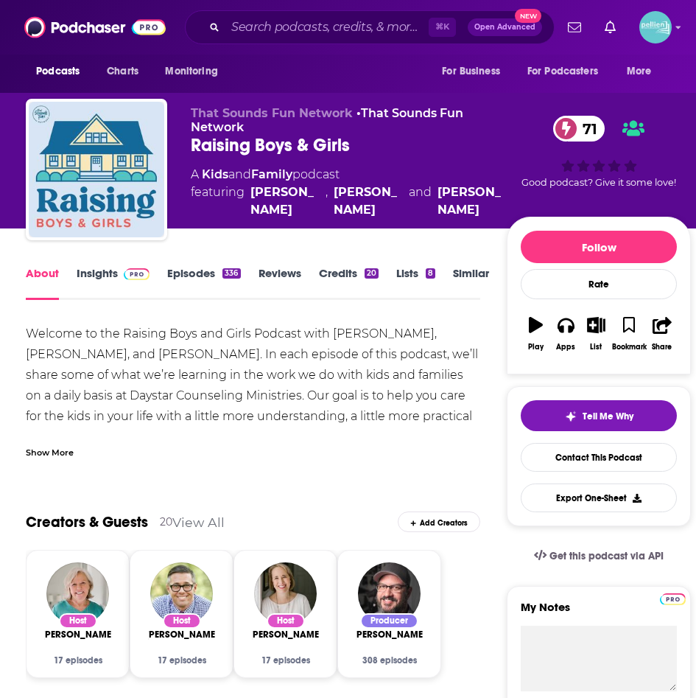
click at [65, 458] on div "Show More" at bounding box center [50, 451] width 48 height 14
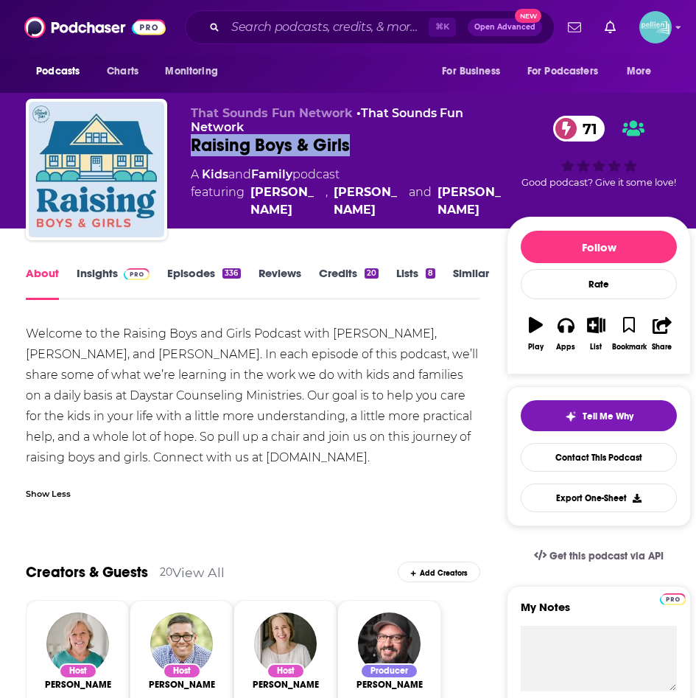
drag, startPoint x: 358, startPoint y: 141, endPoint x: 192, endPoint y: 153, distance: 166.9
click at [192, 153] on div "Raising Boys & Girls 71" at bounding box center [349, 145] width 316 height 22
copy h1 "Raising Boys & Girls"
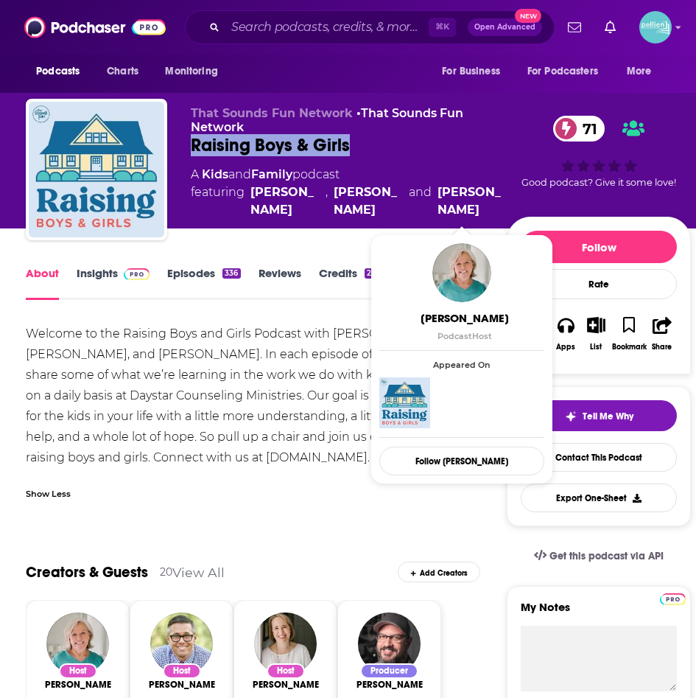
drag, startPoint x: 245, startPoint y: 189, endPoint x: 482, endPoint y: 209, distance: 237.3
click at [482, 209] on span "featuring [PERSON_NAME] , [PERSON_NAME] and [PERSON_NAME]" at bounding box center [349, 200] width 316 height 35
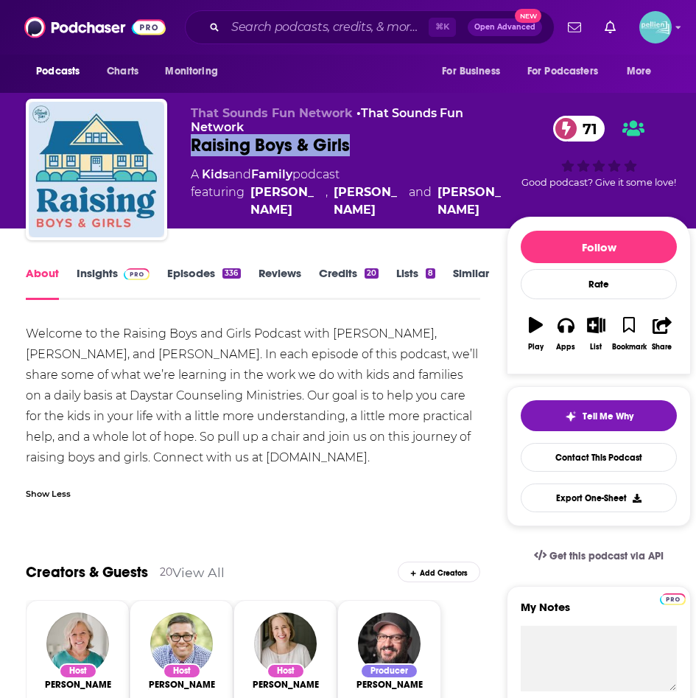
copy span "[PERSON_NAME] , [PERSON_NAME] and [PERSON_NAME]"
click at [97, 268] on link "Insights" at bounding box center [113, 283] width 73 height 34
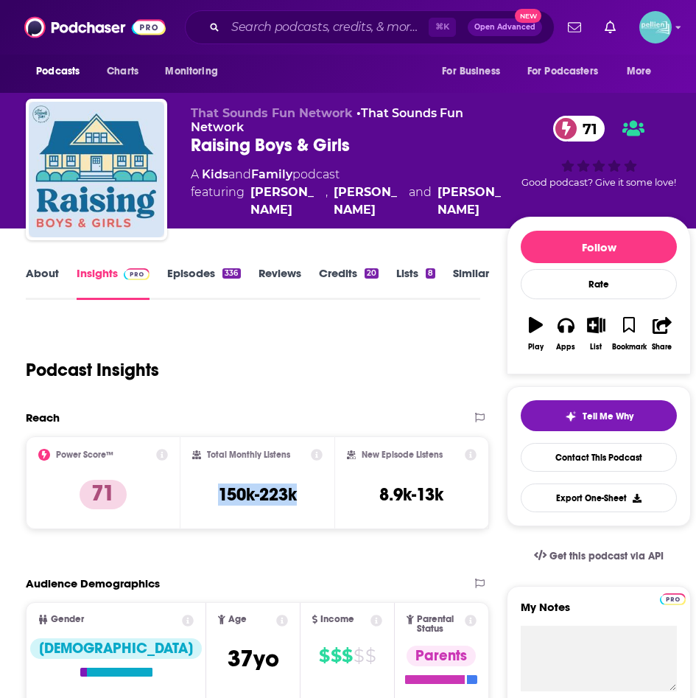
drag, startPoint x: 300, startPoint y: 494, endPoint x: 203, endPoint y: 492, distance: 96.5
click at [206, 493] on div "Total Monthly Listens 150k-223k" at bounding box center [257, 483] width 131 height 68
copy h3 "150k-223k"
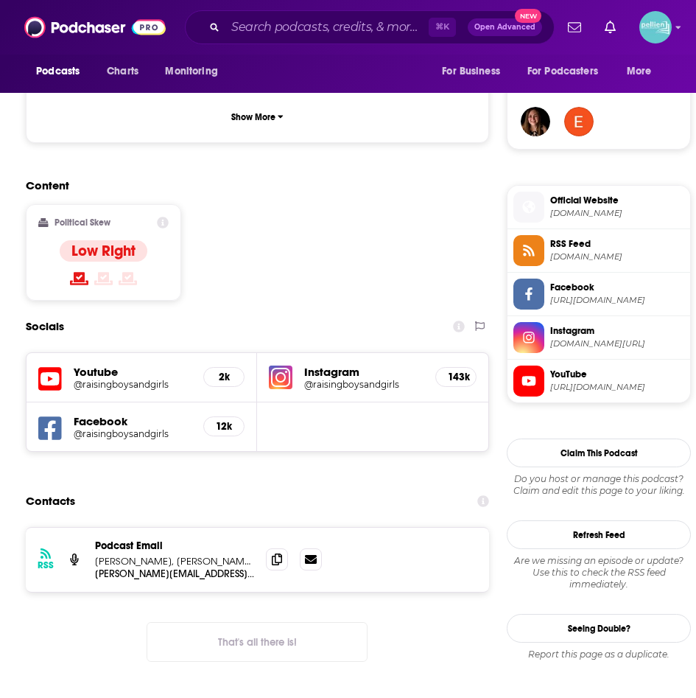
scroll to position [1062, 0]
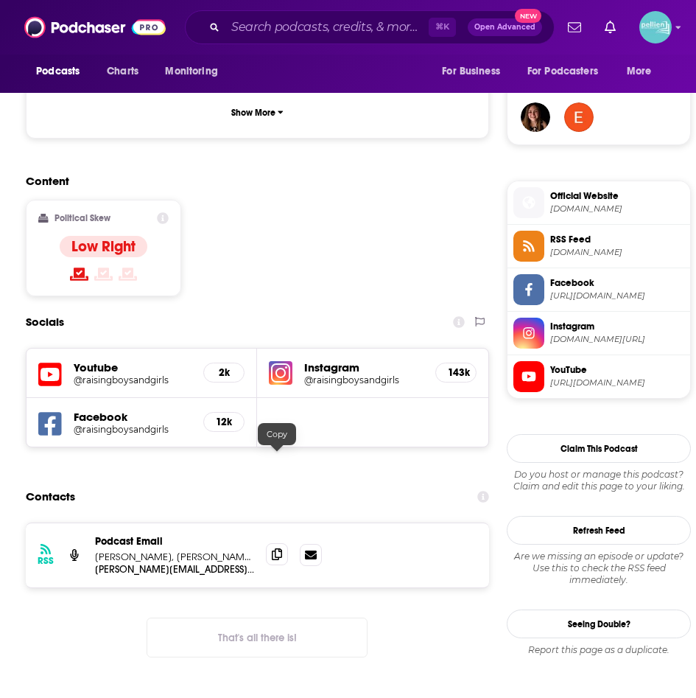
click at [282, 543] on span at bounding box center [277, 554] width 22 height 22
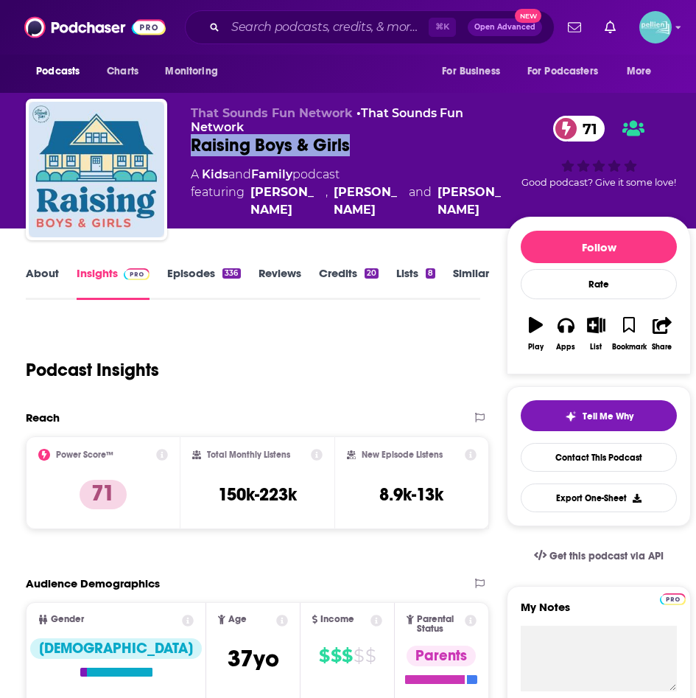
drag, startPoint x: 394, startPoint y: 150, endPoint x: 187, endPoint y: 148, distance: 207.0
click at [187, 148] on div "That Sounds Fun Network • That Sounds Fun Network Raising Boys & Girls 71 A Kid…" at bounding box center [358, 172] width 665 height 147
copy h2 "Raising Boys & Girls"
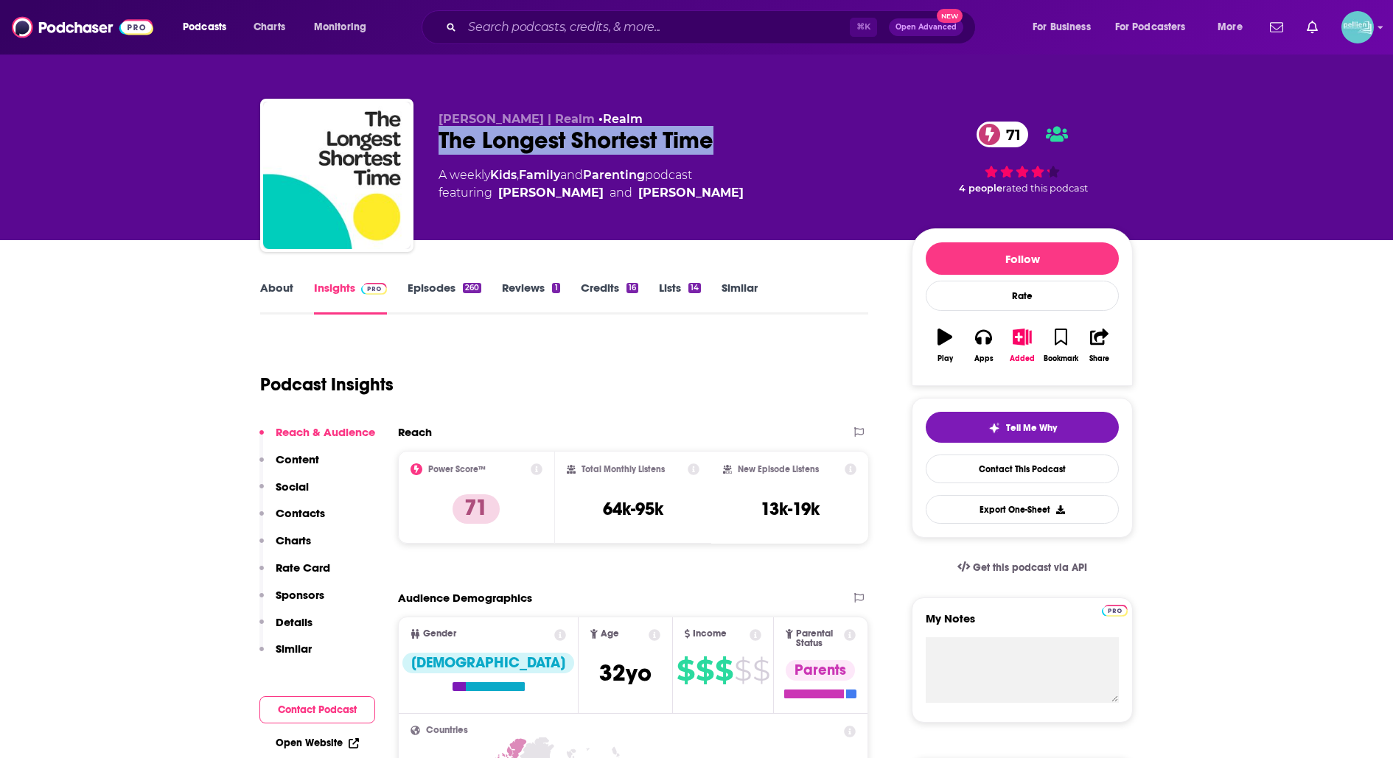
drag, startPoint x: 724, startPoint y: 144, endPoint x: 440, endPoint y: 148, distance: 283.7
click at [440, 148] on div "The Longest Shortest Time 71" at bounding box center [662, 140] width 449 height 29
copy h2 "The Longest Shortest Time"
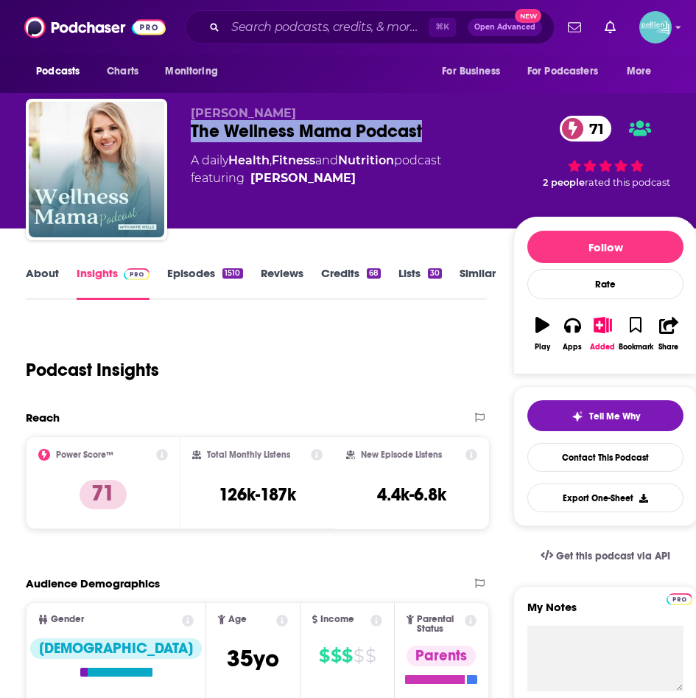
drag, startPoint x: 444, startPoint y: 131, endPoint x: 192, endPoint y: 136, distance: 252.0
click at [192, 136] on div "The Wellness Mama Podcast 71" at bounding box center [352, 131] width 323 height 22
copy h2 "The Wellness Mama Podcast"
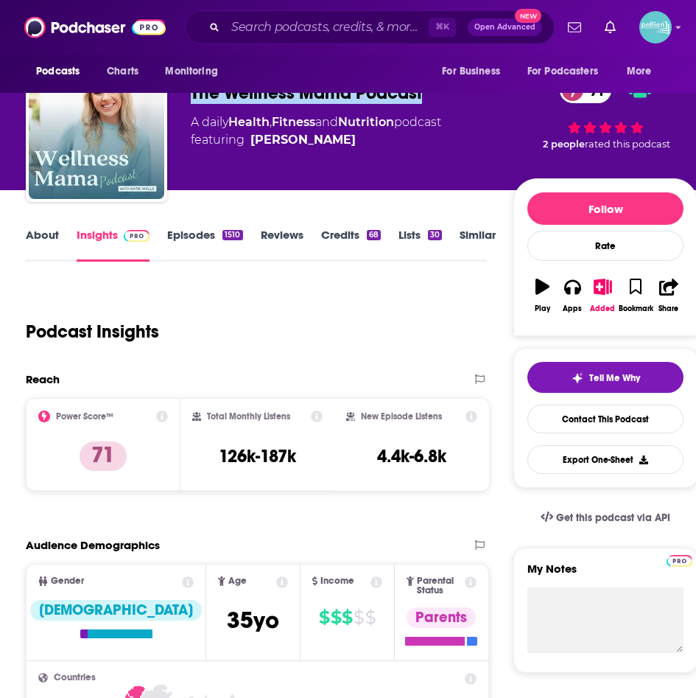
scroll to position [41, 0]
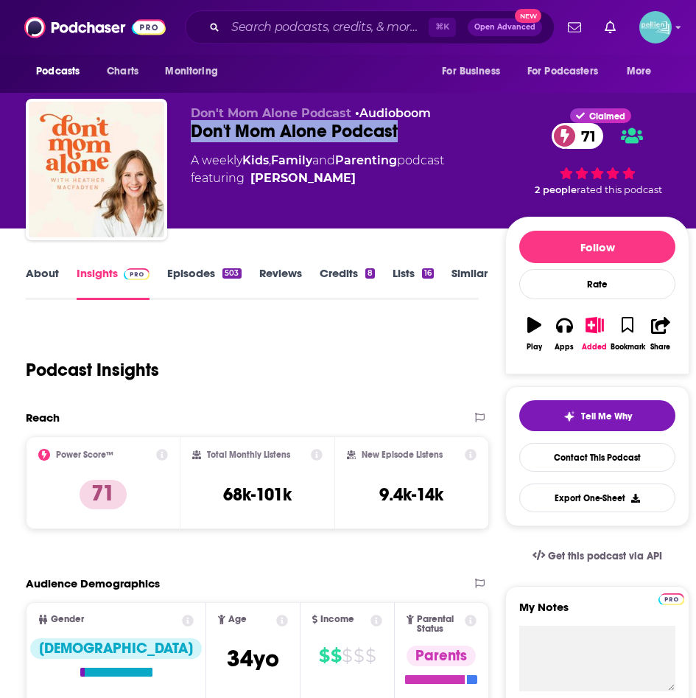
drag, startPoint x: 430, startPoint y: 125, endPoint x: 191, endPoint y: 134, distance: 239.7
click at [191, 134] on div "Don't Mom Alone Podcast 71" at bounding box center [348, 131] width 315 height 22
copy h2 "Don't Mom Alone Podcast"
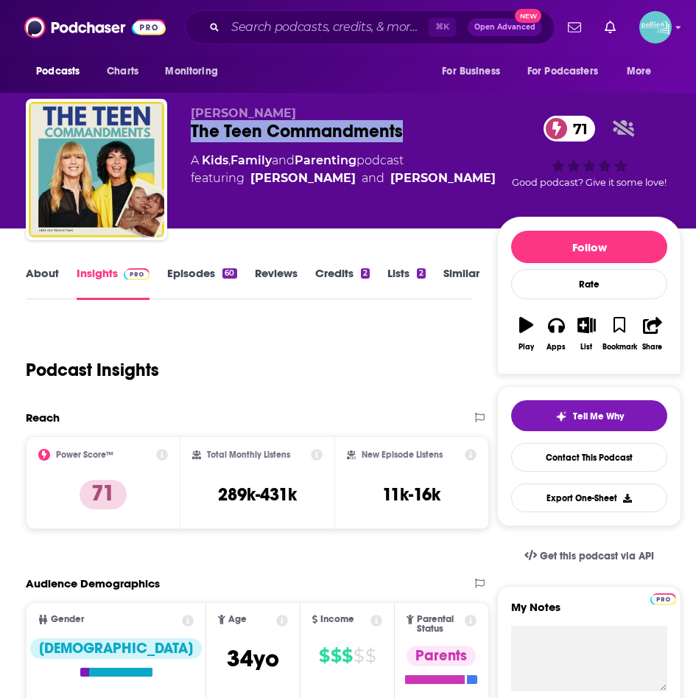
drag, startPoint x: 414, startPoint y: 124, endPoint x: 175, endPoint y: 132, distance: 239.6
click at [175, 132] on div "Sara Cox The Teen Commandments 71 A Kids , Family and Parenting podcast featuri…" at bounding box center [354, 172] width 656 height 147
copy h2 "The Teen Commandments"
click at [45, 270] on link "About" at bounding box center [42, 283] width 33 height 34
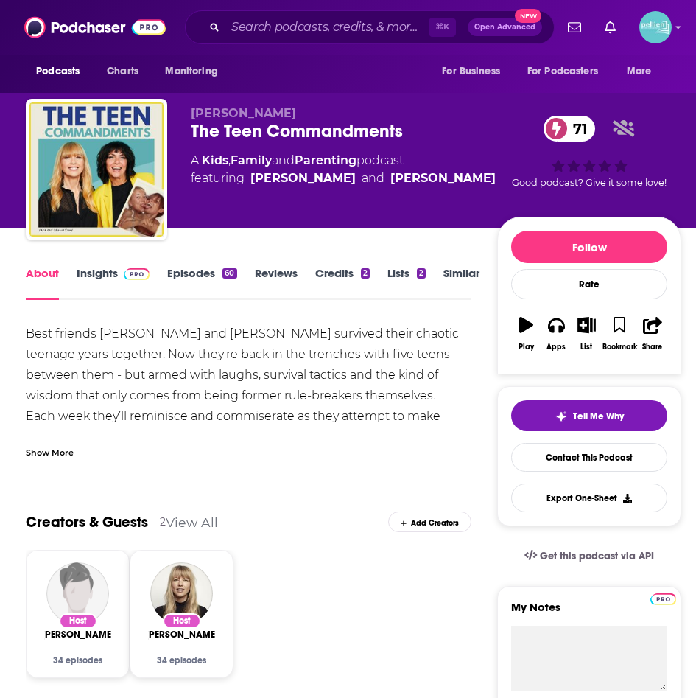
click at [59, 447] on div "Show More" at bounding box center [50, 451] width 48 height 14
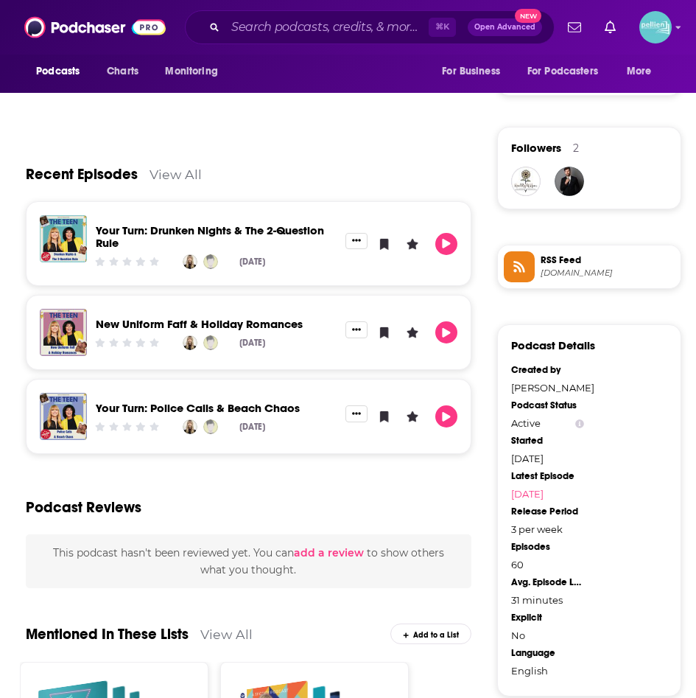
scroll to position [1000, 0]
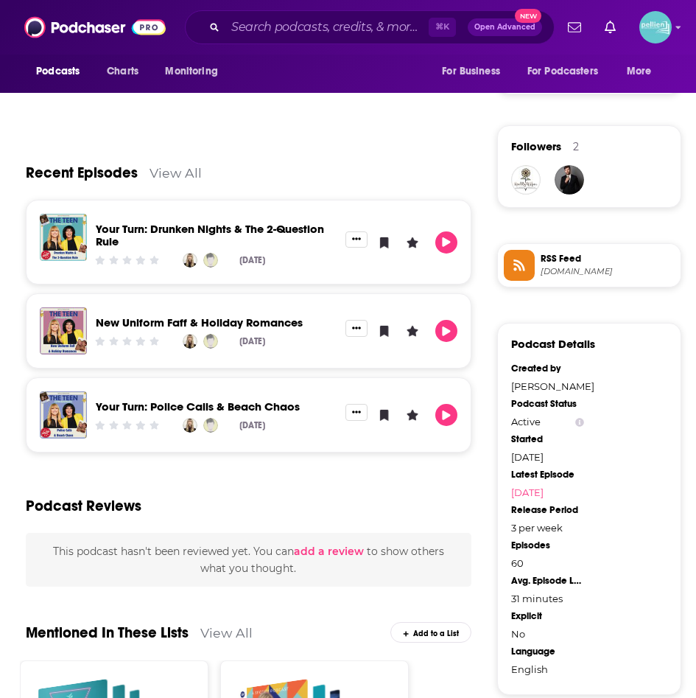
click at [169, 171] on link "View All" at bounding box center [176, 172] width 52 height 15
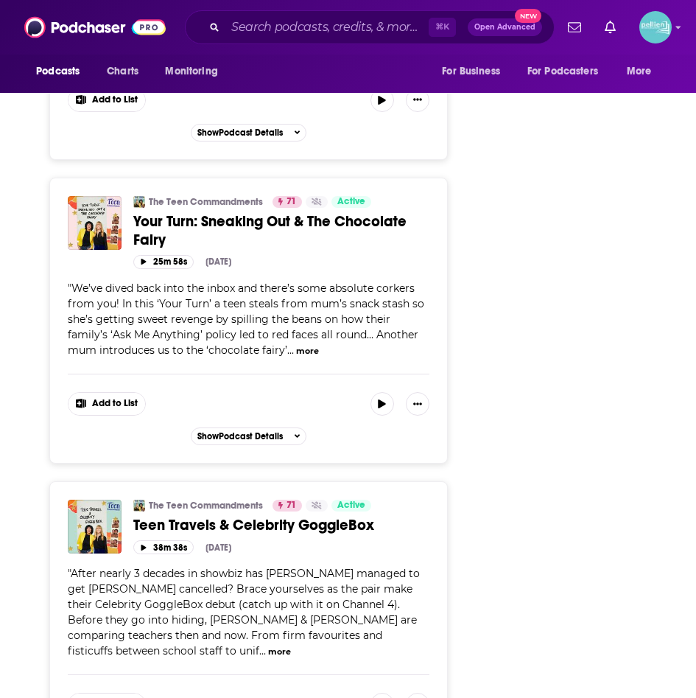
scroll to position [5031, 0]
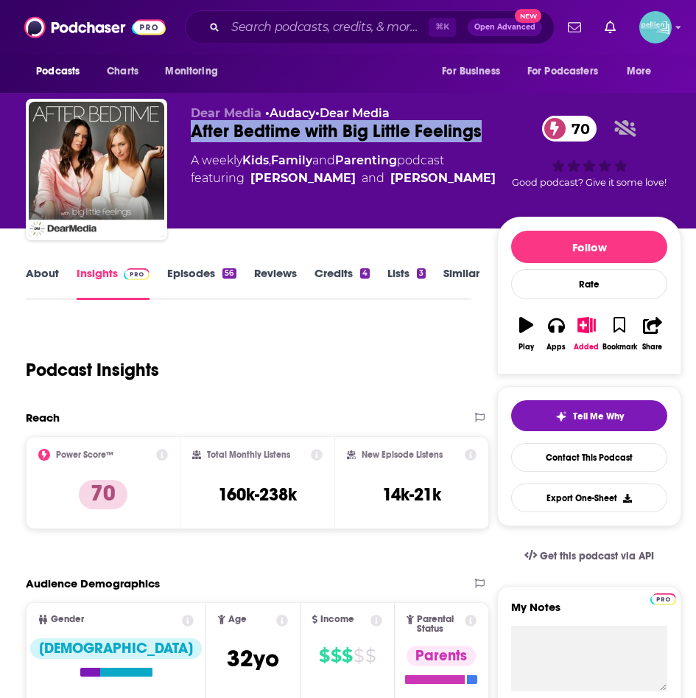
drag, startPoint x: 487, startPoint y: 134, endPoint x: 189, endPoint y: 136, distance: 297.7
click at [189, 136] on div "Dear Media • Audacy • Dear Media After Bedtime with Big Little Feelings 70 A we…" at bounding box center [354, 172] width 656 height 147
copy h2 "After Bedtime with Big Little Feelings"
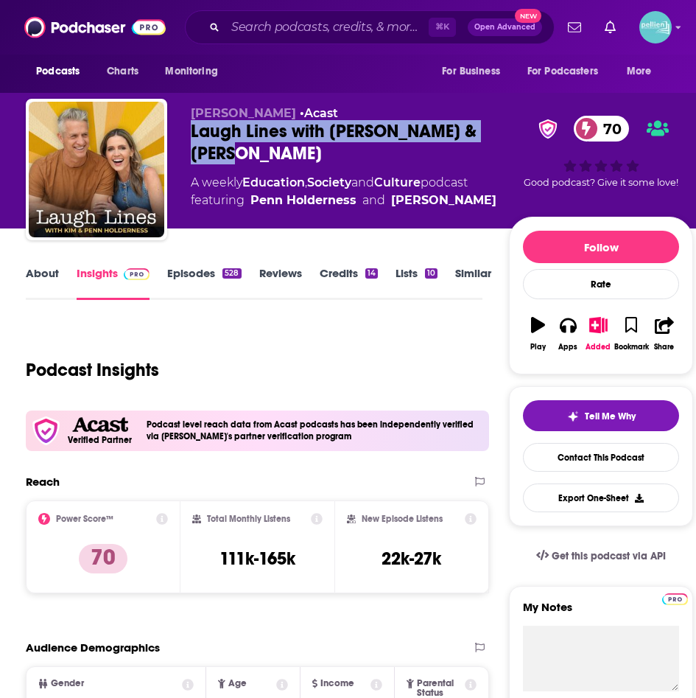
drag, startPoint x: 317, startPoint y: 151, endPoint x: 188, endPoint y: 132, distance: 130.4
click at [188, 132] on div "[PERSON_NAME] • Acast Laugh Lines with [PERSON_NAME] & [PERSON_NAME] 70 A weekl…" at bounding box center [360, 172] width 668 height 147
copy h2 "Laugh Lines with [PERSON_NAME] & [PERSON_NAME]"
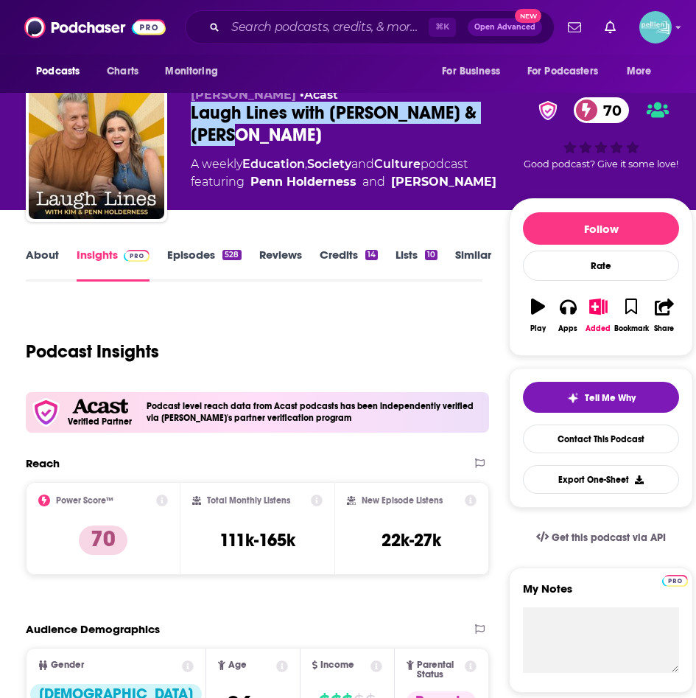
scroll to position [20, 0]
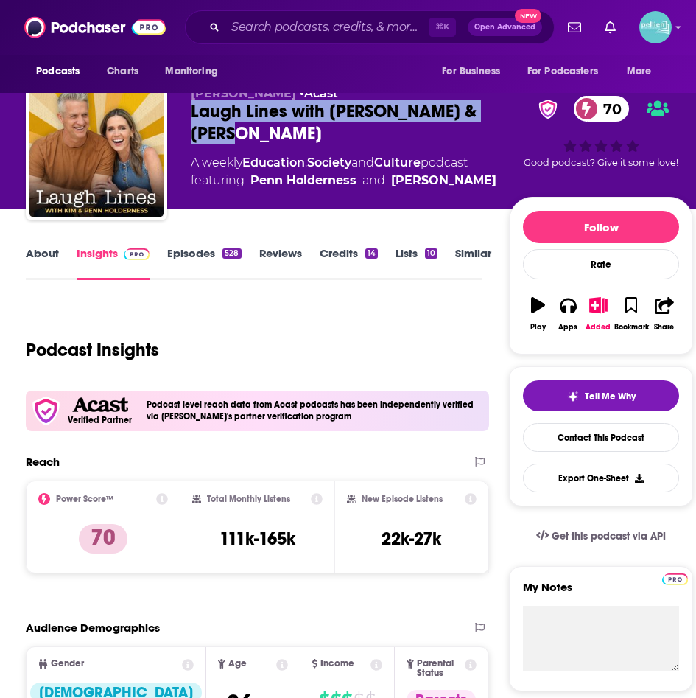
click at [40, 253] on link "About" at bounding box center [42, 263] width 33 height 34
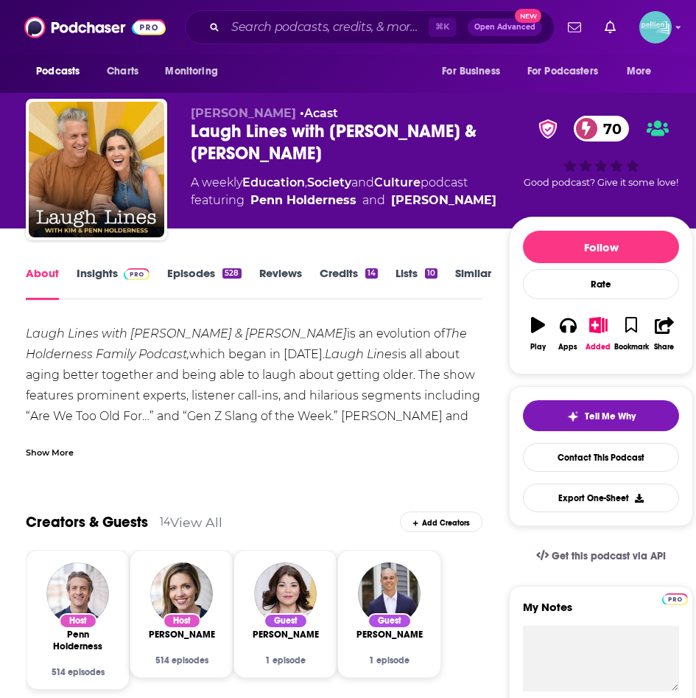
click at [39, 453] on div "Show More" at bounding box center [50, 451] width 48 height 14
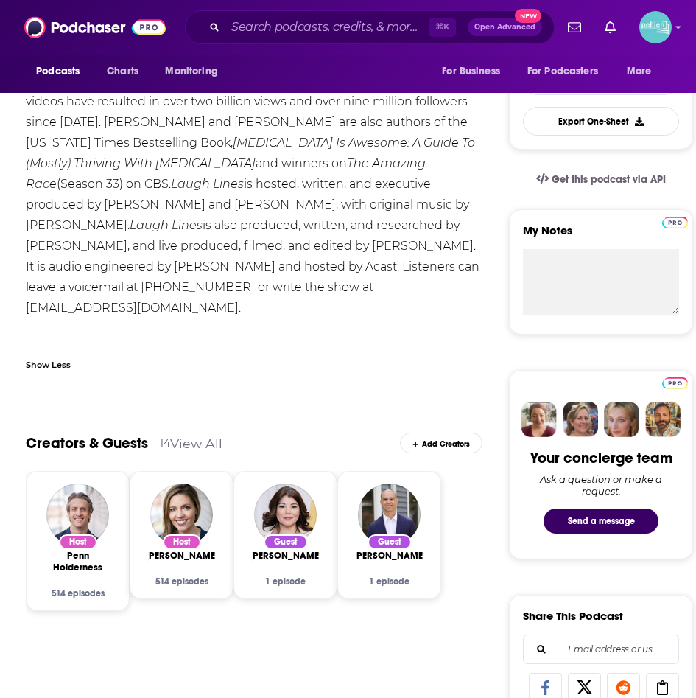
scroll to position [377, 0]
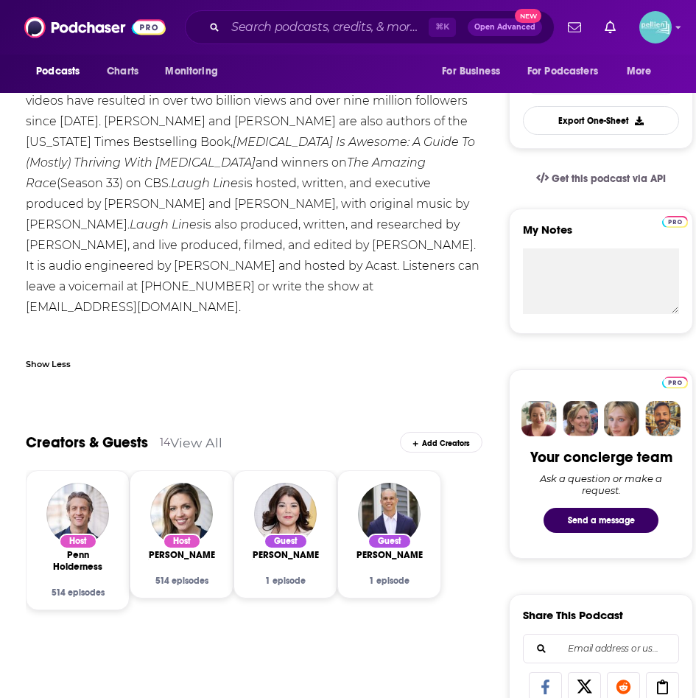
click at [54, 370] on div "Laugh Lines with Kim & Penn Holderness is an evolution of The Holderness Family…" at bounding box center [254, 162] width 457 height 433
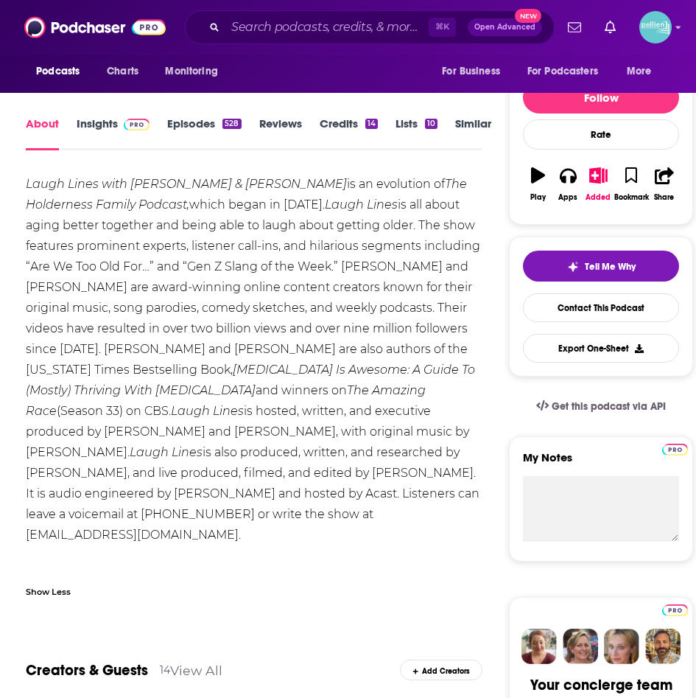
scroll to position [0, 0]
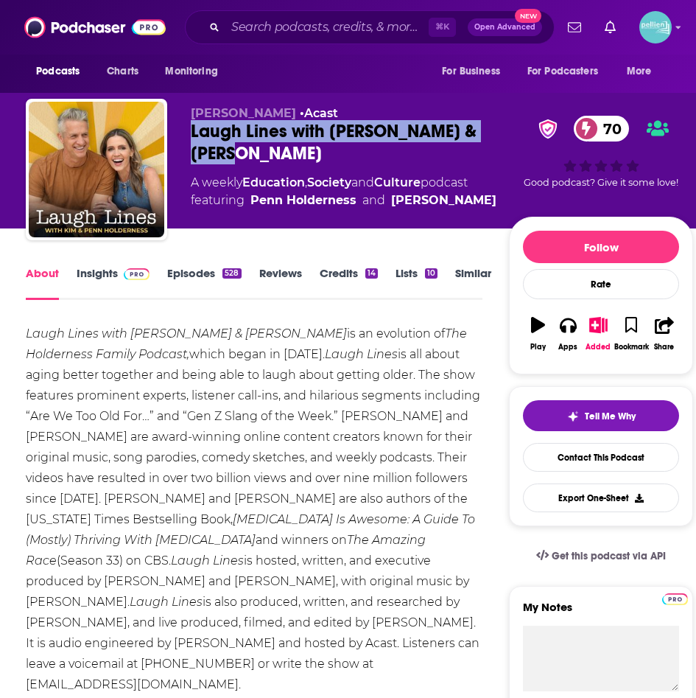
drag, startPoint x: 290, startPoint y: 153, endPoint x: 192, endPoint y: 132, distance: 100.9
click at [192, 132] on div "Laugh Lines with Kim & Penn Holderness 70" at bounding box center [350, 142] width 318 height 44
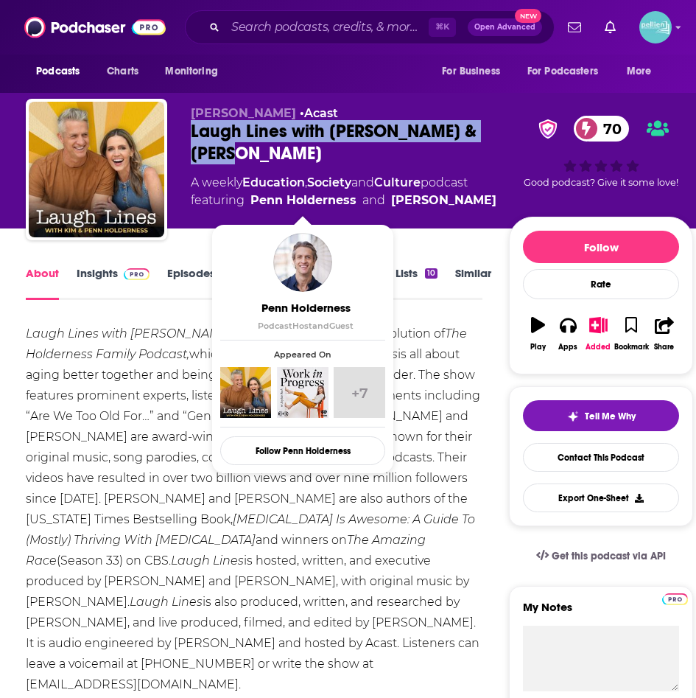
drag, startPoint x: 498, startPoint y: 194, endPoint x: 252, endPoint y: 203, distance: 246.3
click at [252, 203] on div "A weekly Education , Society and Culture podcast featuring Penn Holderness and …" at bounding box center [350, 191] width 318 height 35
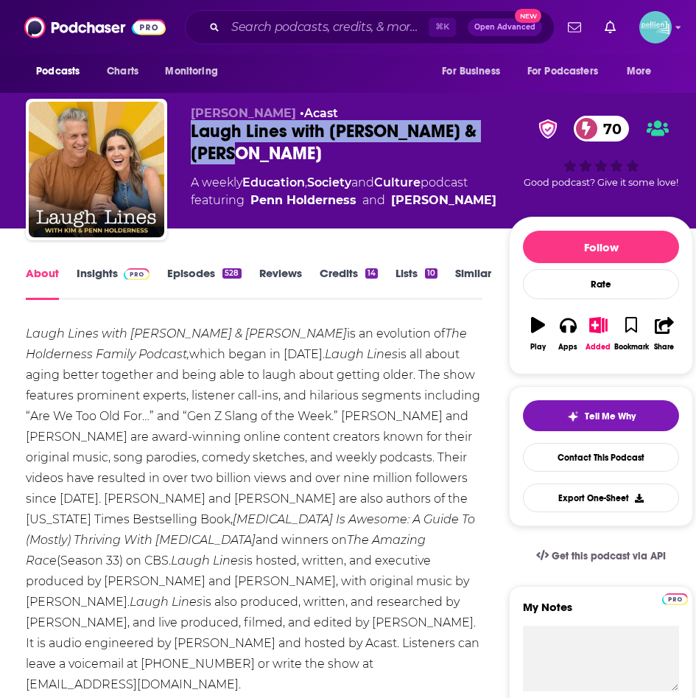
copy span "Penn Holderness and Kim Holderness"
click at [100, 271] on link "Insights" at bounding box center [113, 283] width 73 height 34
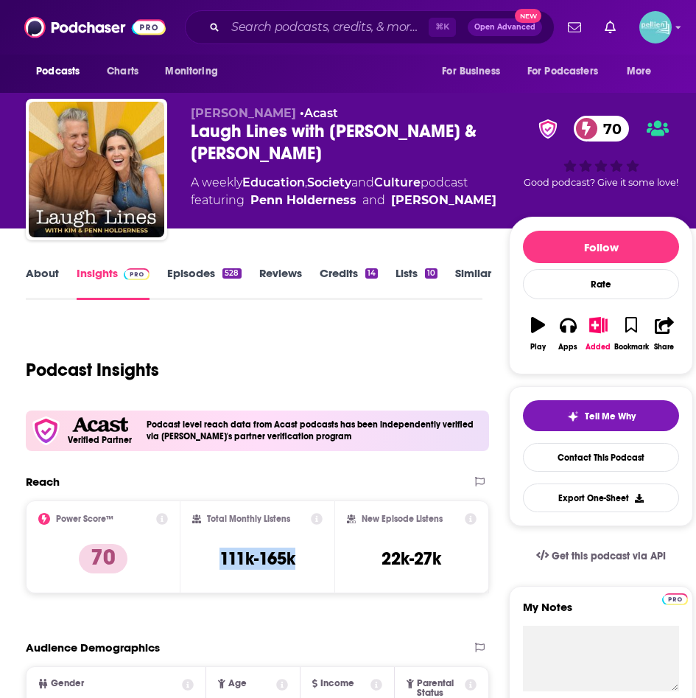
drag, startPoint x: 303, startPoint y: 566, endPoint x: 207, endPoint y: 561, distance: 95.9
click at [207, 561] on div "Total Monthly Listens 111k-165k" at bounding box center [257, 547] width 131 height 68
copy h3 "111k-165k"
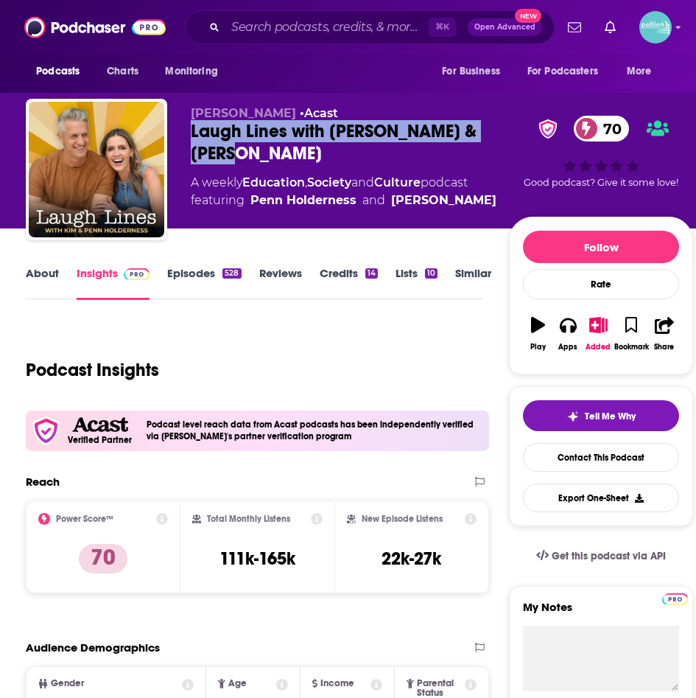
drag, startPoint x: 286, startPoint y: 155, endPoint x: 193, endPoint y: 134, distance: 95.1
click at [193, 134] on div "Laugh Lines with Kim & Penn Holderness 70" at bounding box center [350, 142] width 318 height 44
copy h2 "Laugh Lines with Kim & Penn Holderness"
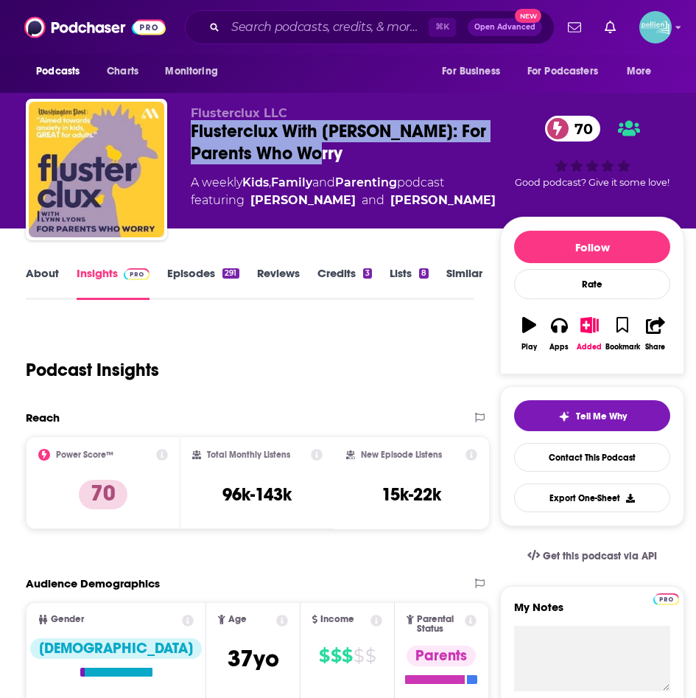
drag, startPoint x: 354, startPoint y: 154, endPoint x: 192, endPoint y: 139, distance: 163.6
click at [192, 139] on div "Flusterclux With [PERSON_NAME]: For Parents Who Worry 70" at bounding box center [345, 142] width 309 height 44
copy h2 "Flusterclux With [PERSON_NAME]: For Parents Who Worry"
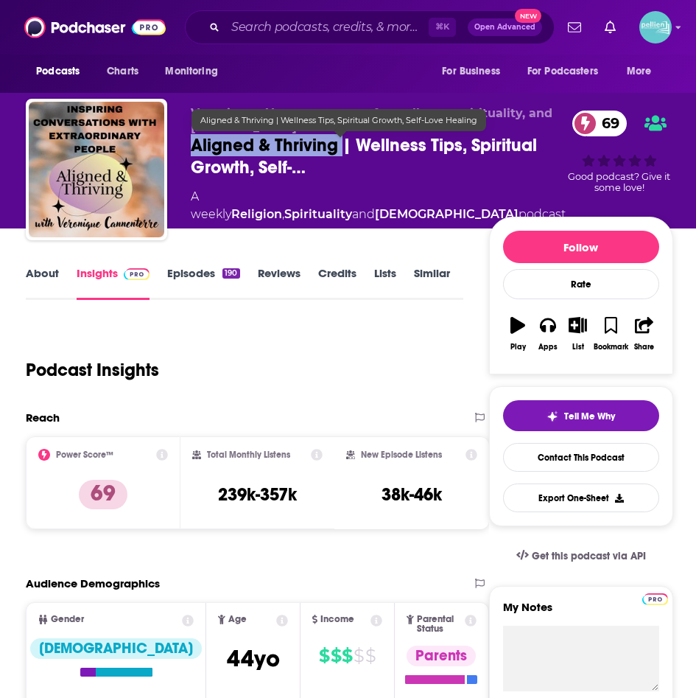
drag, startPoint x: 192, startPoint y: 141, endPoint x: 346, endPoint y: 149, distance: 153.4
click at [346, 149] on span "Aligned & Thriving | Wellness Tips, Spiritual Growth, Self-…" at bounding box center [378, 156] width 375 height 44
copy h2 "Aligned & Thriving"
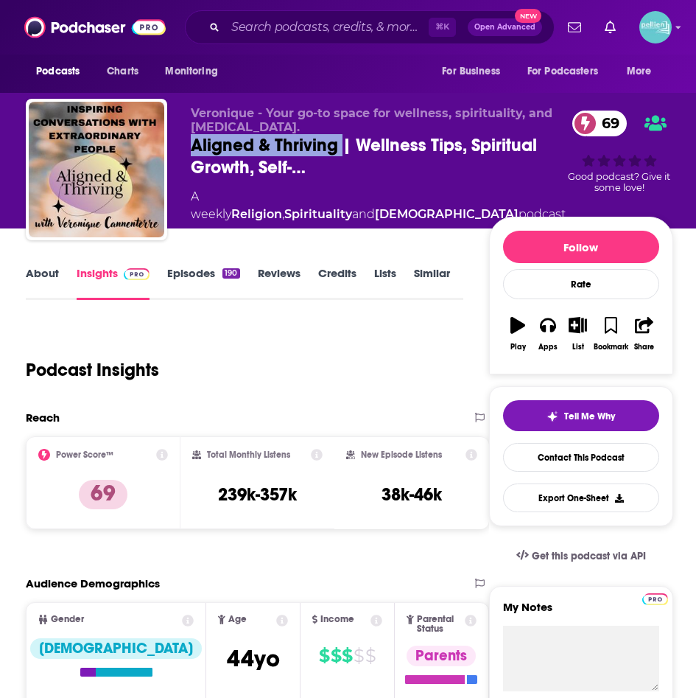
click at [43, 268] on link "About" at bounding box center [42, 283] width 33 height 34
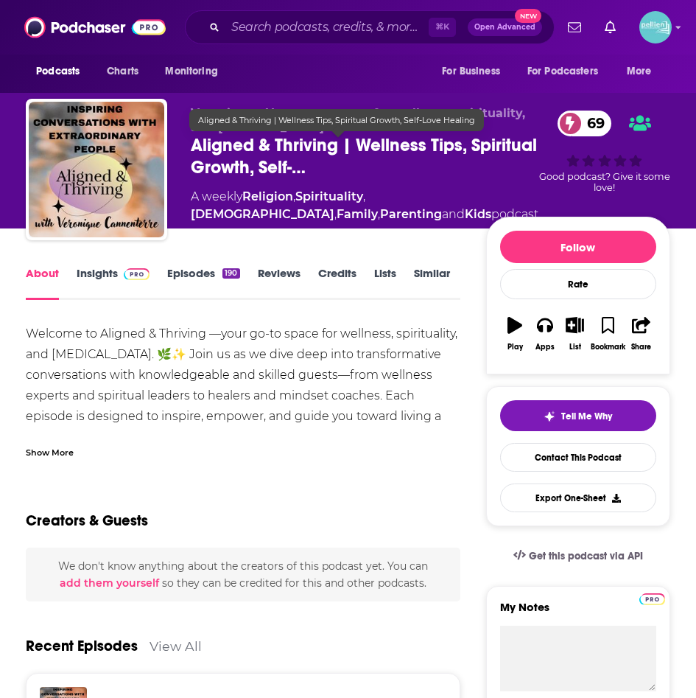
click at [225, 160] on span "Aligned & Thriving | Wellness Tips, Spiritual Growth, Self-…" at bounding box center [365, 156] width 348 height 44
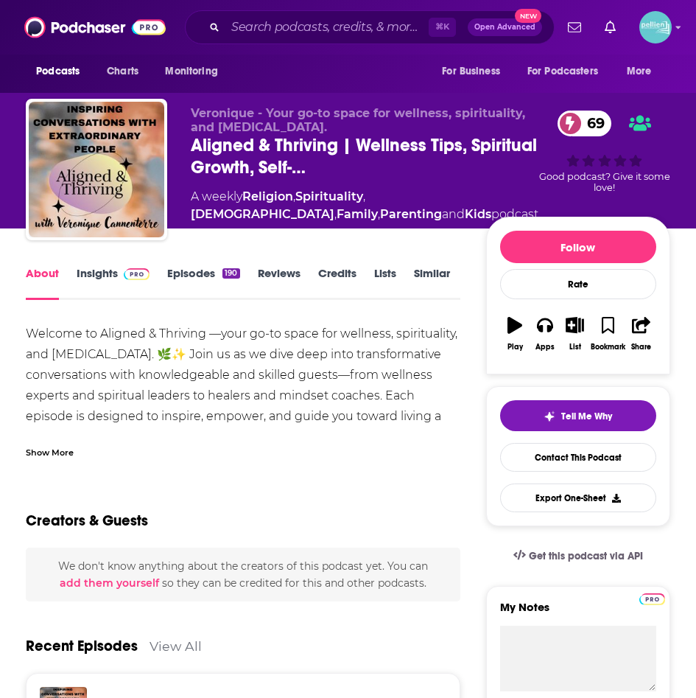
click at [179, 136] on div "Veronique - Your go-to space for wellness, spirituality, and personal growth. A…" at bounding box center [348, 172] width 645 height 147
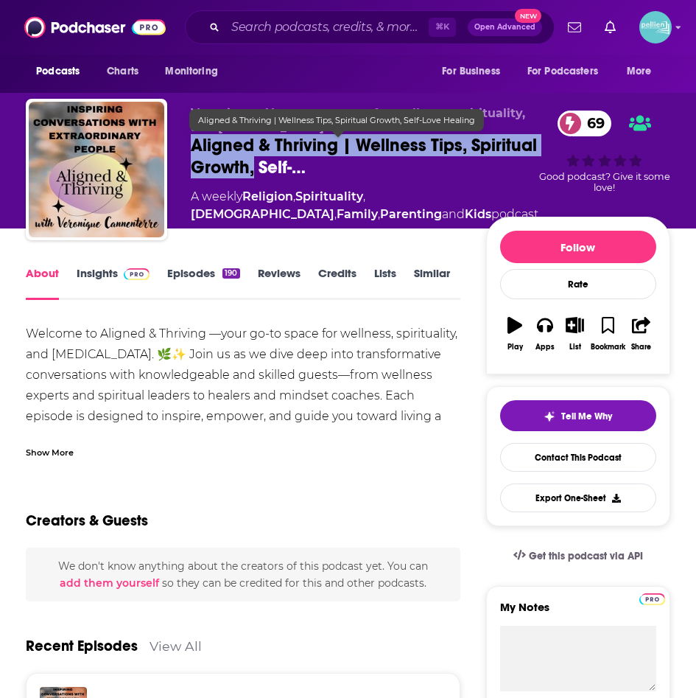
drag, startPoint x: 186, startPoint y: 139, endPoint x: 326, endPoint y: 167, distance: 142.6
click at [326, 167] on div "Veronique - Your go-to space for wellness, spirituality, and personal growth. A…" at bounding box center [348, 172] width 645 height 147
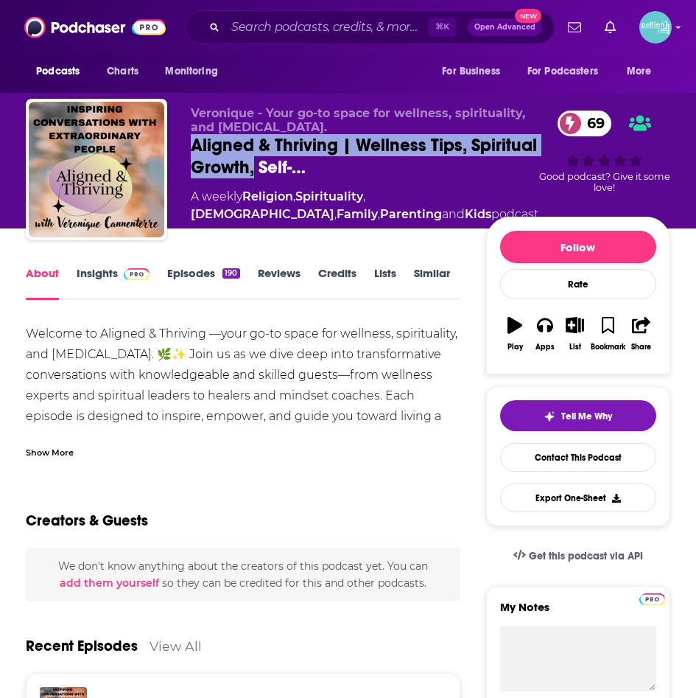
copy h1 "Aligned & Thriving | Wellness Tips, Spiritual Growth,"
click at [100, 273] on link "Insights" at bounding box center [113, 283] width 73 height 34
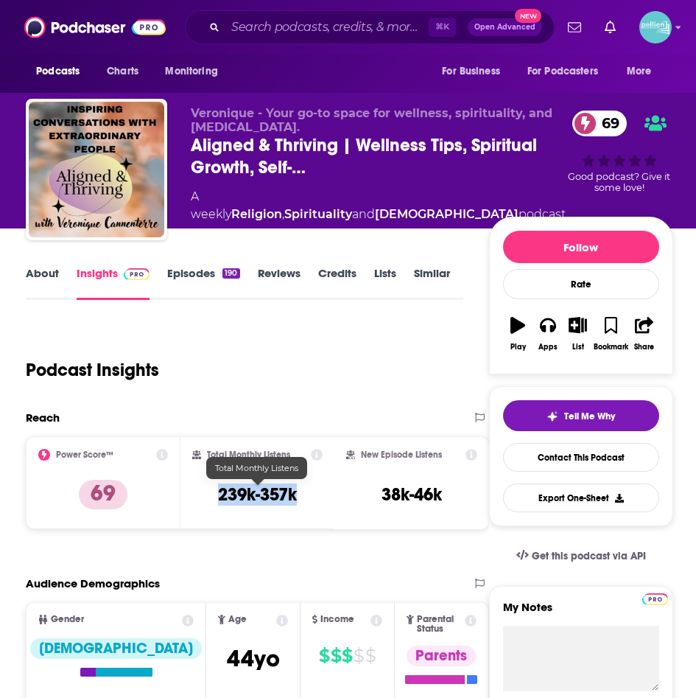
drag, startPoint x: 301, startPoint y: 489, endPoint x: 218, endPoint y: 490, distance: 83.3
click at [218, 490] on div "Total Monthly Listens 239k-357k" at bounding box center [257, 483] width 131 height 68
copy h3 "239k-357k"
click at [41, 281] on link "About" at bounding box center [42, 283] width 33 height 34
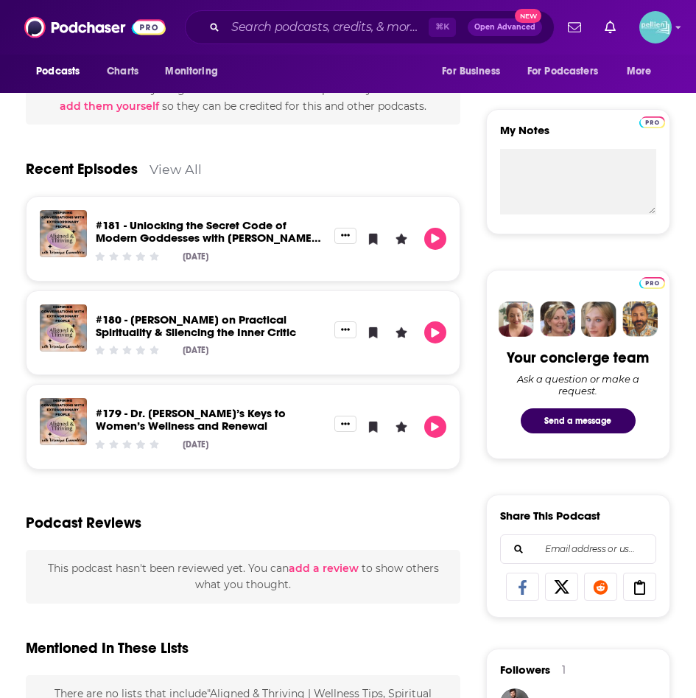
scroll to position [479, 0]
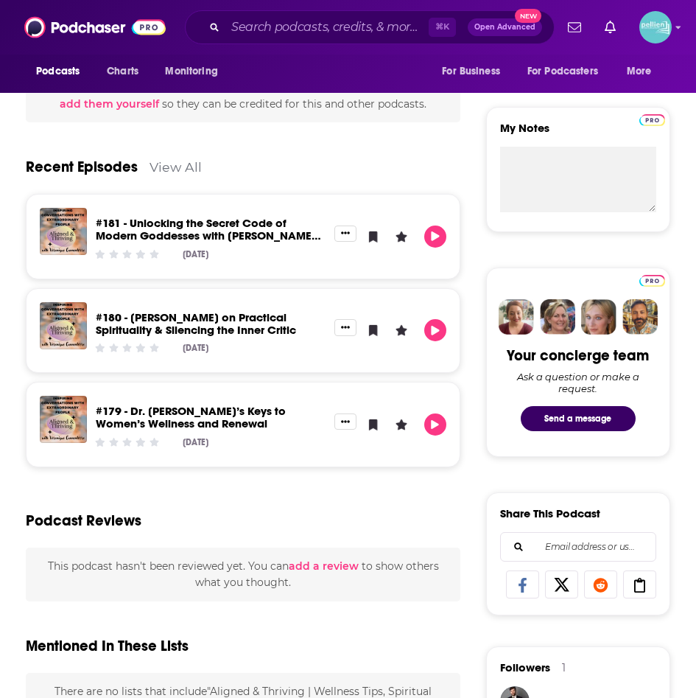
click at [176, 163] on link "View All" at bounding box center [176, 166] width 52 height 15
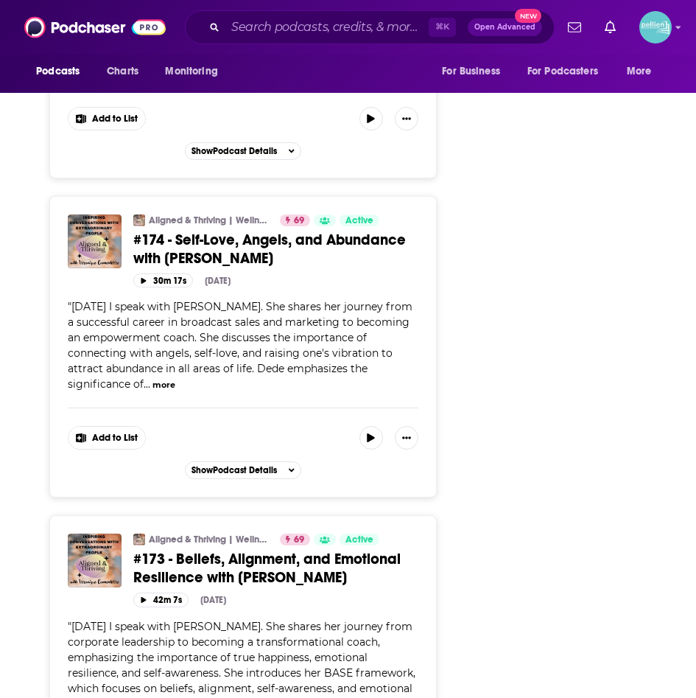
scroll to position [2781, 0]
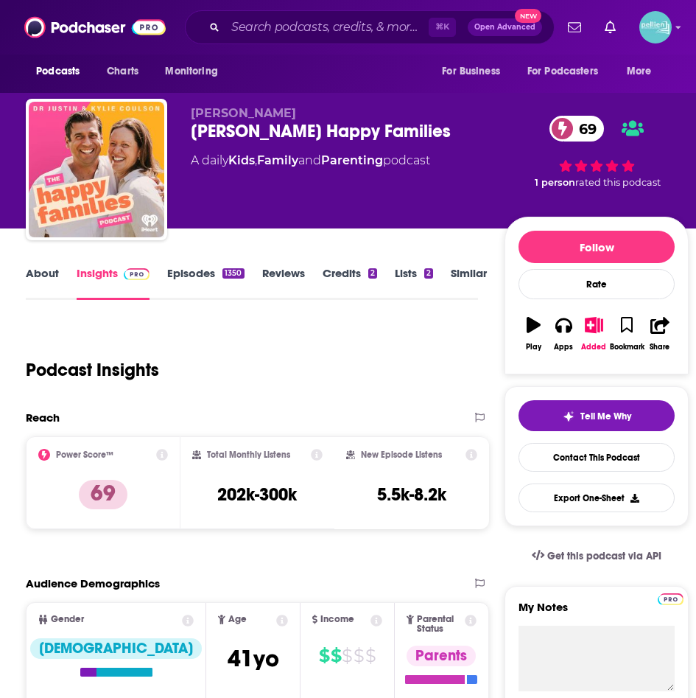
drag, startPoint x: 466, startPoint y: 129, endPoint x: 189, endPoint y: 129, distance: 276.3
click at [189, 129] on div "[PERSON_NAME] [PERSON_NAME] Happy Families 69 A daily Kids , Family and Parenti…" at bounding box center [357, 172] width 663 height 147
copy h2 "[PERSON_NAME] Happy Families"
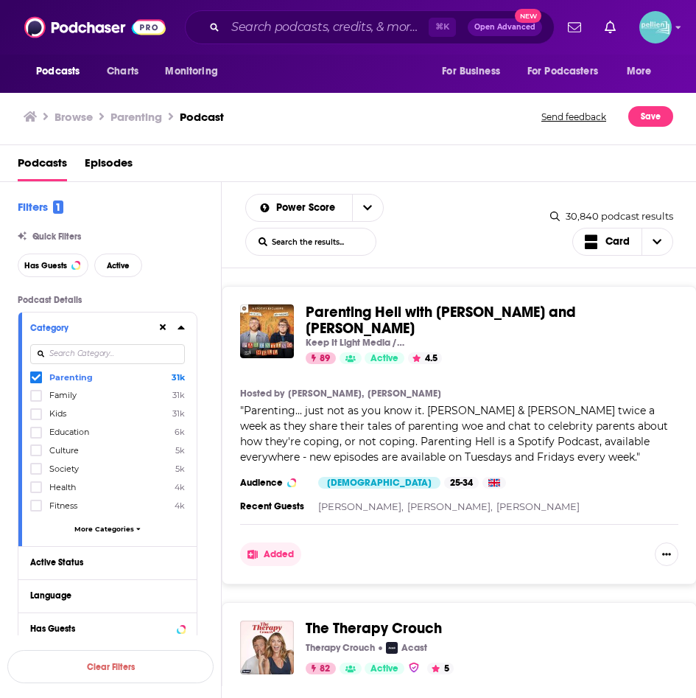
scroll to position [14754, 0]
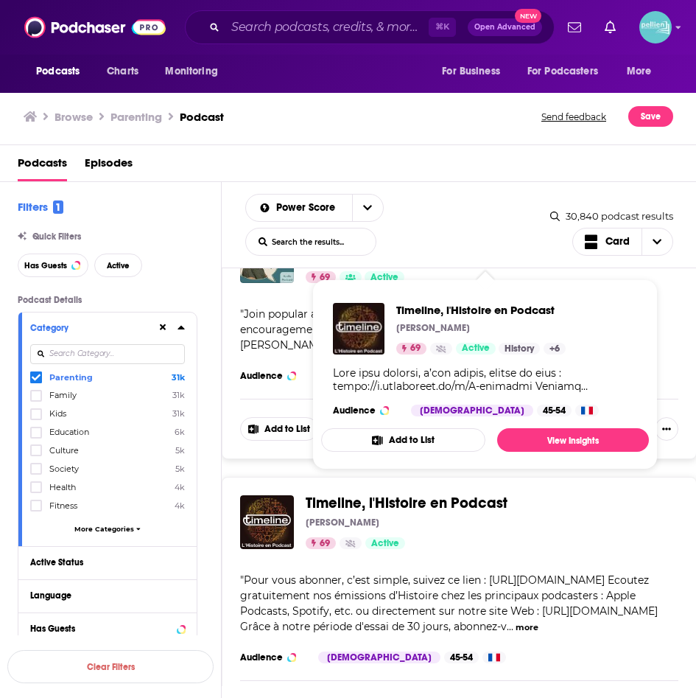
scroll to position [15545, 0]
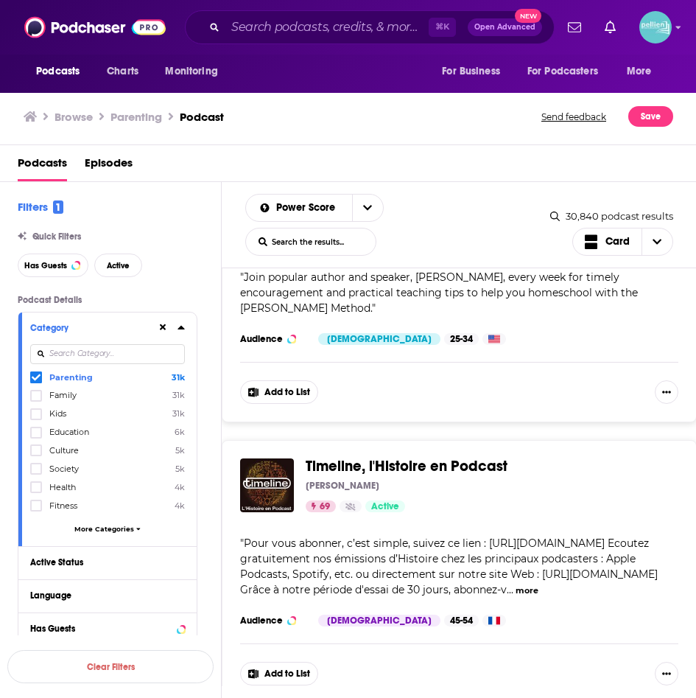
drag, startPoint x: 520, startPoint y: 402, endPoint x: 330, endPoint y: 393, distance: 190.3
copy span "Dr. Laura's Deep Dive Podcast"
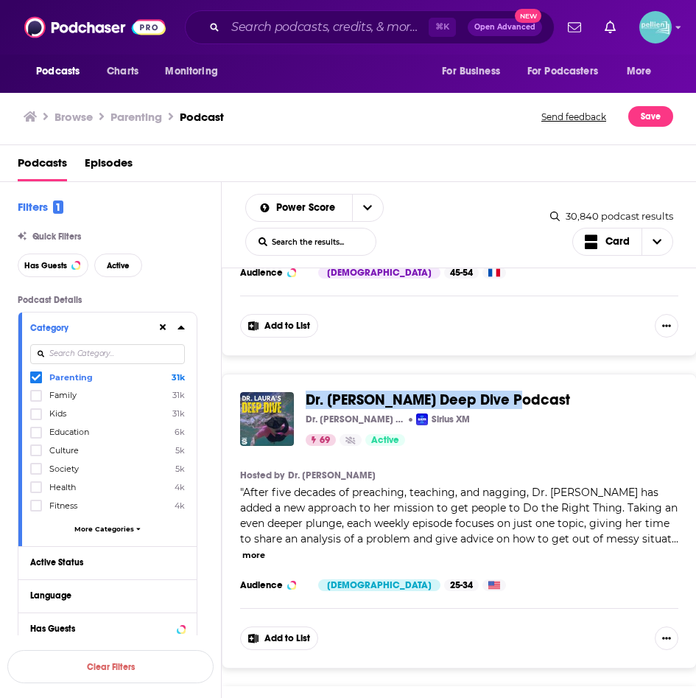
scroll to position [15920, 0]
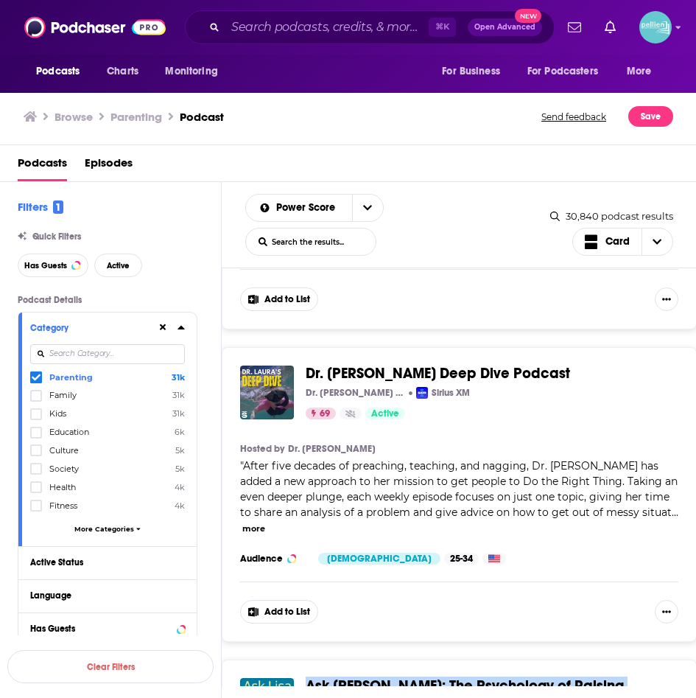
drag, startPoint x: 654, startPoint y: 324, endPoint x: 318, endPoint y: 317, distance: 336.8
copy span "Ask Lisa: The Psychology of Raising Tweens & Teens"
click at [357, 676] on span "Ask Lisa: The Psychology of Raising Tweens & Teens" at bounding box center [465, 693] width 318 height 35
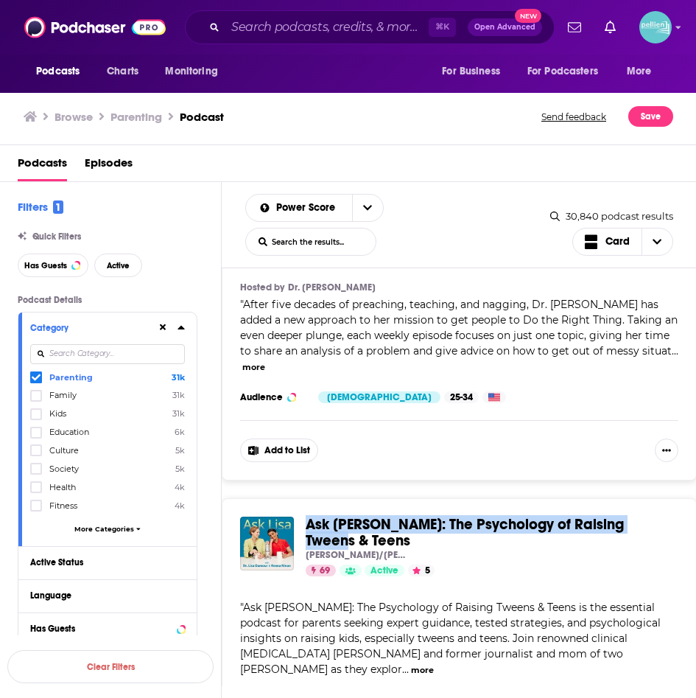
scroll to position [16118, 0]
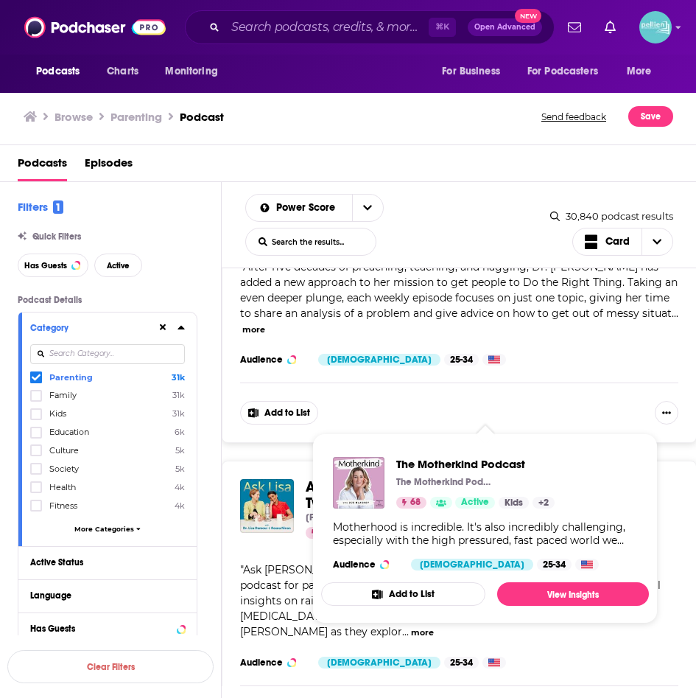
drag, startPoint x: 498, startPoint y: 408, endPoint x: 308, endPoint y: 400, distance: 190.3
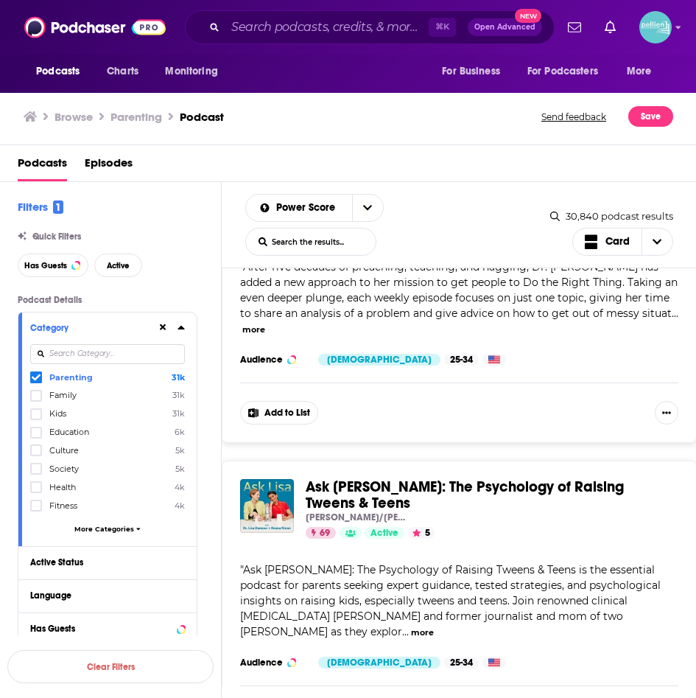
copy span "The Motherkind Podcast"
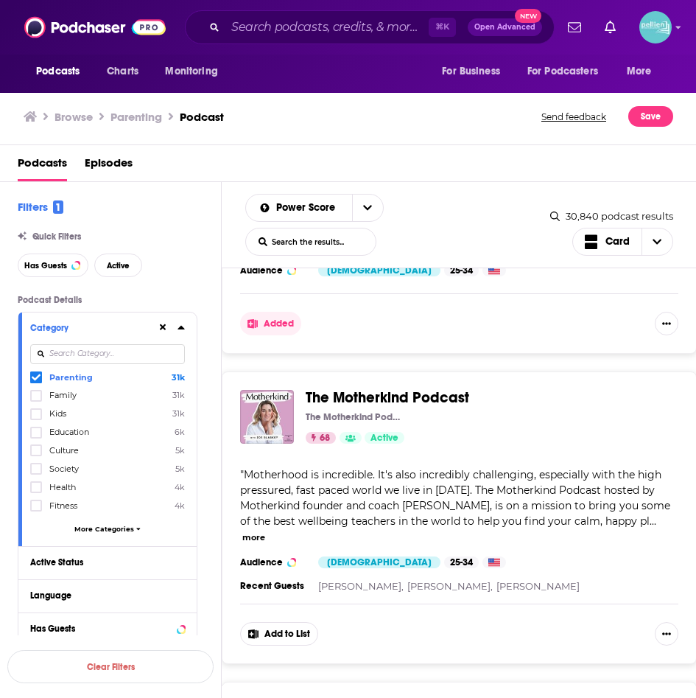
scroll to position [16512, 0]
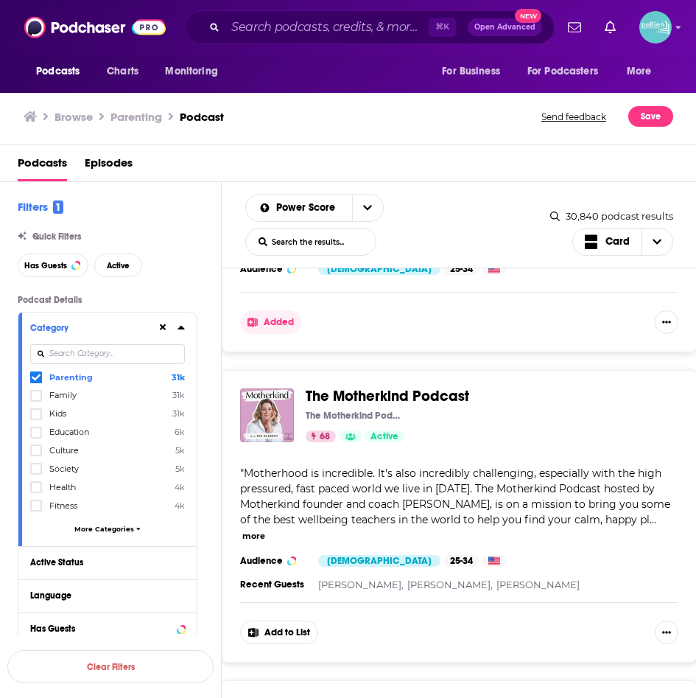
drag, startPoint x: 533, startPoint y: 309, endPoint x: 327, endPoint y: 294, distance: 206.2
copy span "Howie Mandel Does Stuff Podcast"
click at [338, 697] on span "Howie Mandel Does Stuff Podcast" at bounding box center [425, 706] width 239 height 18
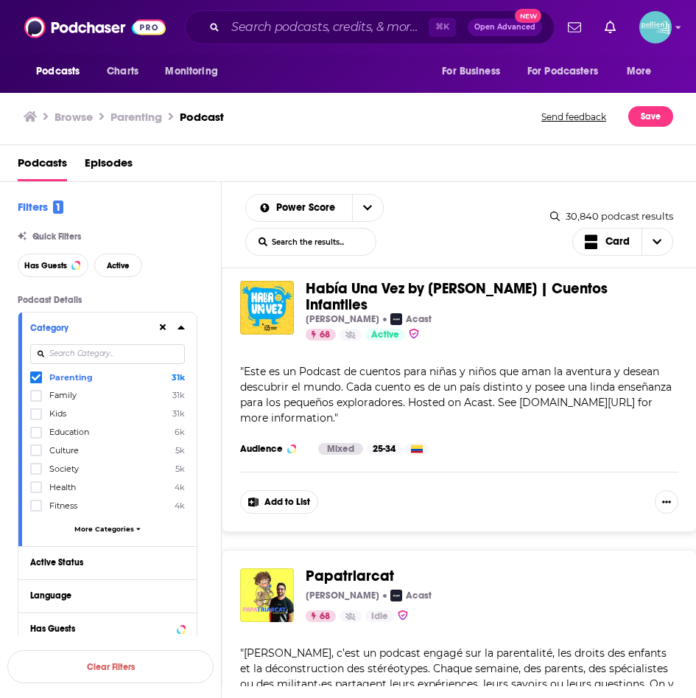
scroll to position [17256, 0]
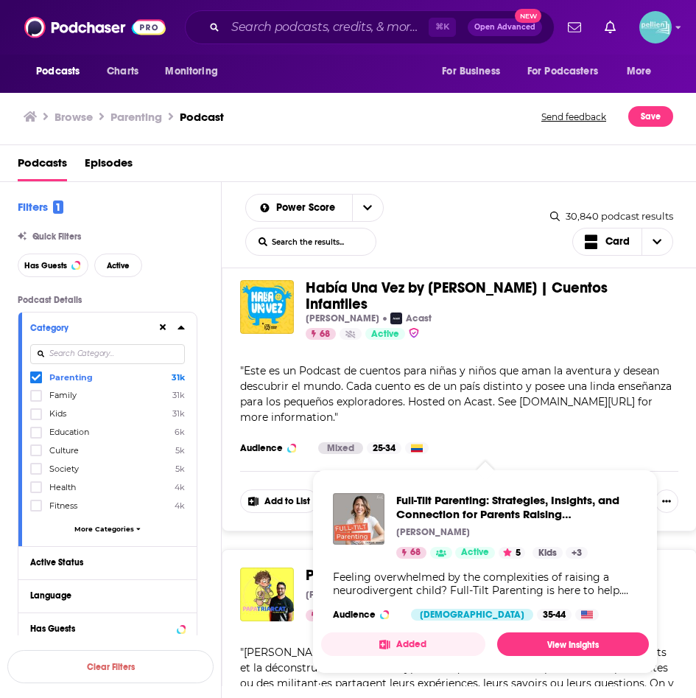
drag, startPoint x: 477, startPoint y: 477, endPoint x: 307, endPoint y: 441, distance: 173.3
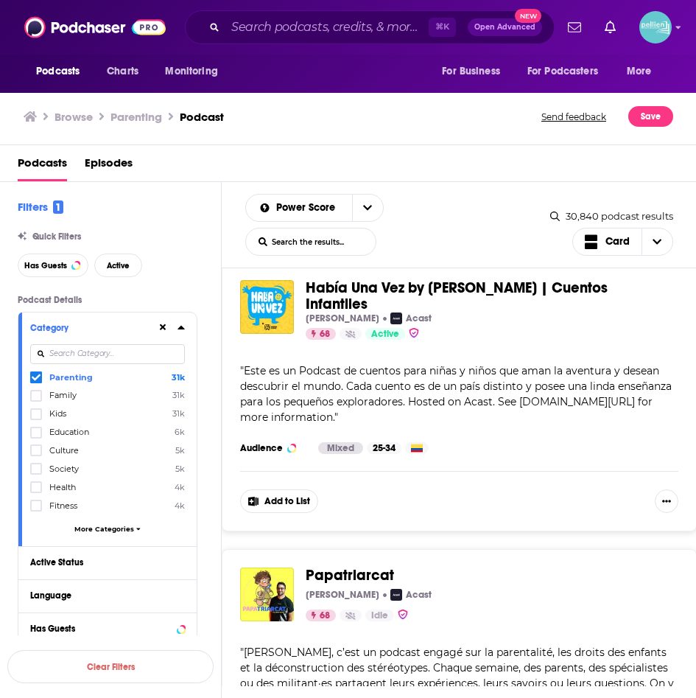
copy span "Full-Tilt Parenting: Strategies, Insights, and Connection for Parents Raising N…"
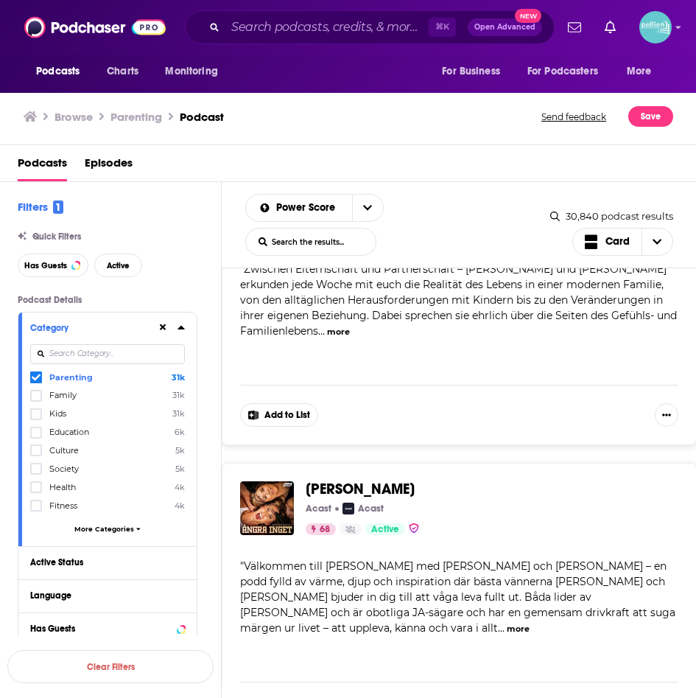
scroll to position [18261, 0]
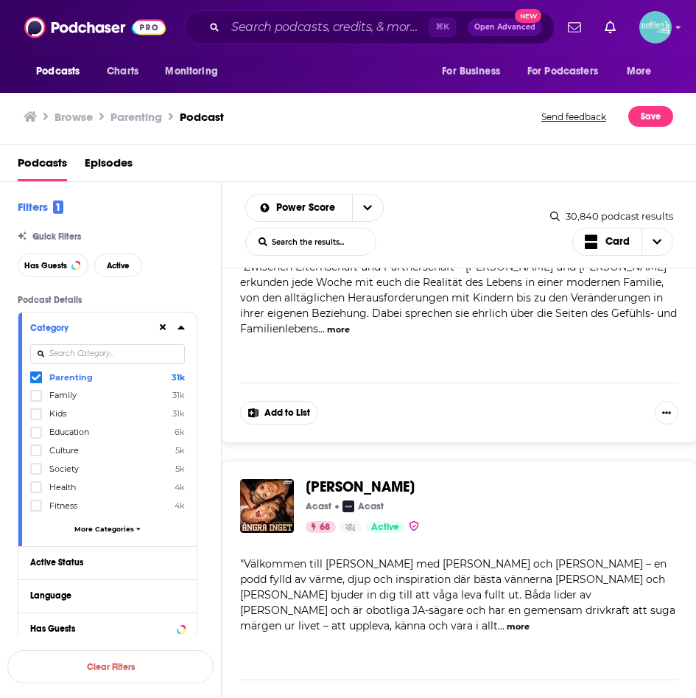
drag, startPoint x: 421, startPoint y: 343, endPoint x: 301, endPoint y: 337, distance: 121.0
copy span "The Daily Dad"
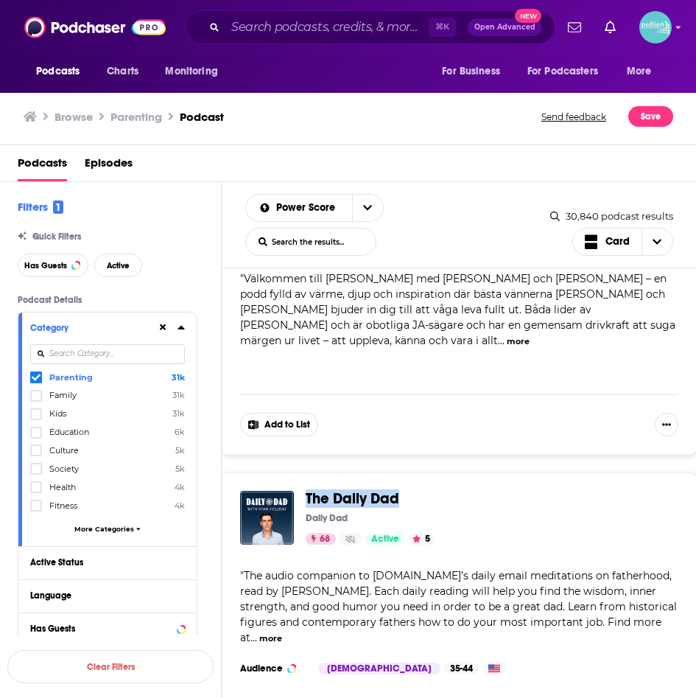
scroll to position [18557, 0]
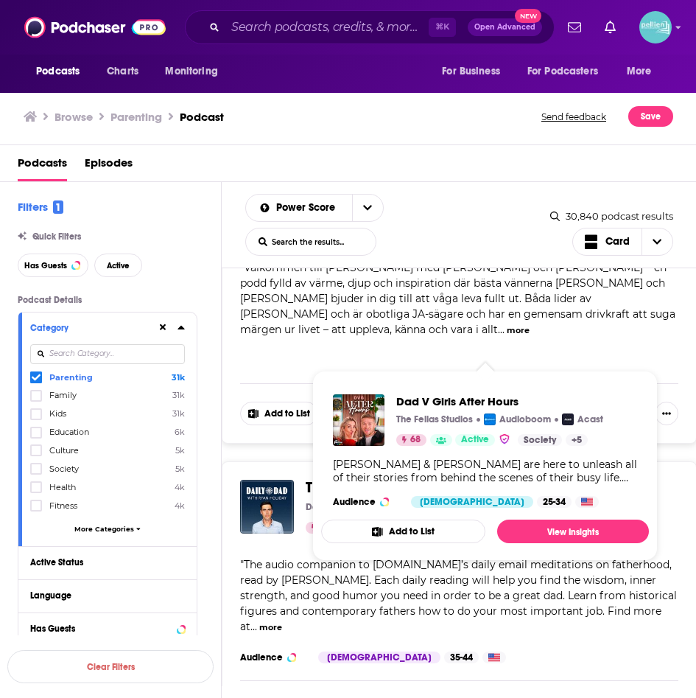
drag, startPoint x: 476, startPoint y: 340, endPoint x: 356, endPoint y: 337, distance: 120.1
drag, startPoint x: 478, startPoint y: 347, endPoint x: 308, endPoint y: 341, distance: 170.3
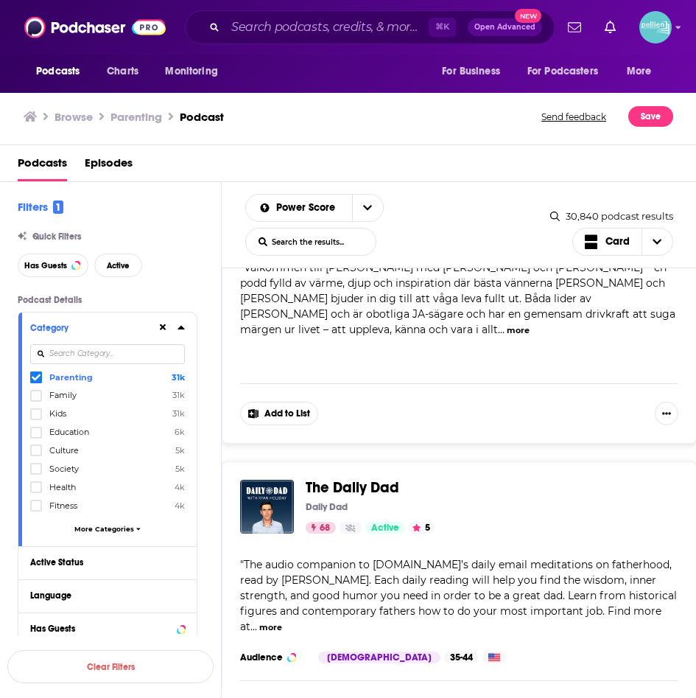
copy span "Dad V Girls After Hours"
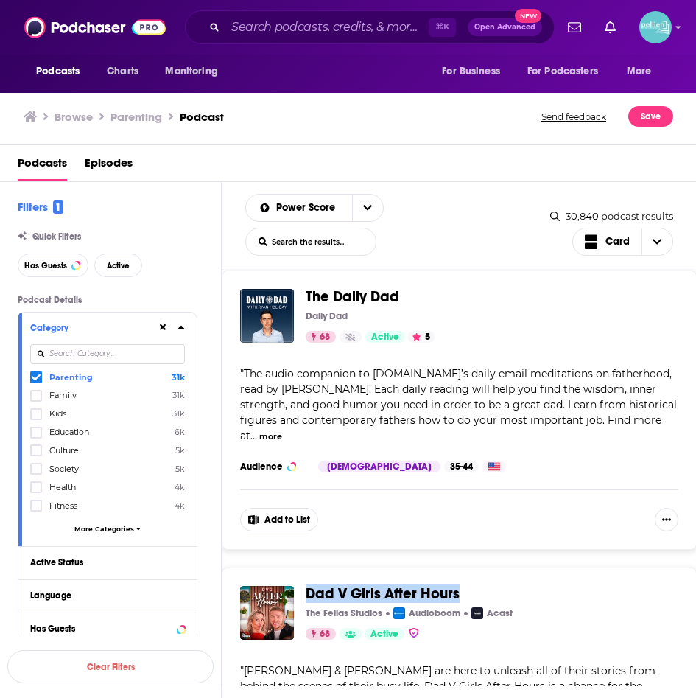
scroll to position [18759, 0]
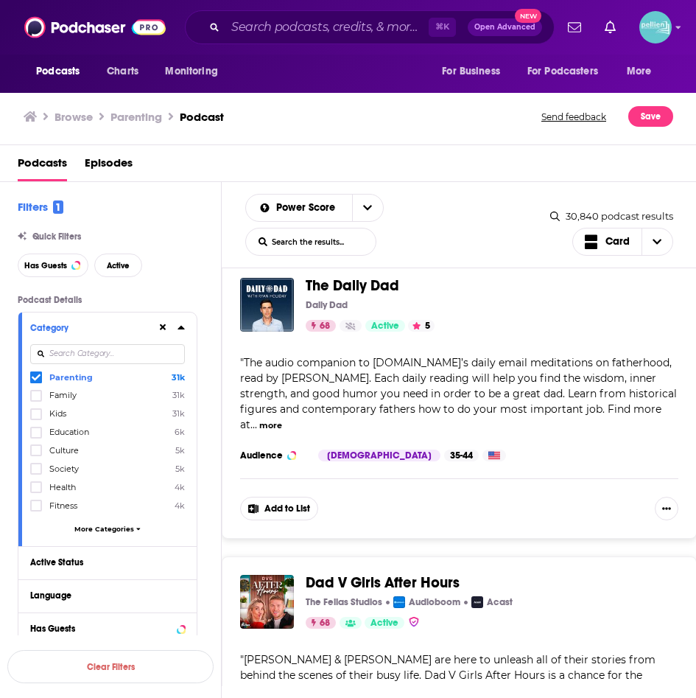
drag, startPoint x: 511, startPoint y: 428, endPoint x: 309, endPoint y: 424, distance: 202.7
copy span "Good Moms Bad Choices"
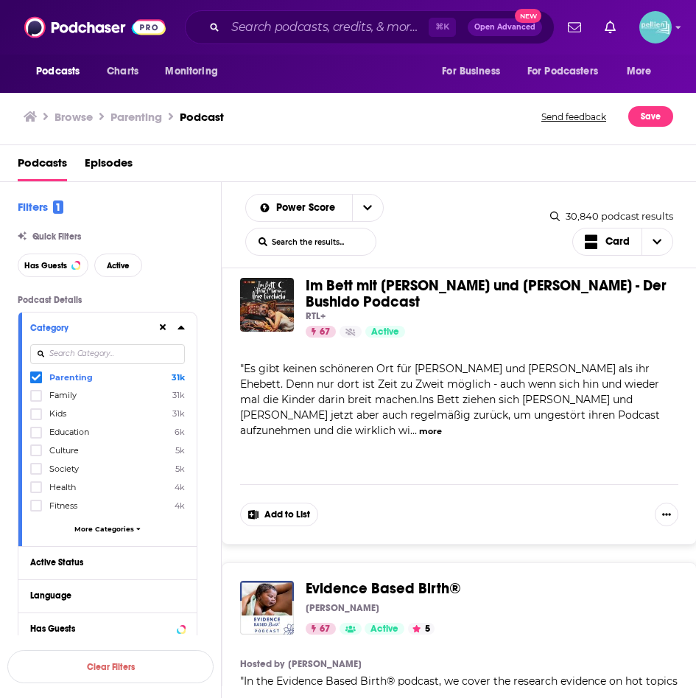
scroll to position [20276, 0]
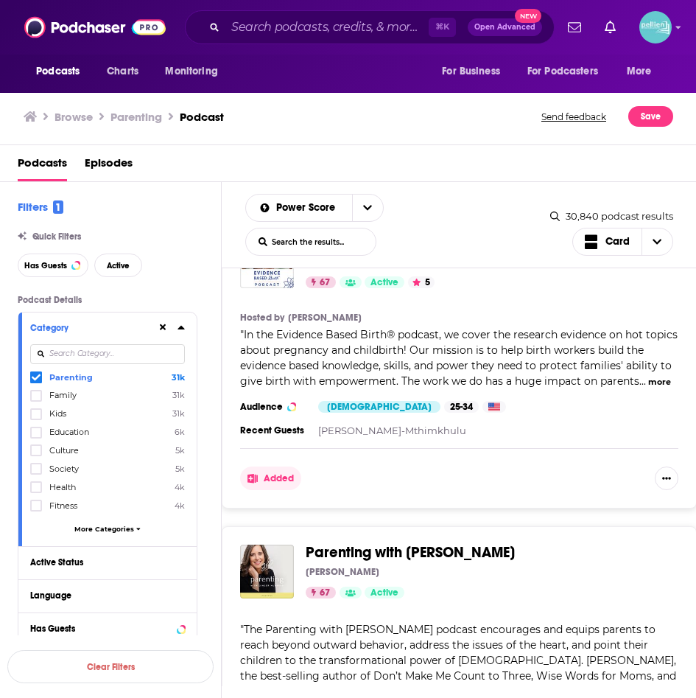
scroll to position [20656, 0]
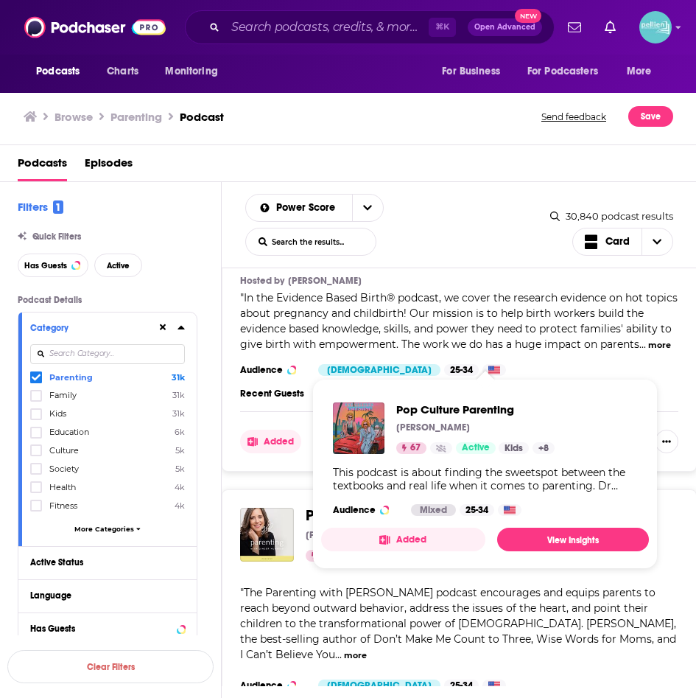
drag, startPoint x: 485, startPoint y: 348, endPoint x: 301, endPoint y: 350, distance: 183.5
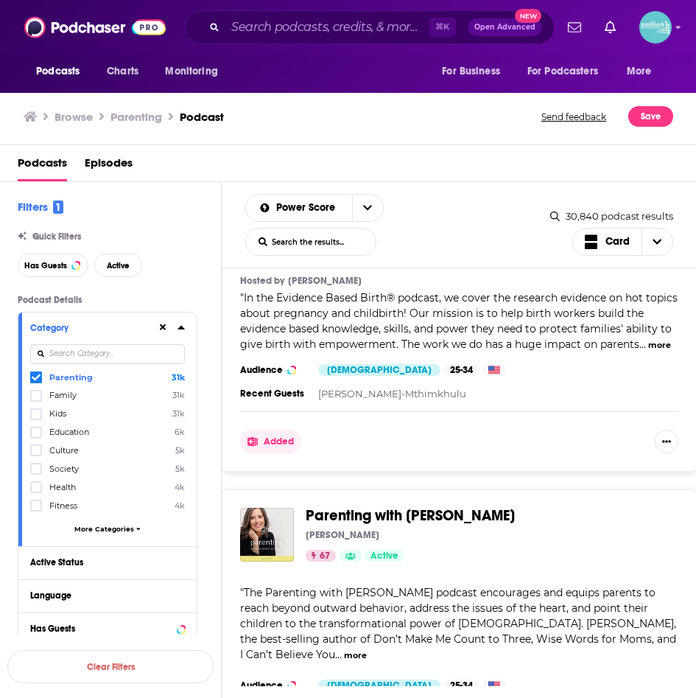
copy span "Pop Culture Parenting"
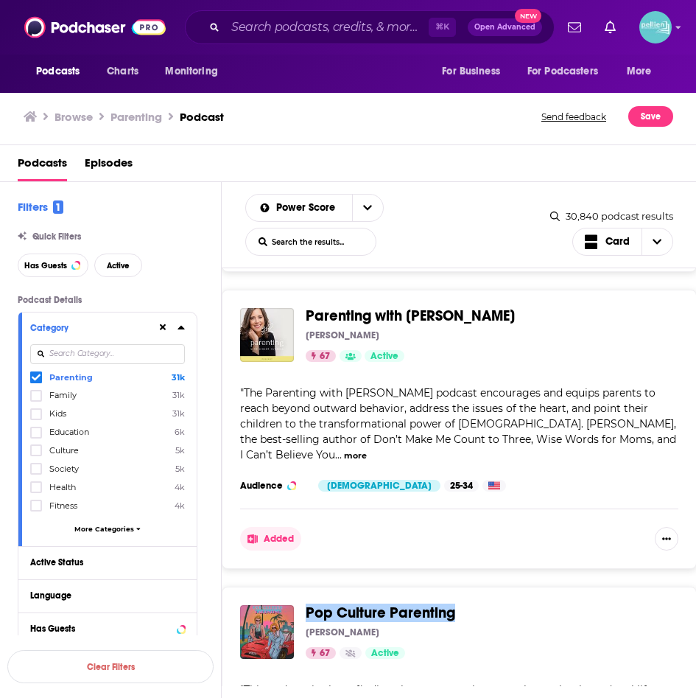
scroll to position [20858, 0]
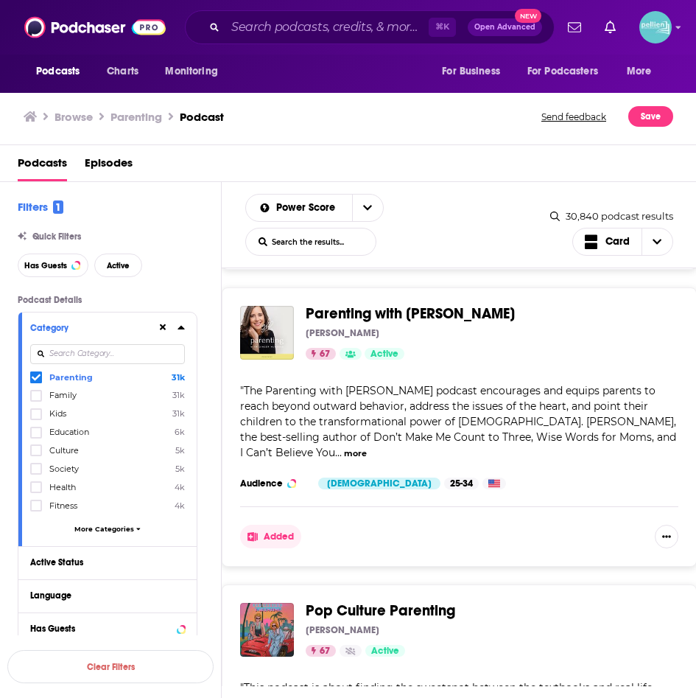
drag, startPoint x: 640, startPoint y: 426, endPoint x: 334, endPoint y: 419, distance: 305.8
copy span "More Than Reality with Adam and Danielle"
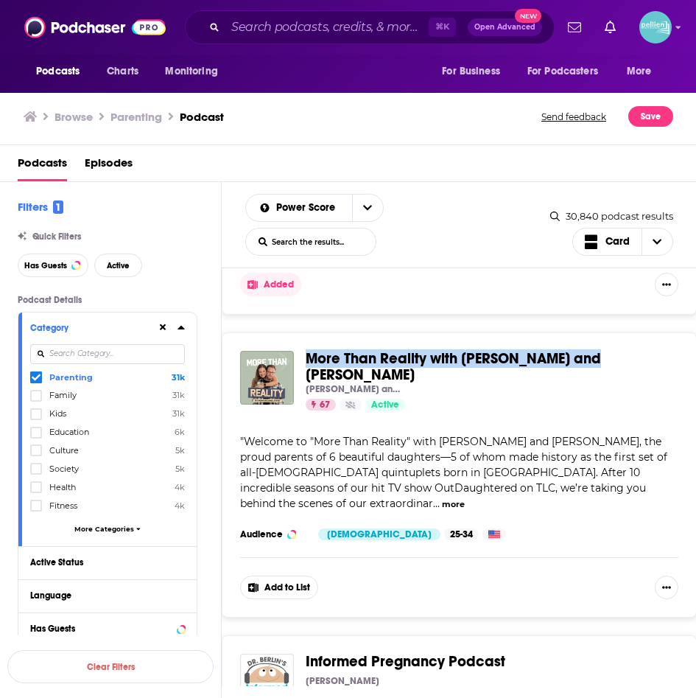
scroll to position [21566, 0]
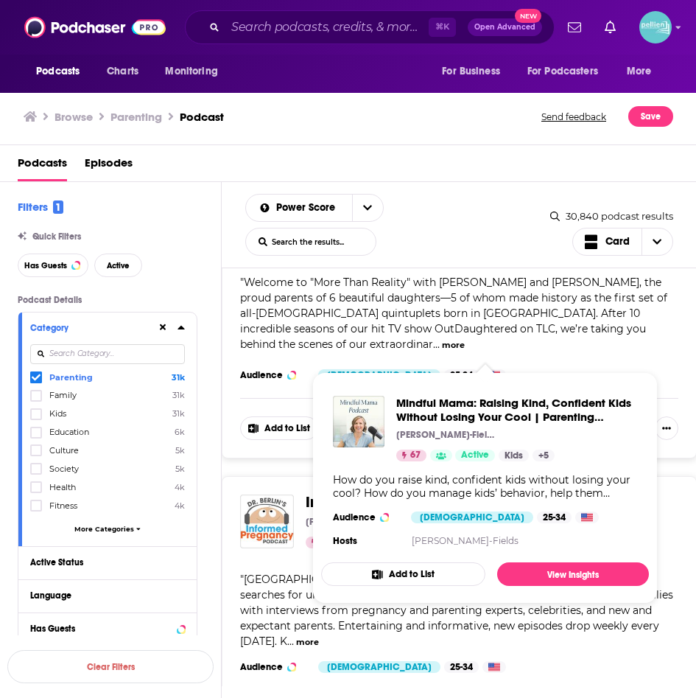
drag, startPoint x: 532, startPoint y: 356, endPoint x: 307, endPoint y: 318, distance: 228.7
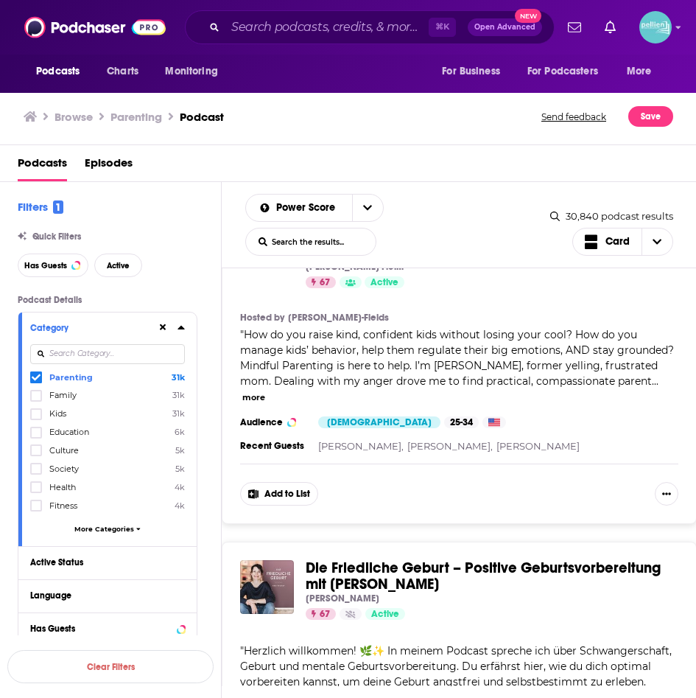
scroll to position [22191, 0]
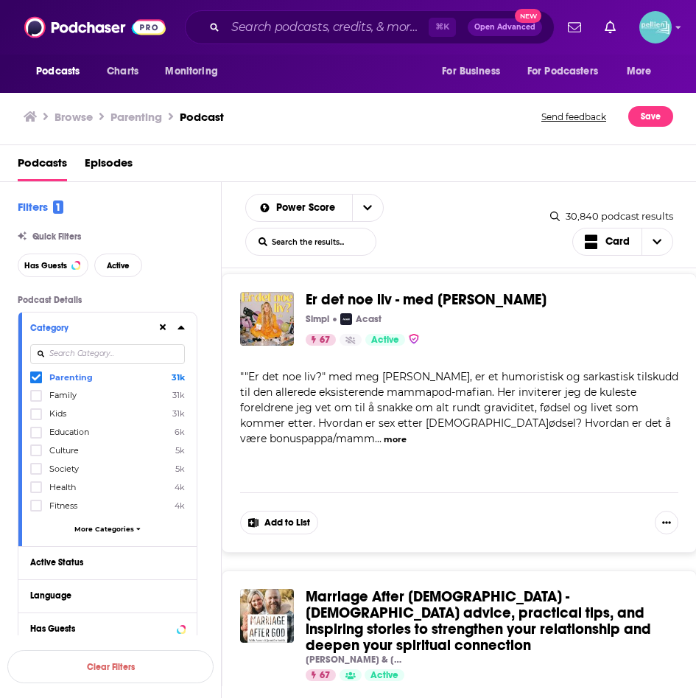
scroll to position [22732, 0]
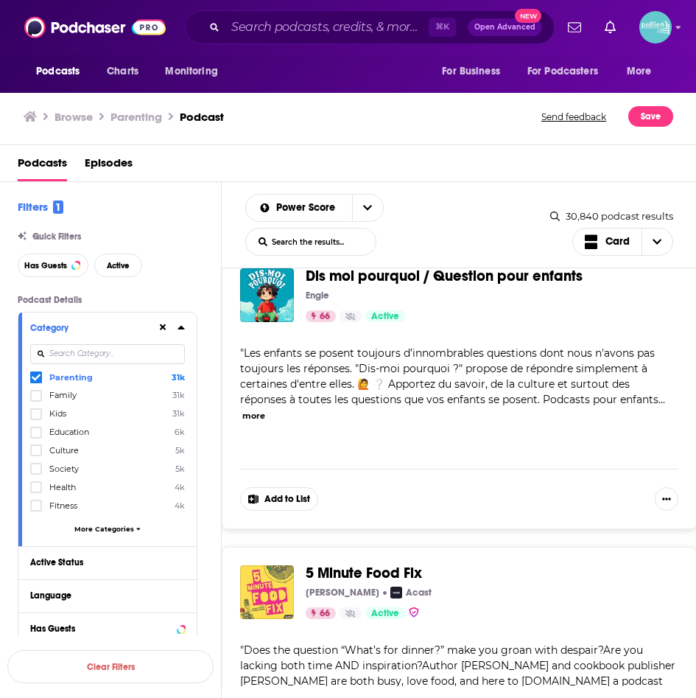
scroll to position [23697, 0]
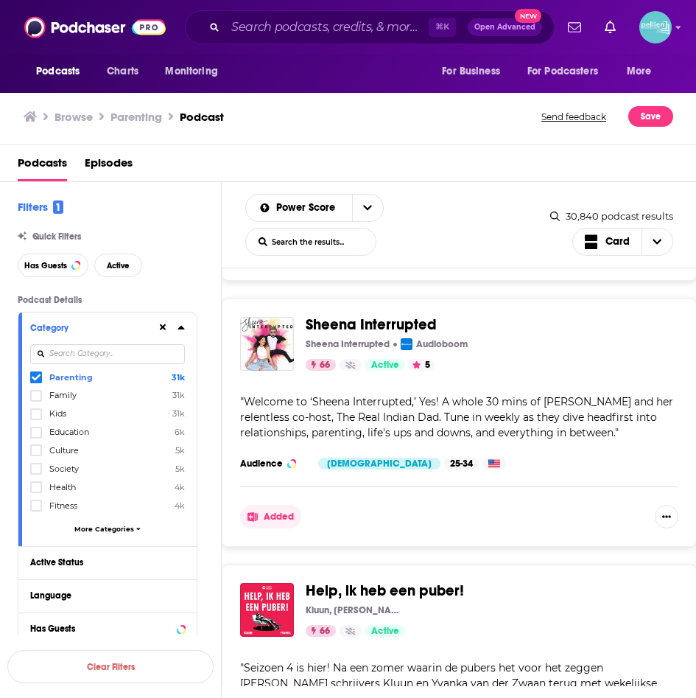
scroll to position [24243, 0]
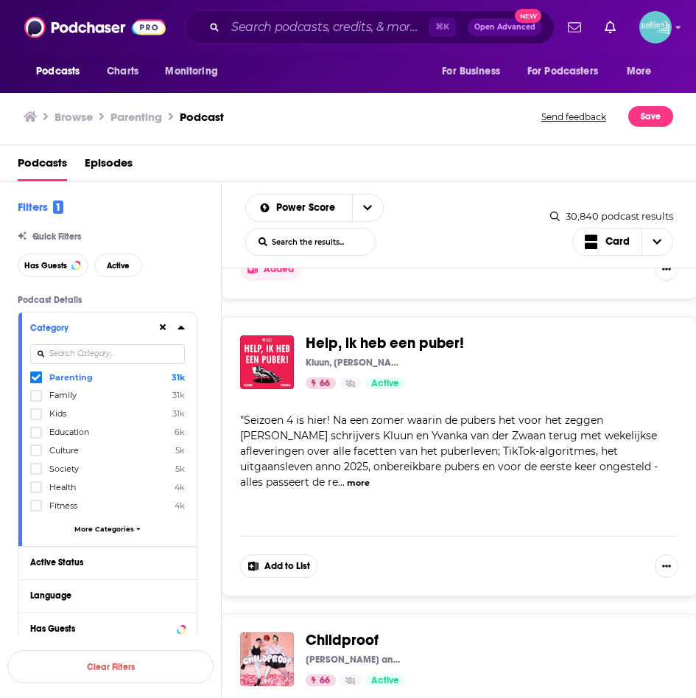
scroll to position [24492, 0]
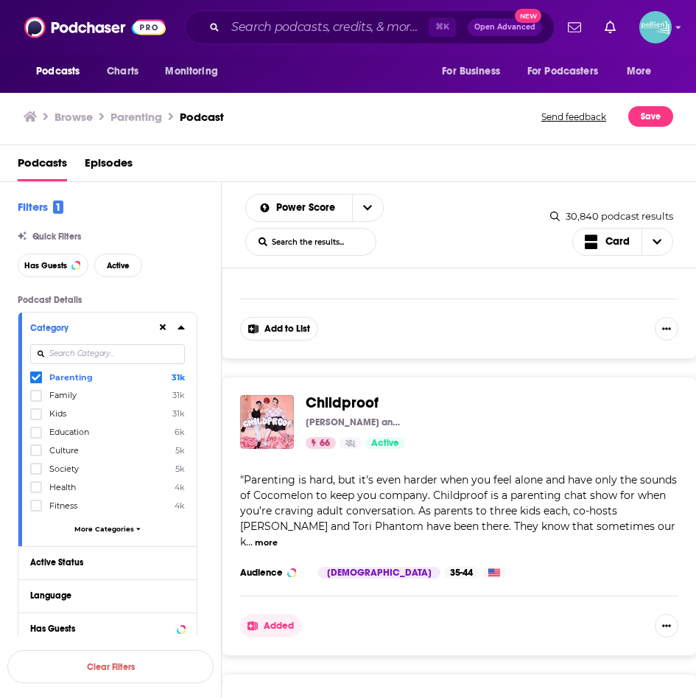
scroll to position [24733, 0]
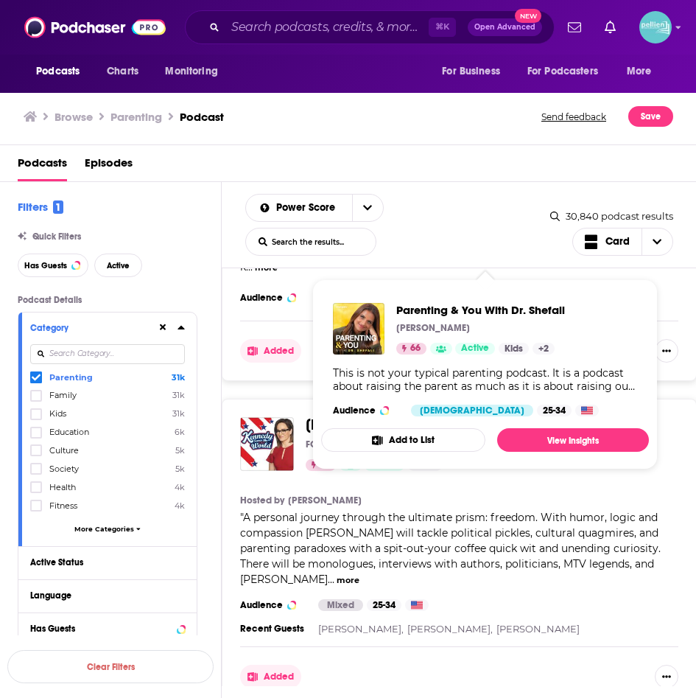
scroll to position [25004, 0]
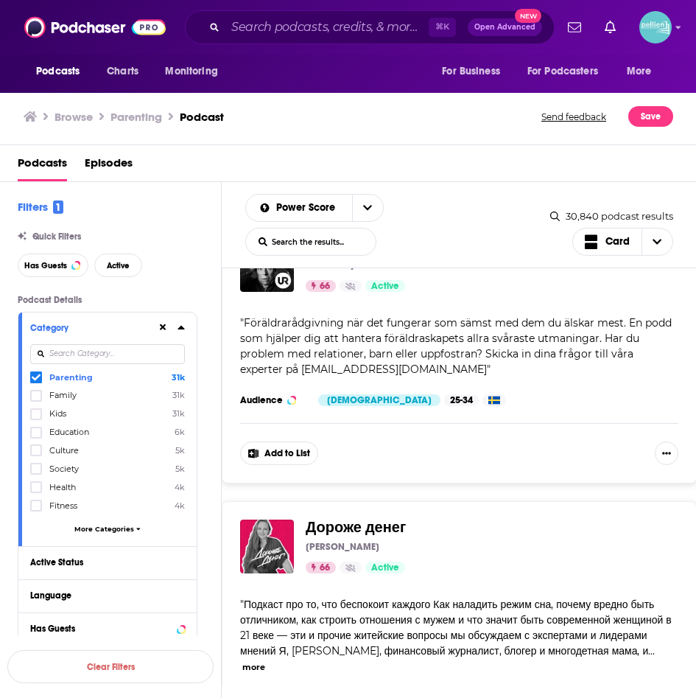
scroll to position [26125, 0]
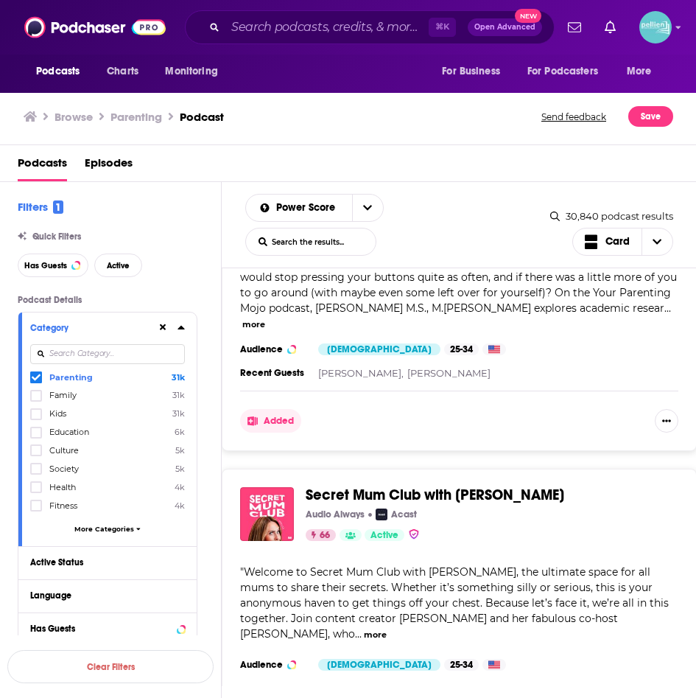
scroll to position [26788, 0]
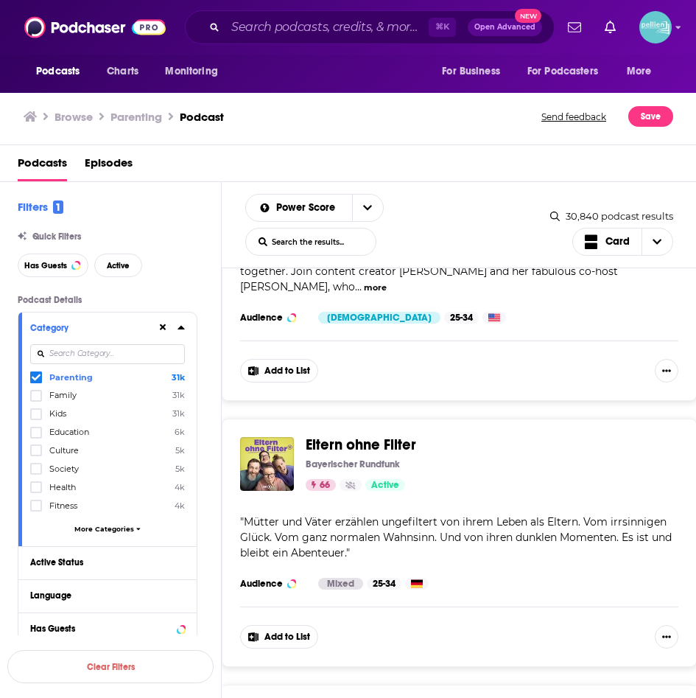
scroll to position [27130, 0]
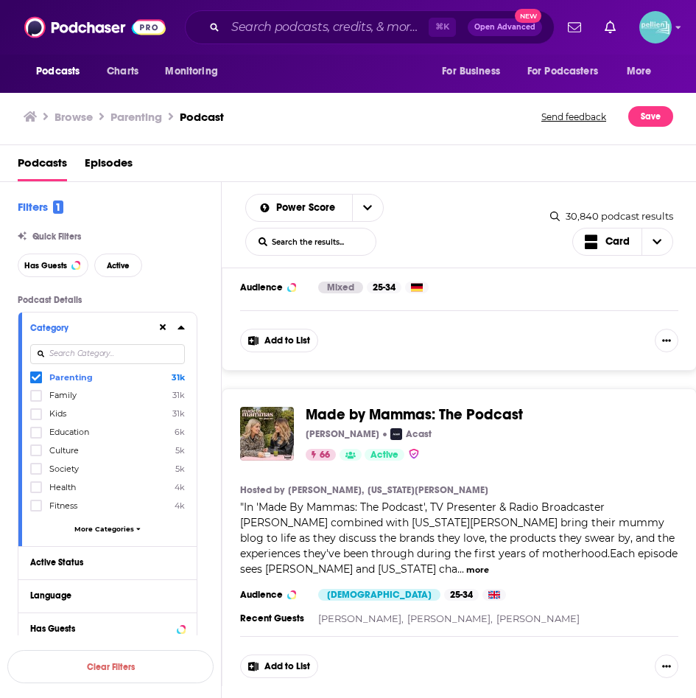
scroll to position [27429, 0]
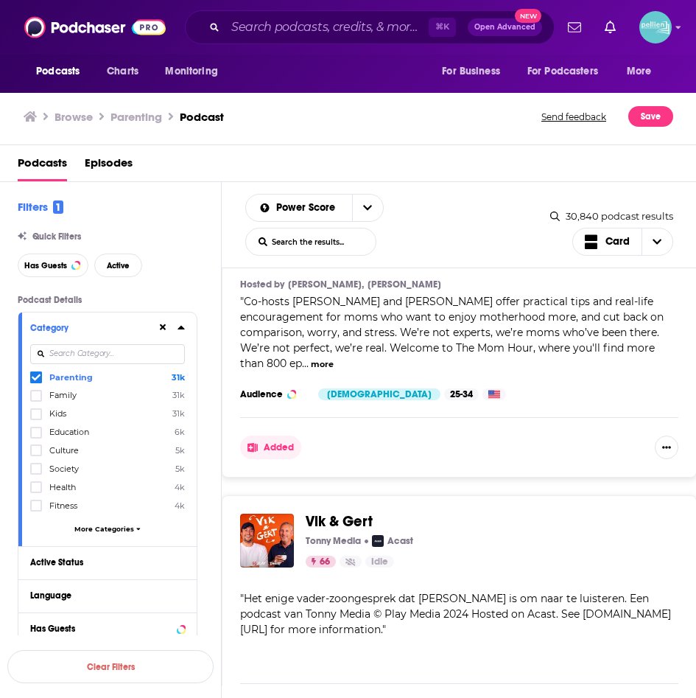
scroll to position [28283, 0]
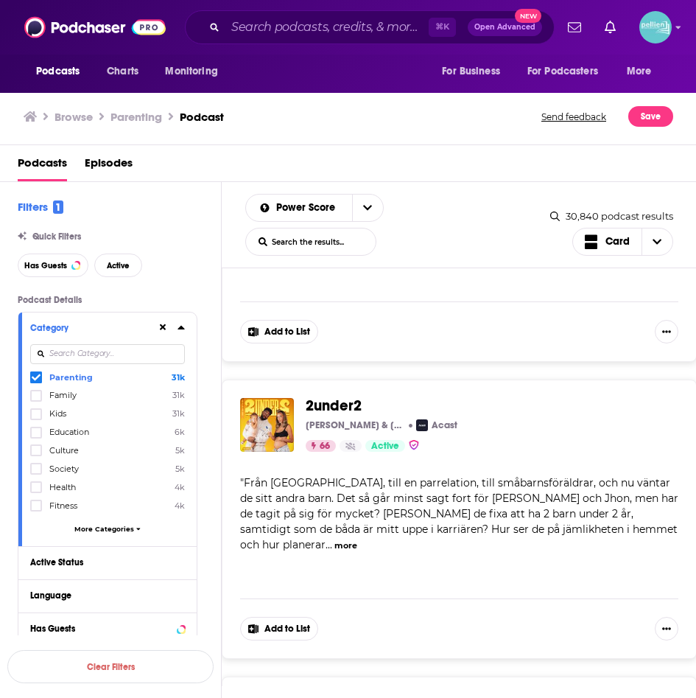
scroll to position [28666, 0]
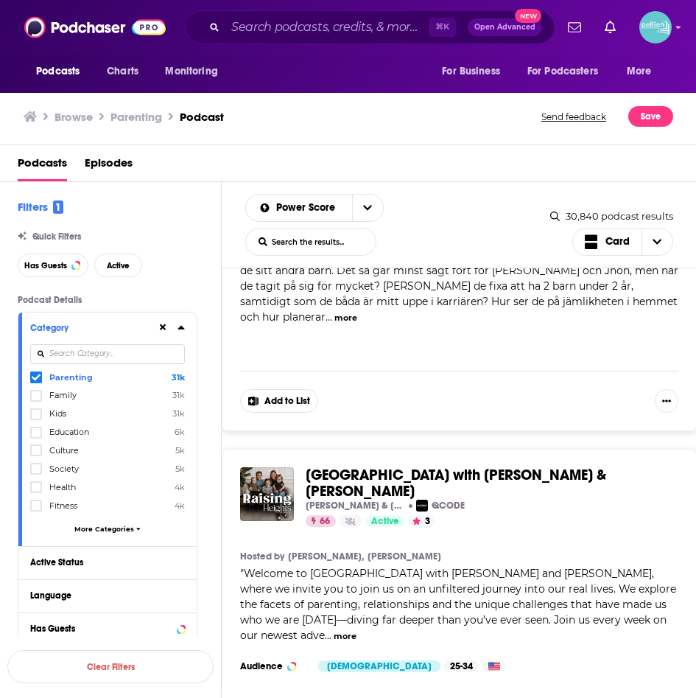
scroll to position [28920, 0]
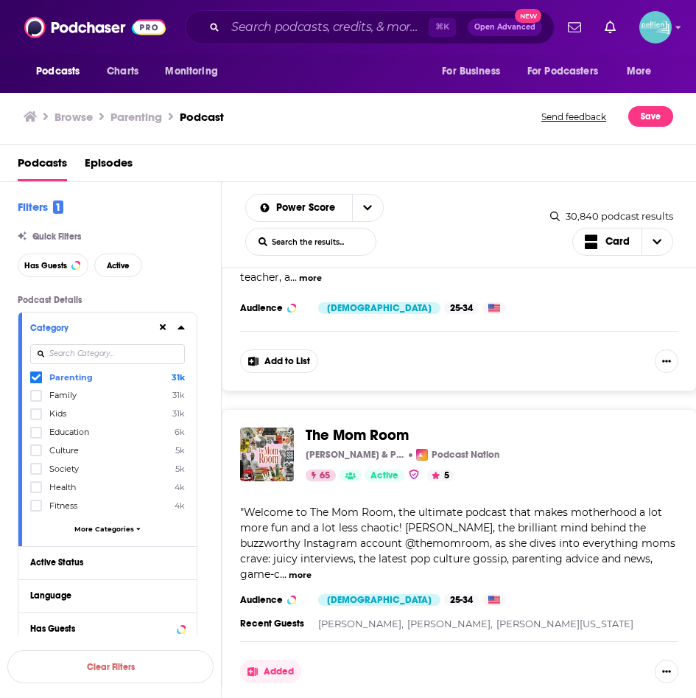
scroll to position [29599, 0]
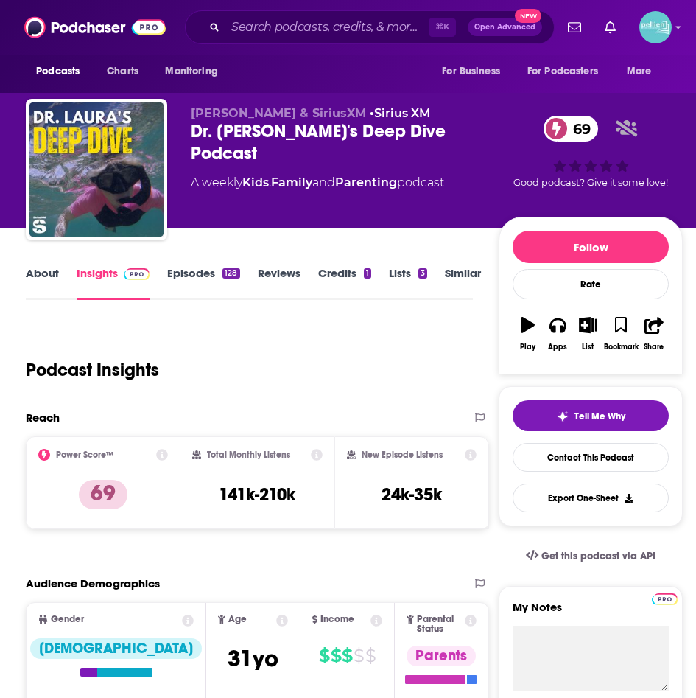
click at [44, 267] on link "About" at bounding box center [42, 283] width 33 height 34
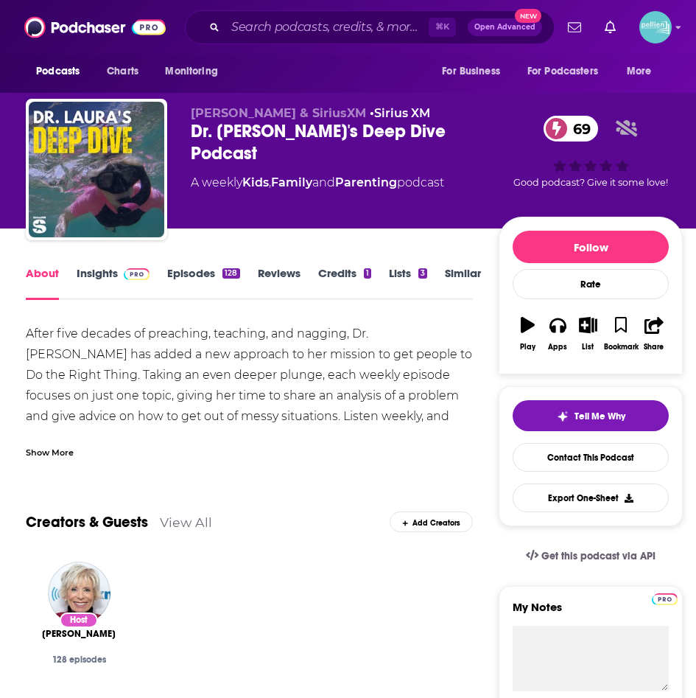
click at [72, 433] on div "After five decades of preaching, teaching, and nagging, Dr. [PERSON_NAME] has a…" at bounding box center [249, 390] width 447 height 135
click at [55, 439] on div "Show More" at bounding box center [249, 446] width 447 height 25
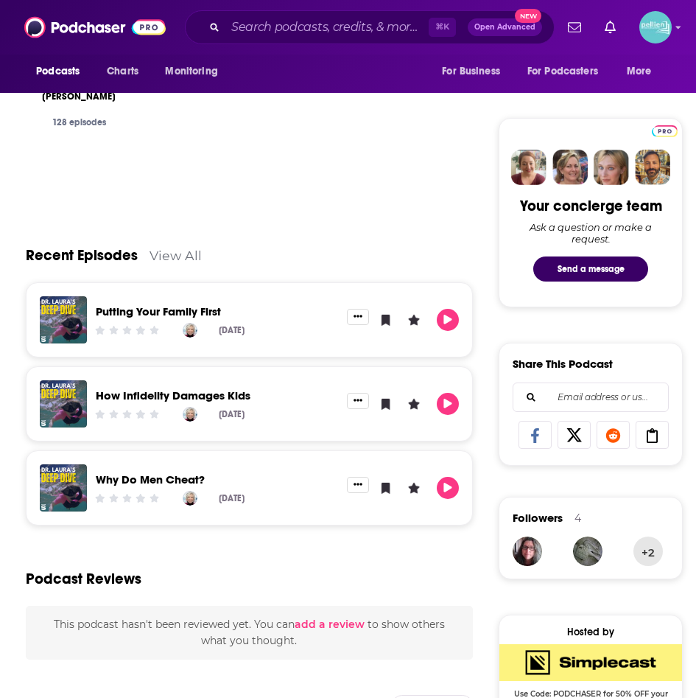
scroll to position [632, 0]
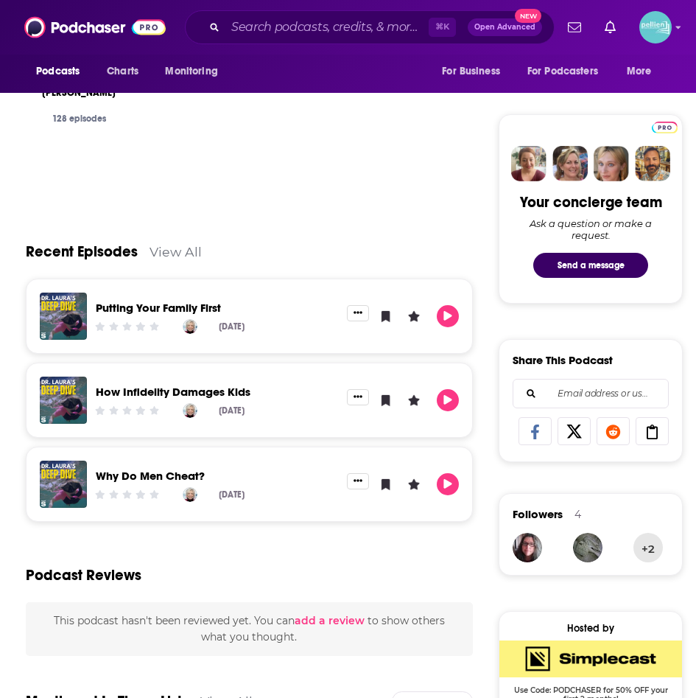
click at [186, 245] on link "View All" at bounding box center [176, 251] width 52 height 15
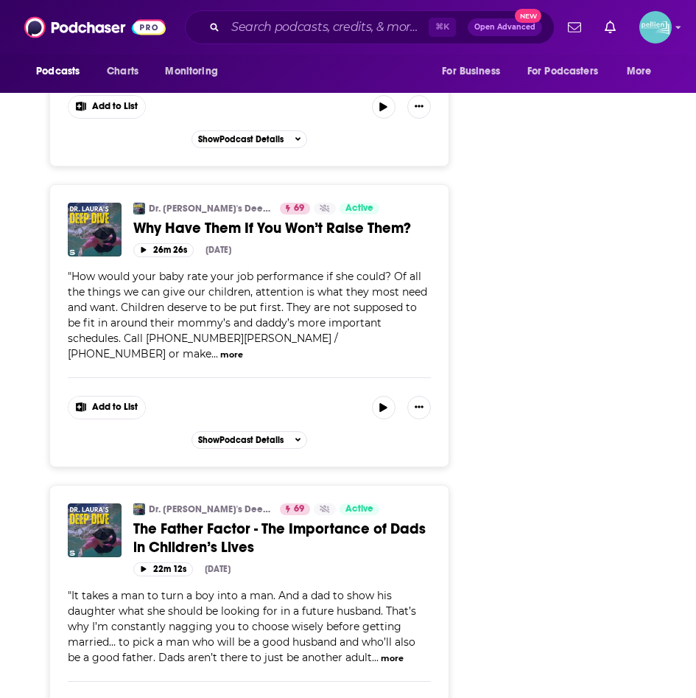
scroll to position [3187, 0]
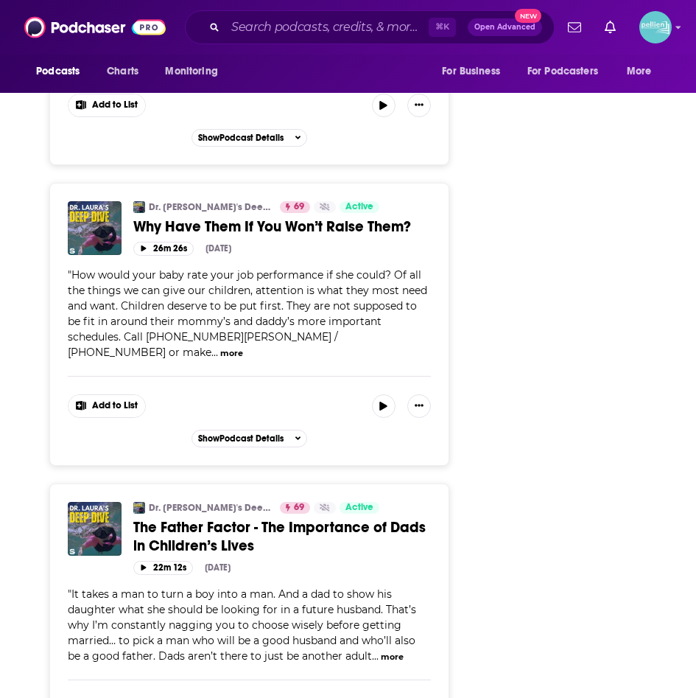
click at [381, 651] on button "more" at bounding box center [392, 657] width 23 height 13
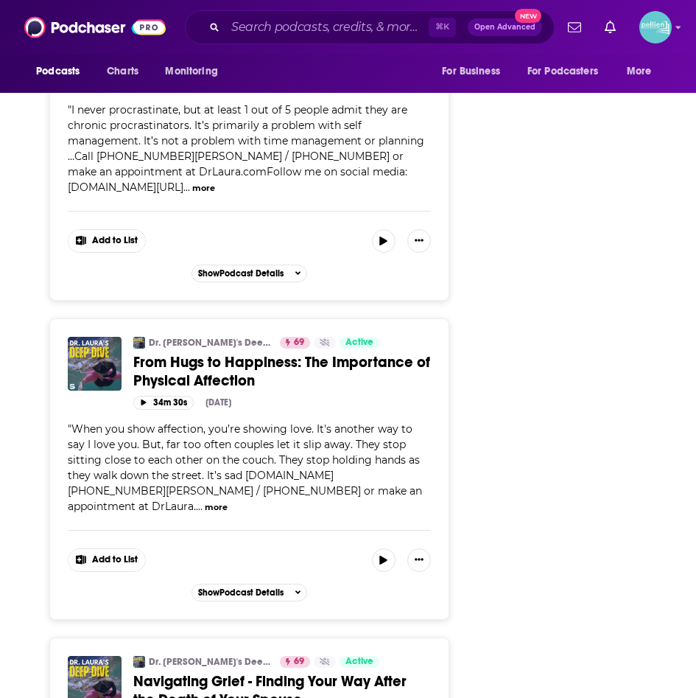
scroll to position [6292, 0]
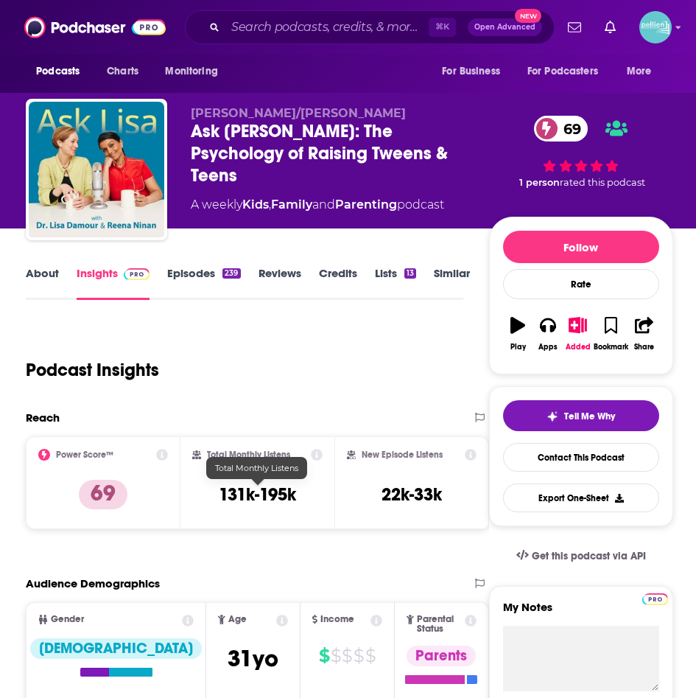
click at [230, 487] on h3 "131k-195k" at bounding box center [257, 494] width 77 height 22
click at [46, 276] on link "About" at bounding box center [42, 283] width 33 height 34
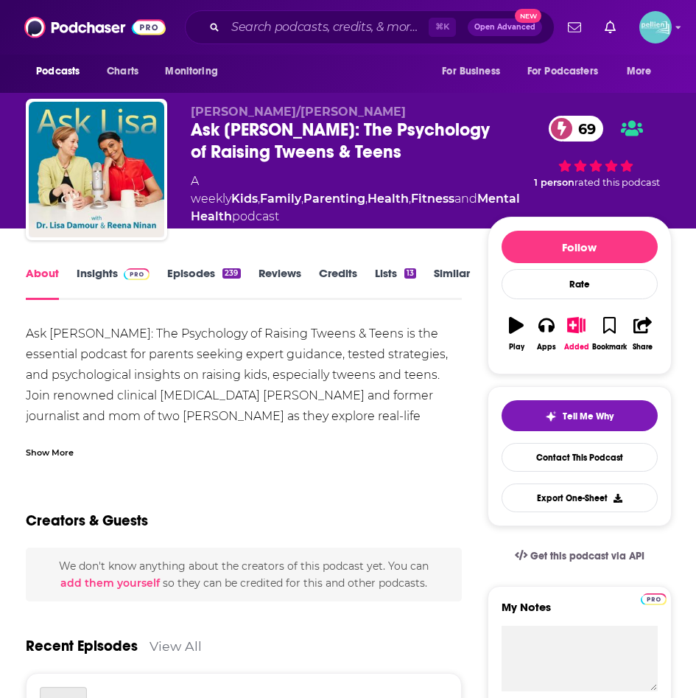
click at [73, 445] on div "Show More" at bounding box center [50, 451] width 48 height 14
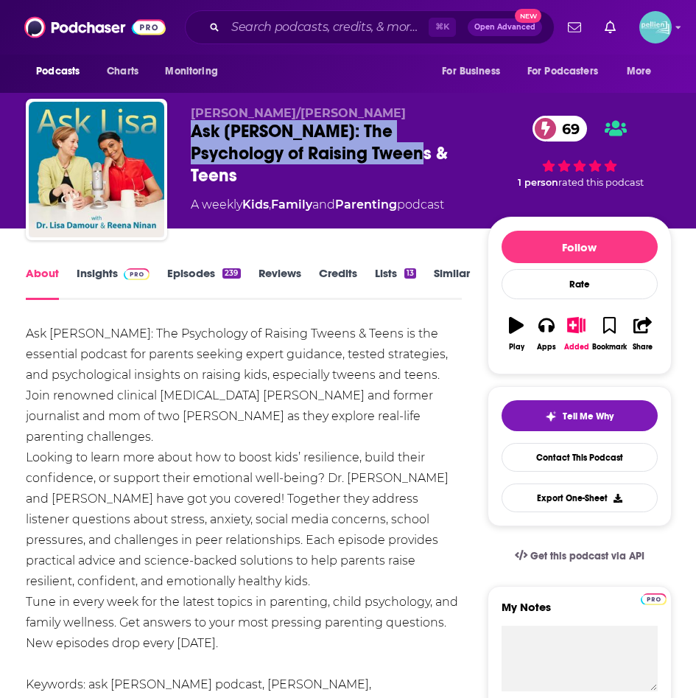
drag, startPoint x: 324, startPoint y: 150, endPoint x: 195, endPoint y: 136, distance: 129.7
click at [195, 136] on div "Ask Lisa: The Psychology of Raising Tweens & Teens 69" at bounding box center [339, 153] width 297 height 66
copy h1 "Ask Lisa: The Psychology of Raising Tweens & Teens"
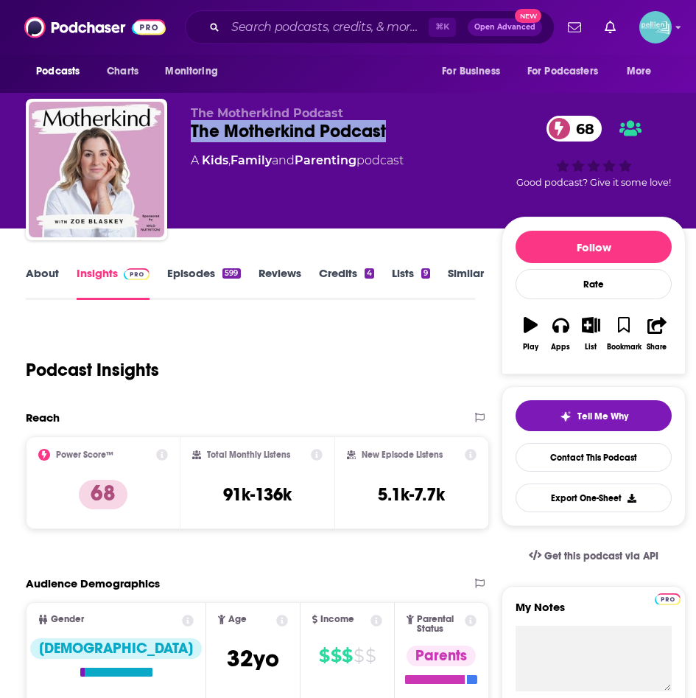
drag, startPoint x: 390, startPoint y: 130, endPoint x: 192, endPoint y: 132, distance: 197.5
click at [192, 132] on div "The Motherkind Podcast 68" at bounding box center [346, 131] width 311 height 22
copy h2 "The Motherkind Podcast"
click at [46, 264] on div "About Insights Episodes 599 Reviews Credits 4 Lists 9 Similar" at bounding box center [250, 282] width 449 height 36
click at [49, 270] on link "About" at bounding box center [42, 283] width 33 height 34
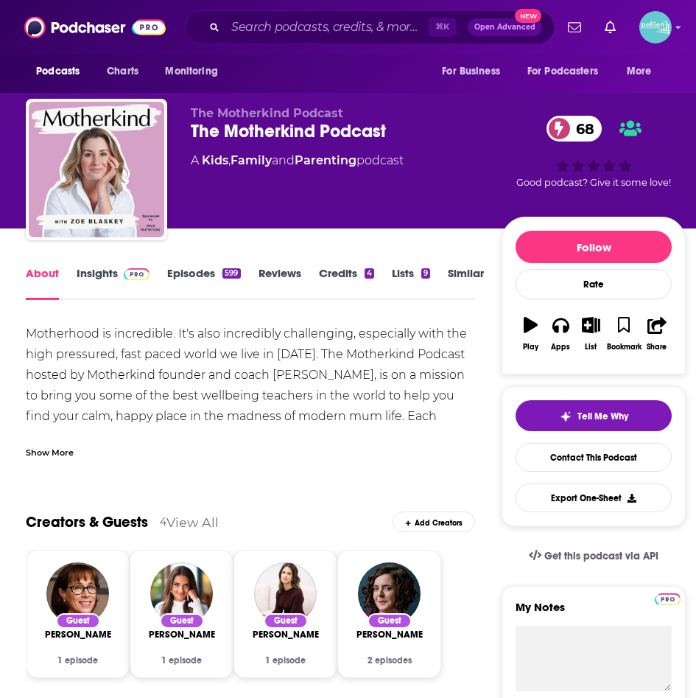
click at [48, 449] on div "Show More" at bounding box center [50, 451] width 48 height 14
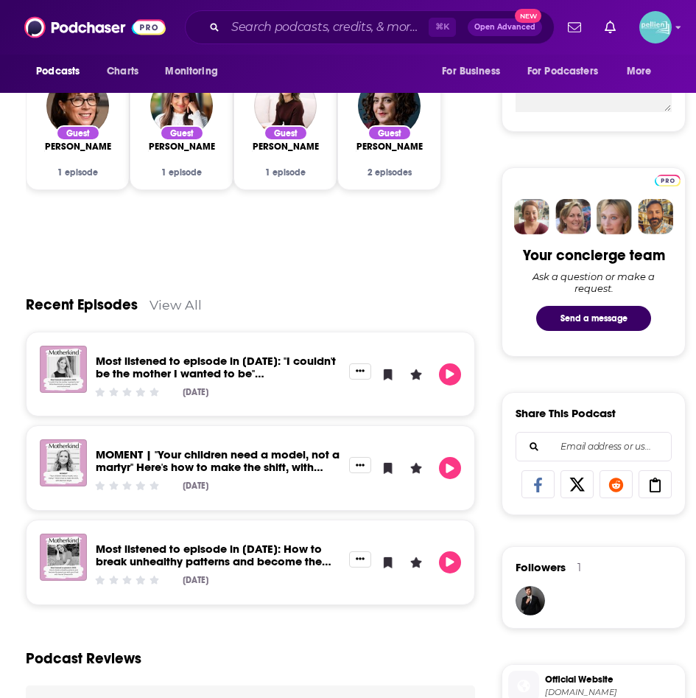
scroll to position [582, 0]
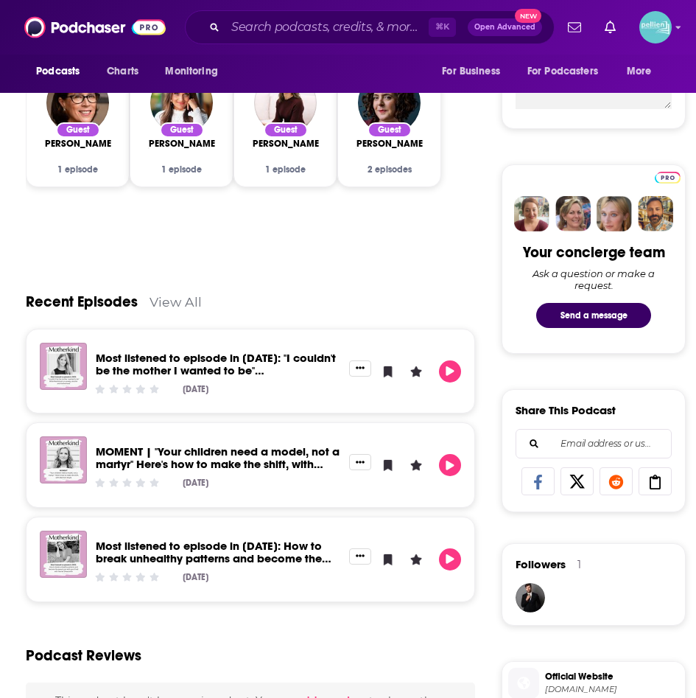
click at [162, 294] on link "View All" at bounding box center [176, 301] width 52 height 15
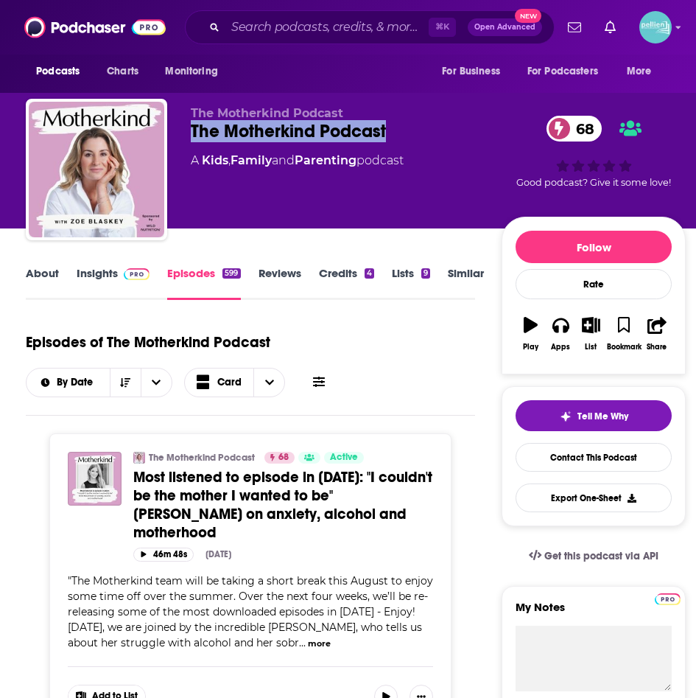
drag, startPoint x: 415, startPoint y: 126, endPoint x: 191, endPoint y: 139, distance: 224.4
click at [191, 139] on div "The Motherkind Podcast 68" at bounding box center [346, 131] width 311 height 22
copy h2 "The Motherkind Podcast"
click at [51, 267] on link "About" at bounding box center [42, 283] width 33 height 34
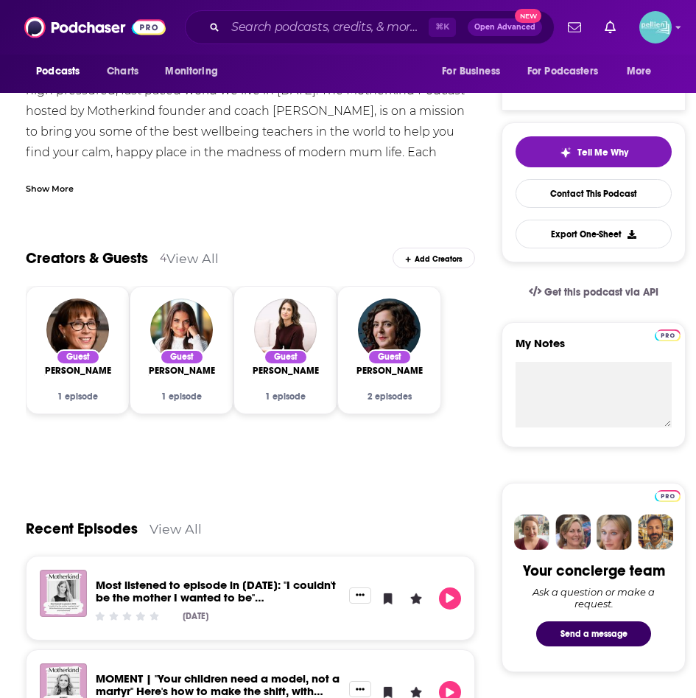
scroll to position [111, 0]
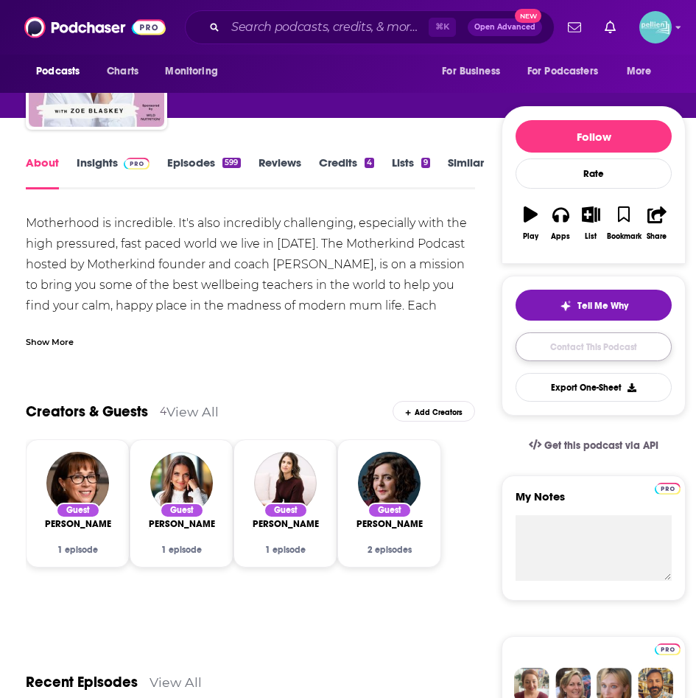
click at [568, 349] on link "Contact This Podcast" at bounding box center [594, 346] width 156 height 29
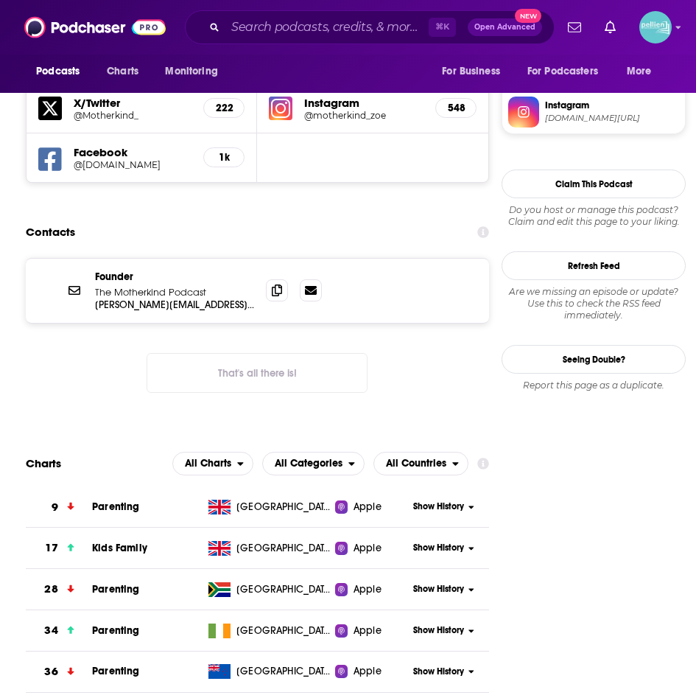
scroll to position [1315, 0]
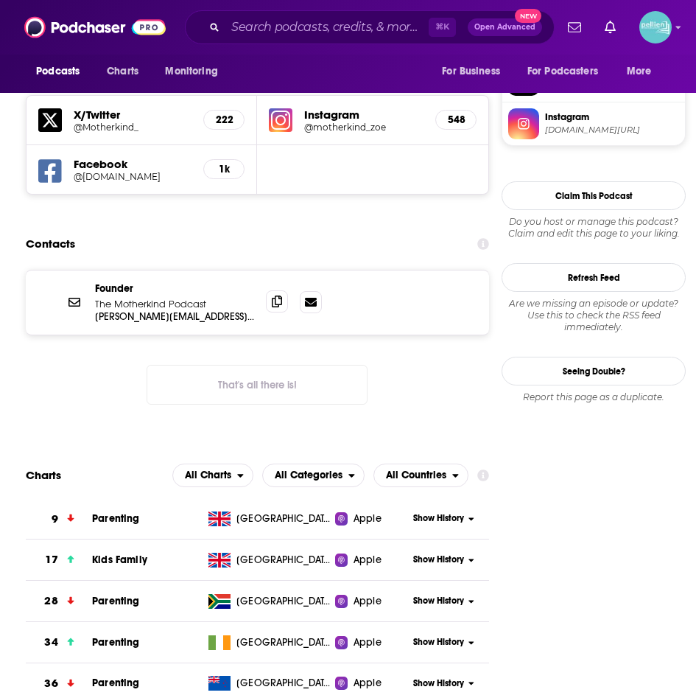
click at [272, 290] on span at bounding box center [277, 301] width 22 height 22
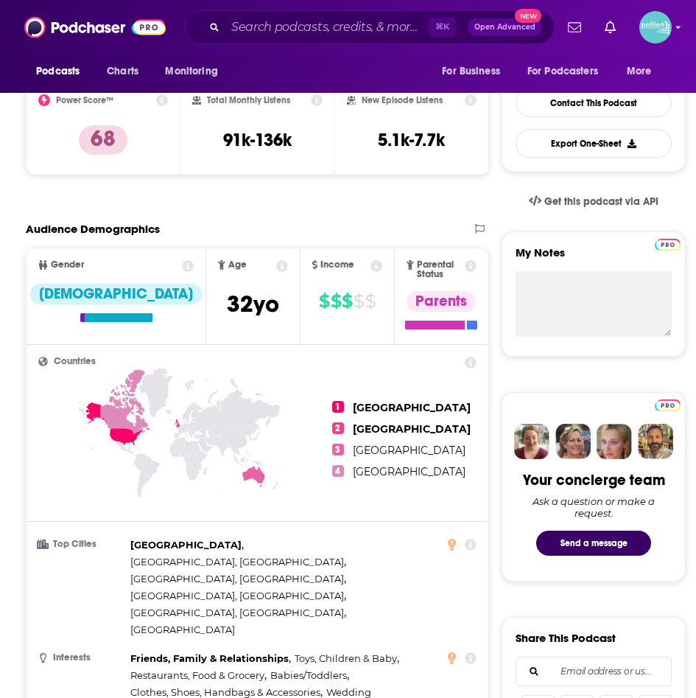
scroll to position [343, 0]
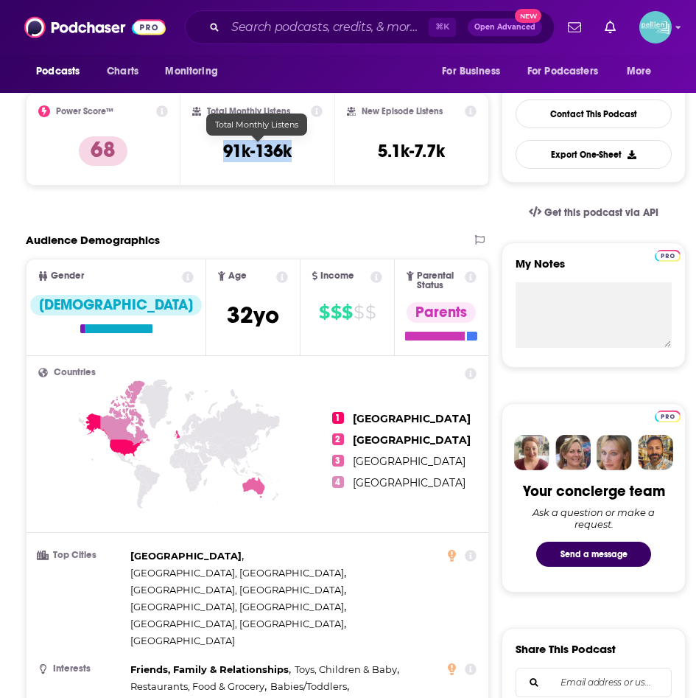
drag, startPoint x: 296, startPoint y: 152, endPoint x: 227, endPoint y: 148, distance: 69.4
click at [227, 148] on div "Total Monthly Listens 91k-136k" at bounding box center [257, 139] width 131 height 68
copy h3 "91k-136k"
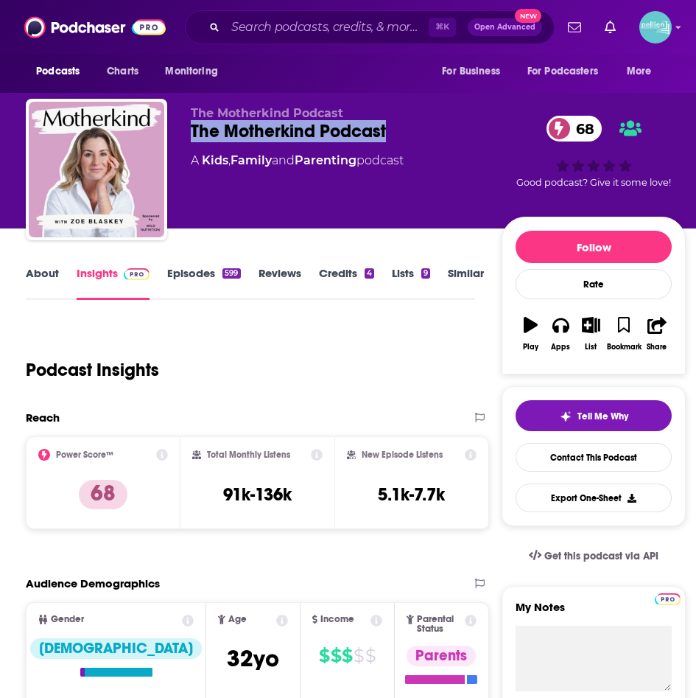
drag, startPoint x: 404, startPoint y: 122, endPoint x: 188, endPoint y: 127, distance: 216.0
click at [188, 127] on div "The Motherkind Podcast The Motherkind Podcast 68 A Kids , Family and Parenting …" at bounding box center [356, 172] width 660 height 147
copy h2 "The Motherkind Podcast"
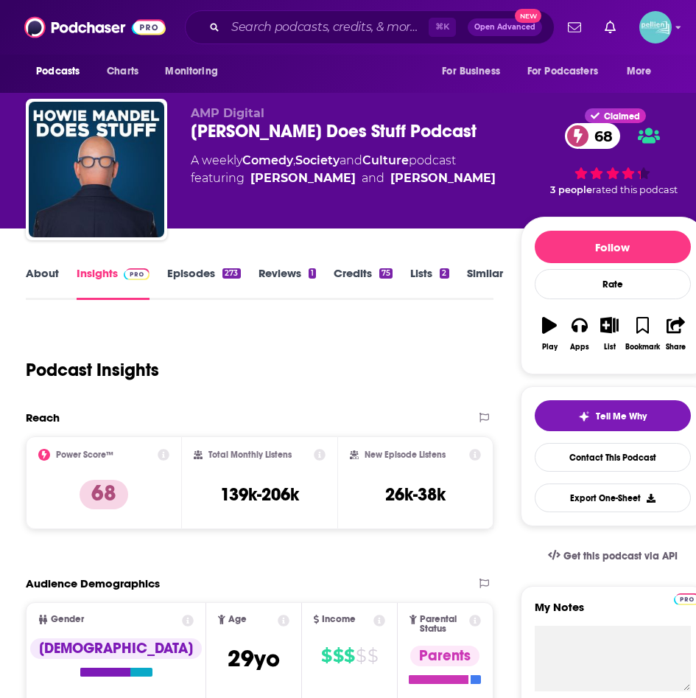
click at [28, 278] on link "About" at bounding box center [42, 283] width 33 height 34
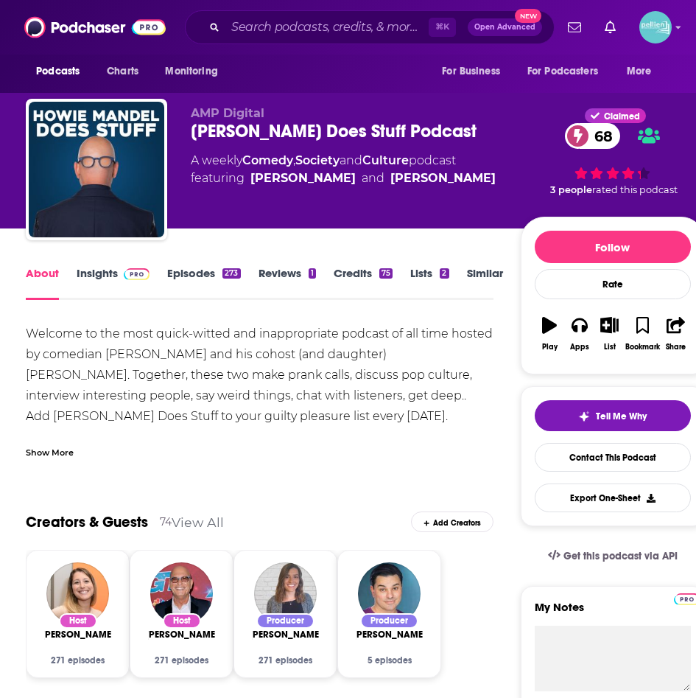
click at [41, 449] on div "Show More" at bounding box center [50, 451] width 48 height 14
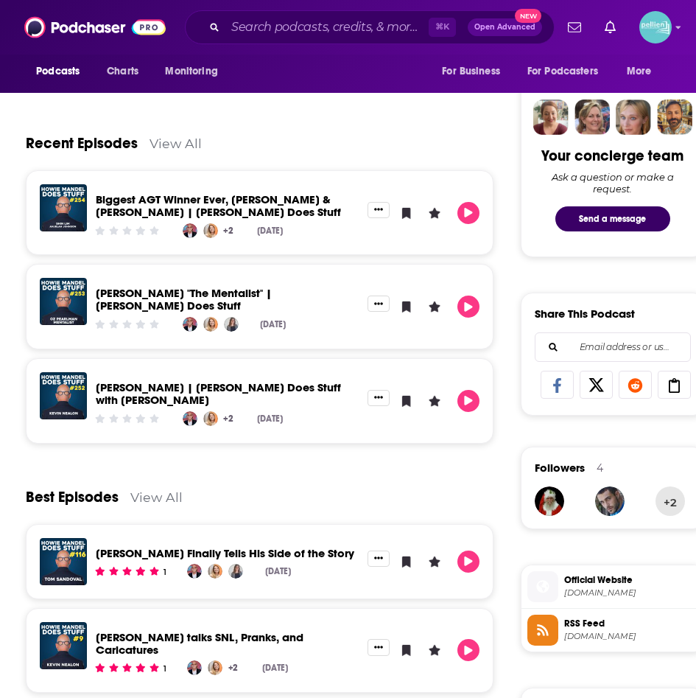
scroll to position [678, 0]
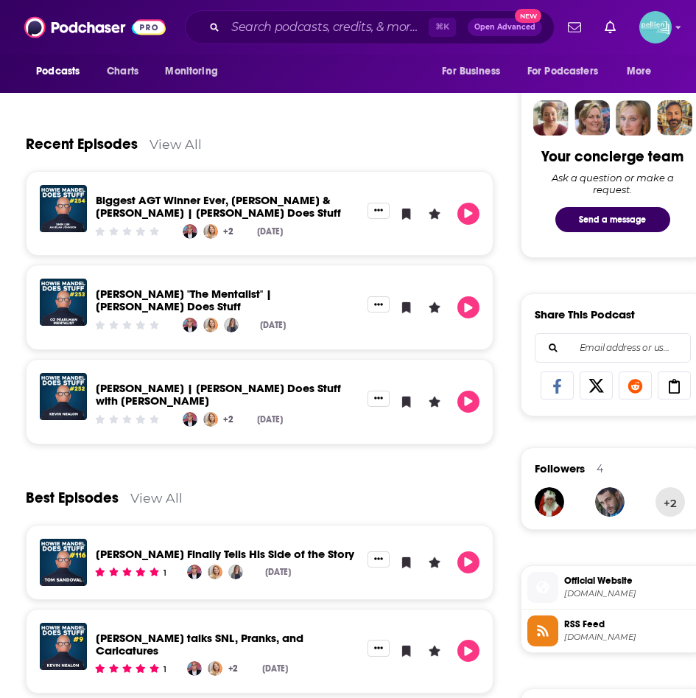
click at [176, 138] on link "View All" at bounding box center [176, 143] width 52 height 15
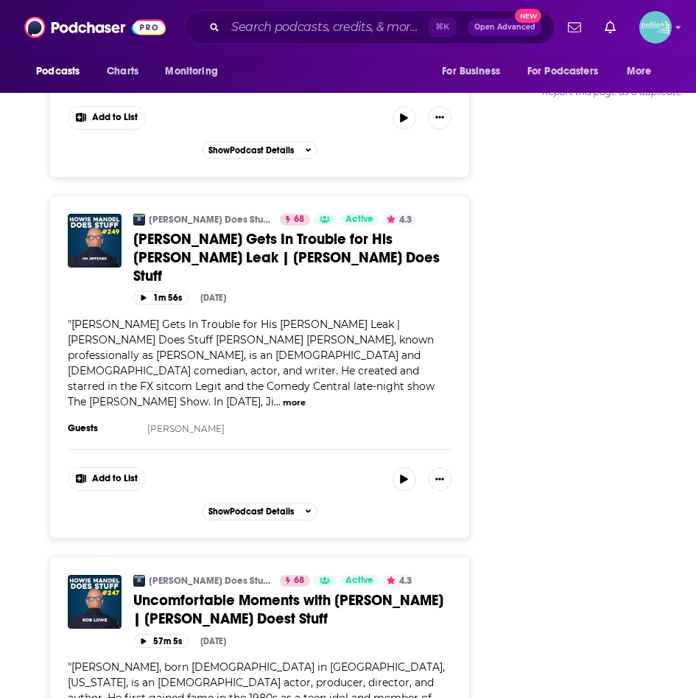
scroll to position [1905, 0]
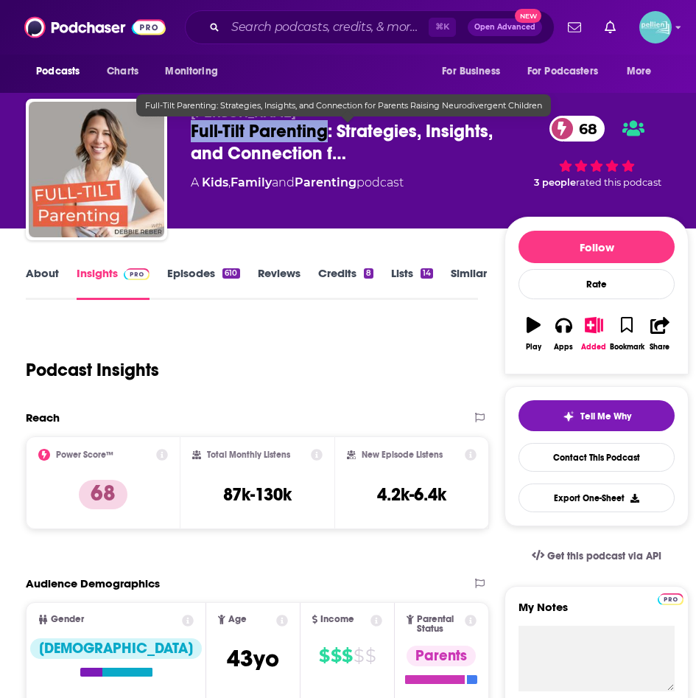
drag, startPoint x: 323, startPoint y: 133, endPoint x: 192, endPoint y: 136, distance: 131.9
click at [192, 136] on span "Full-Tilt Parenting: Strategies, Insights, and Connection f…" at bounding box center [348, 142] width 314 height 44
copy h2 "Full-Tilt Parenting"
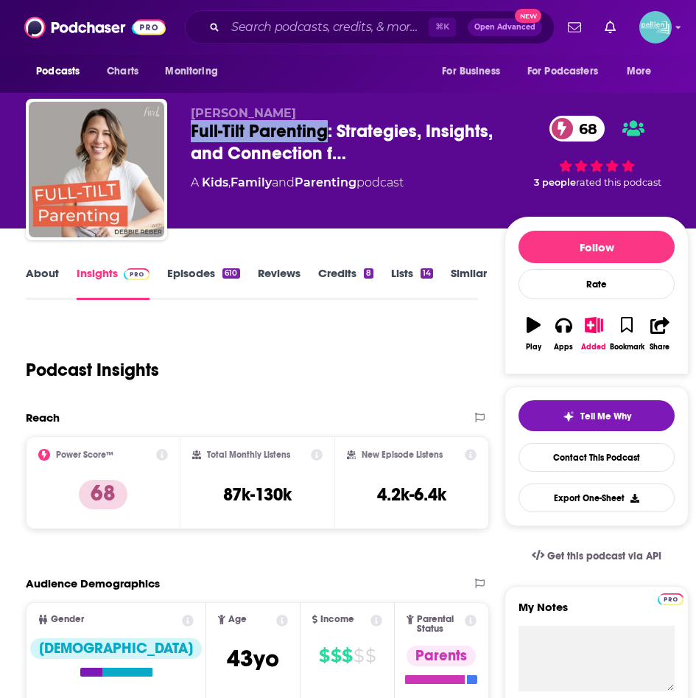
click at [32, 280] on link "About" at bounding box center [42, 283] width 33 height 34
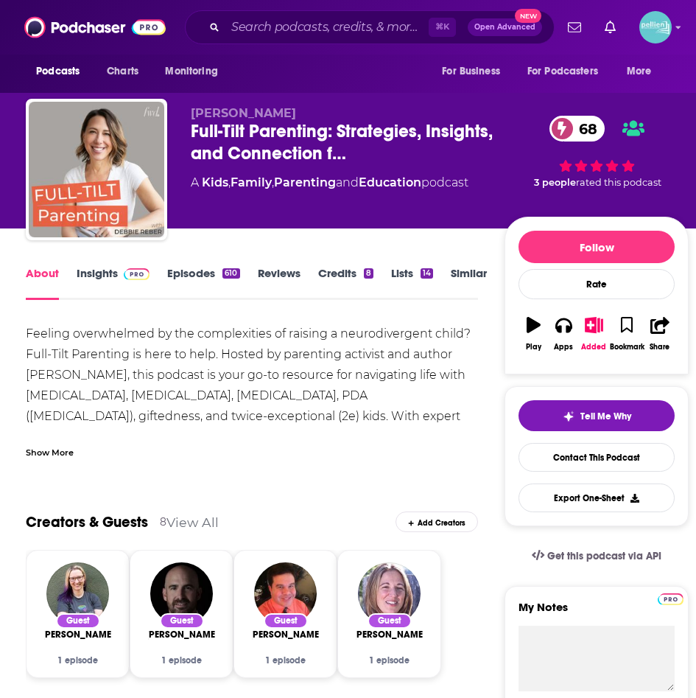
click at [57, 450] on div "Show More" at bounding box center [50, 451] width 48 height 14
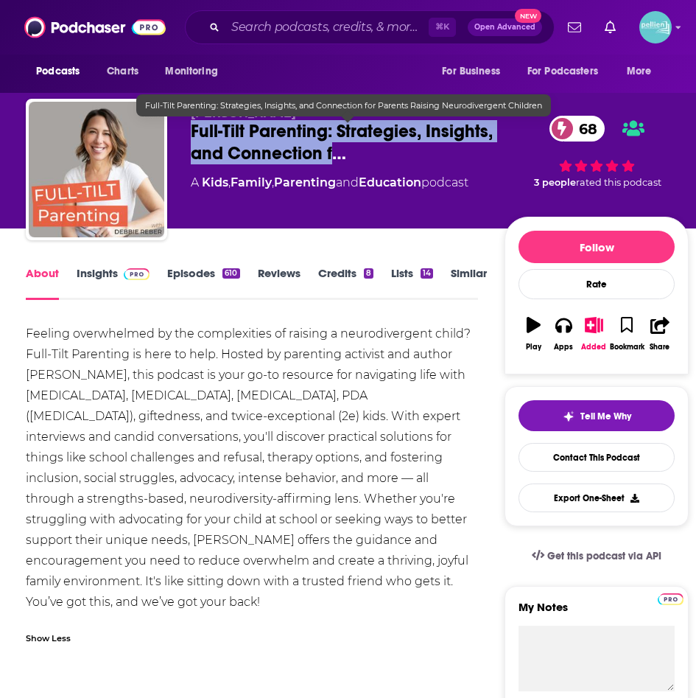
drag, startPoint x: 192, startPoint y: 130, endPoint x: 335, endPoint y: 153, distance: 145.5
click at [335, 153] on span "Full-Tilt Parenting: Strategies, Insights, and Connection f…" at bounding box center [348, 142] width 314 height 44
copy h1 "Full-Tilt Parenting: Strategies, Insights, and Connection f"
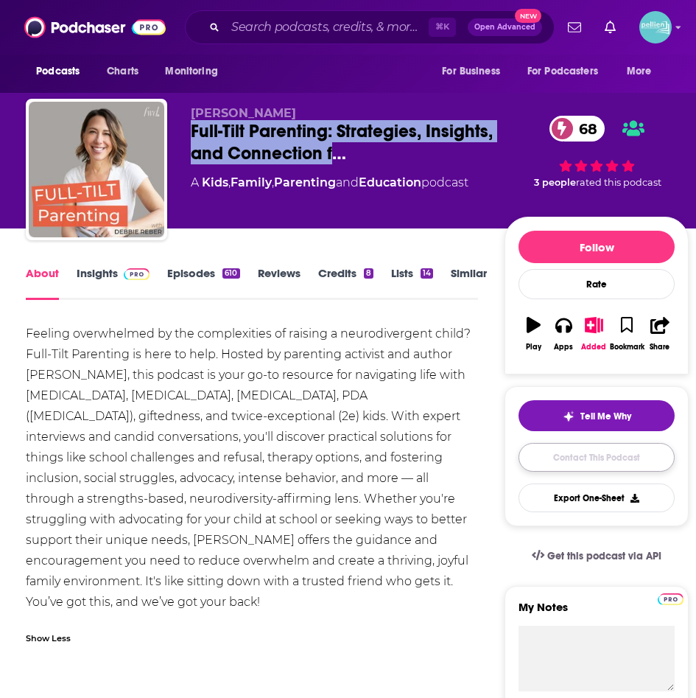
click at [576, 461] on link "Contact This Podcast" at bounding box center [597, 457] width 156 height 29
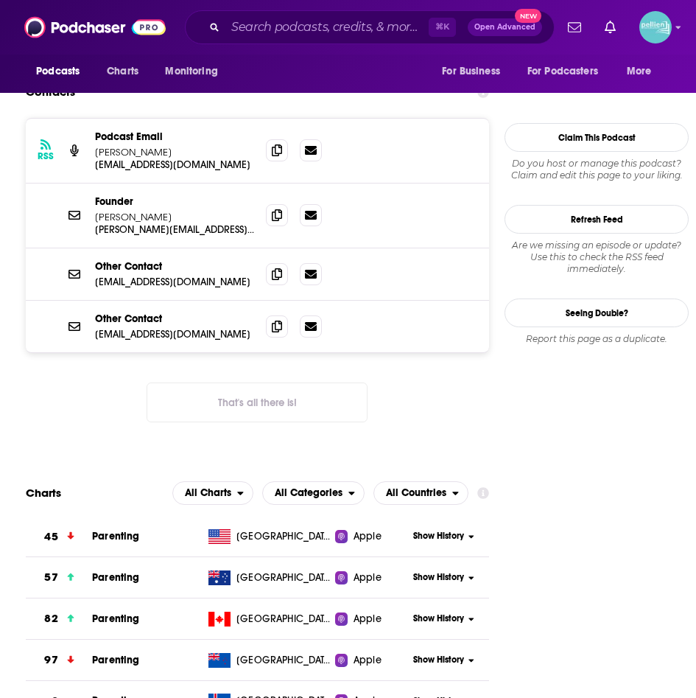
scroll to position [1404, 0]
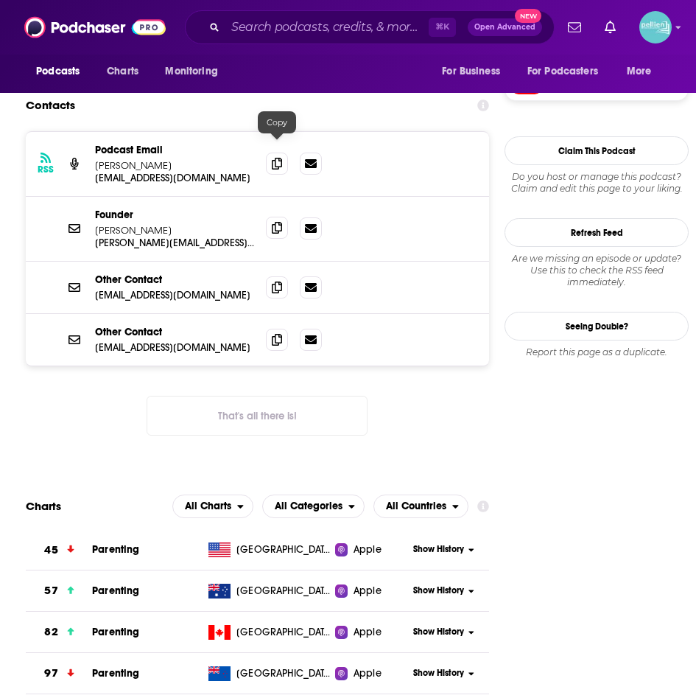
click at [280, 222] on icon at bounding box center [277, 228] width 10 height 12
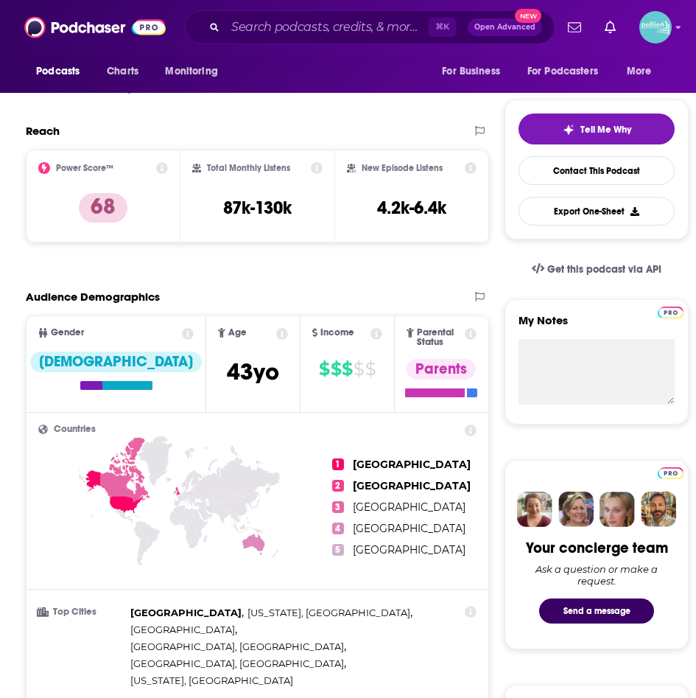
scroll to position [0, 0]
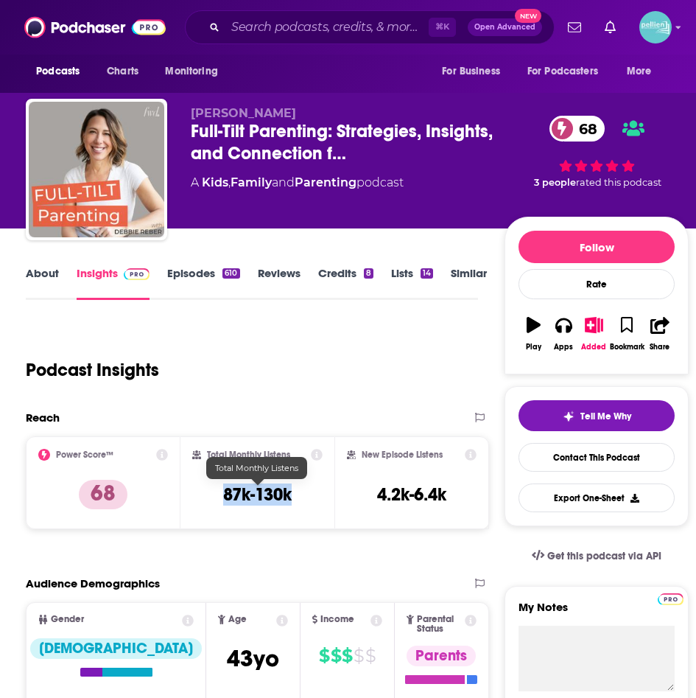
drag, startPoint x: 282, startPoint y: 490, endPoint x: 227, endPoint y: 491, distance: 55.3
click at [227, 491] on div "Total Monthly Listens 87k-130k" at bounding box center [257, 483] width 131 height 68
copy h3 "87k-130k"
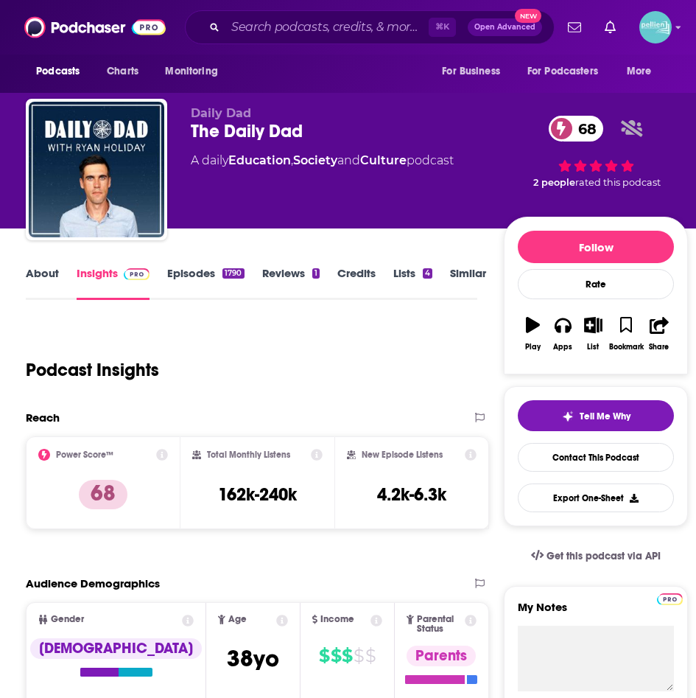
click at [31, 276] on link "About" at bounding box center [42, 283] width 33 height 34
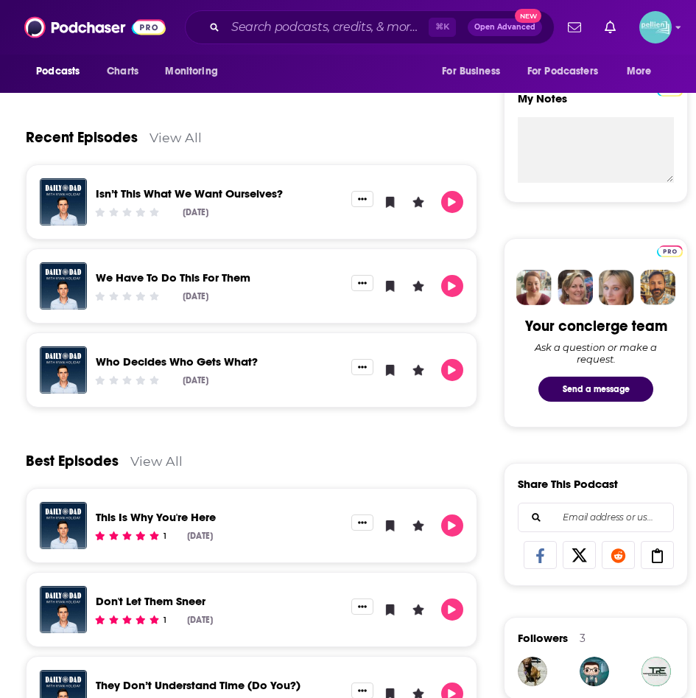
scroll to position [505, 0]
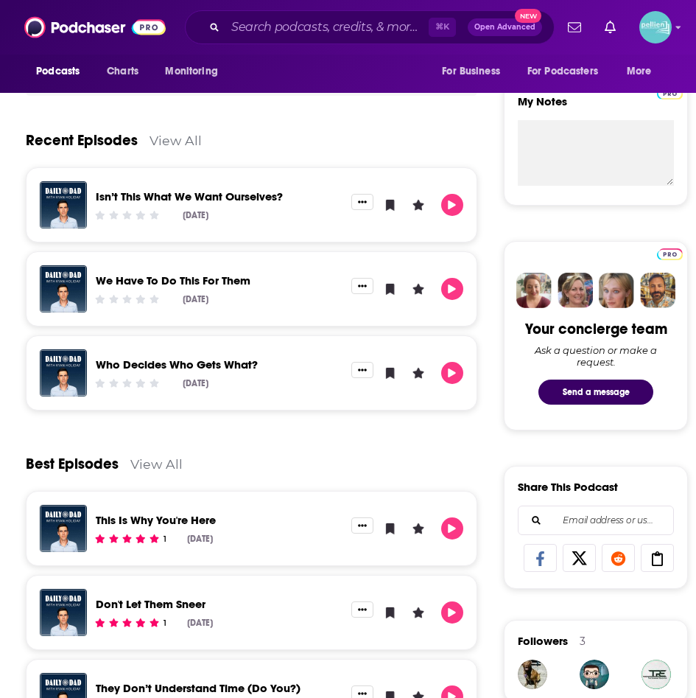
click at [192, 145] on link "View All" at bounding box center [176, 140] width 52 height 15
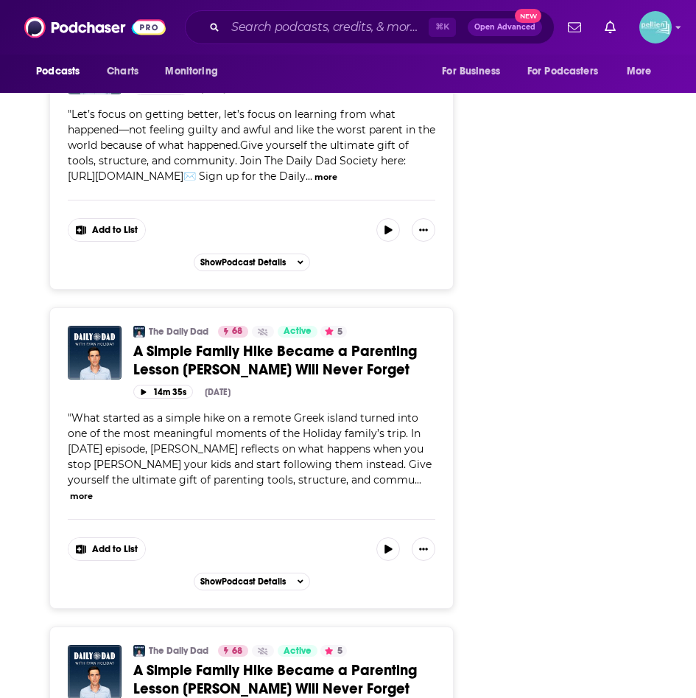
scroll to position [6842, 0]
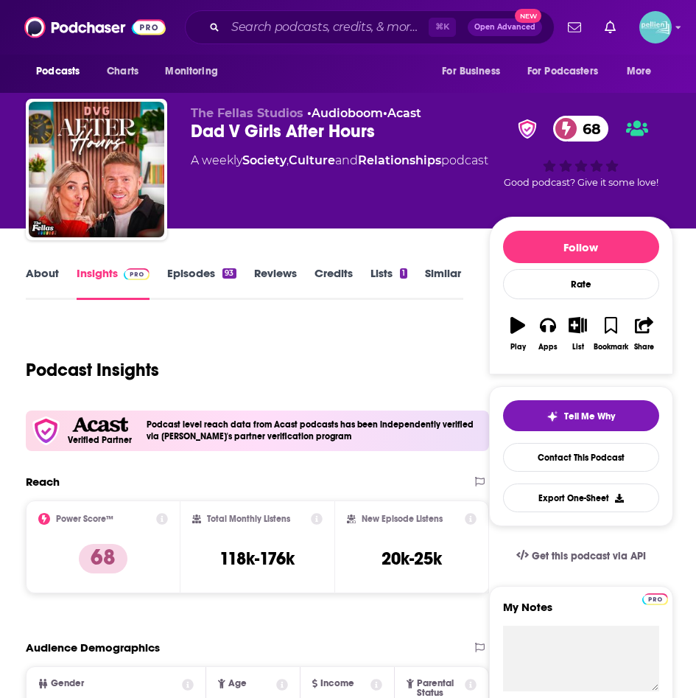
click at [48, 295] on link "About" at bounding box center [42, 283] width 33 height 34
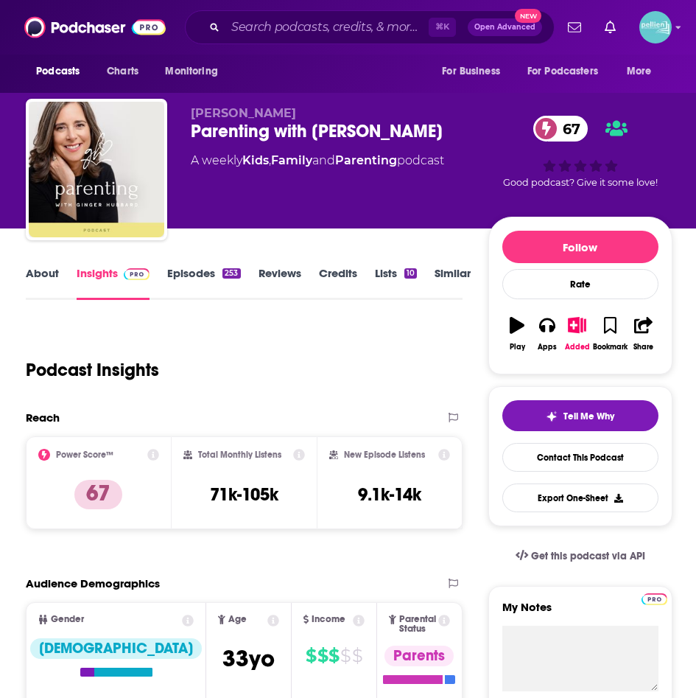
drag, startPoint x: 449, startPoint y: 127, endPoint x: 192, endPoint y: 128, distance: 257.9
click at [192, 128] on div "Parenting with Ginger Hubbard 67" at bounding box center [340, 131] width 298 height 22
copy h2 "Parenting with Ginger Hubbard"
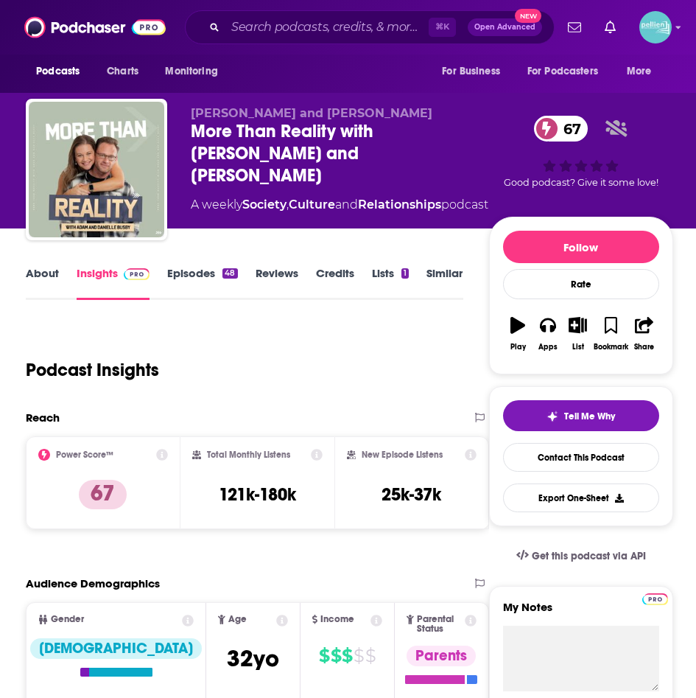
click at [29, 281] on link "About" at bounding box center [42, 283] width 33 height 34
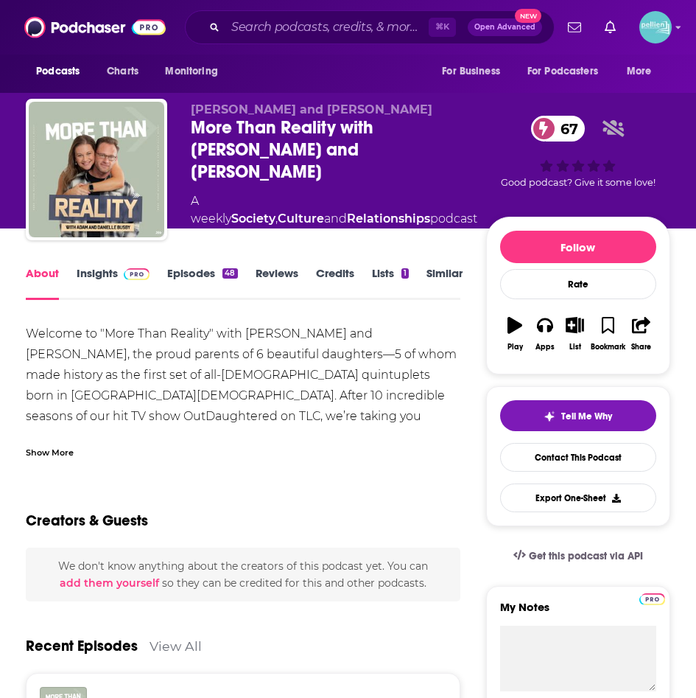
click at [55, 449] on div "Show More" at bounding box center [50, 451] width 48 height 14
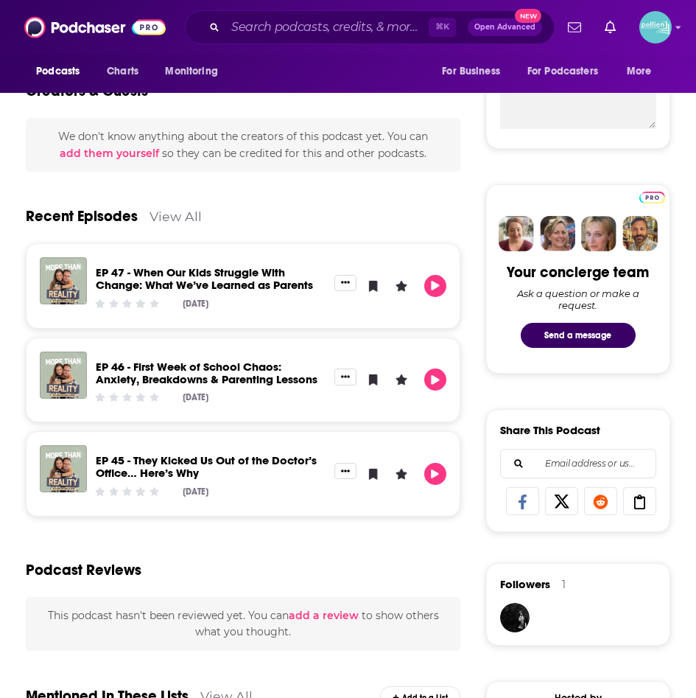
scroll to position [553, 0]
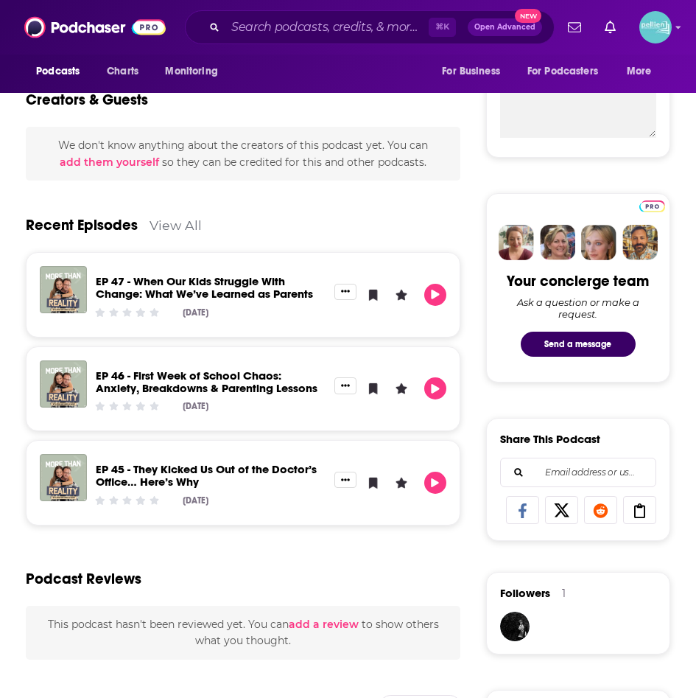
click at [167, 222] on link "View All" at bounding box center [176, 224] width 52 height 15
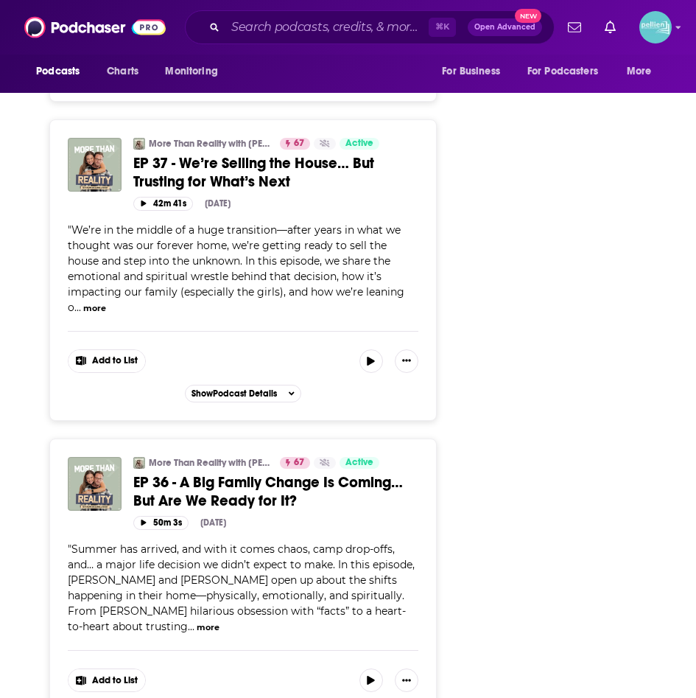
scroll to position [3562, 0]
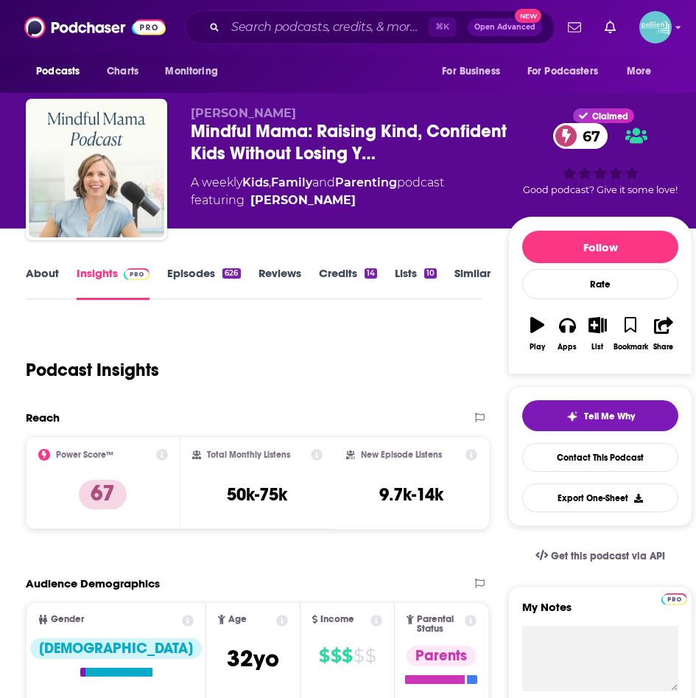
click at [43, 288] on link "About" at bounding box center [42, 283] width 33 height 34
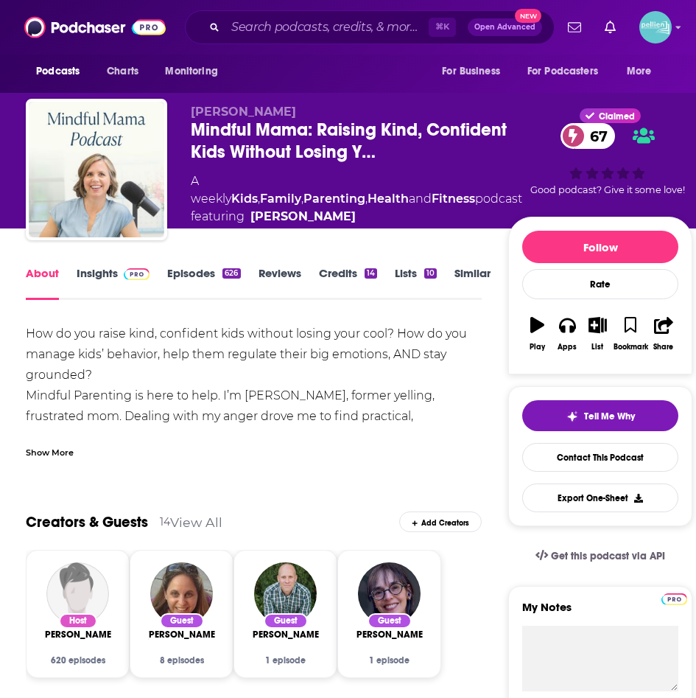
click at [47, 453] on div "Show More" at bounding box center [50, 451] width 48 height 14
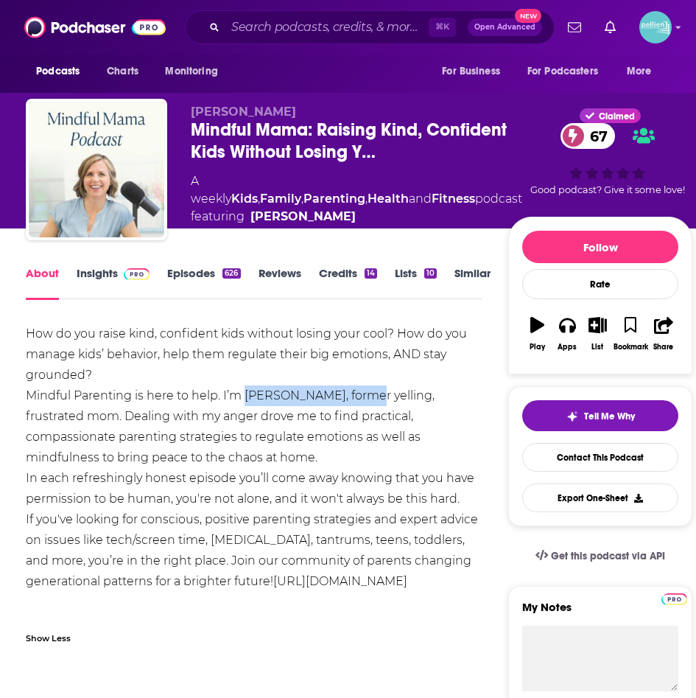
drag, startPoint x: 365, startPoint y: 396, endPoint x: 245, endPoint y: 402, distance: 120.2
click at [245, 402] on div "How do you raise kind, confident kids without losing your cool? How do you mana…" at bounding box center [254, 457] width 456 height 268
copy div "Hunter Clarke-Fields"
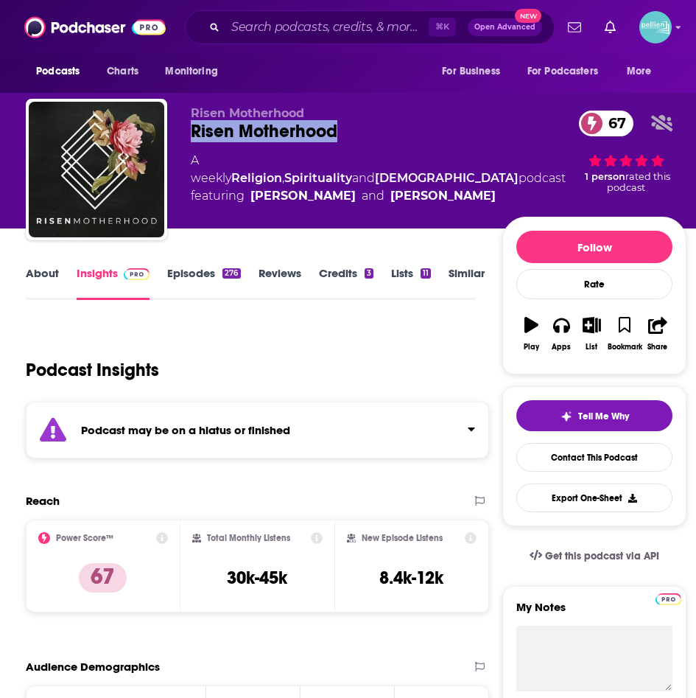
drag, startPoint x: 351, startPoint y: 127, endPoint x: 195, endPoint y: 133, distance: 156.3
click at [195, 133] on div "Risen Motherhood 67" at bounding box center [378, 131] width 375 height 22
copy h2 "Risen Motherhood"
click at [42, 273] on link "About" at bounding box center [42, 283] width 33 height 34
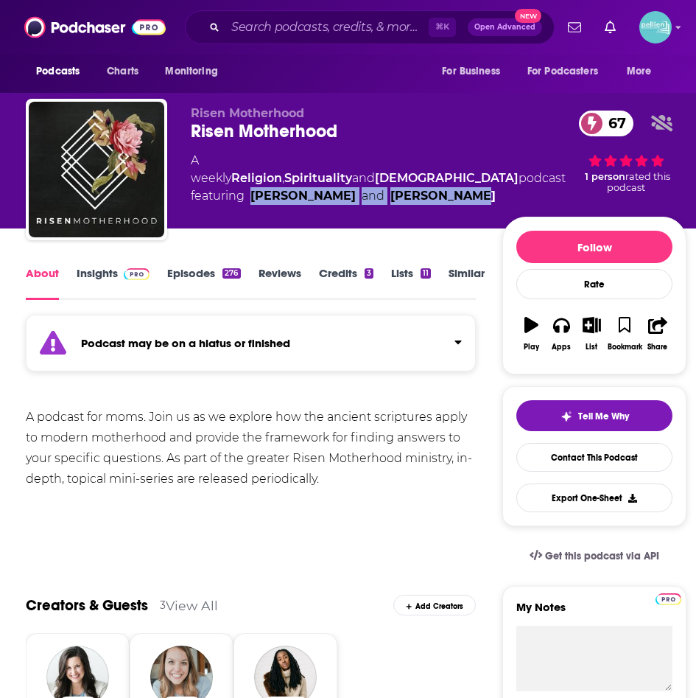
drag, startPoint x: 452, startPoint y: 189, endPoint x: 248, endPoint y: 203, distance: 203.8
click at [248, 203] on span "featuring Emily Jensen and Laura Wifler" at bounding box center [378, 196] width 375 height 18
copy span "Emily Jensen and Laura Wifler"
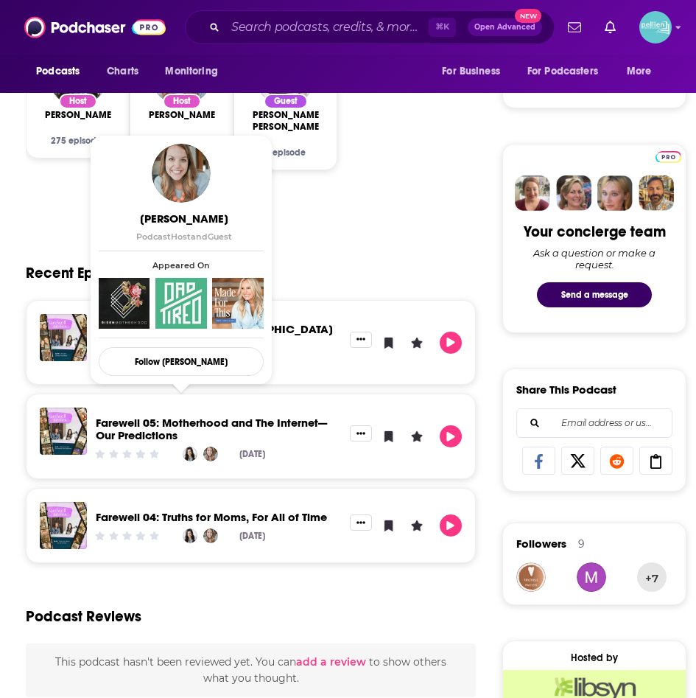
scroll to position [605, 0]
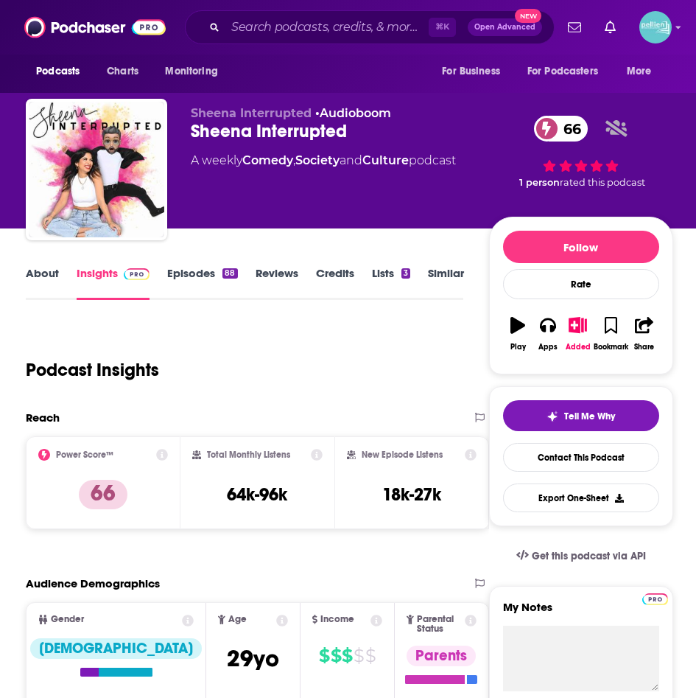
click at [42, 279] on link "About" at bounding box center [42, 283] width 33 height 34
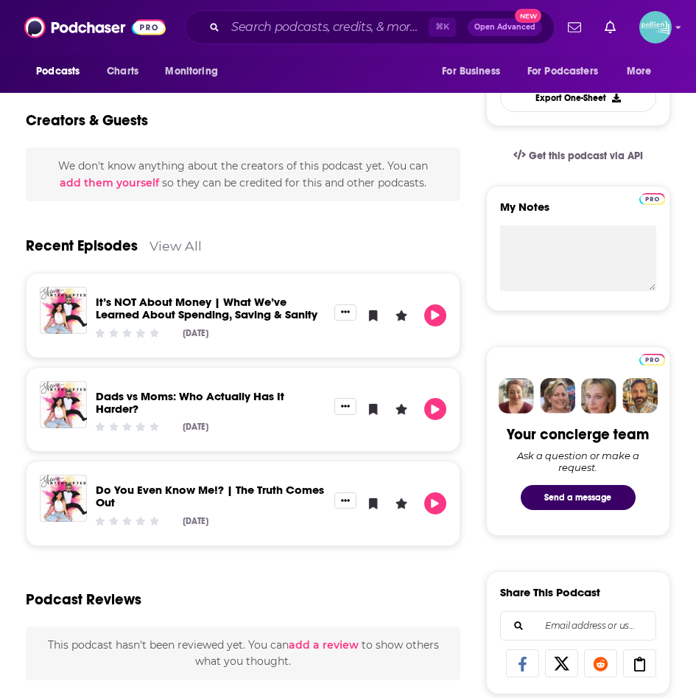
scroll to position [395, 0]
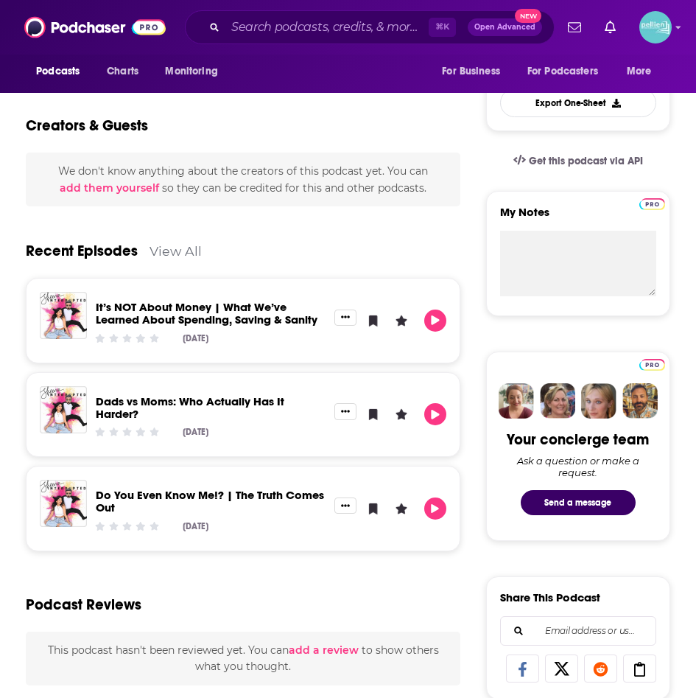
click at [171, 253] on link "View All" at bounding box center [176, 250] width 52 height 15
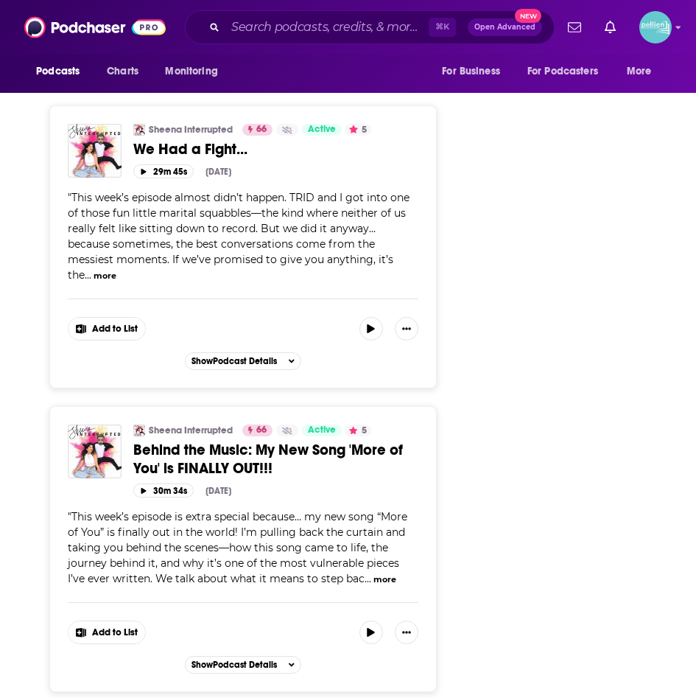
scroll to position [4104, 0]
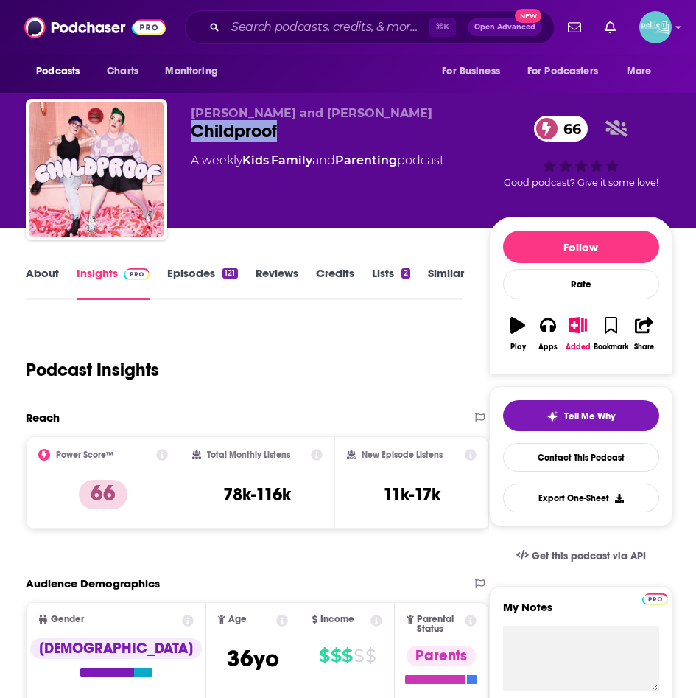
drag, startPoint x: 298, startPoint y: 128, endPoint x: 192, endPoint y: 129, distance: 105.4
click at [192, 129] on div "Childproof 66" at bounding box center [340, 131] width 298 height 22
copy h2 "Childproof"
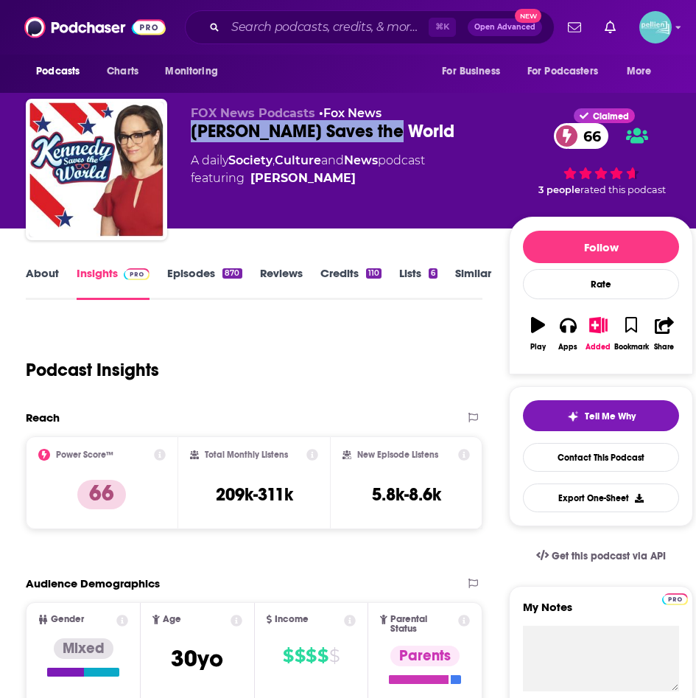
drag, startPoint x: 400, startPoint y: 130, endPoint x: 183, endPoint y: 138, distance: 217.5
click at [183, 138] on div "FOX News Podcasts • Fox News [PERSON_NAME] Saves the World 66 A daily Society ,…" at bounding box center [360, 172] width 668 height 147
copy h2 "[PERSON_NAME] Saves the World"
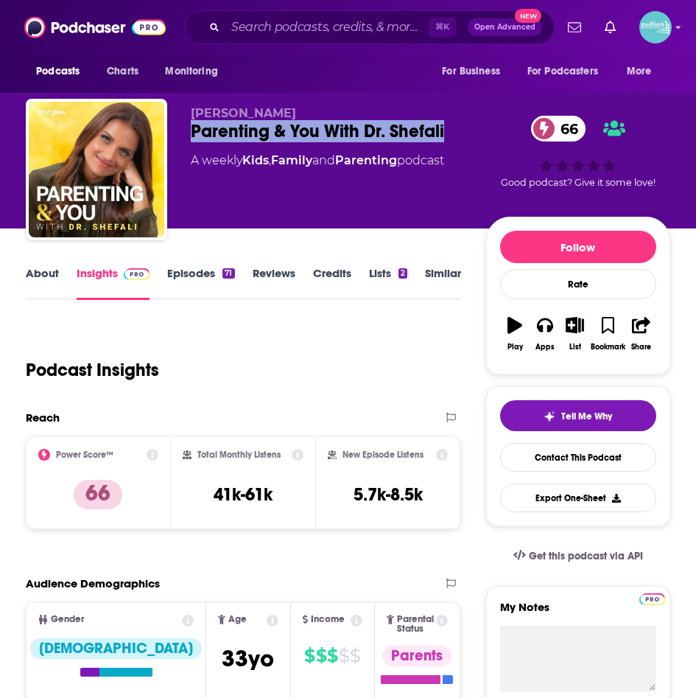
drag, startPoint x: 459, startPoint y: 135, endPoint x: 191, endPoint y: 134, distance: 268.2
click at [191, 134] on div "Parenting & You With Dr. Shefali 66" at bounding box center [338, 131] width 295 height 22
copy h2 "Parenting & You With Dr. Shefali"
click at [35, 273] on link "About" at bounding box center [42, 283] width 33 height 34
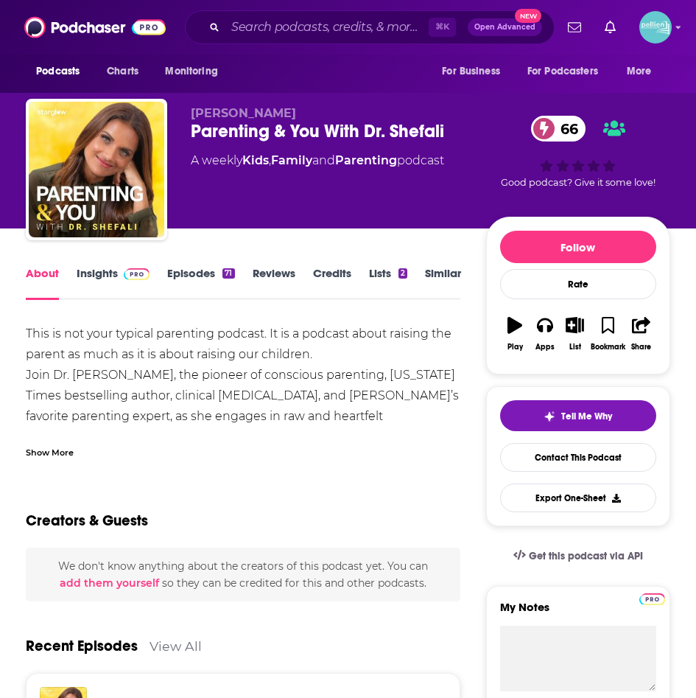
click at [45, 456] on div "Show More" at bounding box center [50, 451] width 48 height 14
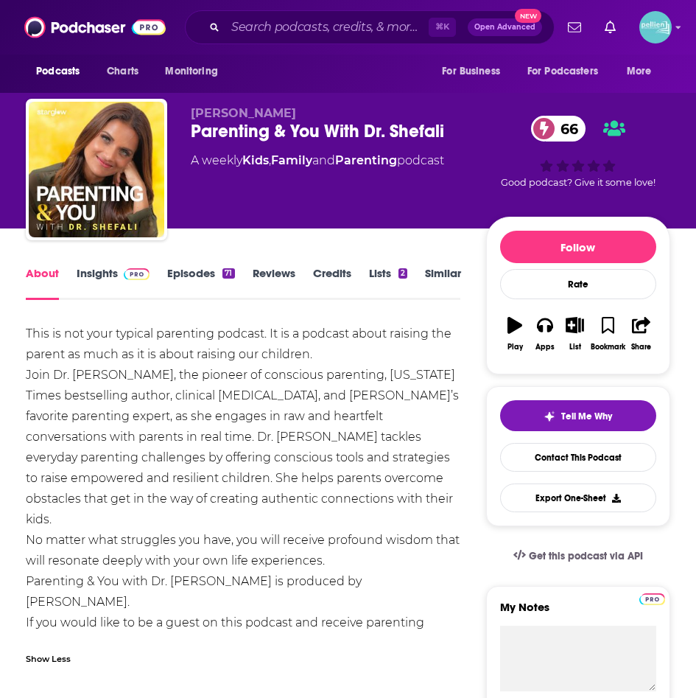
drag, startPoint x: 464, startPoint y: 124, endPoint x: 192, endPoint y: 133, distance: 272.8
click at [192, 133] on div "Parenting & You With Dr. Shefali 66" at bounding box center [338, 131] width 295 height 22
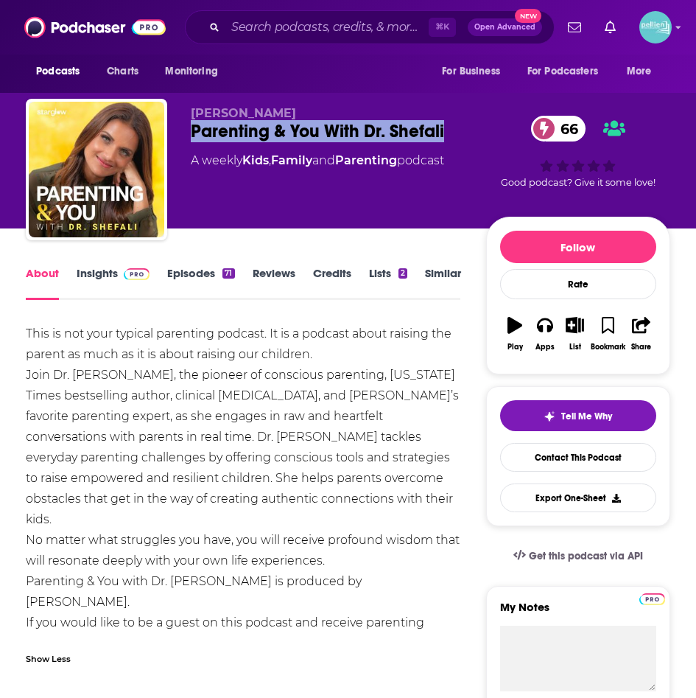
drag, startPoint x: 453, startPoint y: 126, endPoint x: 192, endPoint y: 139, distance: 261.1
click at [192, 139] on div "Parenting & You With Dr. Shefali 66" at bounding box center [338, 131] width 295 height 22
copy h1 "Parenting & You With Dr. Shefali"
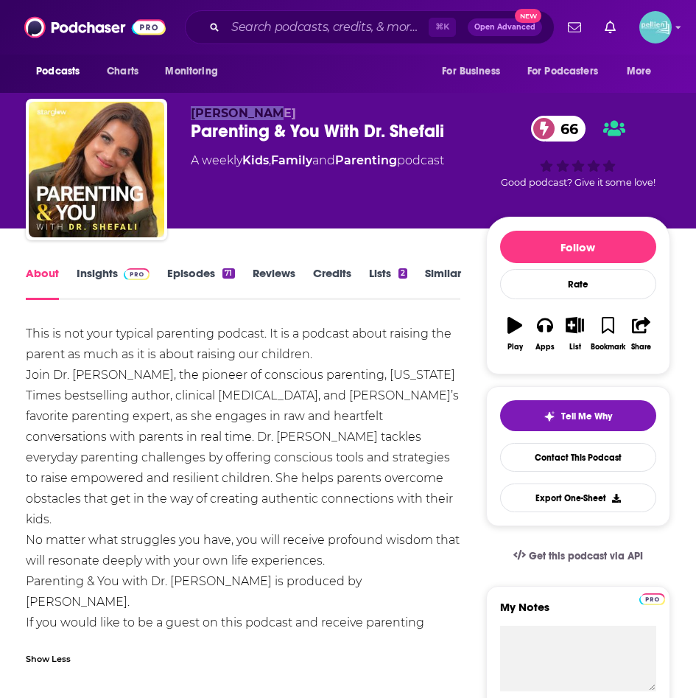
drag, startPoint x: 189, startPoint y: 108, endPoint x: 277, endPoint y: 111, distance: 88.5
click at [277, 111] on div "Maia Wisdom Parenting & You With Dr. Shefali 66 A weekly Kids , Family and Pare…" at bounding box center [348, 172] width 645 height 147
click at [101, 277] on link "Insights" at bounding box center [113, 283] width 73 height 34
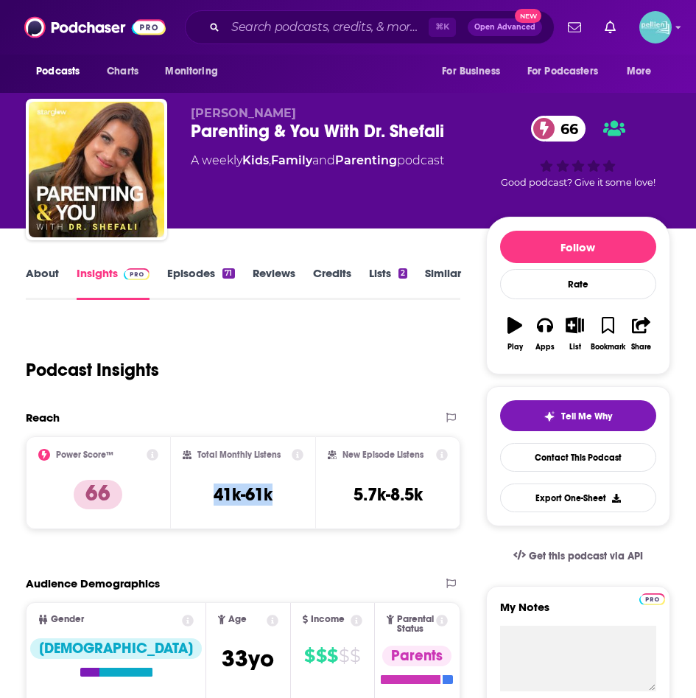
drag, startPoint x: 283, startPoint y: 498, endPoint x: 210, endPoint y: 499, distance: 72.9
click at [210, 499] on div "Total Monthly Listens 41k-61k" at bounding box center [244, 483] width 122 height 68
copy h3 "41k-61k"
click at [547, 456] on link "Contact This Podcast" at bounding box center [578, 457] width 156 height 29
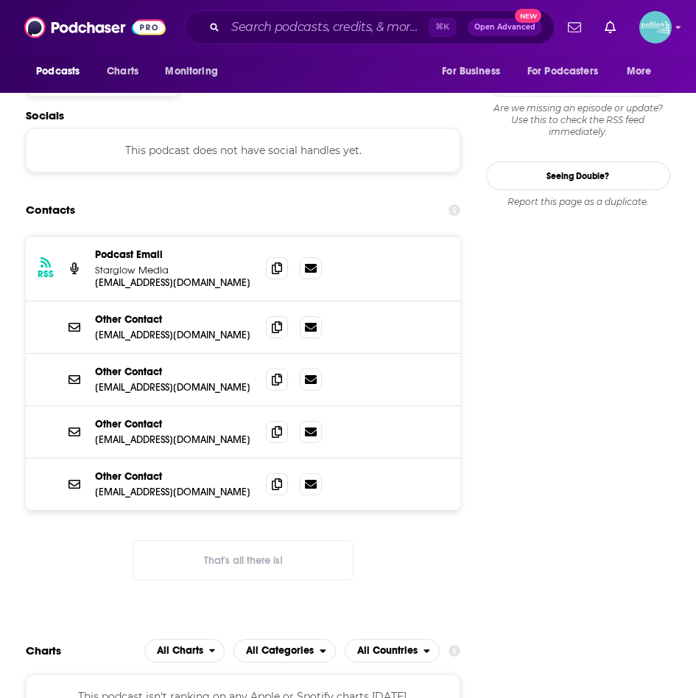
scroll to position [1259, 0]
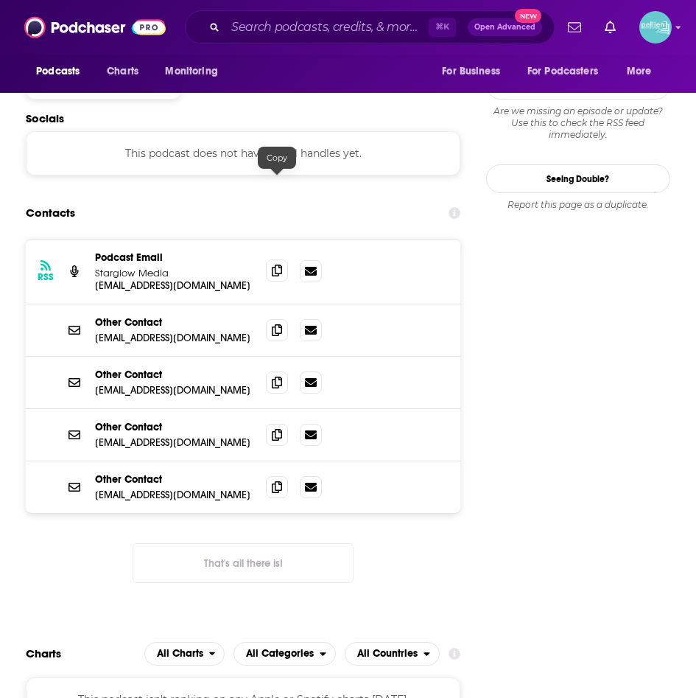
click at [276, 265] on icon at bounding box center [277, 271] width 10 height 12
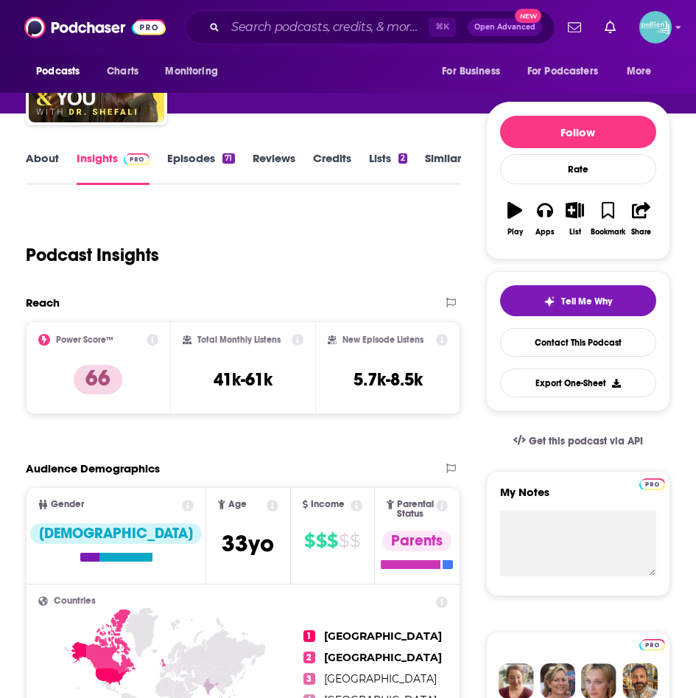
scroll to position [0, 0]
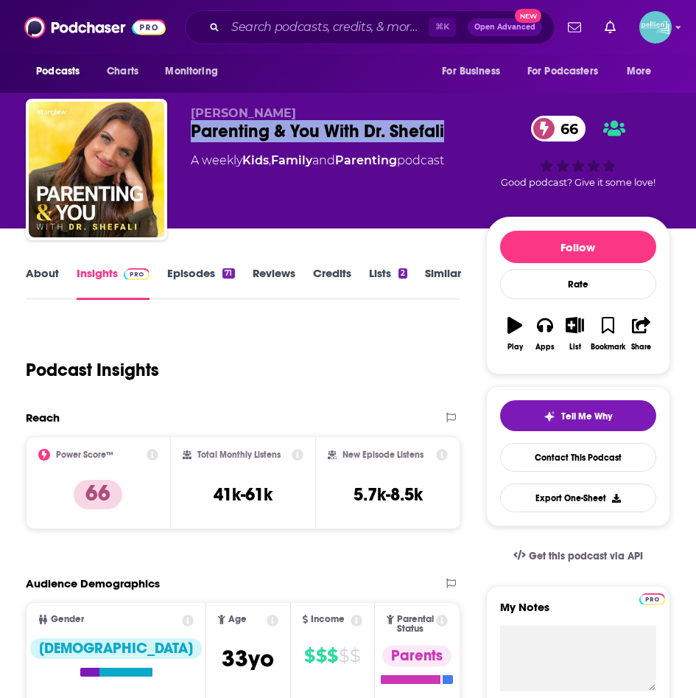
drag, startPoint x: 463, startPoint y: 131, endPoint x: 192, endPoint y: 141, distance: 270.6
click at [192, 141] on div "Parenting & You With Dr. Shefali 66" at bounding box center [338, 131] width 295 height 22
copy h2 "Parenting & You With Dr. Shefali"
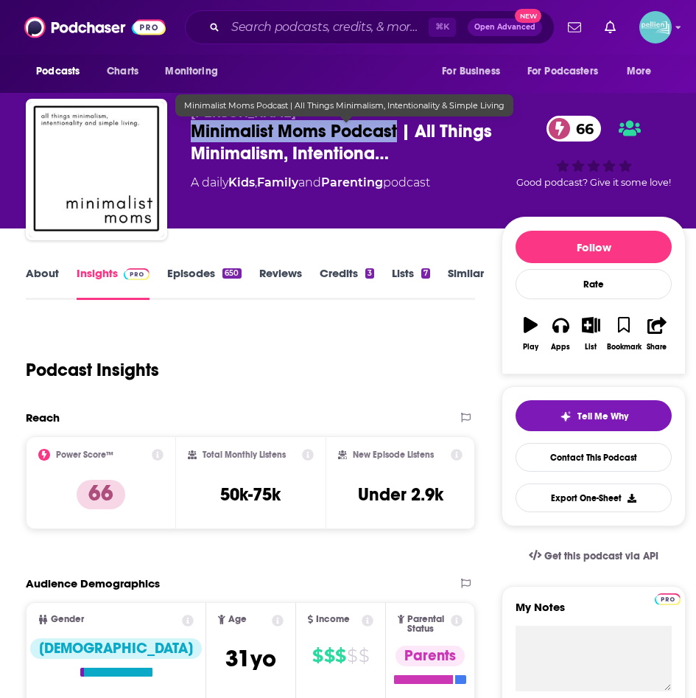
drag, startPoint x: 397, startPoint y: 128, endPoint x: 191, endPoint y: 134, distance: 206.4
click at [191, 134] on span "Minimalist Moms Podcast | All Things Minimalism, Intentiona…" at bounding box center [346, 142] width 311 height 44
copy h2 "Minimalist Moms Podcast"
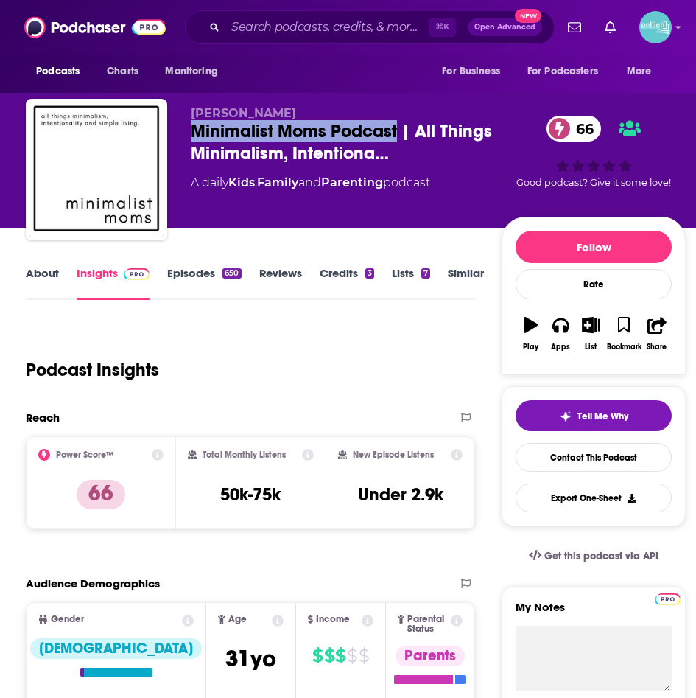
click at [47, 275] on link "About" at bounding box center [42, 283] width 33 height 34
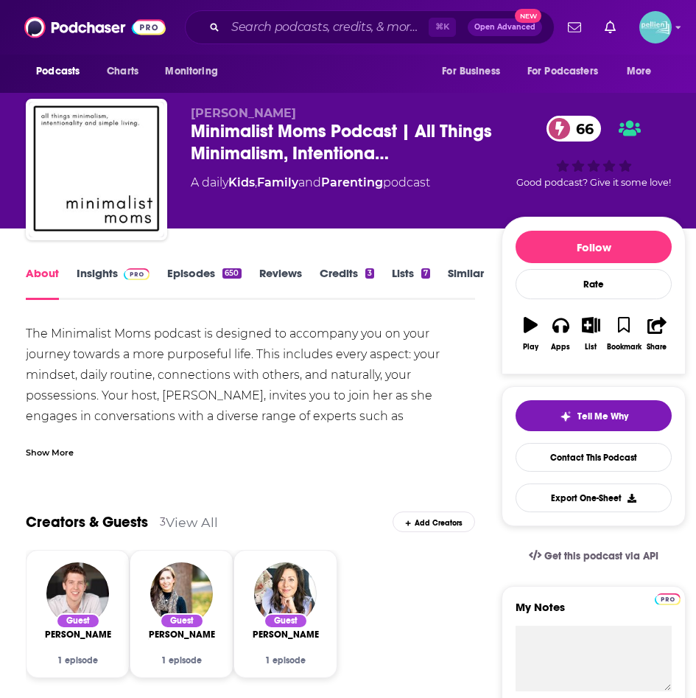
click at [62, 449] on div "Show More" at bounding box center [50, 451] width 48 height 14
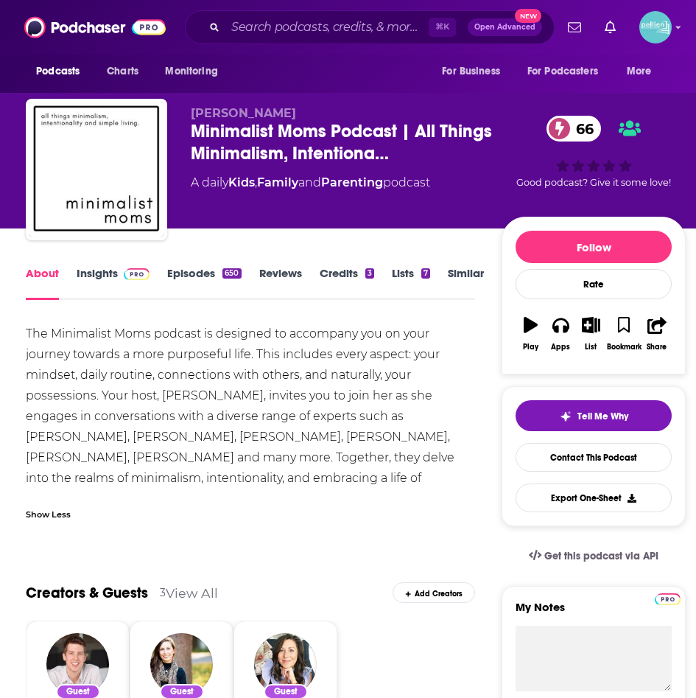
click at [107, 273] on link "Insights" at bounding box center [113, 283] width 73 height 34
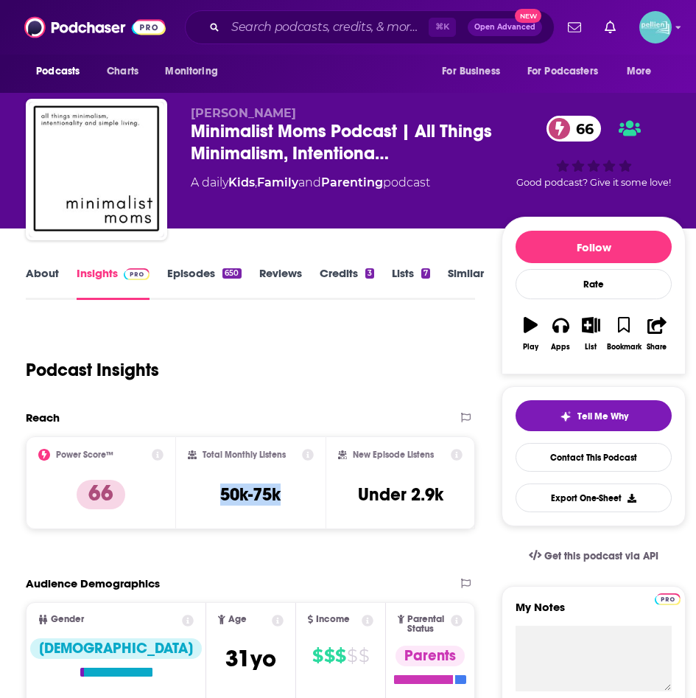
drag, startPoint x: 211, startPoint y: 491, endPoint x: 202, endPoint y: 491, distance: 8.8
click at [202, 491] on div "Total Monthly Listens 50k-75k" at bounding box center [251, 483] width 126 height 68
copy h3 "50k-75k"
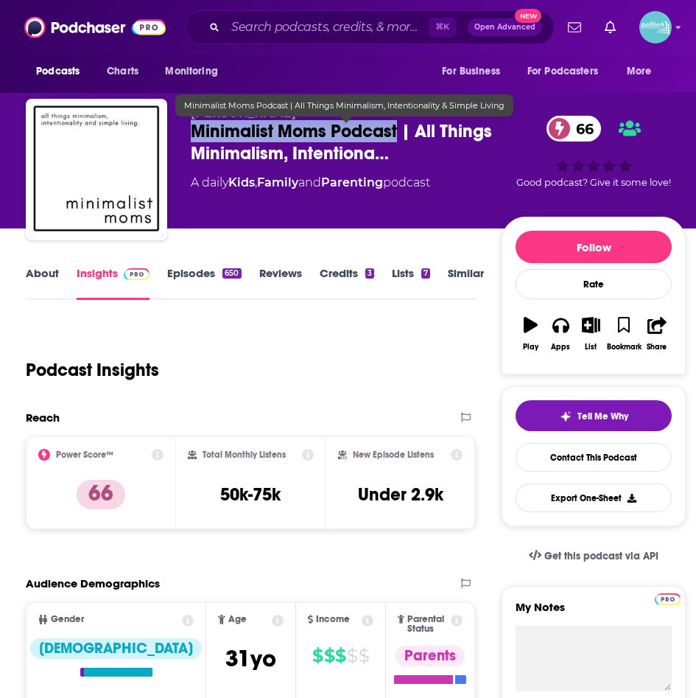
drag, startPoint x: 186, startPoint y: 130, endPoint x: 396, endPoint y: 133, distance: 209.3
click at [396, 133] on div "Diane Boden Minimalist Moms Podcast | All Things Minimalism, Intentiona… 66 A d…" at bounding box center [356, 172] width 660 height 147
copy h2 "Minimalist Moms Podcast"
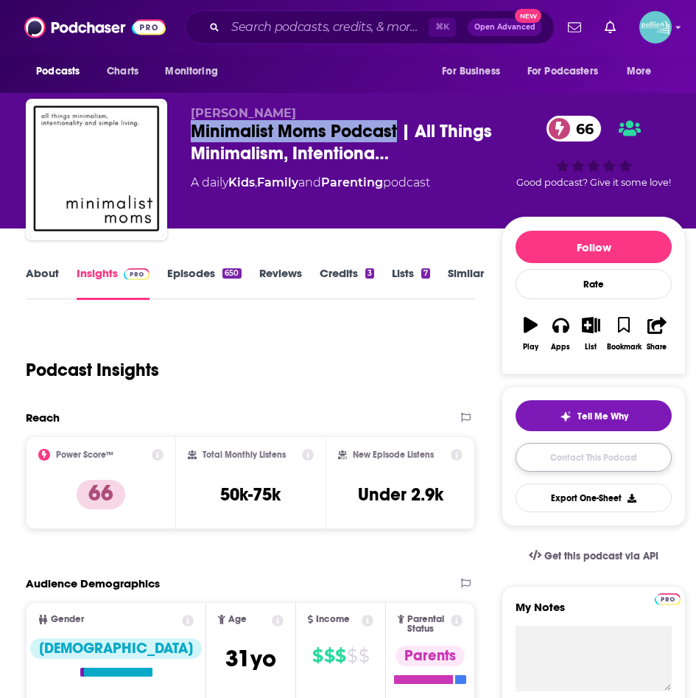
click at [533, 443] on link "Contact This Podcast" at bounding box center [594, 457] width 156 height 29
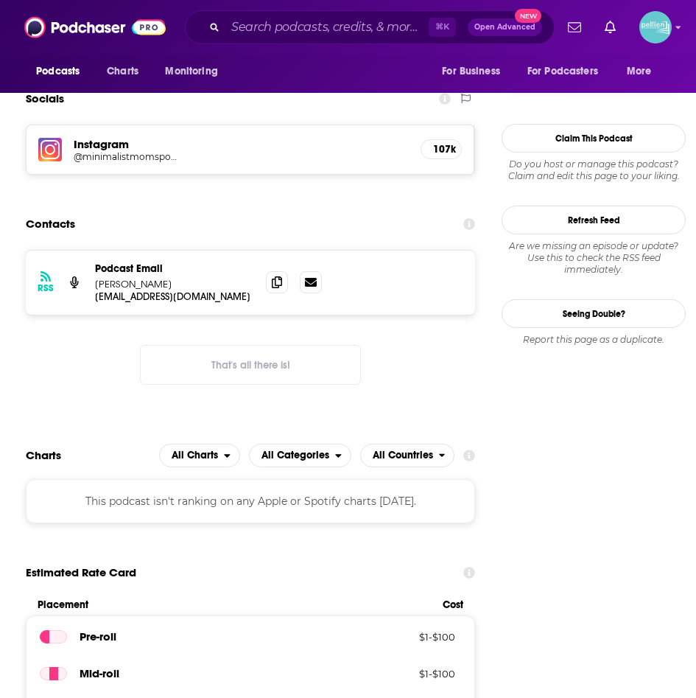
scroll to position [1272, 0]
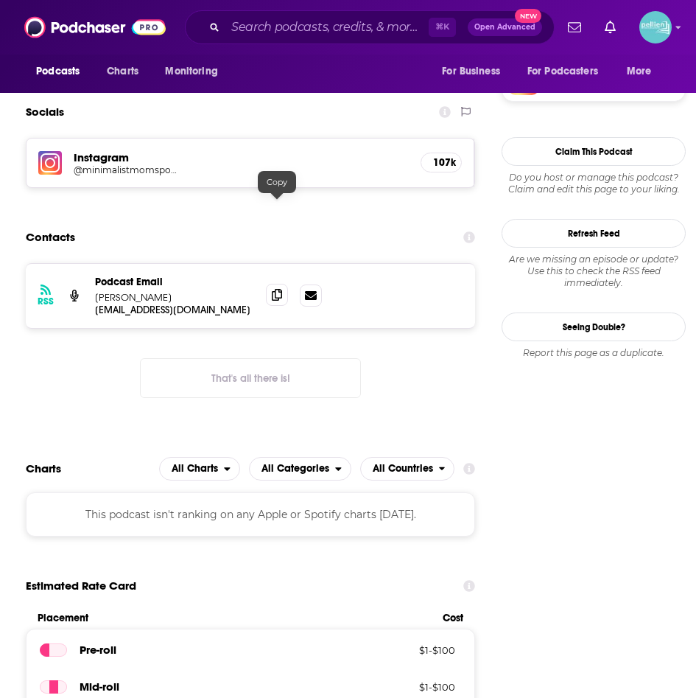
click at [270, 284] on span at bounding box center [277, 295] width 22 height 22
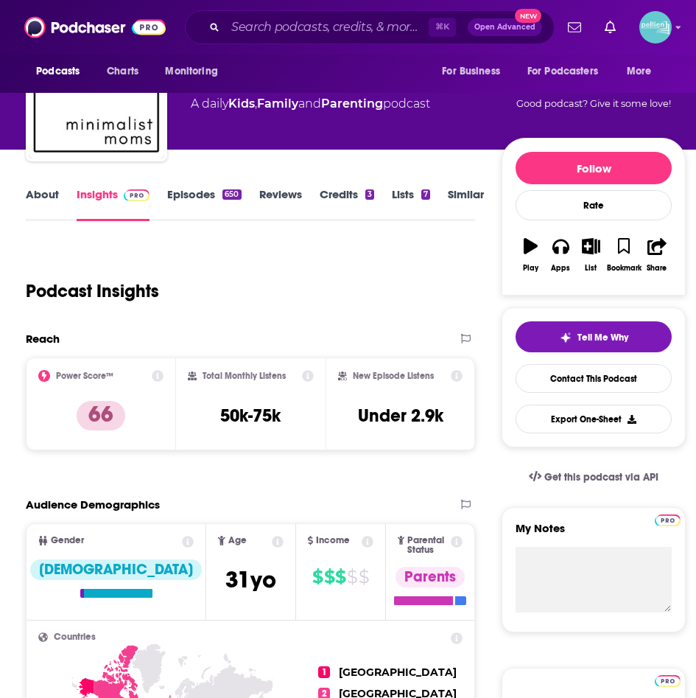
scroll to position [0, 0]
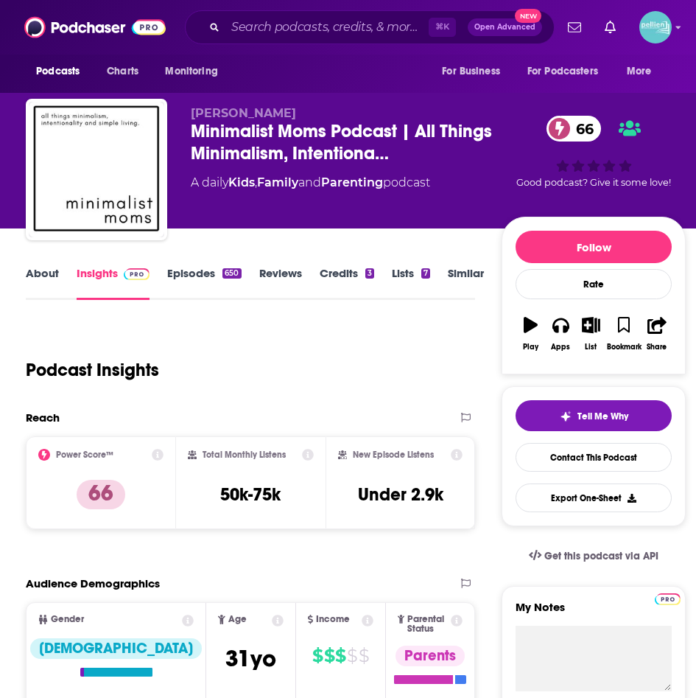
click at [39, 281] on link "About" at bounding box center [42, 283] width 33 height 34
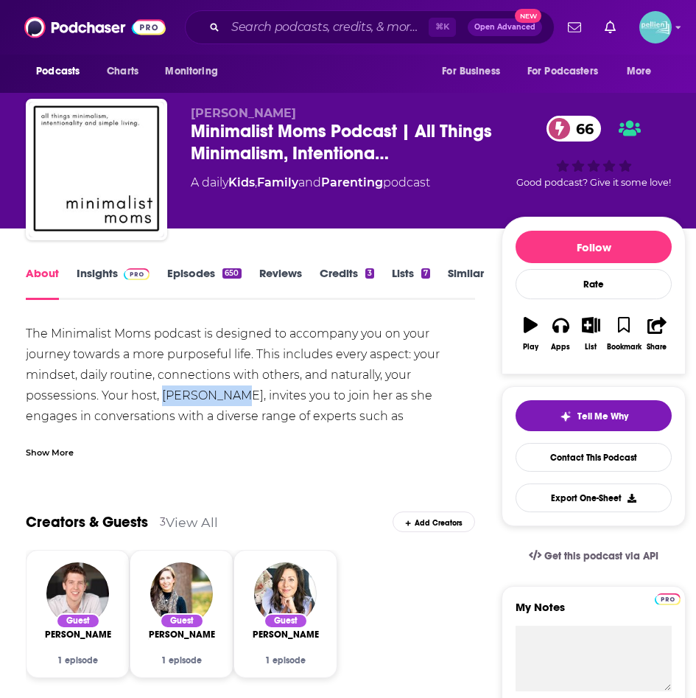
copy div "Diane Boden"
drag, startPoint x: 102, startPoint y: 394, endPoint x: 29, endPoint y: 398, distance: 73.0
click at [29, 398] on div "The Minimalist Moms podcast is designed to accompany you on your journey toward…" at bounding box center [250, 416] width 449 height 186
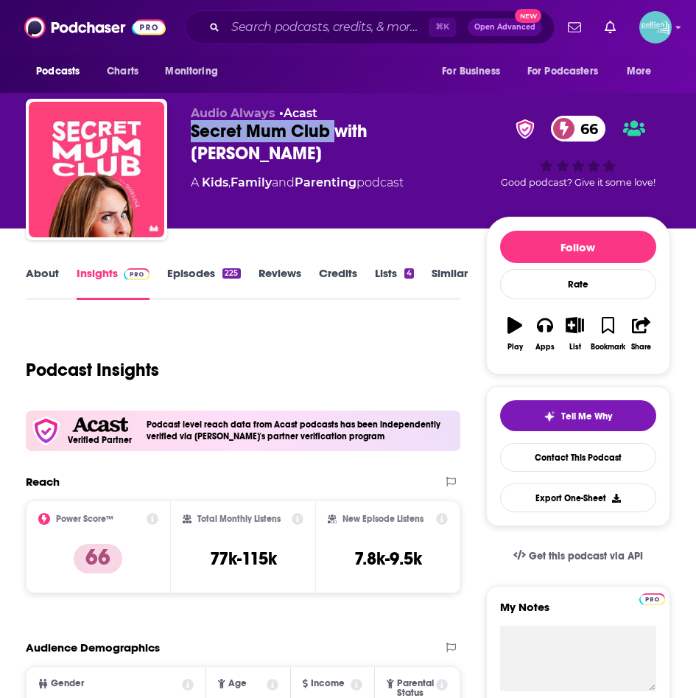
drag, startPoint x: 333, startPoint y: 128, endPoint x: 189, endPoint y: 139, distance: 144.1
click at [189, 139] on div "Audio Always • Acast Secret Mum Club with [PERSON_NAME] 66 A Kids , Family and …" at bounding box center [348, 172] width 645 height 147
copy h2 "Secret Mum Club"
click at [38, 278] on link "About" at bounding box center [42, 283] width 33 height 34
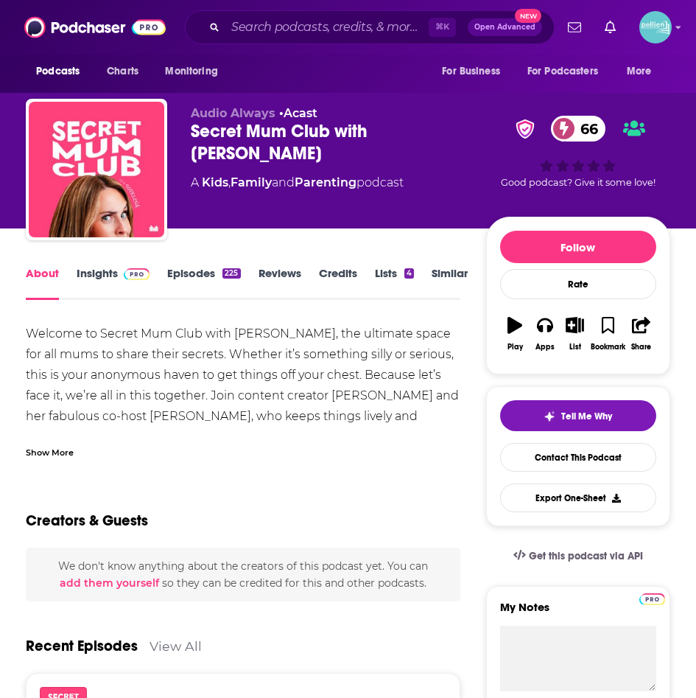
click at [55, 449] on div "Show More" at bounding box center [50, 451] width 48 height 14
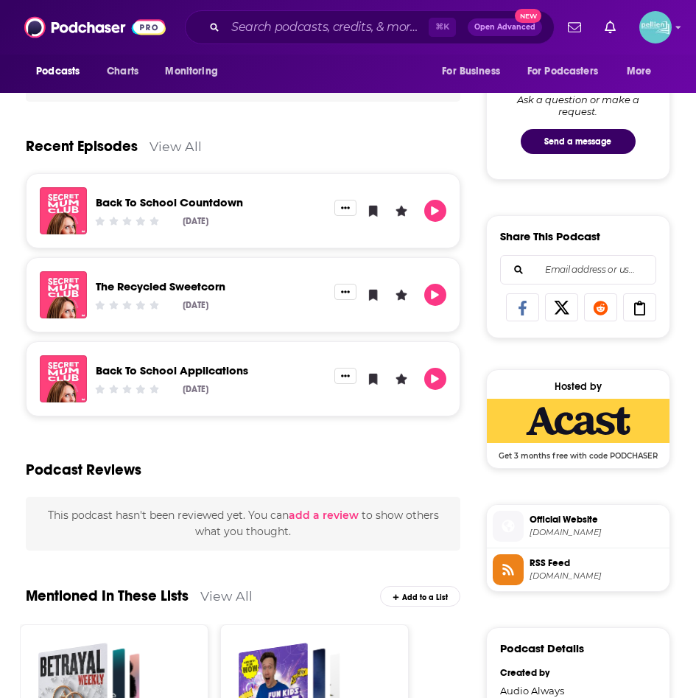
scroll to position [755, 0]
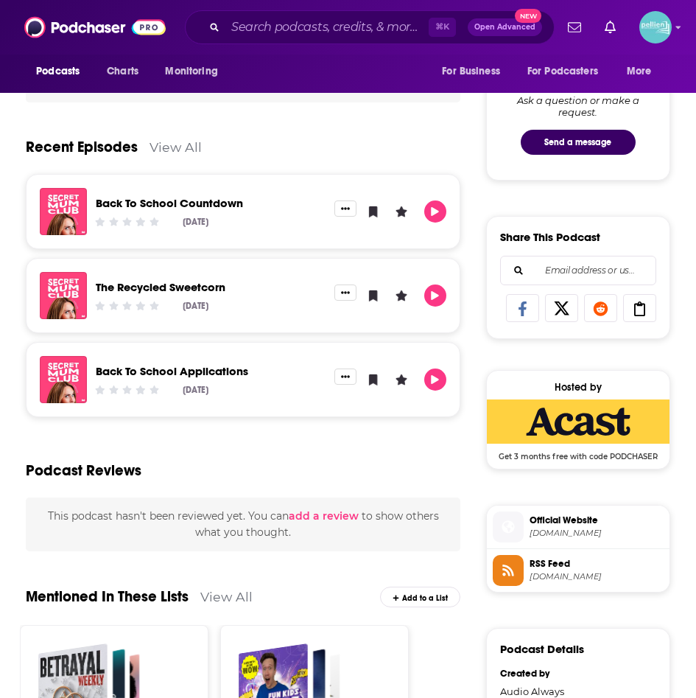
click at [161, 156] on div "Recent Episodes View All" at bounding box center [243, 137] width 435 height 71
click at [162, 146] on link "View All" at bounding box center [176, 146] width 52 height 15
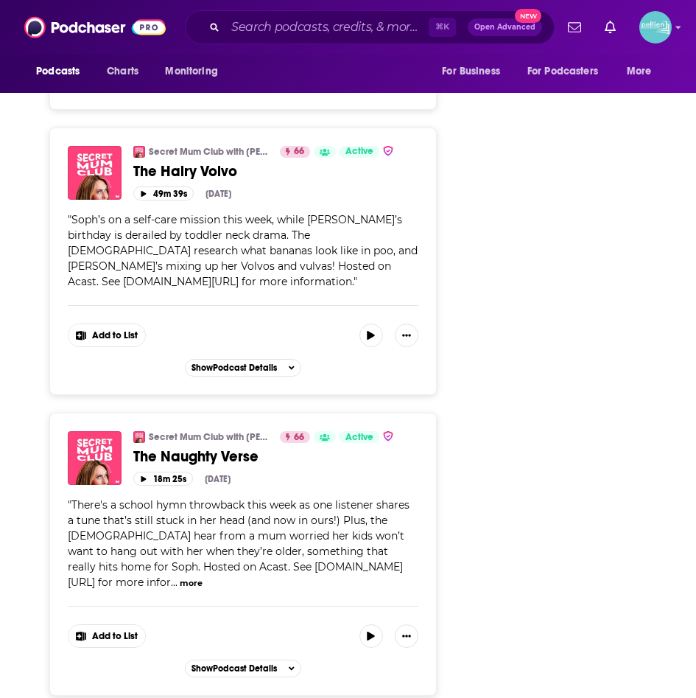
scroll to position [2430, 0]
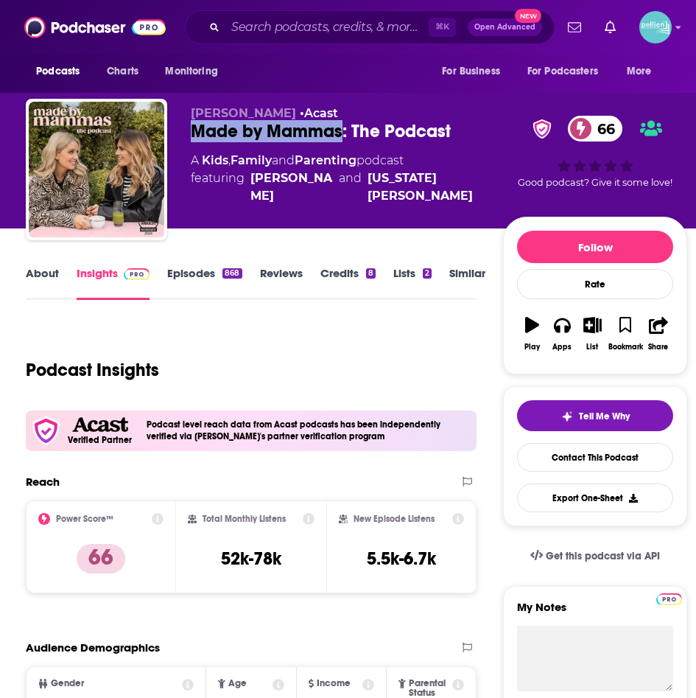
drag, startPoint x: 344, startPoint y: 135, endPoint x: 195, endPoint y: 139, distance: 149.6
click at [195, 139] on div "Made by Mammas: The Podcast 66" at bounding box center [347, 131] width 312 height 22
copy h2 "Made by Mammas"
click at [48, 273] on link "About" at bounding box center [42, 283] width 33 height 34
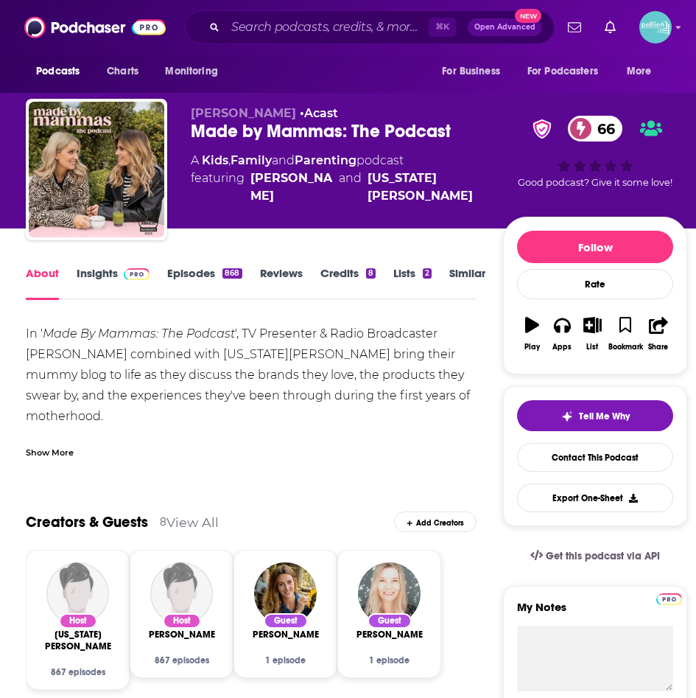
click at [73, 447] on div "Show More" at bounding box center [50, 451] width 48 height 14
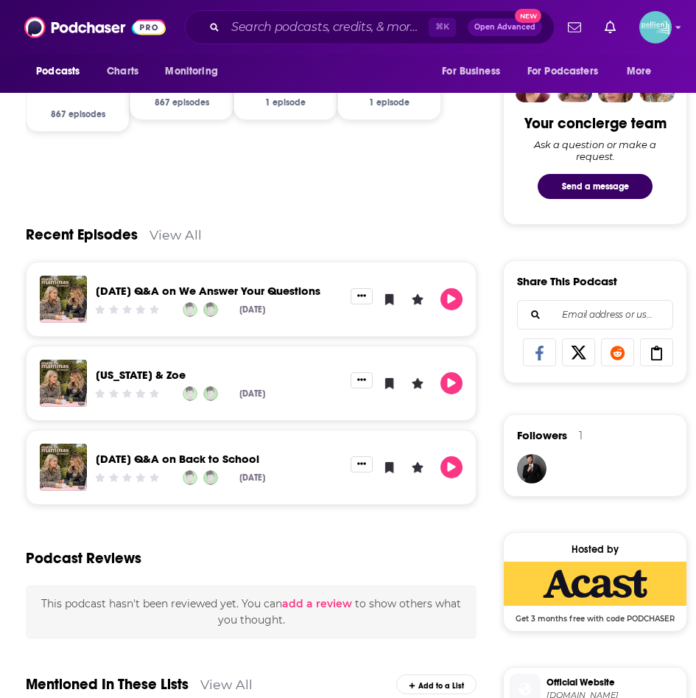
scroll to position [707, 0]
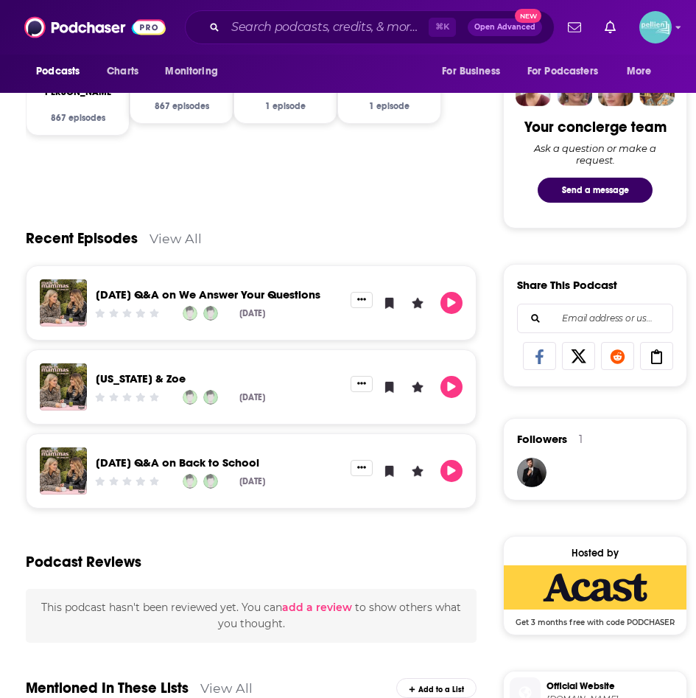
click at [173, 246] on div "Recent Episodes View All" at bounding box center [251, 229] width 451 height 71
click at [173, 241] on link "View All" at bounding box center [176, 238] width 52 height 15
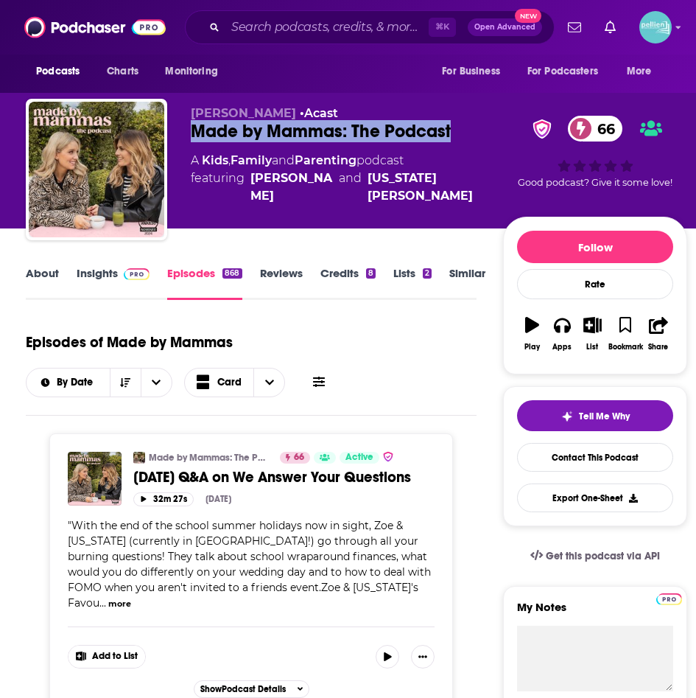
drag, startPoint x: 470, startPoint y: 127, endPoint x: 195, endPoint y: 138, distance: 275.8
click at [195, 138] on div "Made by Mammas: The Podcast 66" at bounding box center [347, 131] width 312 height 22
copy h2 "Made by Mammas: The Podcast"
click at [46, 267] on link "About" at bounding box center [42, 283] width 33 height 34
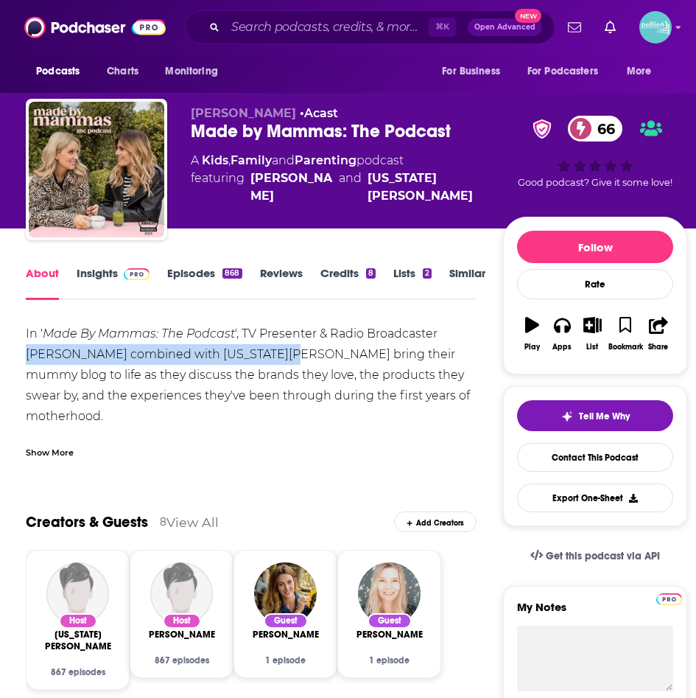
drag, startPoint x: 267, startPoint y: 353, endPoint x: 442, endPoint y: 333, distance: 176.5
click at [442, 332] on div "In ' Made By Mammas: The Podcast ', TV Presenter & Radio Broadcaster Zoe Hardma…" at bounding box center [251, 457] width 451 height 268
copy div "Zoe Hardman combined with Georgia Dayton"
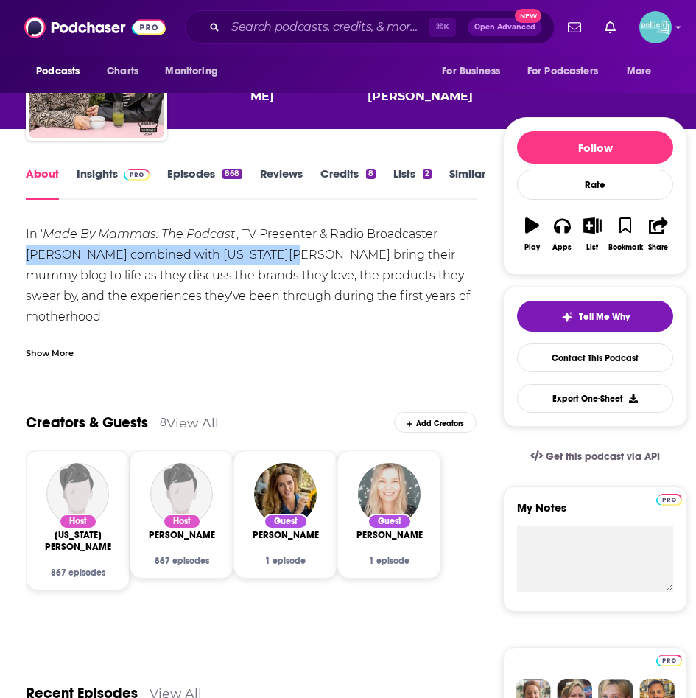
scroll to position [68, 0]
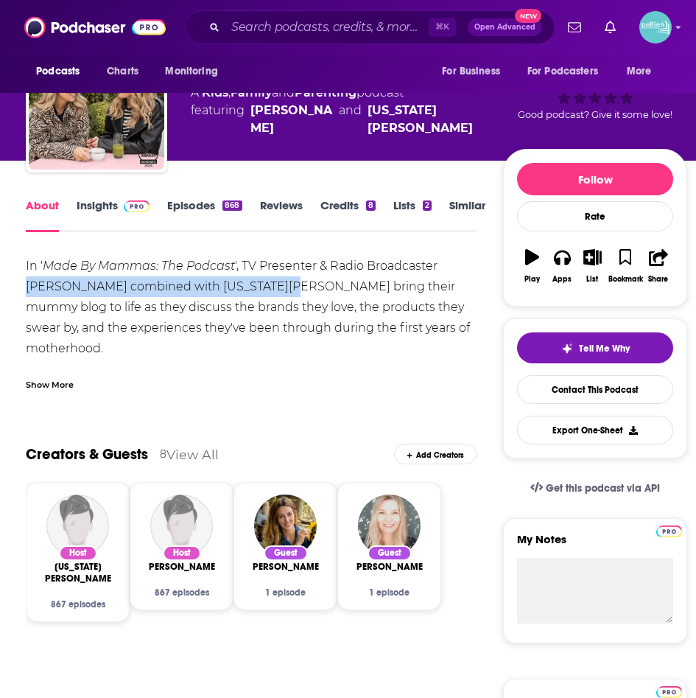
click at [99, 198] on link "Insights" at bounding box center [113, 215] width 73 height 34
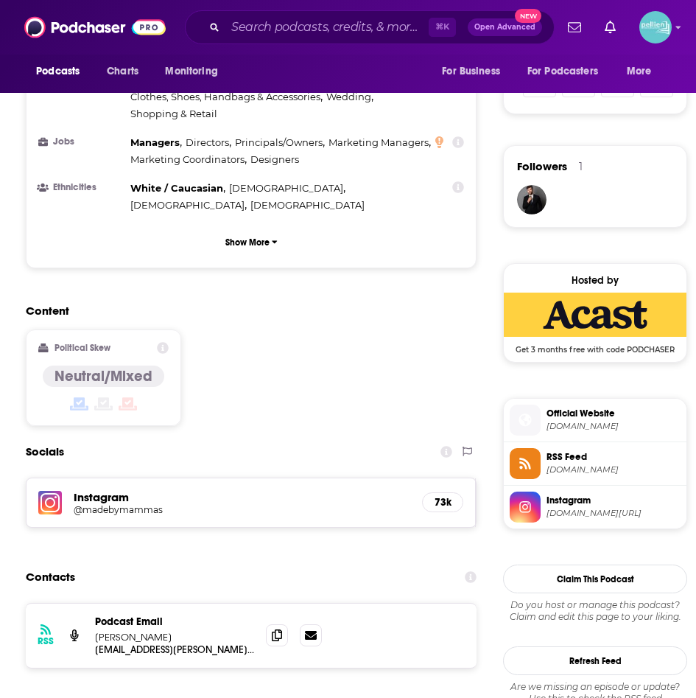
scroll to position [981, 0]
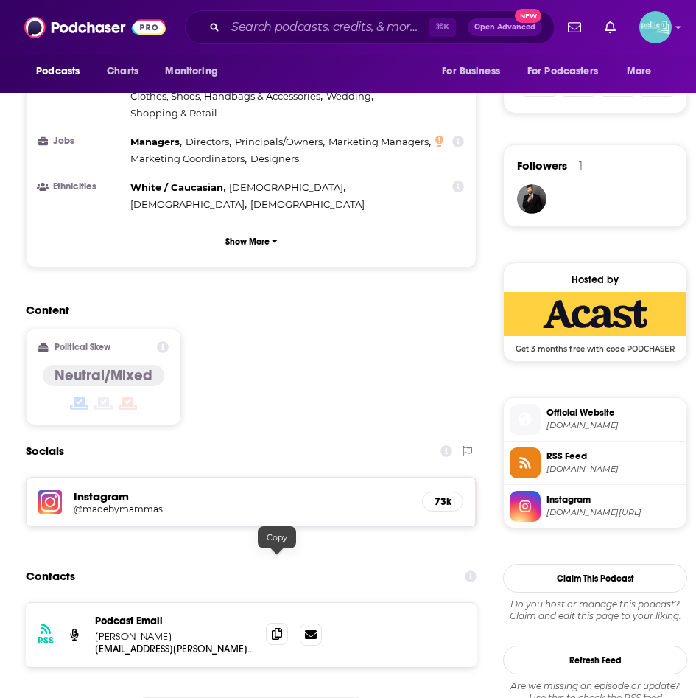
click at [285, 623] on span at bounding box center [277, 634] width 22 height 22
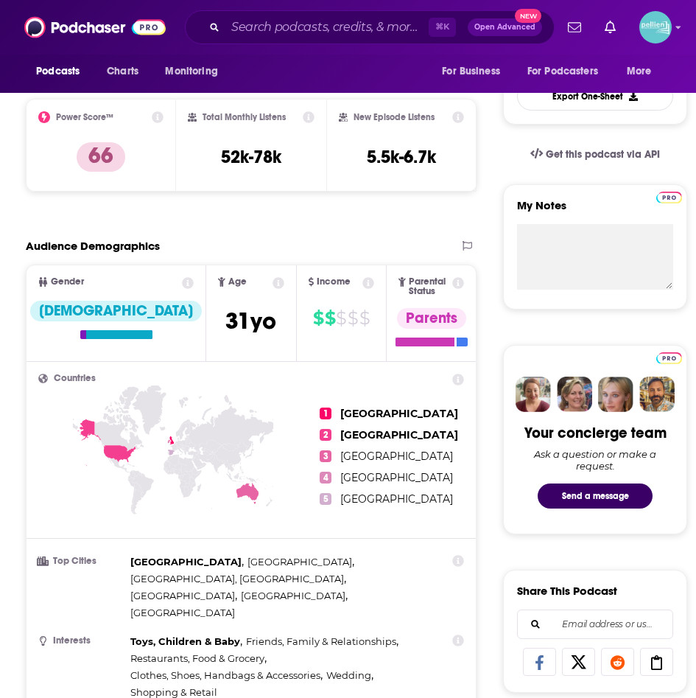
scroll to position [330, 0]
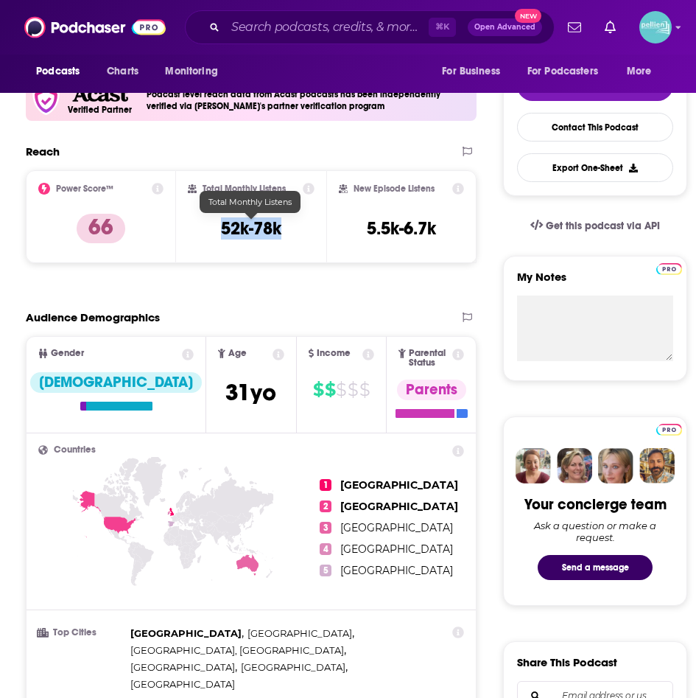
drag, startPoint x: 282, startPoint y: 227, endPoint x: 217, endPoint y: 227, distance: 64.8
click at [217, 227] on div "Total Monthly Listens 52k-78k" at bounding box center [251, 217] width 127 height 68
copy h3 "52k-78k"
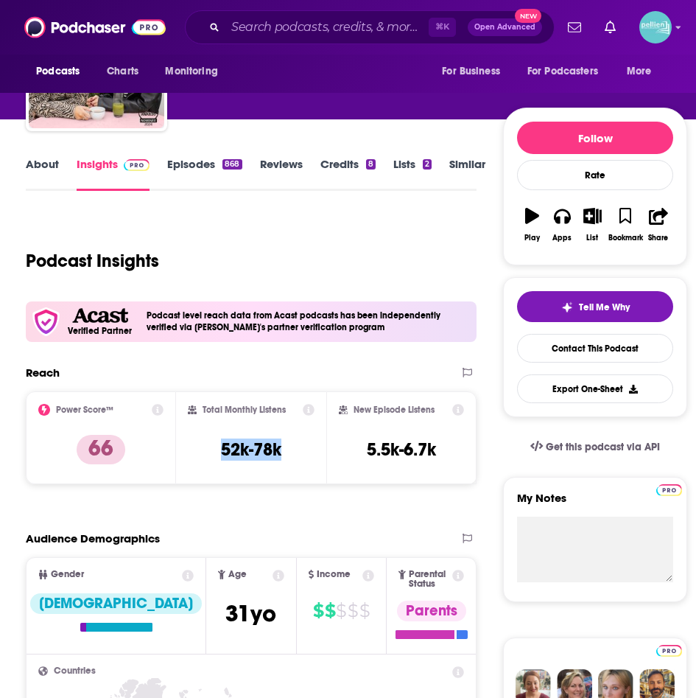
scroll to position [0, 0]
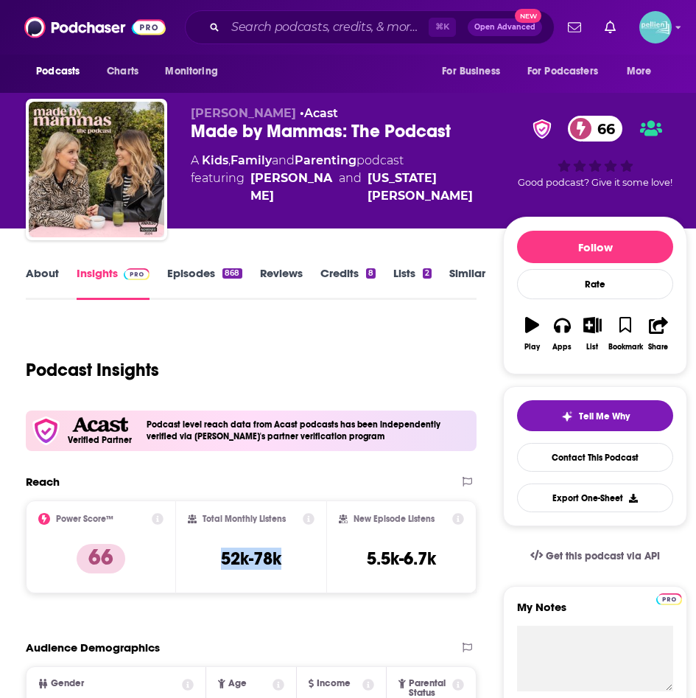
click at [458, 125] on div "Made by Mammas: The Podcast 66" at bounding box center [347, 131] width 312 height 22
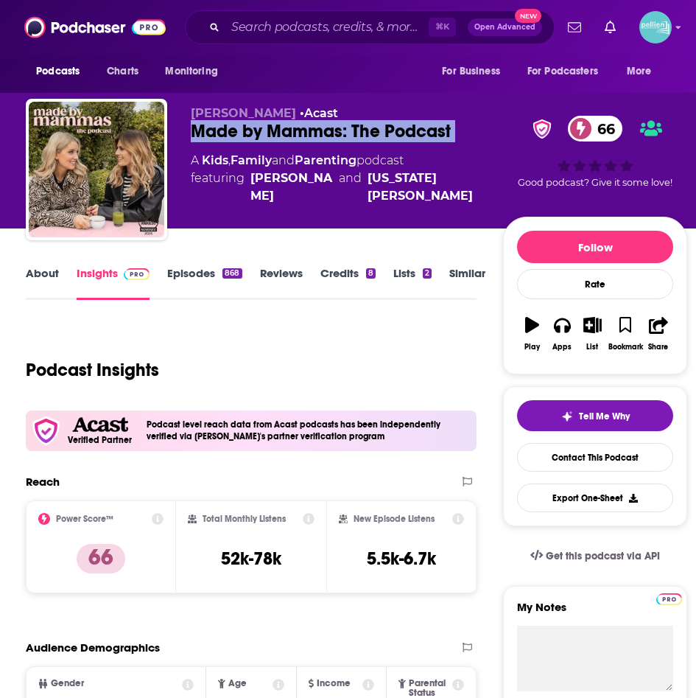
drag, startPoint x: 458, startPoint y: 125, endPoint x: 208, endPoint y: 135, distance: 250.7
click at [208, 135] on div "Made by Mammas: The Podcast 66" at bounding box center [347, 131] width 312 height 22
copy div "Made by Mammas: The Podcast 66"
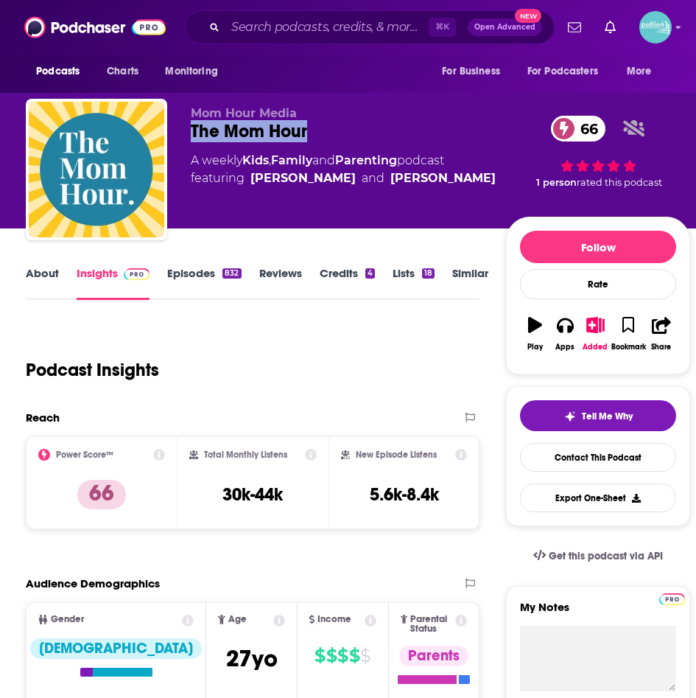
drag, startPoint x: 324, startPoint y: 130, endPoint x: 190, endPoint y: 131, distance: 134.1
click at [191, 131] on div "The Mom Hour 66" at bounding box center [348, 131] width 315 height 22
copy h2 "The Mom Hour"
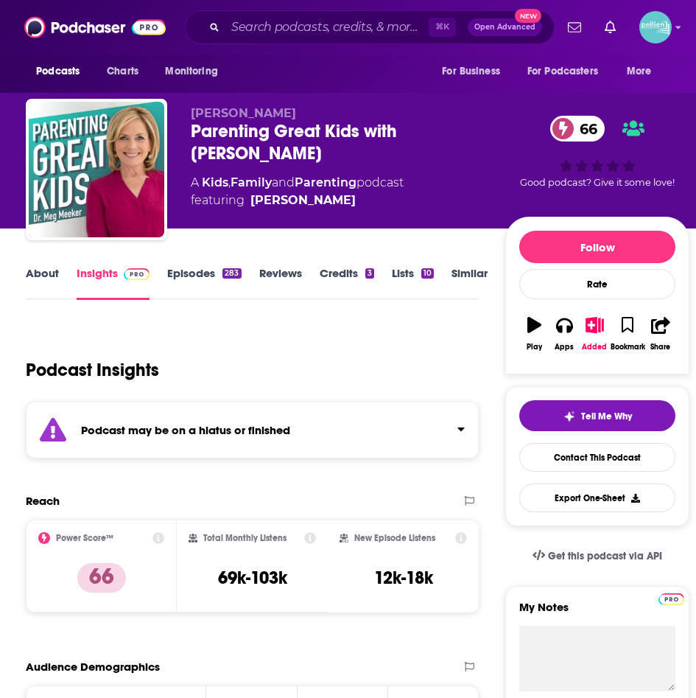
drag, startPoint x: 274, startPoint y: 151, endPoint x: 191, endPoint y: 135, distance: 84.8
click at [191, 135] on div "Parenting Great Kids with [PERSON_NAME] 66" at bounding box center [348, 142] width 315 height 44
copy h2 "Parenting Great Kids with Dr. Meg Meeker"
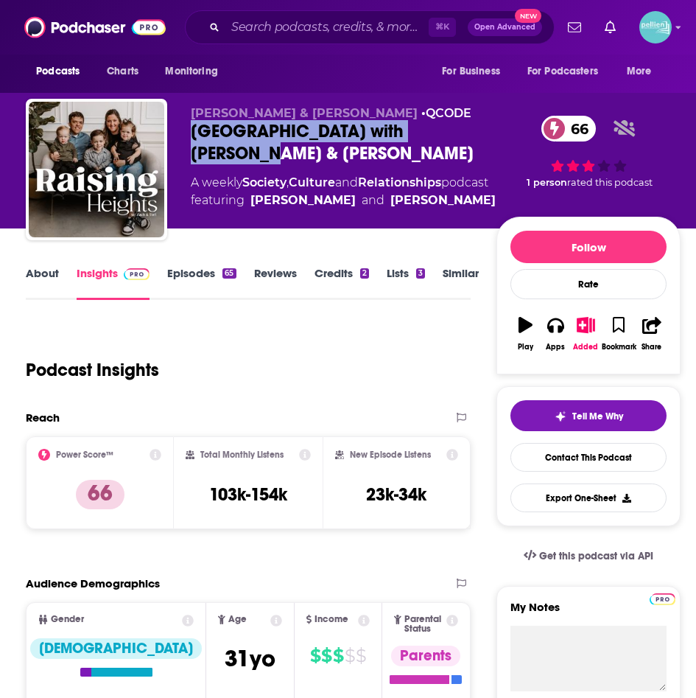
drag, startPoint x: 458, startPoint y: 134, endPoint x: 178, endPoint y: 137, distance: 280.0
click at [178, 137] on div "Zach & Tori Roloff • QCODE Raising Heights with Zach & Tori 66 A weekly Society…" at bounding box center [353, 172] width 655 height 147
copy h2 "Raising Heights with Zach & Tori"
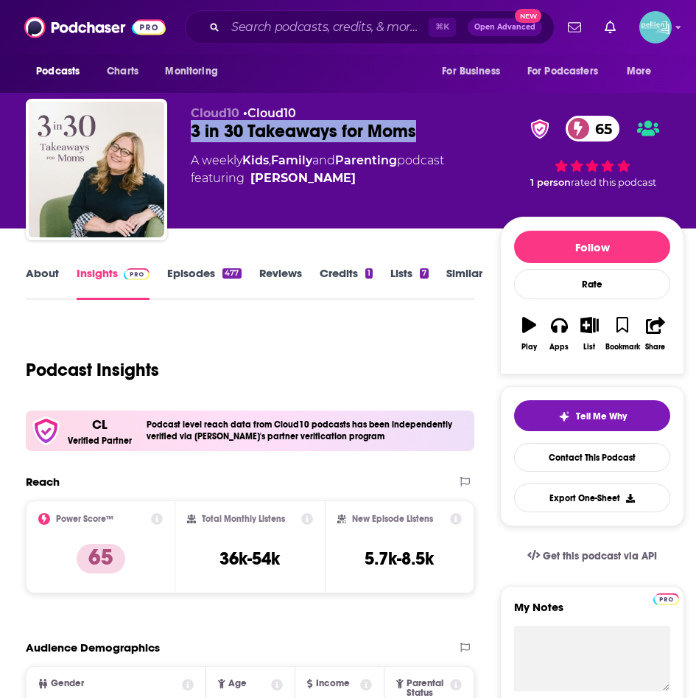
drag, startPoint x: 438, startPoint y: 126, endPoint x: 175, endPoint y: 135, distance: 263.2
click at [175, 135] on div "Cloud10 • Cloud10 3 in 30 Takeaways for Moms 65 A weekly Kids , Family and Pare…" at bounding box center [355, 172] width 659 height 147
copy h2 "3 in 30 Takeaways for Moms"
click at [39, 270] on link "About" at bounding box center [42, 283] width 33 height 34
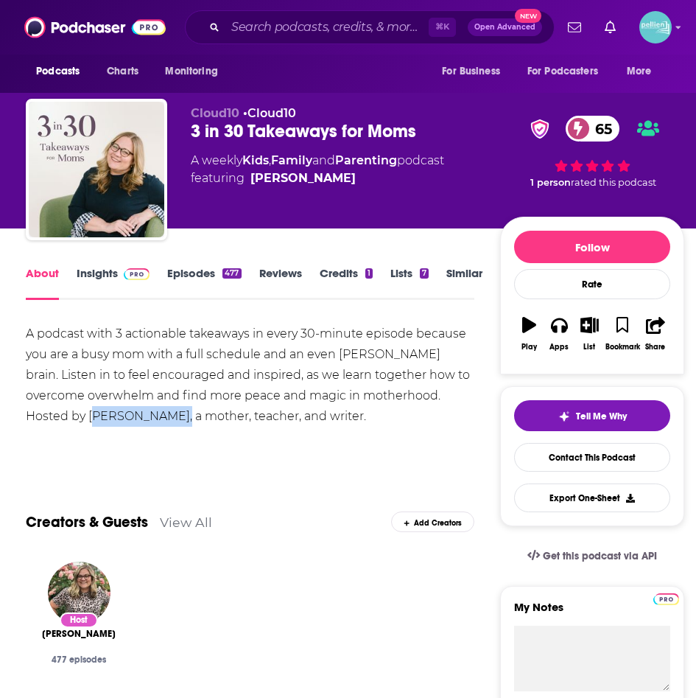
drag, startPoint x: 172, startPoint y: 416, endPoint x: 92, endPoint y: 418, distance: 79.6
click at [92, 418] on div "A podcast with 3 actionable takeaways in every 30-minute episode because you ar…" at bounding box center [250, 374] width 448 height 103
drag, startPoint x: 86, startPoint y: 417, endPoint x: 173, endPoint y: 424, distance: 87.2
click at [173, 424] on div "A podcast with 3 actionable takeaways in every 30-minute episode because you ar…" at bounding box center [250, 374] width 448 height 103
copy div "Rachel Nielson"
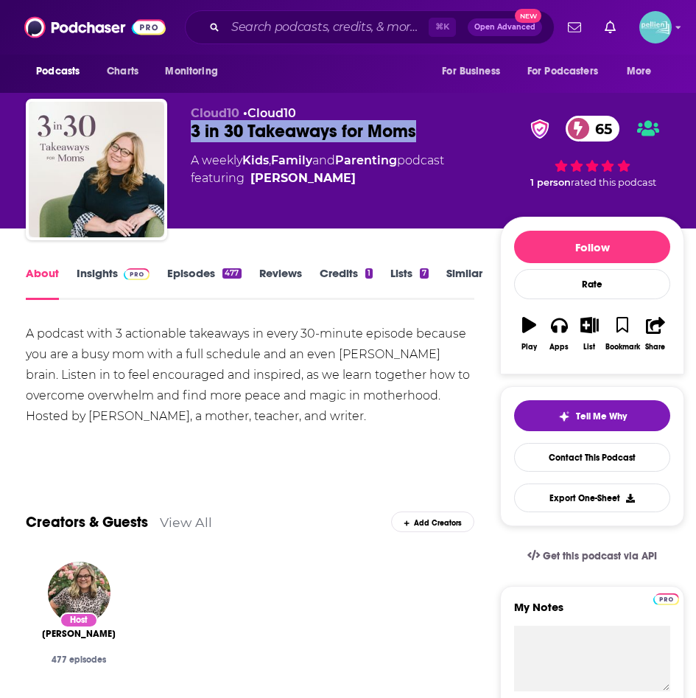
drag, startPoint x: 438, startPoint y: 133, endPoint x: 189, endPoint y: 141, distance: 249.9
click at [189, 141] on div "Cloud10 • Cloud10 3 in 30 Takeaways for Moms 65 A weekly Kids , Family and Pare…" at bounding box center [355, 172] width 659 height 147
copy h1 "3 in 30 Takeaways for Moms"
click at [99, 277] on link "Insights" at bounding box center [113, 283] width 73 height 34
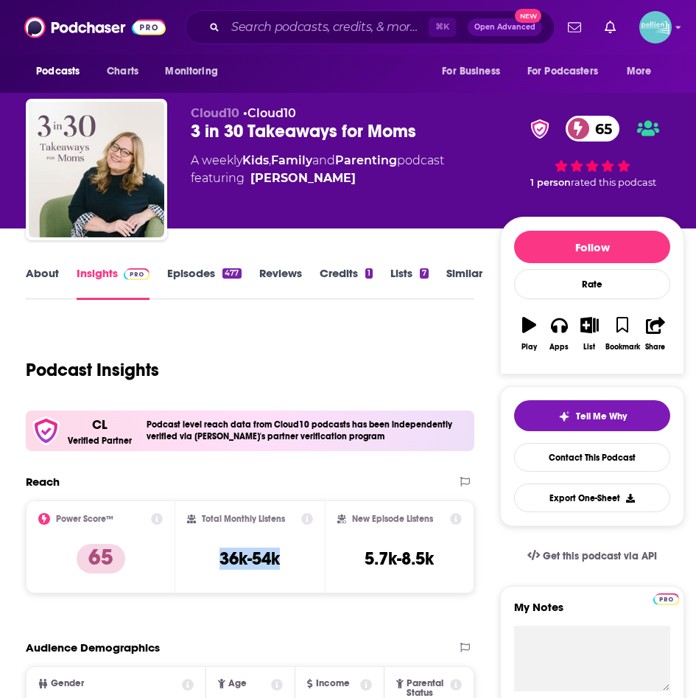
drag, startPoint x: 293, startPoint y: 559, endPoint x: 214, endPoint y: 561, distance: 79.6
click at [215, 561] on div "Total Monthly Listens 36k-54k" at bounding box center [250, 547] width 126 height 68
copy h3 "36k-54k"
click at [577, 456] on link "Contact This Podcast" at bounding box center [592, 457] width 156 height 29
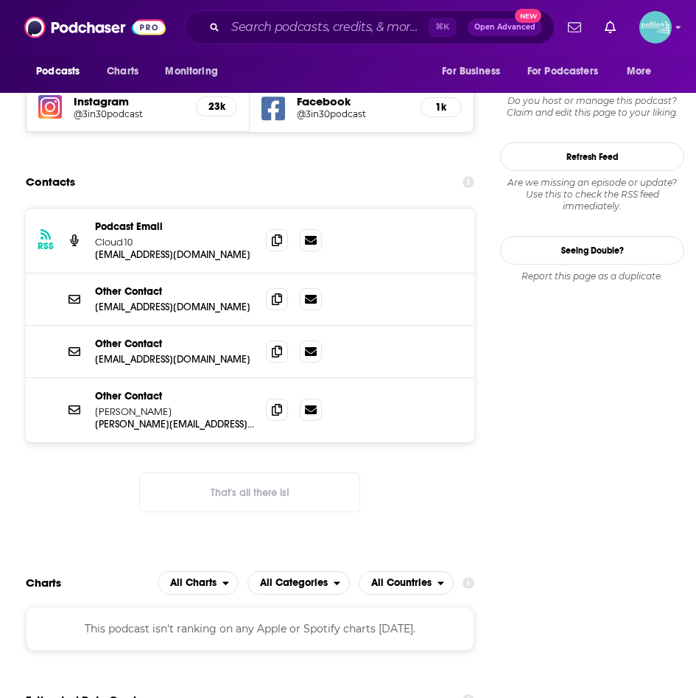
scroll to position [1390, 0]
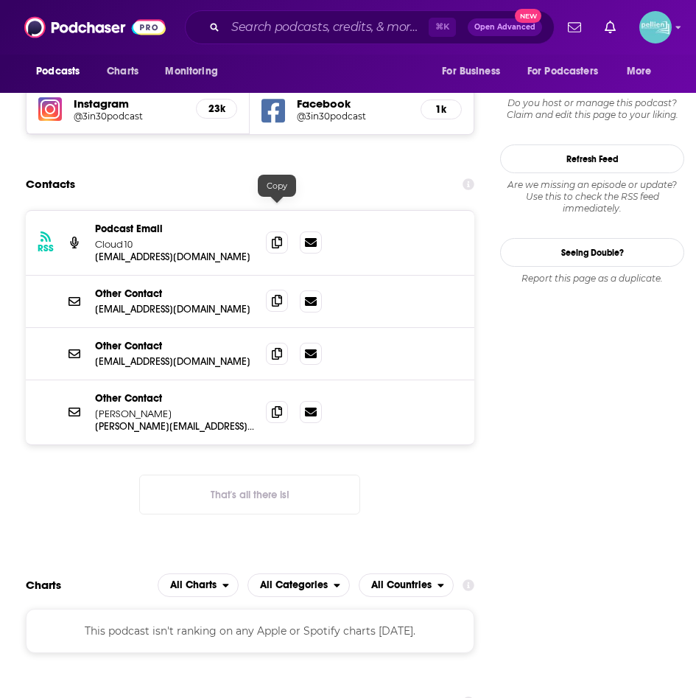
click at [278, 295] on icon at bounding box center [277, 301] width 10 height 12
click at [276, 347] on icon at bounding box center [277, 353] width 10 height 12
click at [276, 405] on icon at bounding box center [277, 411] width 10 height 12
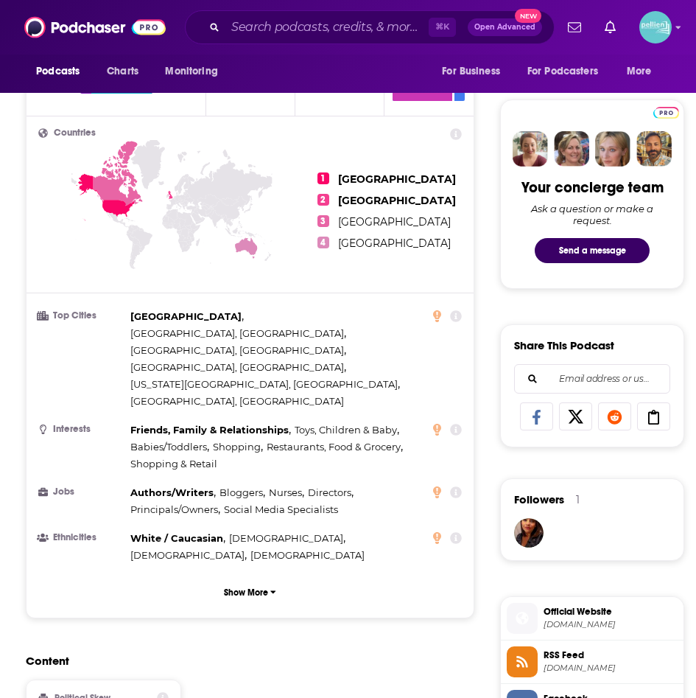
scroll to position [0, 0]
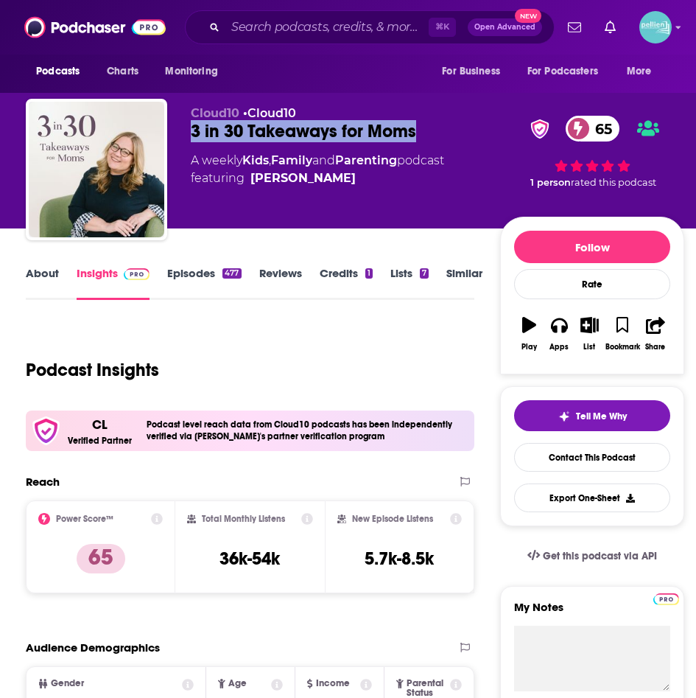
drag, startPoint x: 417, startPoint y: 129, endPoint x: 192, endPoint y: 132, distance: 224.7
click at [192, 132] on div "3 in 30 Takeaways for Moms 65" at bounding box center [345, 131] width 309 height 22
copy h2 "3 in 30 Takeaways for Moms"
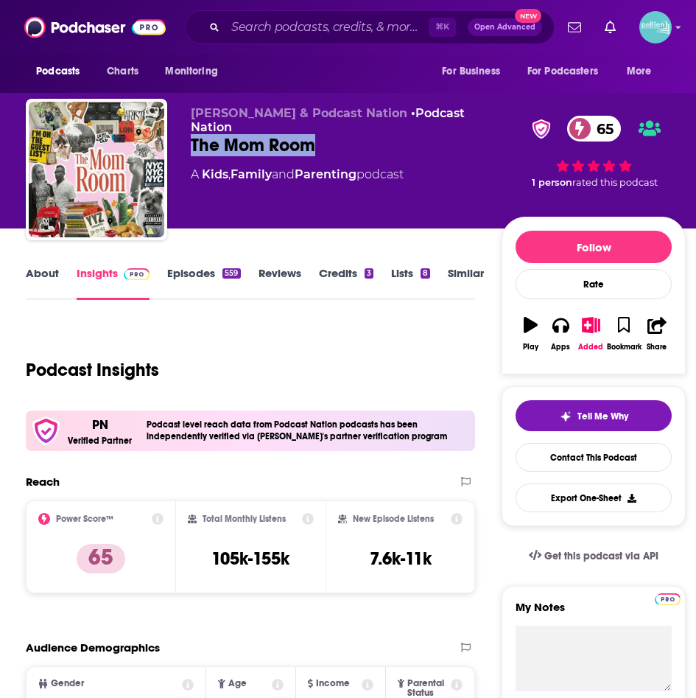
drag, startPoint x: 346, startPoint y: 129, endPoint x: 189, endPoint y: 129, distance: 156.9
click at [189, 129] on div "[PERSON_NAME] & Podcast Nation • Podcast Nation The Mom Room 65 A Kids , Family…" at bounding box center [356, 172] width 660 height 147
copy h2 "The Mom Room"
